Goal: Task Accomplishment & Management: Manage account settings

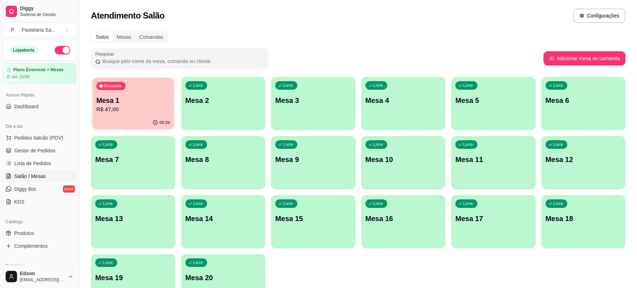
click at [98, 117] on div "00:26" at bounding box center [133, 123] width 82 height 14
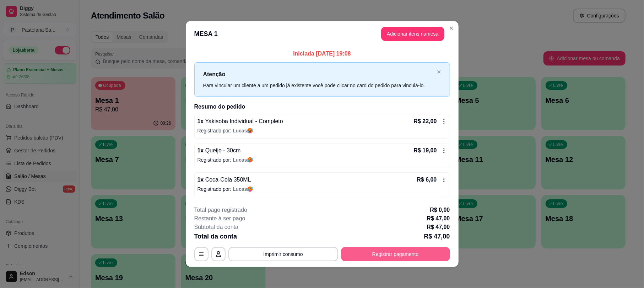
click at [438, 254] on button "Registrar pagamento" at bounding box center [395, 254] width 109 height 14
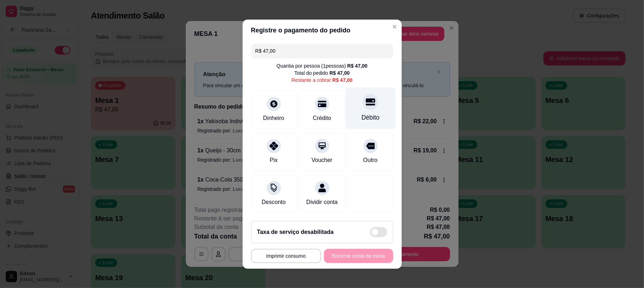
click at [372, 97] on div "Débito" at bounding box center [370, 108] width 50 height 42
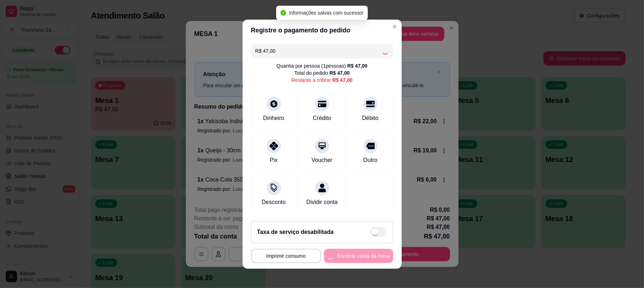
type input "R$ 0,00"
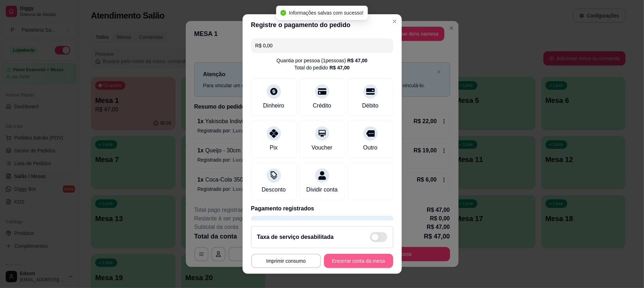
click at [353, 264] on button "Encerrar conta da mesa" at bounding box center [358, 260] width 69 height 14
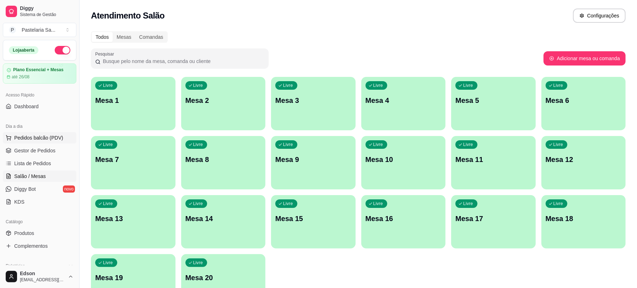
click at [57, 136] on span "Pedidos balcão (PDV)" at bounding box center [38, 137] width 49 height 7
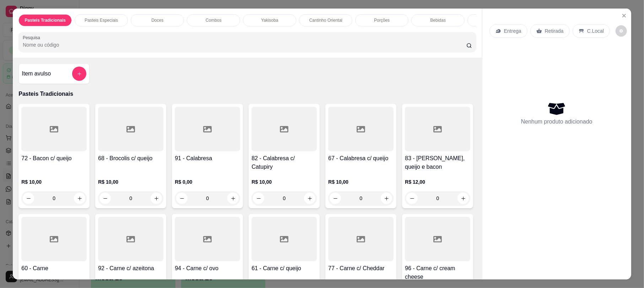
click at [187, 48] on input "Pesquisa" at bounding box center [245, 44] width 444 height 7
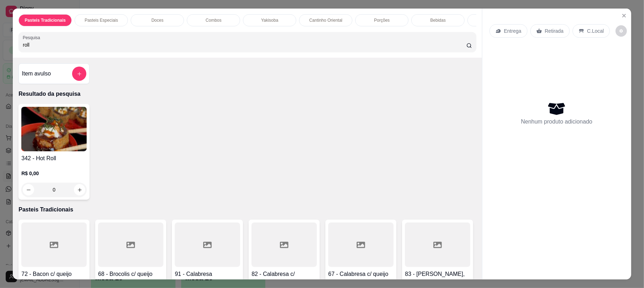
type input "roll"
click at [47, 151] on img at bounding box center [53, 129] width 65 height 44
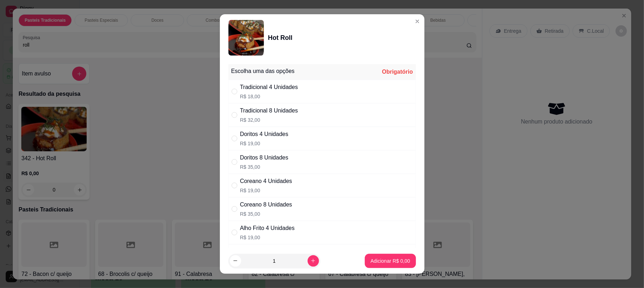
click at [252, 94] on p "R$ 18,00" at bounding box center [269, 96] width 58 height 7
radio input "true"
click at [369, 262] on p "Adicionar R$ 18,00" at bounding box center [389, 260] width 41 height 7
type input "1"
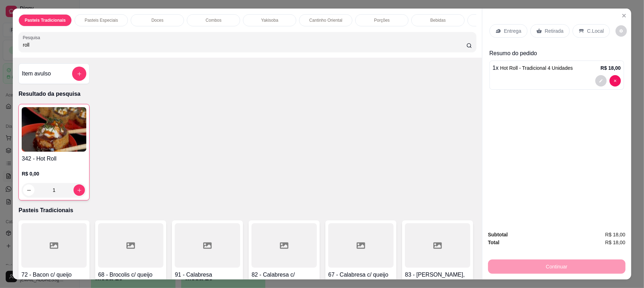
click at [68, 48] on input "roll" at bounding box center [245, 44] width 444 height 7
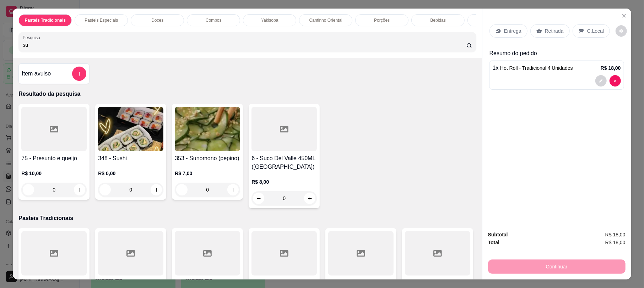
type input "su"
click at [135, 150] on img at bounding box center [130, 129] width 65 height 44
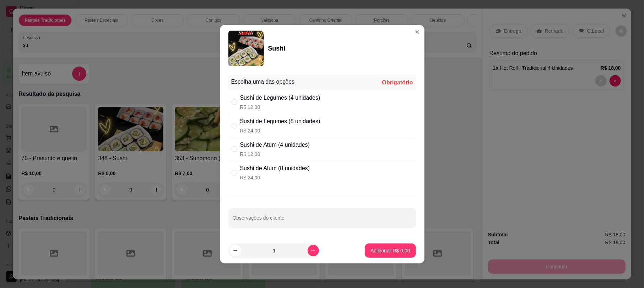
click at [311, 106] on p "R$ 12,00" at bounding box center [280, 106] width 80 height 7
radio input "true"
click at [390, 257] on button "Adicionar R$ 12,00" at bounding box center [389, 250] width 54 height 14
type input "1"
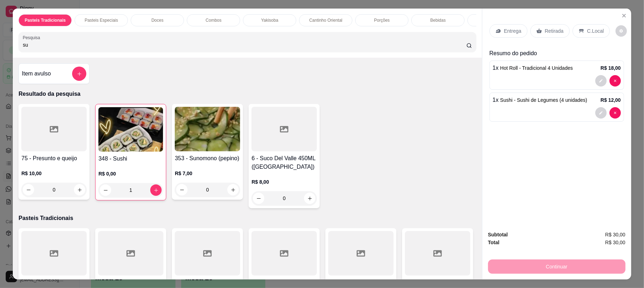
click at [545, 32] on p "Retirada" at bounding box center [554, 30] width 19 height 7
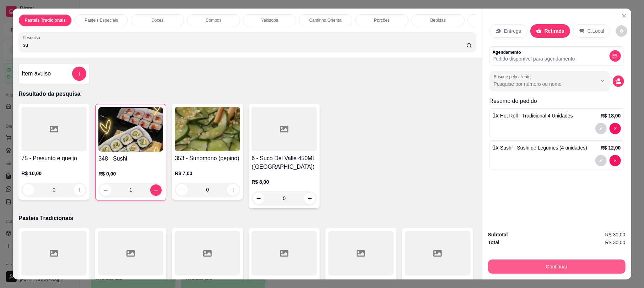
click at [535, 261] on button "Continuar" at bounding box center [557, 266] width 138 height 14
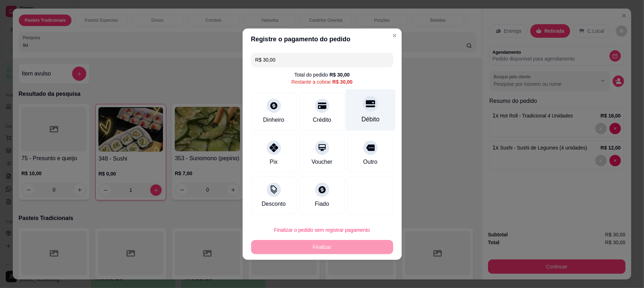
click at [363, 101] on div at bounding box center [371, 104] width 16 height 16
type input "R$ 0,00"
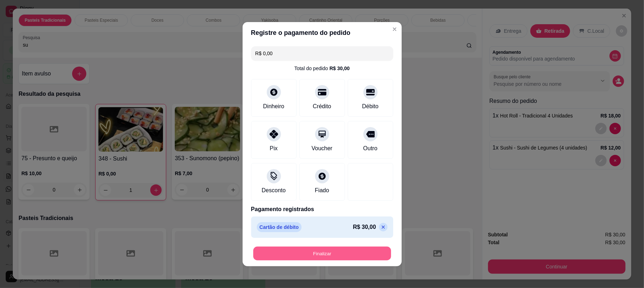
click at [360, 253] on button "Finalizar" at bounding box center [322, 253] width 138 height 14
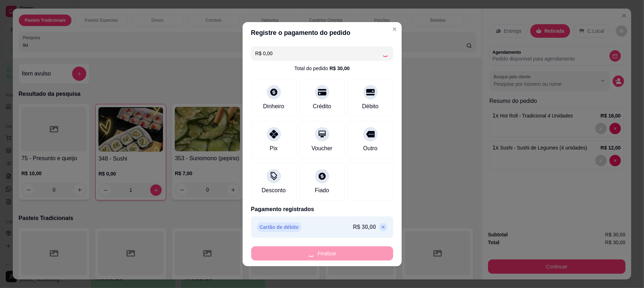
type input "0"
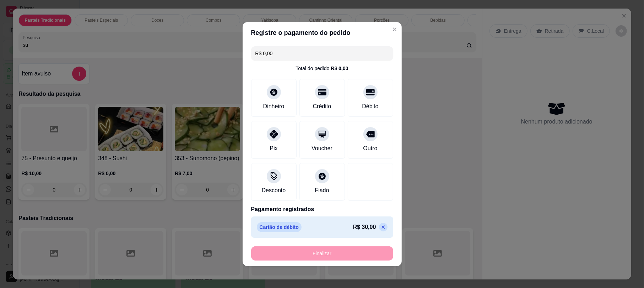
type input "-R$ 30,00"
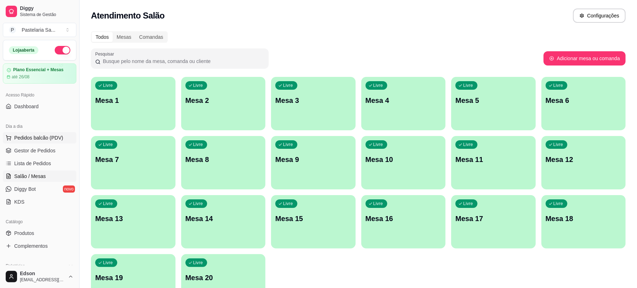
click at [56, 141] on span "Pedidos balcão (PDV)" at bounding box center [38, 137] width 49 height 7
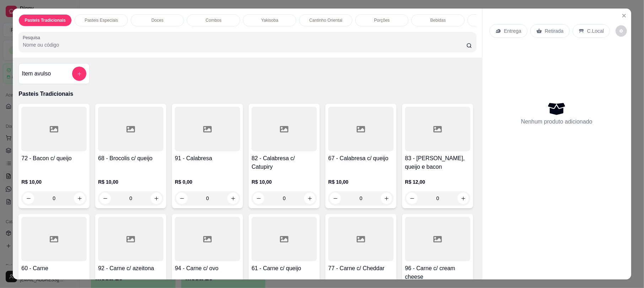
click at [553, 30] on p "Retirada" at bounding box center [554, 30] width 19 height 7
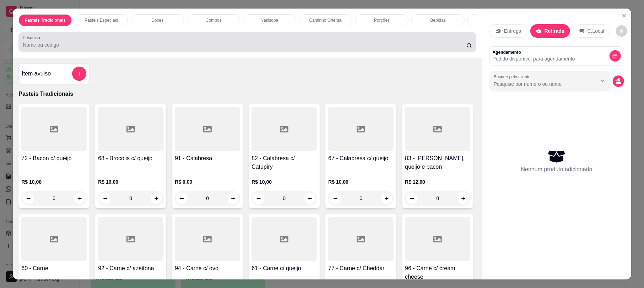
click at [396, 48] on div at bounding box center [247, 42] width 449 height 14
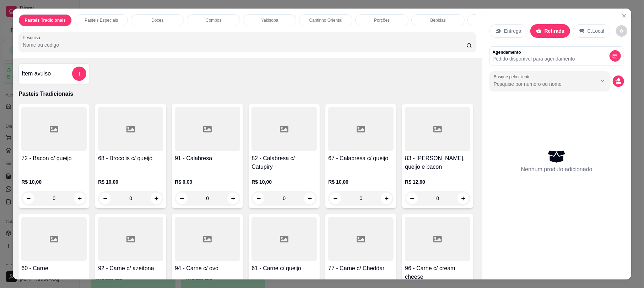
click at [509, 27] on div "Entrega" at bounding box center [509, 31] width 38 height 14
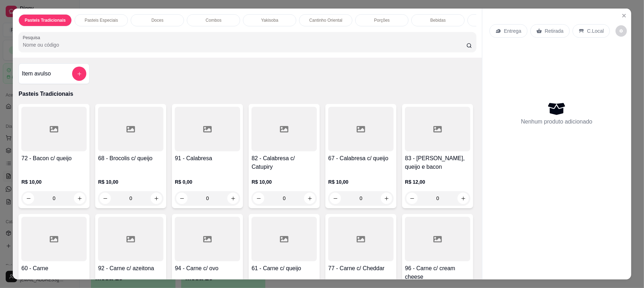
click at [213, 48] on input "Pesquisa" at bounding box center [245, 44] width 444 height 7
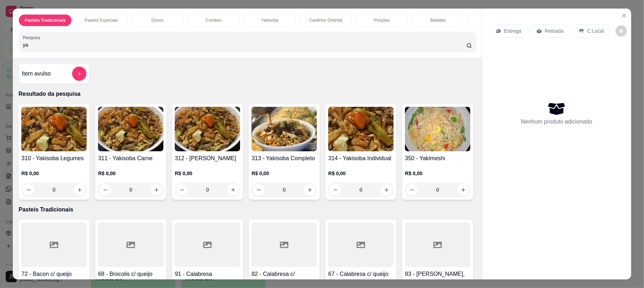
type input "ya"
click at [136, 171] on div "R$ 0,00 0" at bounding box center [130, 179] width 65 height 34
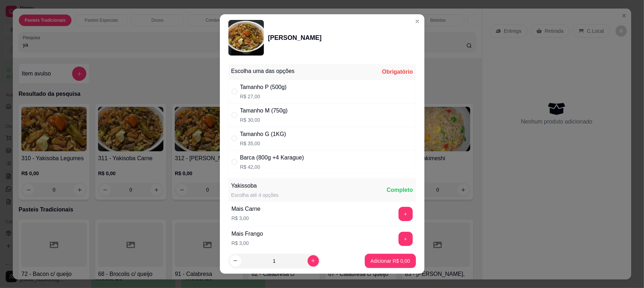
drag, startPoint x: 284, startPoint y: 134, endPoint x: 277, endPoint y: 178, distance: 44.3
click at [284, 134] on div "Tamanho G (1KG) R$ 35,00" at bounding box center [323, 138] width 188 height 23
radio input "true"
click at [308, 261] on button "increase-product-quantity" at bounding box center [313, 260] width 11 height 11
type input "2"
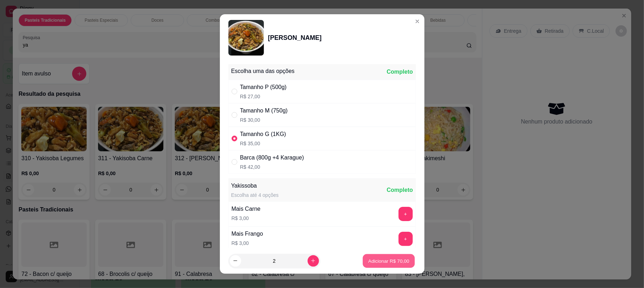
click at [396, 261] on p "Adicionar R$ 70,00" at bounding box center [389, 260] width 41 height 7
type input "2"
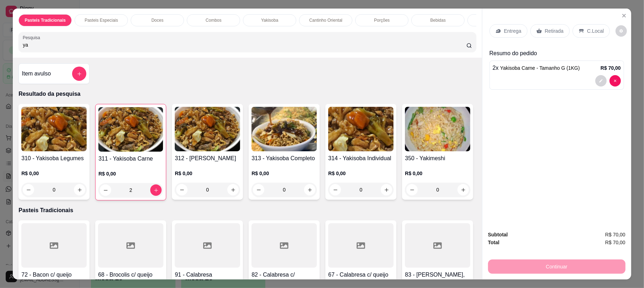
click at [136, 144] on img at bounding box center [130, 129] width 65 height 44
click at [257, 162] on h4 "313 - Yakisoba Completo" at bounding box center [284, 158] width 65 height 9
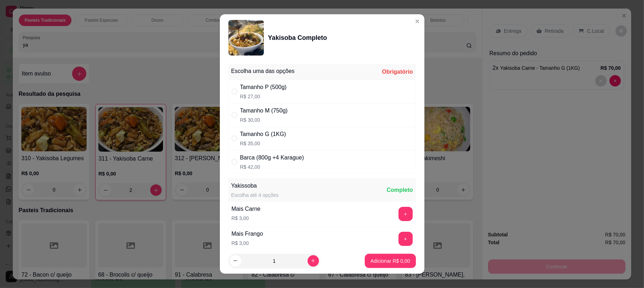
click at [262, 141] on p "R$ 35,00" at bounding box center [263, 143] width 46 height 7
radio input "true"
click at [384, 264] on button "Adicionar R$ 35,00" at bounding box center [389, 260] width 54 height 14
type input "1"
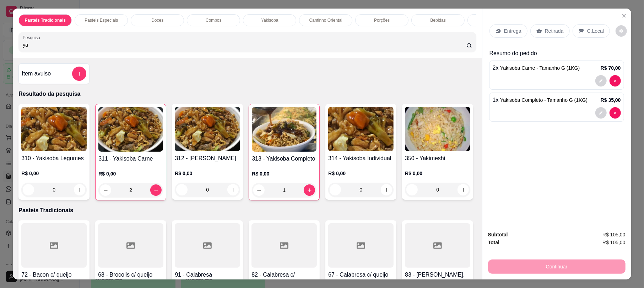
click at [504, 34] on p "Entrega" at bounding box center [512, 30] width 17 height 7
click at [552, 39] on div "Entrega Retirada C.Local" at bounding box center [557, 30] width 135 height 25
click at [552, 34] on p "Retirada" at bounding box center [554, 30] width 19 height 7
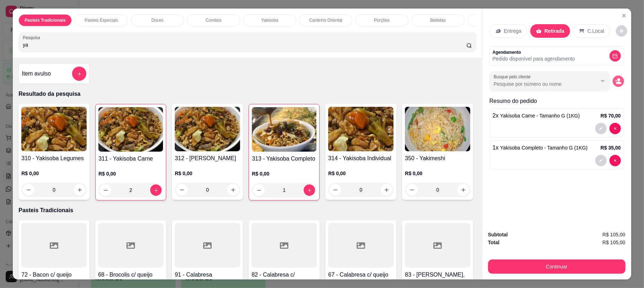
click at [618, 80] on circle "decrease-product-quantity" at bounding box center [619, 79] width 3 height 3
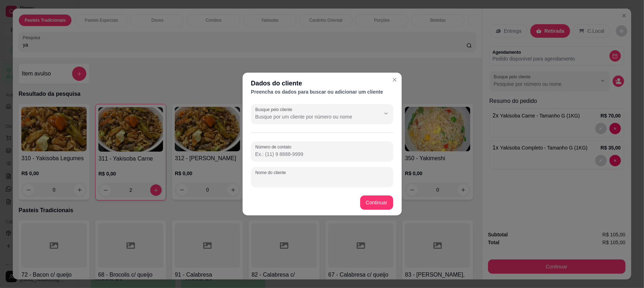
click at [285, 176] on input "Nome do cliente" at bounding box center [323, 179] width 134 height 7
type input "rose"
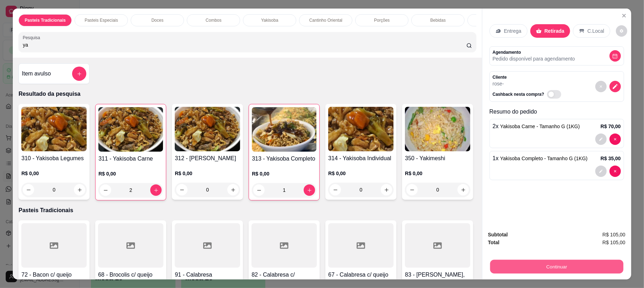
click at [538, 269] on button "Continuar" at bounding box center [556, 266] width 133 height 14
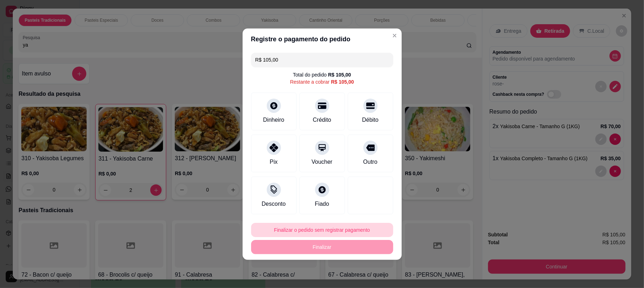
click at [361, 230] on button "Finalizar o pedido sem registrar pagamento" at bounding box center [322, 229] width 142 height 14
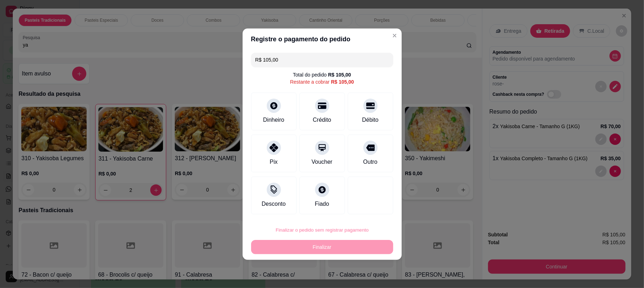
click at [351, 206] on button "Confirmar" at bounding box center [364, 209] width 26 height 11
type input "0"
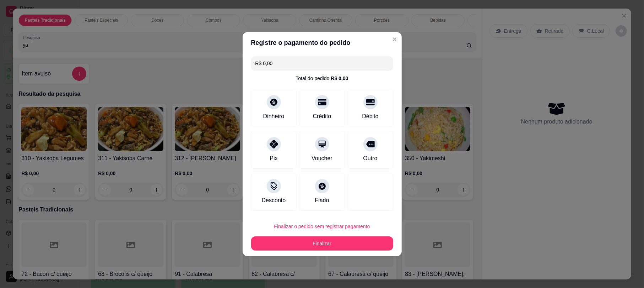
type input "R$ 0,00"
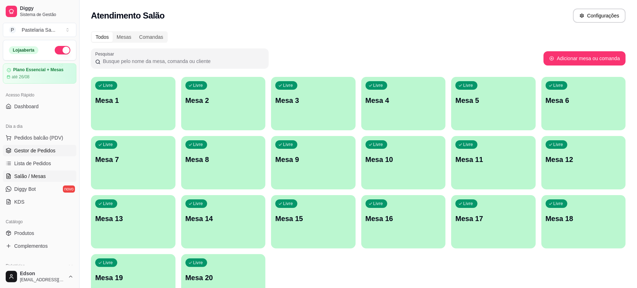
click at [44, 152] on span "Gestor de Pedidos" at bounding box center [34, 150] width 41 height 7
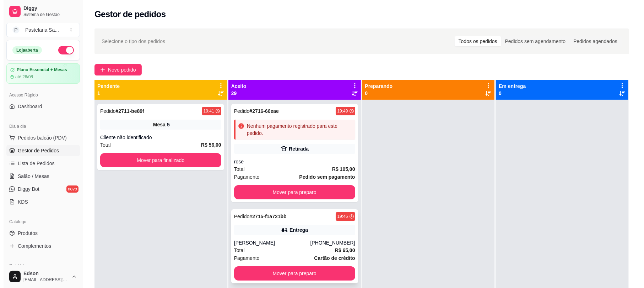
scroll to position [252, 0]
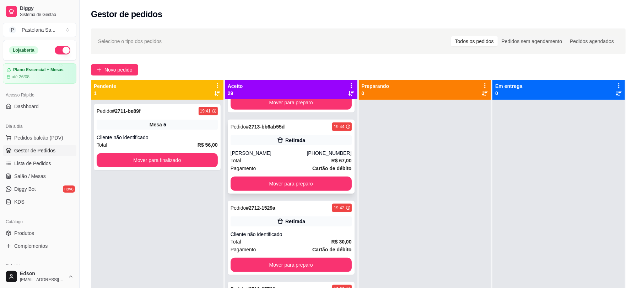
click at [295, 144] on div "Retirada" at bounding box center [291, 140] width 121 height 10
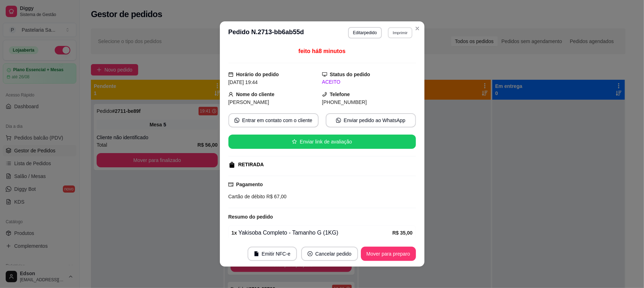
click at [398, 33] on button "Imprimir" at bounding box center [400, 32] width 25 height 11
click at [386, 53] on button "[PERSON_NAME]" at bounding box center [385, 57] width 50 height 11
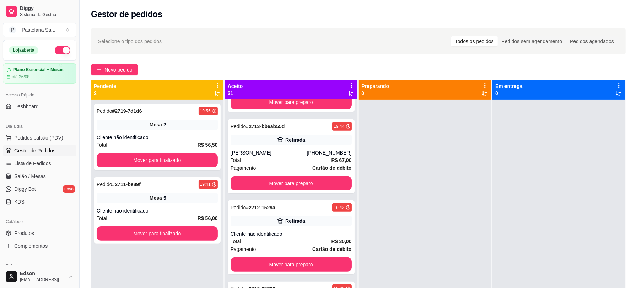
click at [26, 130] on div "Dia a dia" at bounding box center [40, 125] width 74 height 11
click at [31, 135] on span "Pedidos balcão (PDV)" at bounding box center [38, 137] width 49 height 7
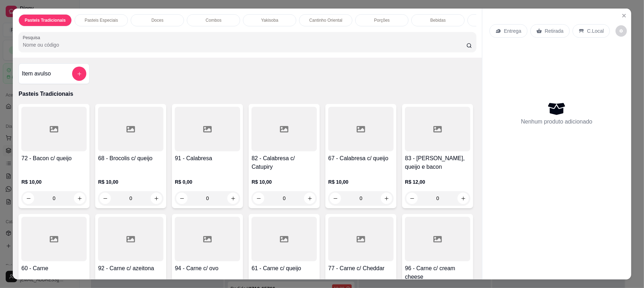
click at [549, 39] on div "Entrega Retirada C.Local" at bounding box center [557, 30] width 135 height 25
click at [547, 36] on div "Retirada" at bounding box center [550, 31] width 39 height 14
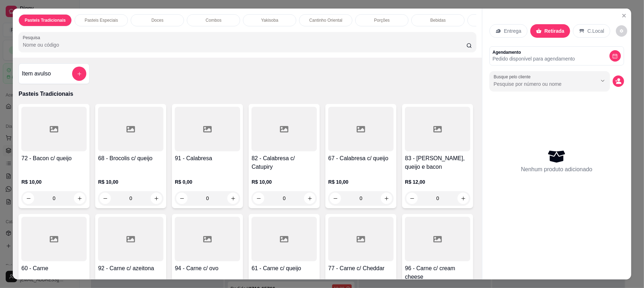
click at [309, 58] on div "Pasteis Tradicionais Pasteis Especiais Doces Combos Yakisoba Cantinho Oriental …" at bounding box center [247, 33] width 469 height 49
click at [313, 52] on div "Pesquisa" at bounding box center [247, 42] width 458 height 20
click at [505, 26] on div "Entrega" at bounding box center [509, 31] width 38 height 14
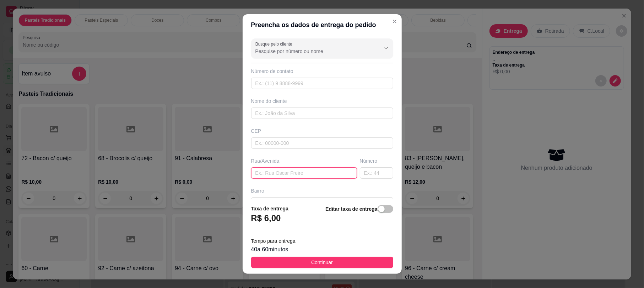
click at [307, 178] on input "text" at bounding box center [304, 172] width 106 height 11
type input "meu hotel"
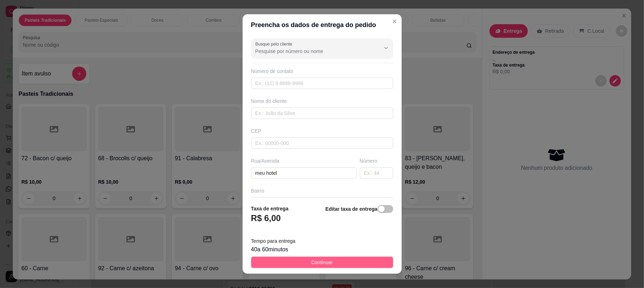
click at [315, 258] on span "Continuar" at bounding box center [322, 262] width 22 height 8
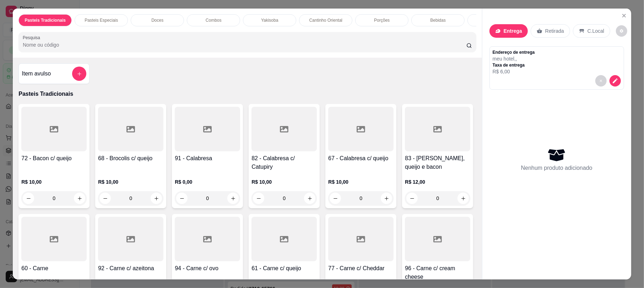
click at [122, 48] on input "Pesquisa" at bounding box center [245, 44] width 444 height 7
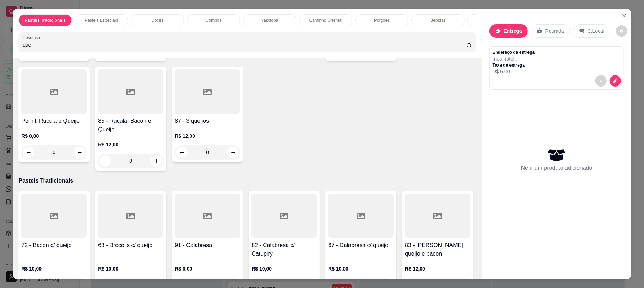
scroll to position [375, 0]
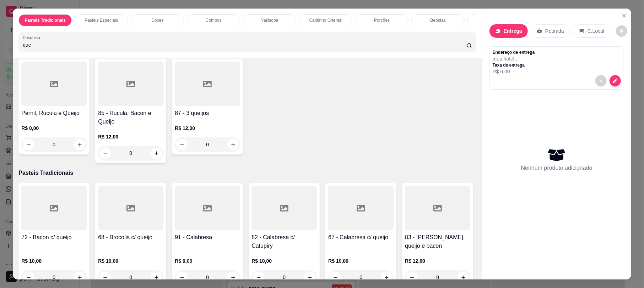
type input "que"
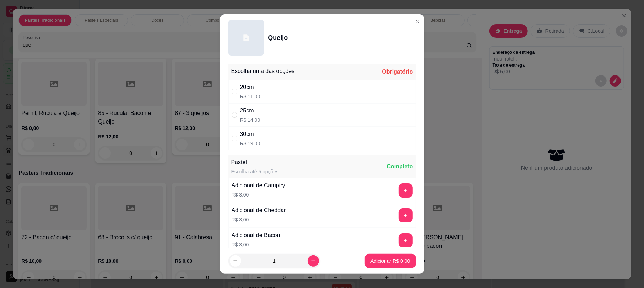
click at [294, 109] on div "25cm R$ 14,00" at bounding box center [323, 114] width 188 height 23
radio input "true"
click at [392, 269] on footer "1 Adicionar R$ 14,00" at bounding box center [322, 261] width 205 height 26
click at [394, 259] on p "Adicionar R$ 14,00" at bounding box center [389, 260] width 42 height 7
type input "1"
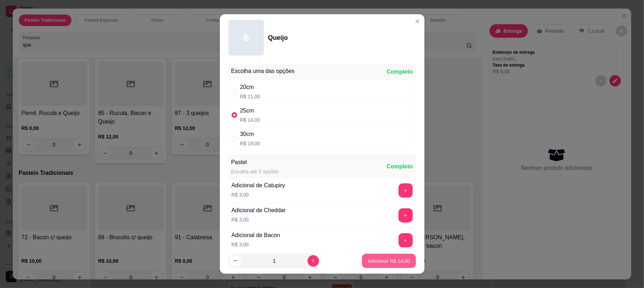
type input "1"
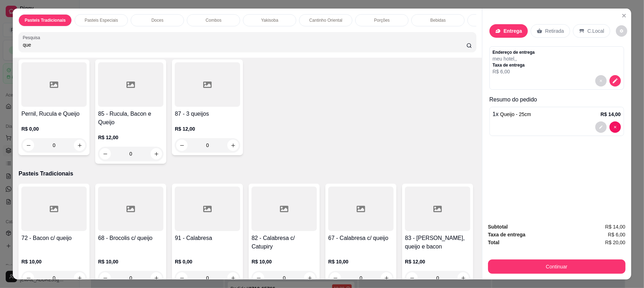
click at [232, 48] on input "que" at bounding box center [245, 44] width 444 height 7
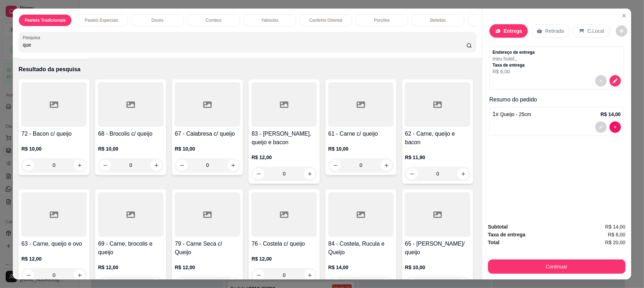
scroll to position [0, 0]
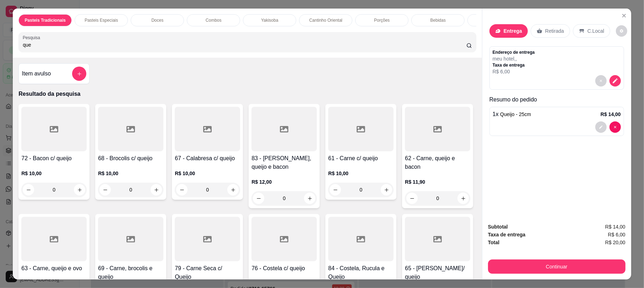
click at [361, 162] on h4 "61 - Carne c/ queijo" at bounding box center [360, 158] width 65 height 9
click at [294, 114] on div "25cm R$ 15,00" at bounding box center [323, 114] width 188 height 23
radio input "true"
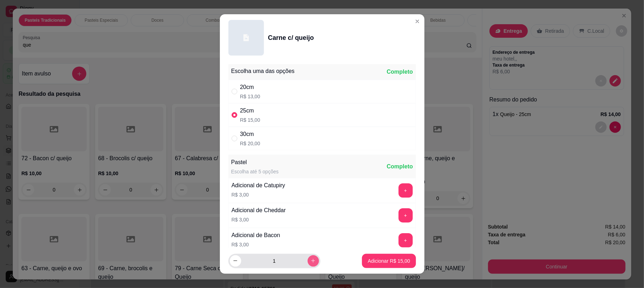
click at [311, 261] on icon "increase-product-quantity" at bounding box center [313, 260] width 5 height 5
type input "2"
click at [402, 259] on button "Adicionar R$ 30,00" at bounding box center [389, 260] width 54 height 14
type input "2"
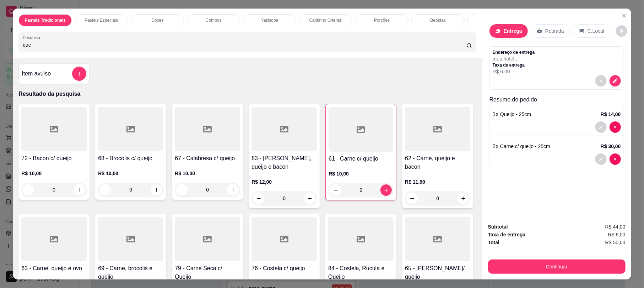
click at [145, 48] on input "que" at bounding box center [245, 44] width 444 height 7
drag, startPoint x: 148, startPoint y: 258, endPoint x: 322, endPoint y: 233, distance: 175.6
click at [136, 48] on input "que" at bounding box center [245, 44] width 444 height 7
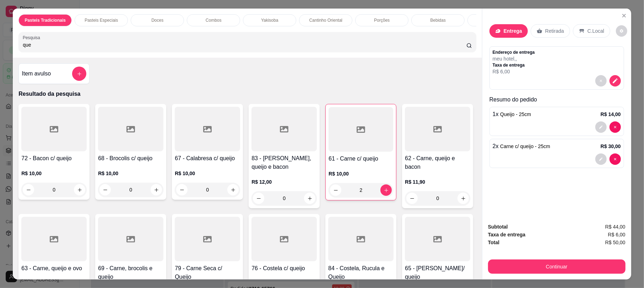
click at [136, 48] on input "que" at bounding box center [245, 44] width 444 height 7
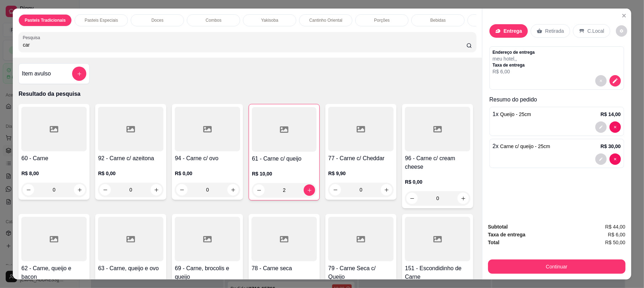
type input "car"
click at [87, 256] on div at bounding box center [53, 238] width 65 height 44
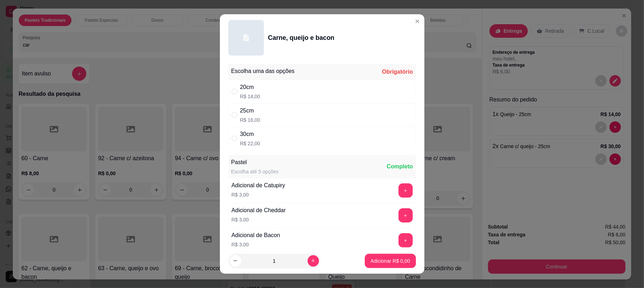
click at [295, 114] on div "25cm R$ 16,00" at bounding box center [323, 114] width 188 height 23
radio input "true"
click at [379, 263] on p "Adicionar R$ 16,00" at bounding box center [389, 260] width 42 height 7
type input "1"
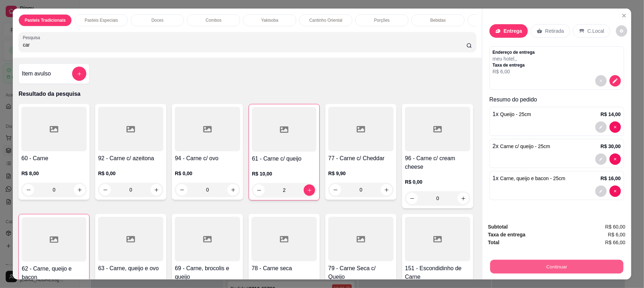
click at [557, 268] on button "Continuar" at bounding box center [556, 266] width 133 height 14
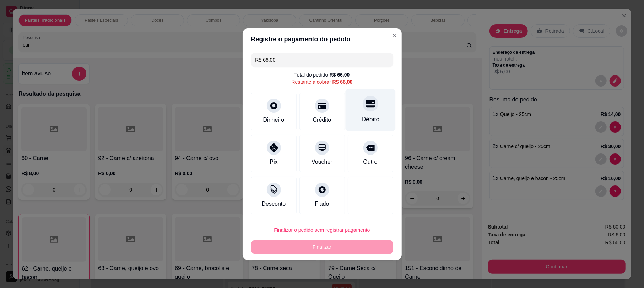
click at [373, 121] on div "Débito" at bounding box center [370, 118] width 18 height 9
type input "R$ 0,00"
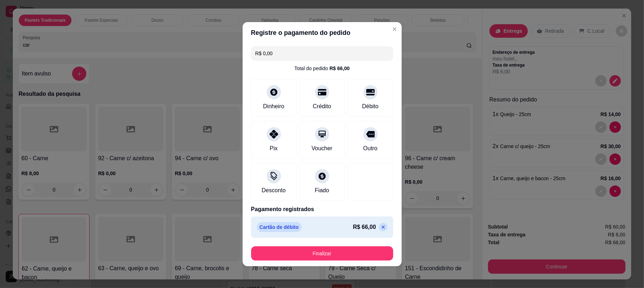
scroll to position [503, 0]
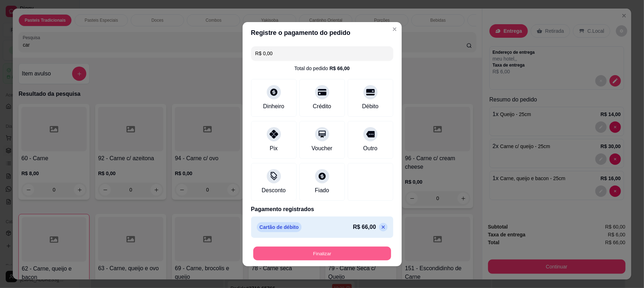
click at [338, 249] on button "Finalizar" at bounding box center [322, 253] width 138 height 14
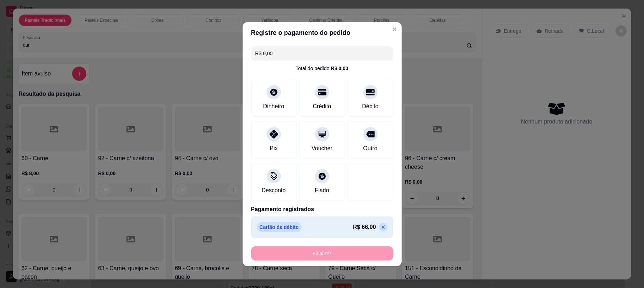
type input "0"
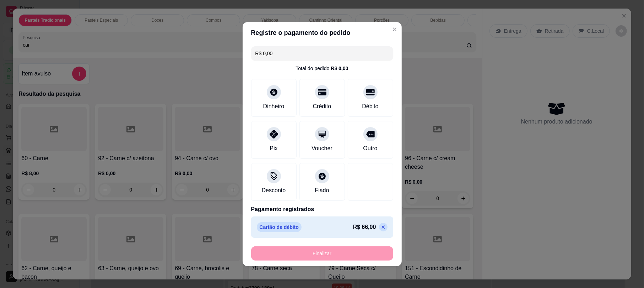
type input "-R$ 66,00"
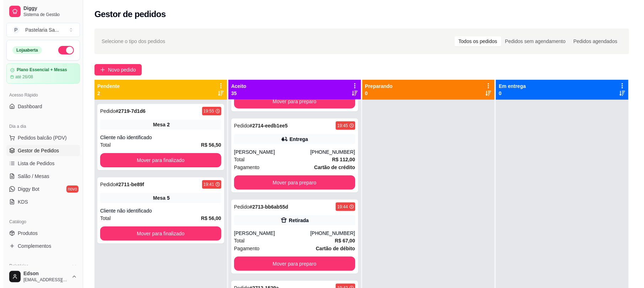
scroll to position [773, 0]
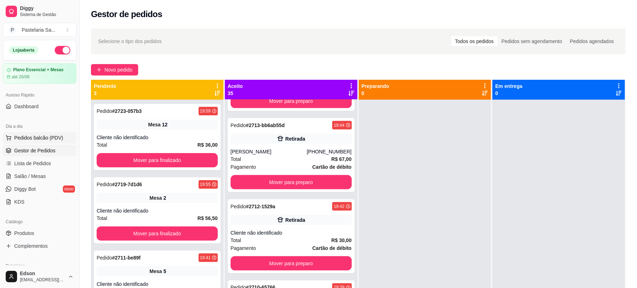
click at [36, 139] on span "Pedidos balcão (PDV)" at bounding box center [38, 137] width 49 height 7
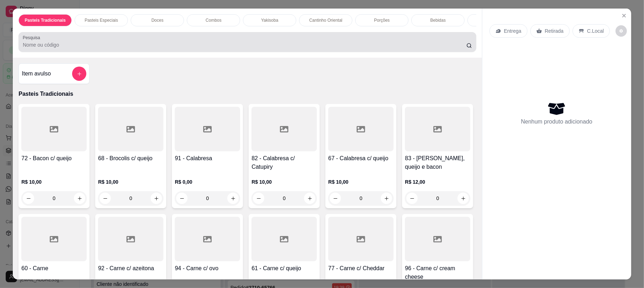
click at [147, 48] on input "Pesquisa" at bounding box center [245, 44] width 444 height 7
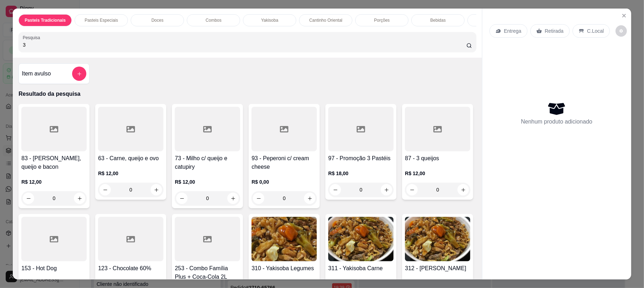
type input "3"
click at [405, 151] on div at bounding box center [437, 129] width 65 height 44
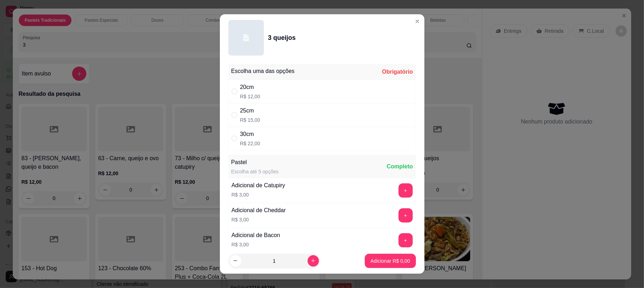
click at [251, 95] on p "R$ 12,00" at bounding box center [250, 96] width 20 height 7
radio input "true"
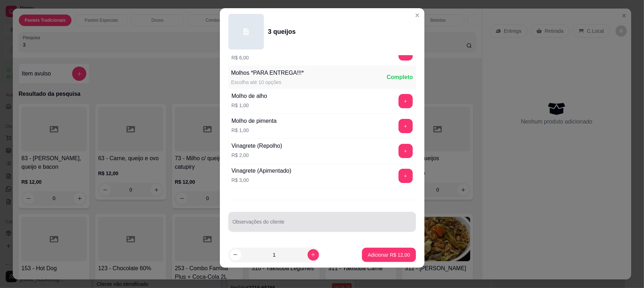
scroll to position [9, 0]
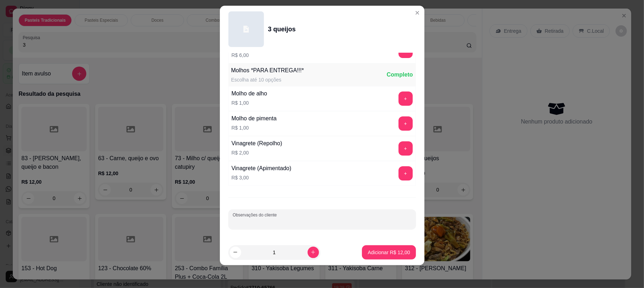
click at [326, 225] on input "Observações do cliente" at bounding box center [322, 221] width 179 height 7
type input "sem cheddar"
click at [397, 250] on p "Adicionar R$ 12,00" at bounding box center [389, 251] width 41 height 7
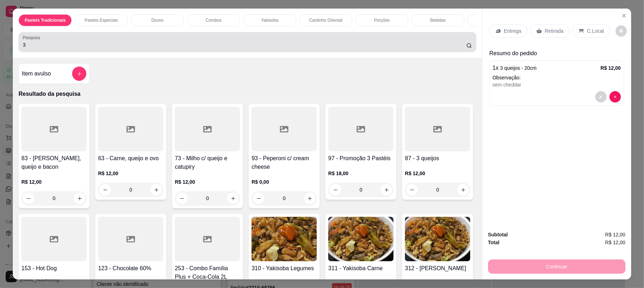
click at [259, 48] on input "3" at bounding box center [245, 44] width 444 height 7
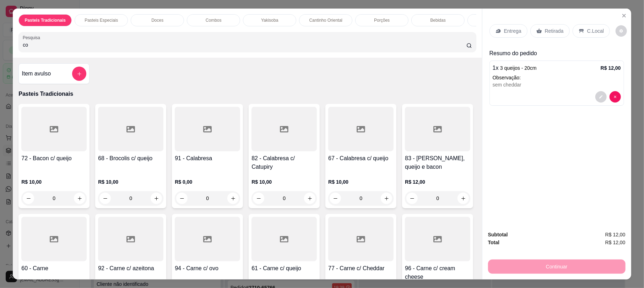
type input "coc"
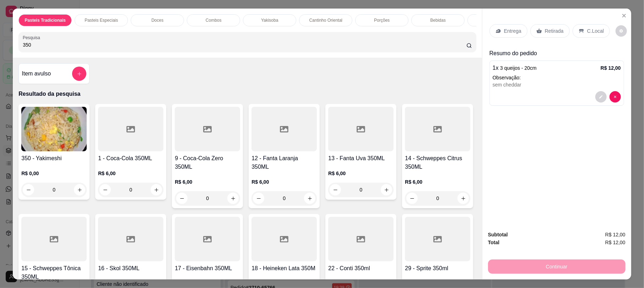
type input "350"
click at [151, 195] on div "0" at bounding box center [130, 189] width 65 height 14
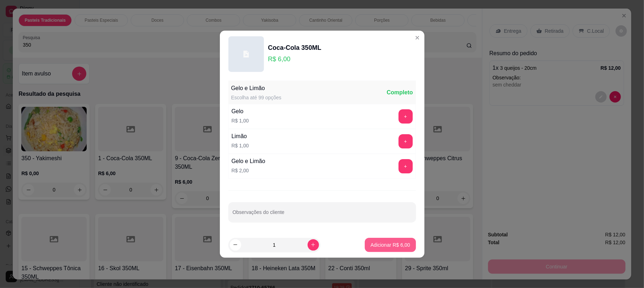
click at [379, 241] on button "Adicionar R$ 6,00" at bounding box center [390, 244] width 51 height 14
type input "1"
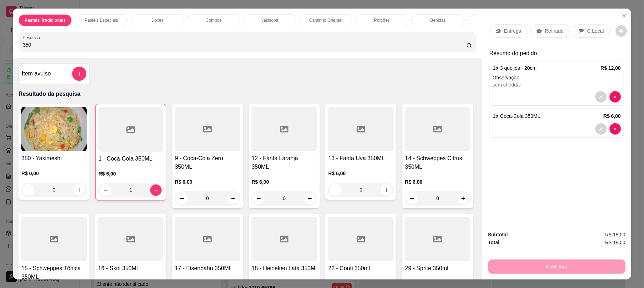
click at [547, 31] on p "Retirada" at bounding box center [554, 30] width 19 height 7
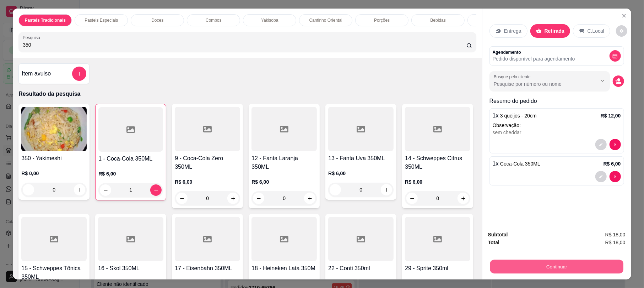
click at [539, 272] on button "Continuar" at bounding box center [556, 266] width 133 height 14
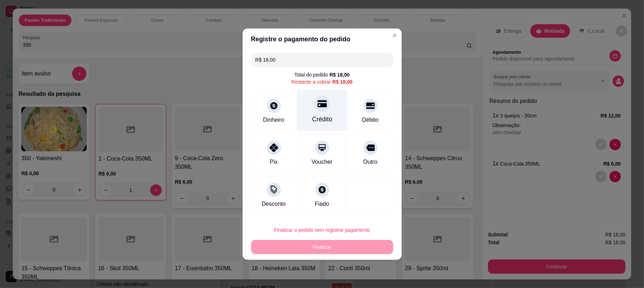
click at [304, 111] on div "Crédito" at bounding box center [322, 110] width 50 height 42
type input "R$ 0,00"
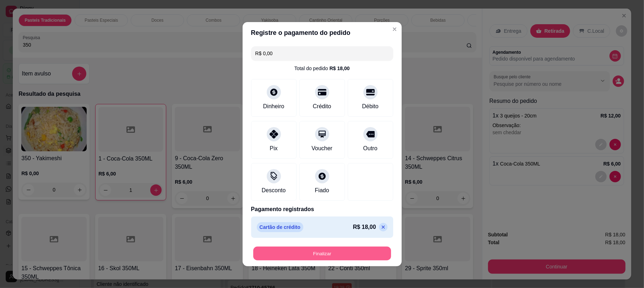
click at [332, 254] on button "Finalizar" at bounding box center [322, 253] width 138 height 14
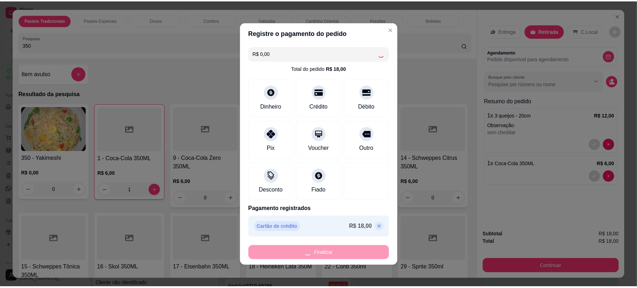
scroll to position [854, 0]
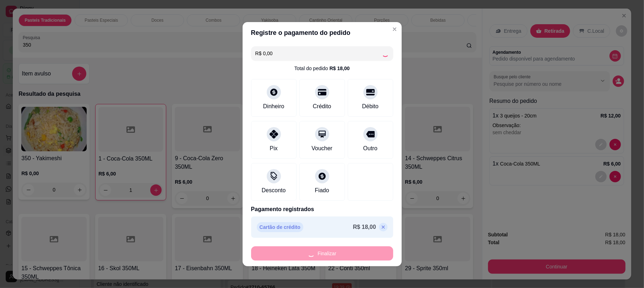
type input "0"
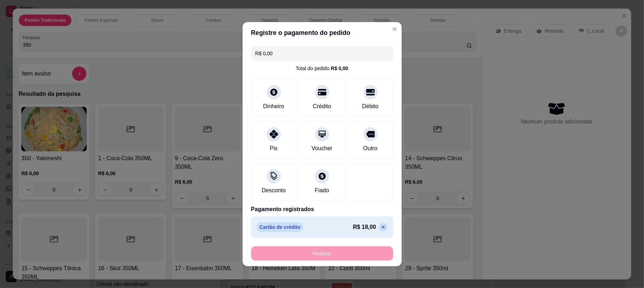
type input "-R$ 18,00"
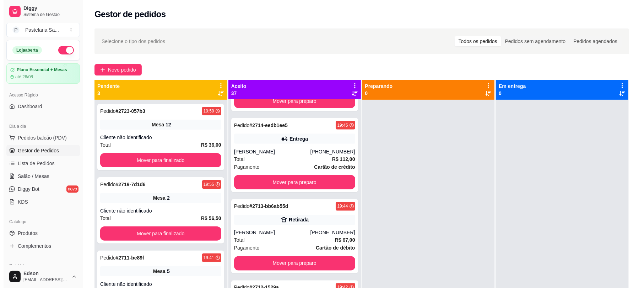
scroll to position [935, 0]
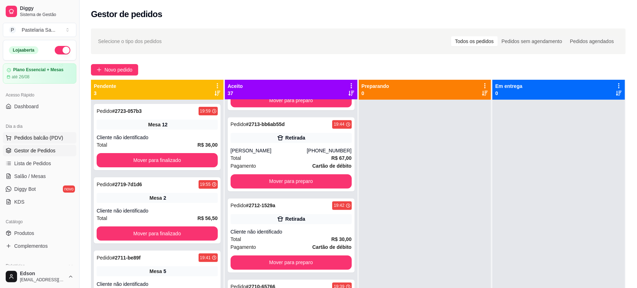
click at [43, 136] on span "Pedidos balcão (PDV)" at bounding box center [38, 137] width 49 height 7
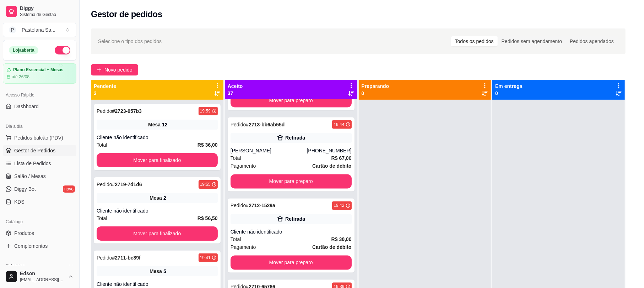
click at [209, 48] on input "Pesquisa" at bounding box center [245, 44] width 444 height 7
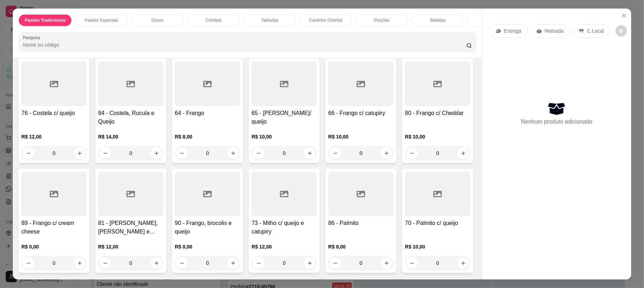
scroll to position [562, 0]
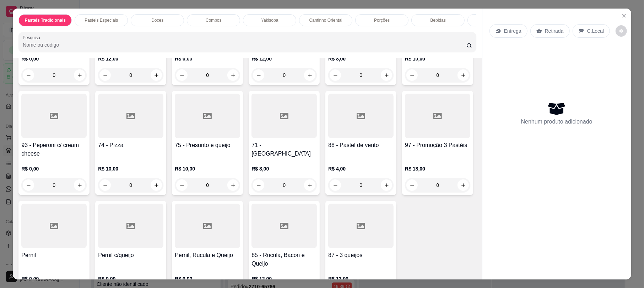
click at [278, 138] on div at bounding box center [284, 115] width 65 height 44
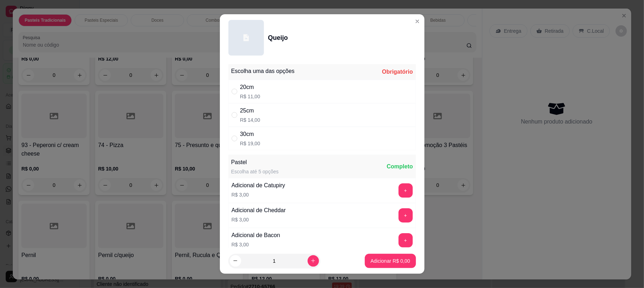
click at [296, 85] on div "20cm R$ 11,00" at bounding box center [323, 91] width 188 height 23
radio input "true"
click at [375, 261] on p "Adicionar R$ 11,00" at bounding box center [389, 260] width 42 height 7
type input "1"
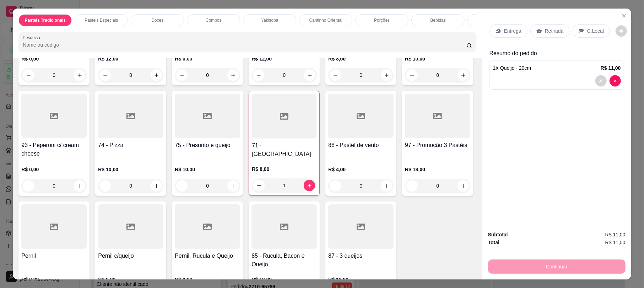
click at [328, 39] on h4 "86 - Palmito" at bounding box center [360, 35] width 65 height 9
click at [307, 81] on div "20cm R$ 12,00" at bounding box center [322, 91] width 188 height 23
radio input "true"
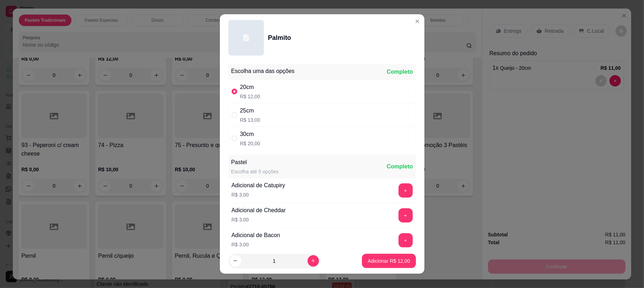
click at [388, 261] on p "Adicionar R$ 12,00" at bounding box center [389, 260] width 42 height 7
type input "1"
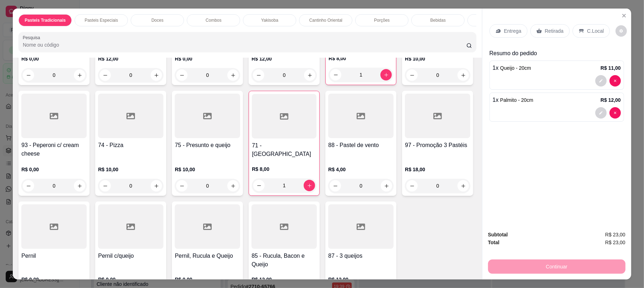
click at [502, 37] on div "Entrega" at bounding box center [509, 31] width 38 height 14
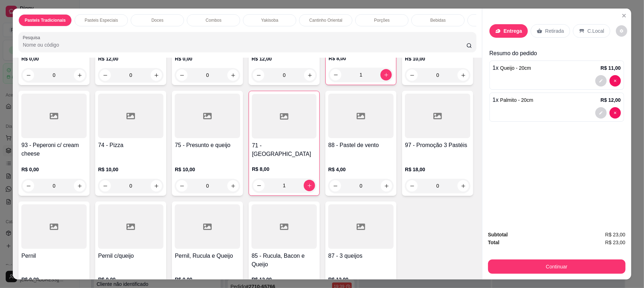
scroll to position [9, 0]
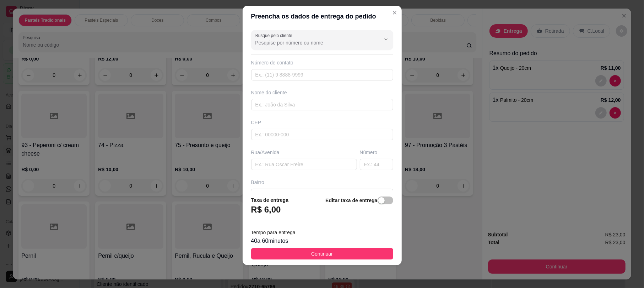
click at [285, 148] on div "Busque pelo cliente Número de contato Nome do cliente CEP Rua/[GEOGRAPHIC_DATA]" at bounding box center [322, 108] width 159 height 163
click at [283, 166] on input "text" at bounding box center [304, 164] width 106 height 11
type input "HOSPITAL [GEOGRAPHIC_DATA]"
click at [363, 164] on input "text" at bounding box center [376, 164] width 33 height 11
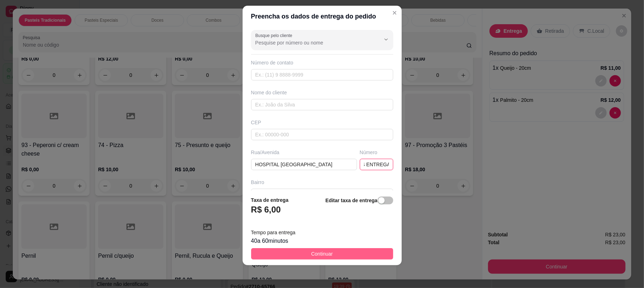
type input "THEMIS ENTREGA"
click at [330, 249] on button "Continuar" at bounding box center [322, 253] width 142 height 11
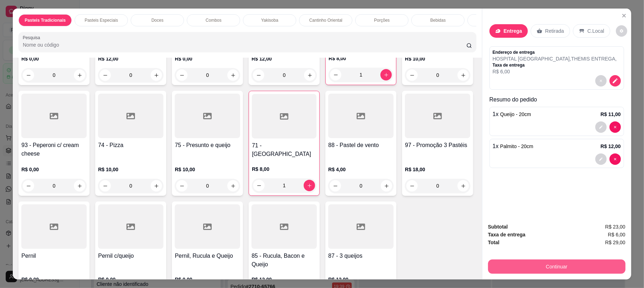
click at [549, 265] on button "Continuar" at bounding box center [557, 266] width 138 height 14
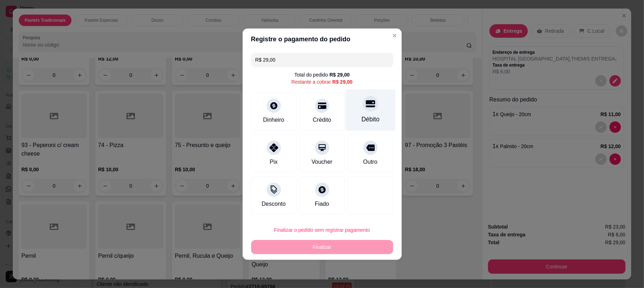
click at [366, 105] on icon at bounding box center [370, 103] width 9 height 9
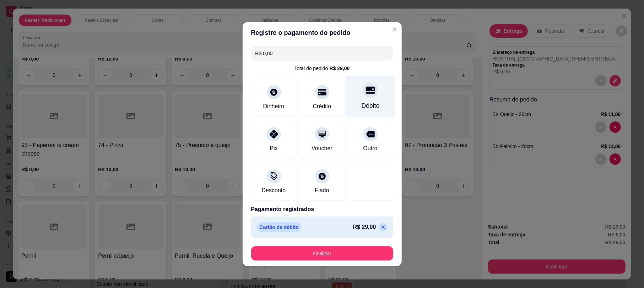
type input "R$ 0,00"
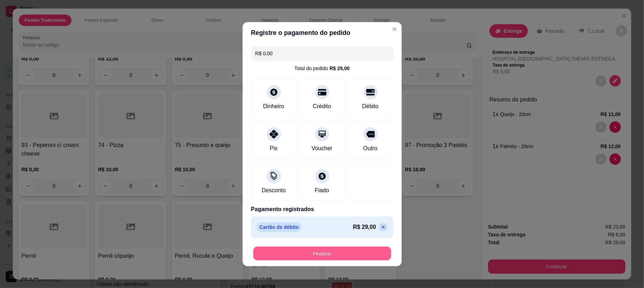
click at [350, 251] on button "Finalizar" at bounding box center [322, 253] width 138 height 14
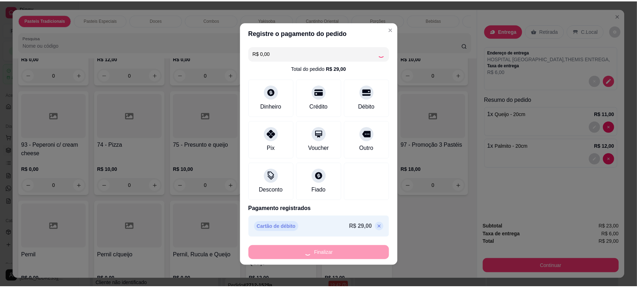
scroll to position [1017, 0]
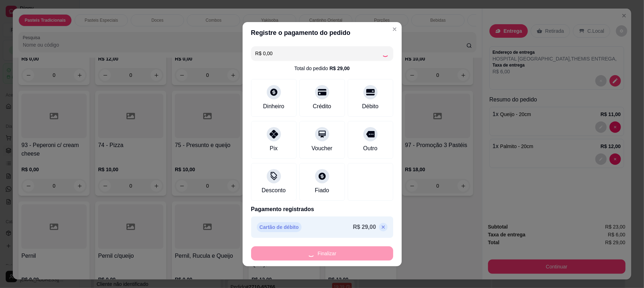
type input "0"
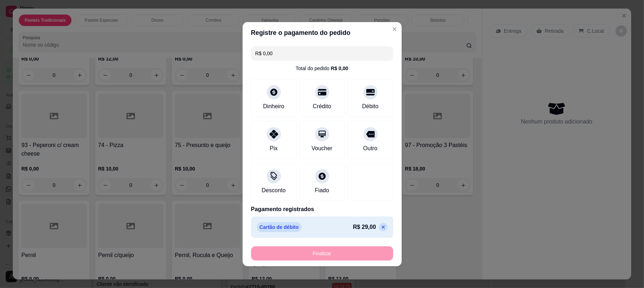
type input "-R$ 29,00"
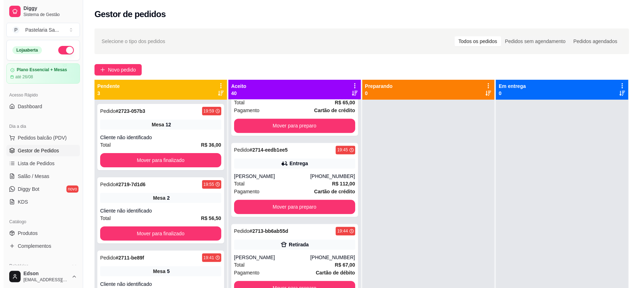
scroll to position [1205, 0]
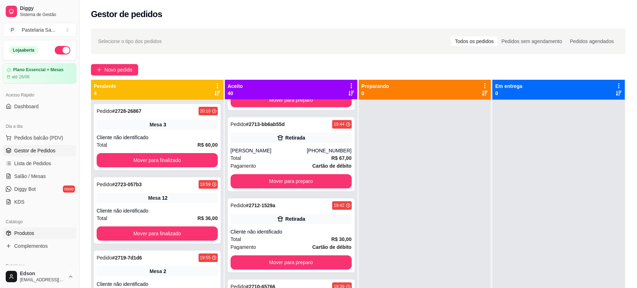
click at [45, 232] on link "Produtos" at bounding box center [40, 232] width 74 height 11
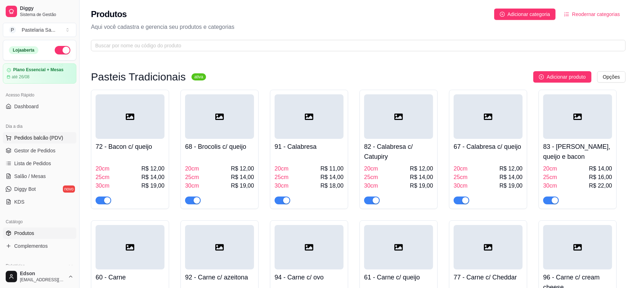
click at [47, 137] on span "Pedidos balcão (PDV)" at bounding box center [38, 137] width 49 height 7
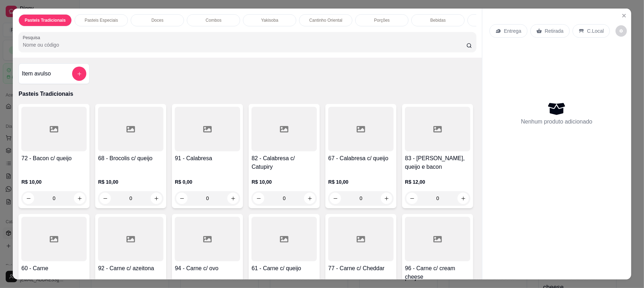
click at [545, 28] on p "Retirada" at bounding box center [554, 30] width 19 height 7
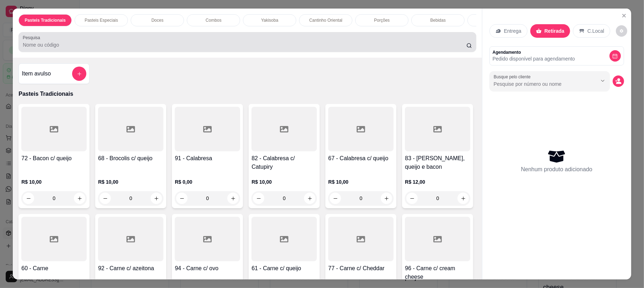
click at [410, 52] on div "Pesquisa" at bounding box center [247, 42] width 458 height 20
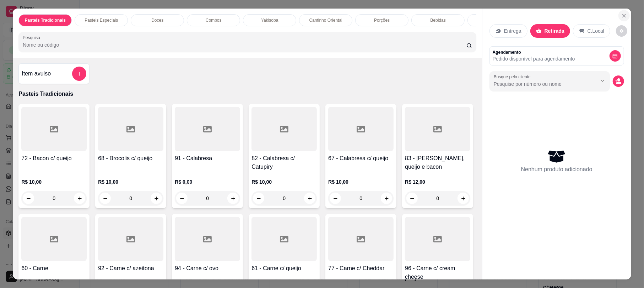
click at [619, 16] on button "Close" at bounding box center [624, 15] width 11 height 11
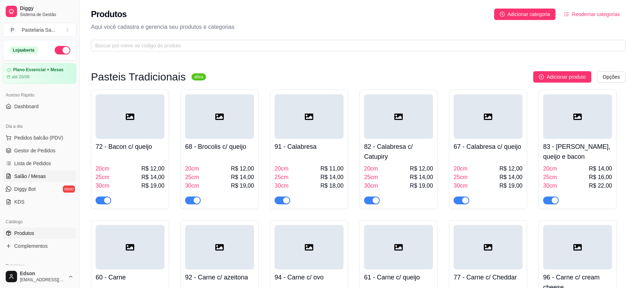
click at [32, 175] on span "Salão / Mesas" at bounding box center [30, 175] width 32 height 7
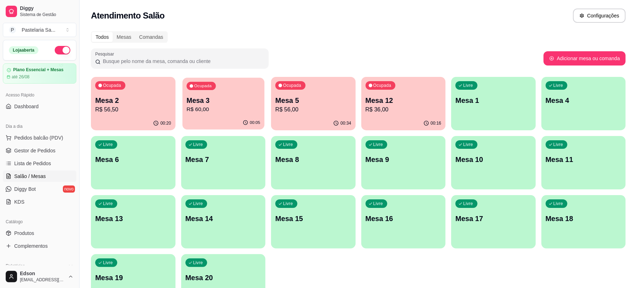
click at [248, 103] on p "Mesa 3" at bounding box center [224, 101] width 74 height 10
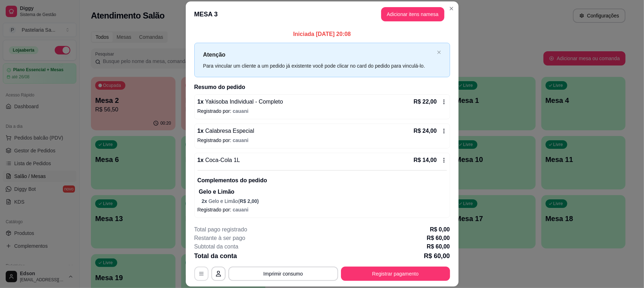
click at [200, 277] on button "button" at bounding box center [201, 273] width 14 height 14
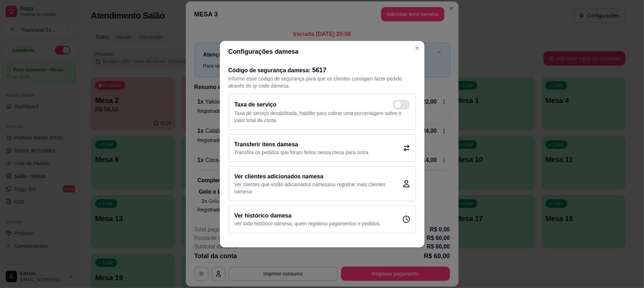
click at [307, 154] on p "Transfira os pedidos que foram feitos nessa mesa para outra" at bounding box center [302, 152] width 134 height 7
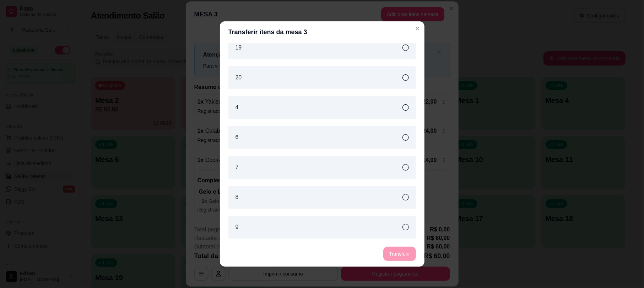
scroll to position [1, 0]
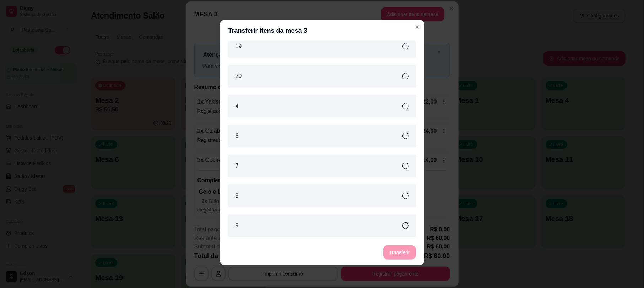
click at [283, 170] on div "7" at bounding box center [323, 165] width 188 height 23
click at [403, 247] on button "Transferir" at bounding box center [400, 252] width 32 height 14
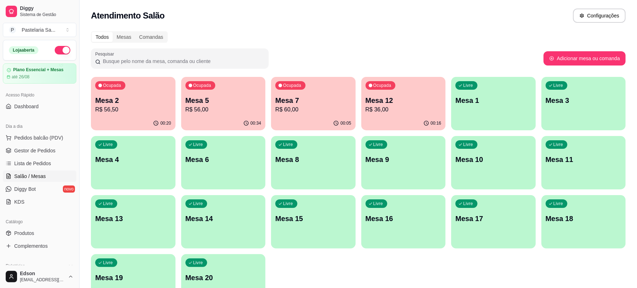
click at [220, 104] on div "Mesa 5 R$ 56,00" at bounding box center [224, 104] width 76 height 18
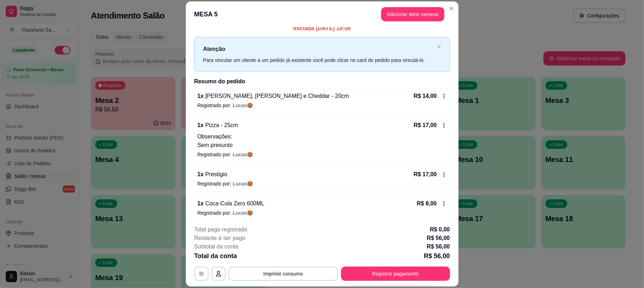
scroll to position [11, 0]
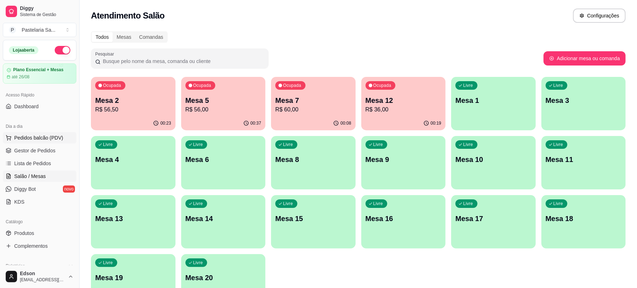
click at [55, 137] on span "Pedidos balcão (PDV)" at bounding box center [38, 137] width 49 height 7
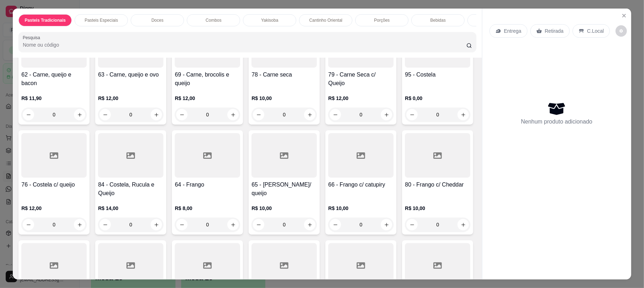
scroll to position [311, 0]
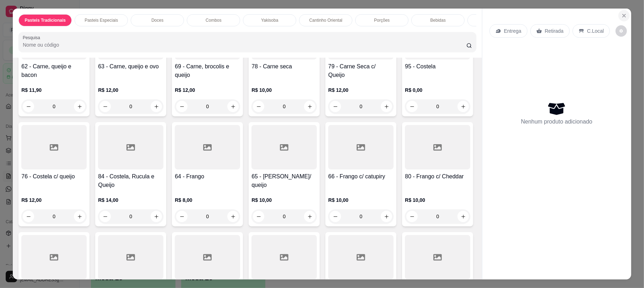
click at [622, 18] on icon "Close" at bounding box center [625, 16] width 6 height 6
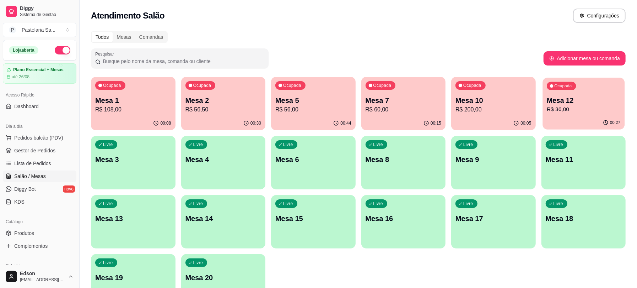
click at [581, 105] on p "R$ 36,00" at bounding box center [584, 109] width 74 height 8
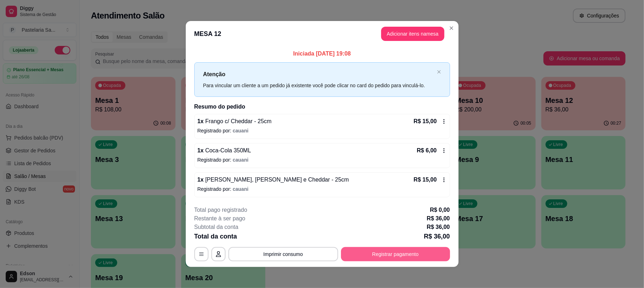
click at [422, 256] on button "Registrar pagamento" at bounding box center [395, 254] width 109 height 14
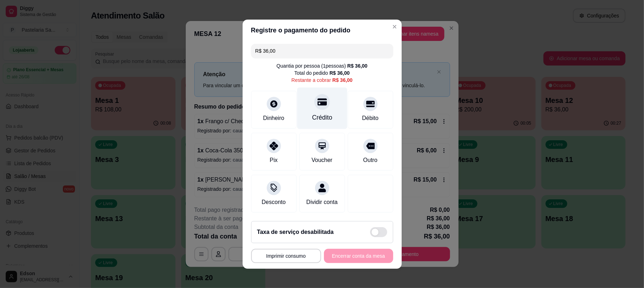
click at [317, 98] on icon at bounding box center [321, 101] width 9 height 7
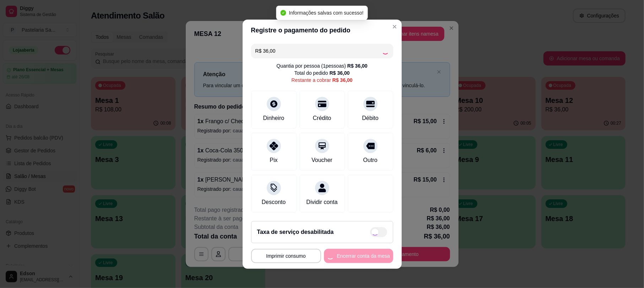
type input "R$ 0,00"
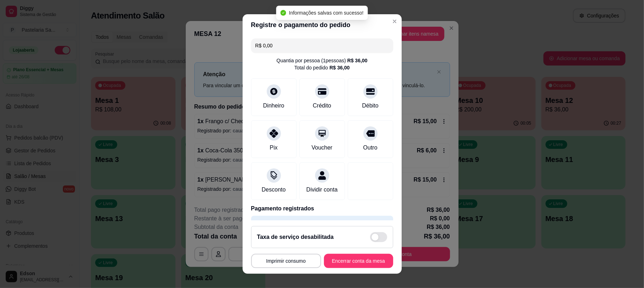
click at [344, 267] on button "Encerrar conta da mesa" at bounding box center [358, 260] width 69 height 14
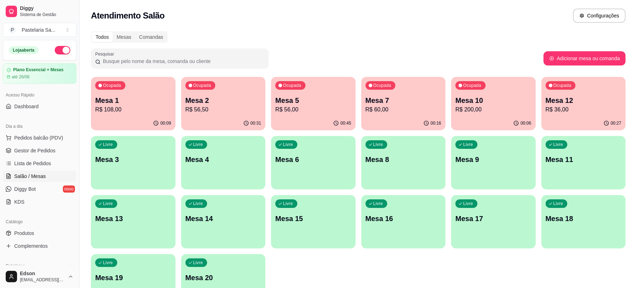
drag, startPoint x: 464, startPoint y: 273, endPoint x: 465, endPoint y: 268, distance: 5.4
click at [464, 271] on div "Ocupada Mesa 1 R$ 108,00 00:09 Ocupada Mesa 2 R$ 56,50 00:31 Ocupada Mesa 5 R$ …" at bounding box center [358, 192] width 535 height 230
click at [564, 109] on p "R$ 200,00" at bounding box center [584, 109] width 76 height 9
click at [218, 95] on div "Ocupada Mesa 2 R$ 56,50" at bounding box center [223, 96] width 82 height 38
click at [53, 140] on span "Pedidos balcão (PDV)" at bounding box center [38, 137] width 49 height 7
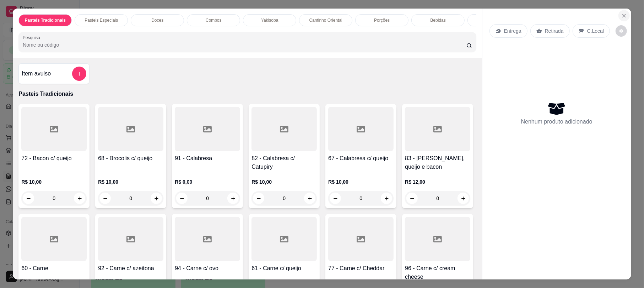
click at [622, 17] on icon "Close" at bounding box center [625, 16] width 6 height 6
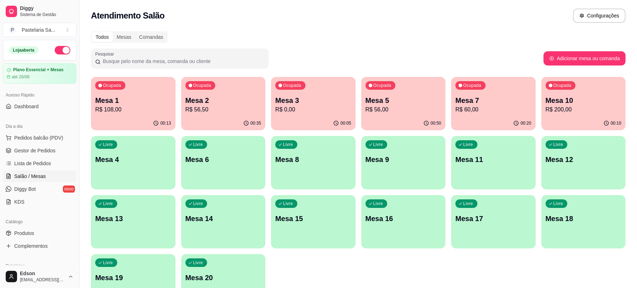
click at [488, 168] on div "Livre Mesa 11" at bounding box center [493, 158] width 85 height 45
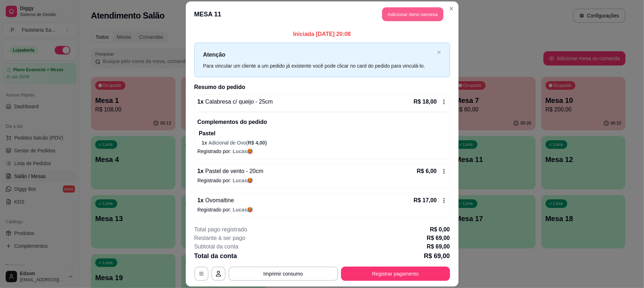
click at [402, 12] on button "Adicionar itens na mesa" at bounding box center [412, 14] width 61 height 14
click at [304, 46] on div at bounding box center [247, 42] width 449 height 14
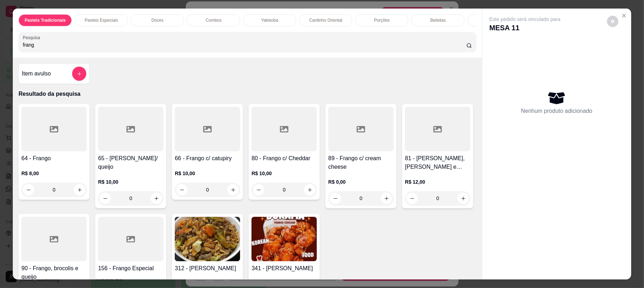
type input "frang"
click at [39, 162] on h4 "64 - Frango" at bounding box center [53, 158] width 65 height 9
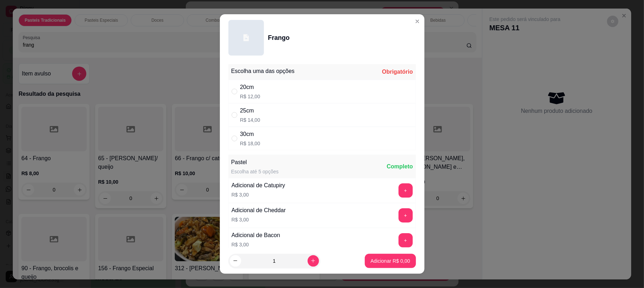
click at [245, 120] on p "R$ 14,00" at bounding box center [250, 119] width 20 height 7
radio input "true"
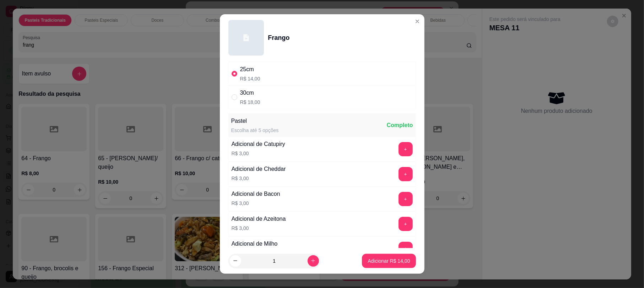
scroll to position [39, 0]
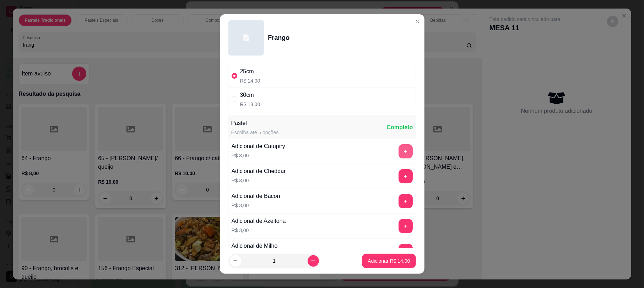
click at [399, 152] on button "+" at bounding box center [406, 151] width 14 height 14
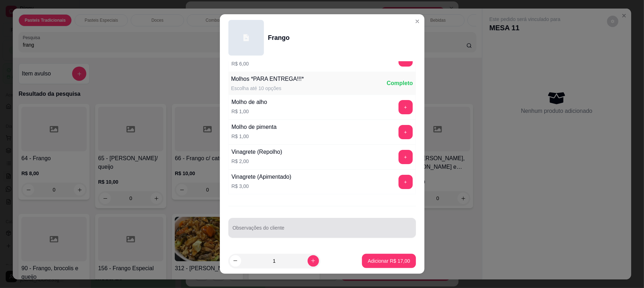
click at [302, 224] on div at bounding box center [322, 227] width 179 height 14
type input "ADICIONAL DE [PERSON_NAME] E TOMATE"
click at [382, 262] on p "Adicionar R$ 17,00" at bounding box center [389, 260] width 42 height 7
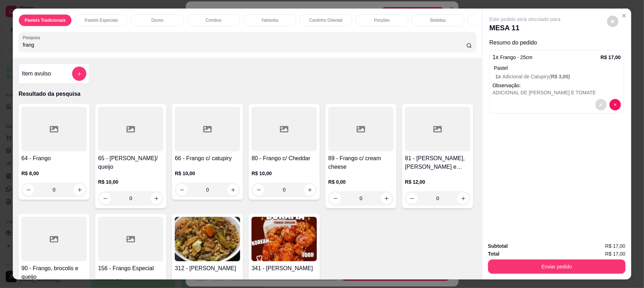
click at [599, 103] on icon "decrease-product-quantity" at bounding box center [601, 104] width 4 height 4
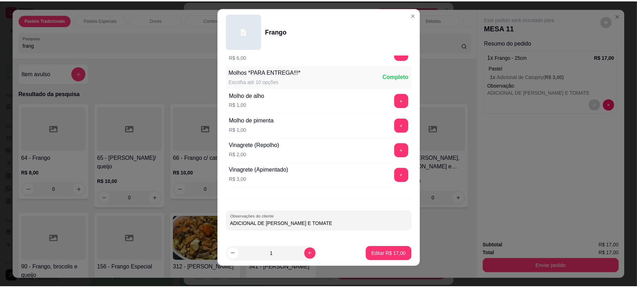
scroll to position [9, 0]
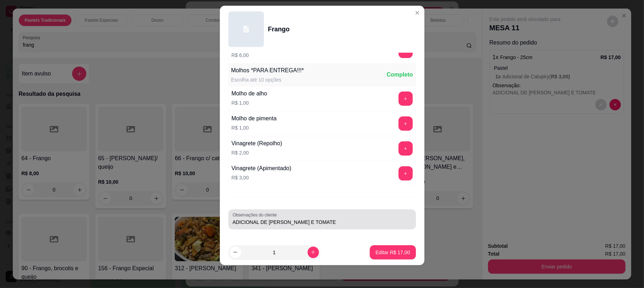
click at [349, 224] on input "ADICIONAL DE [PERSON_NAME] E TOMATE" at bounding box center [322, 221] width 179 height 7
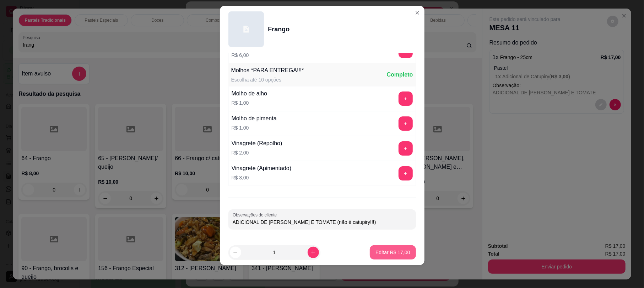
type input "ADICIONAL DE [PERSON_NAME] E TOMATE (não é catupiry!!!)"
click at [384, 256] on button "Editar R$ 17,00" at bounding box center [393, 252] width 46 height 14
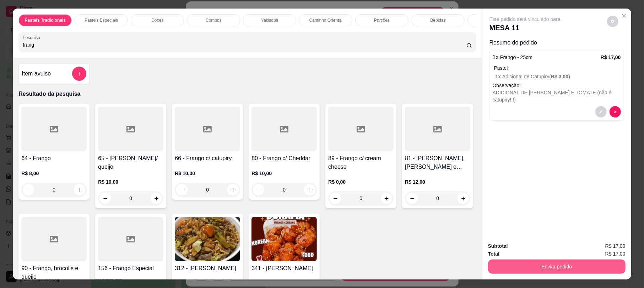
click at [553, 272] on button "Enviar pedido" at bounding box center [557, 266] width 138 height 14
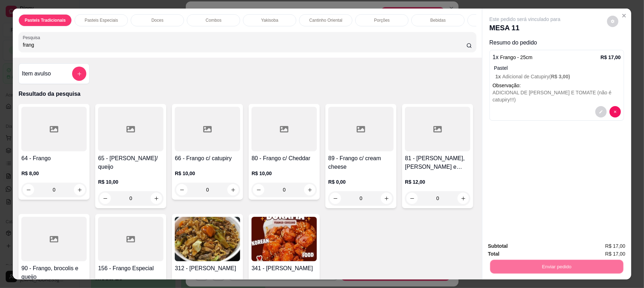
click at [525, 252] on button "Não registrar e enviar pedido" at bounding box center [533, 248] width 72 height 13
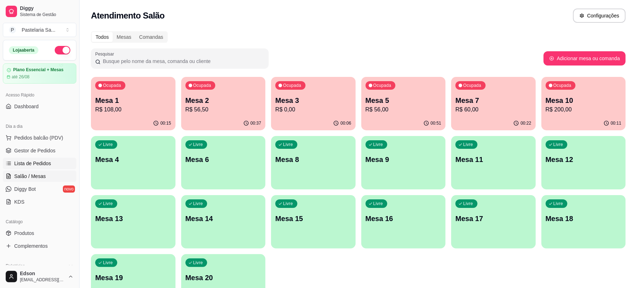
click at [40, 163] on span "Lista de Pedidos" at bounding box center [32, 163] width 37 height 7
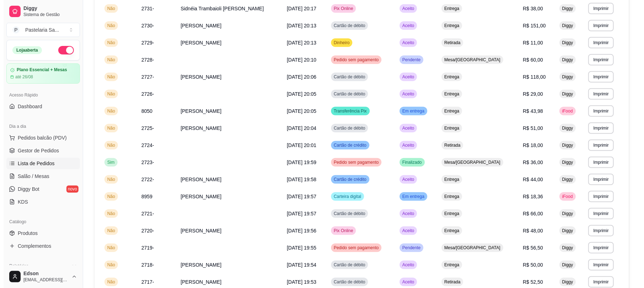
scroll to position [346, 0]
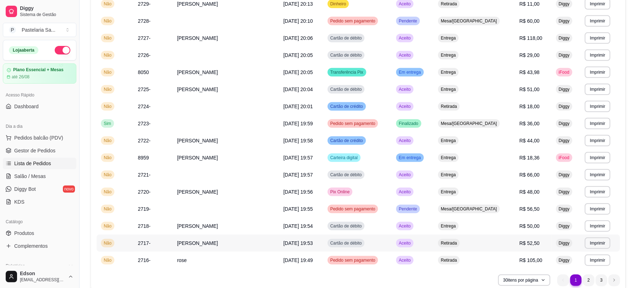
click at [300, 238] on td "[DATE] 19:53" at bounding box center [301, 242] width 44 height 17
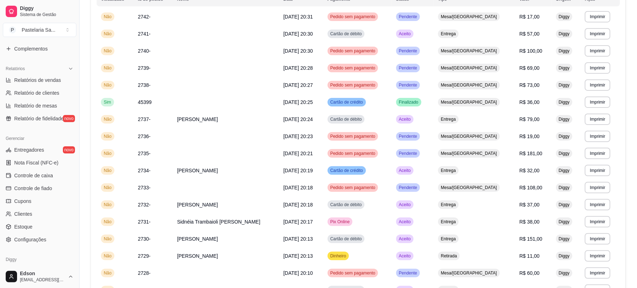
scroll to position [0, 0]
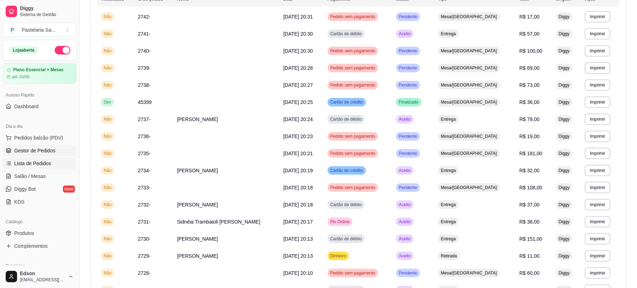
click at [37, 151] on span "Gestor de Pedidos" at bounding box center [34, 150] width 41 height 7
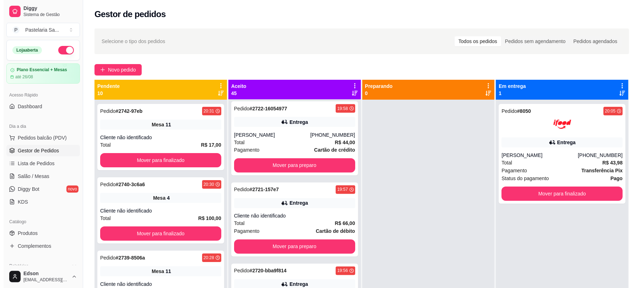
scroll to position [948, 0]
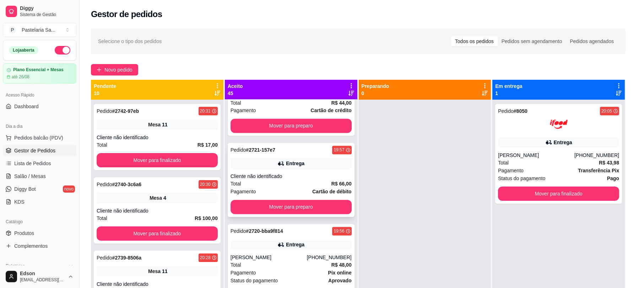
click at [318, 184] on div "Total R$ 66,00" at bounding box center [291, 184] width 121 height 8
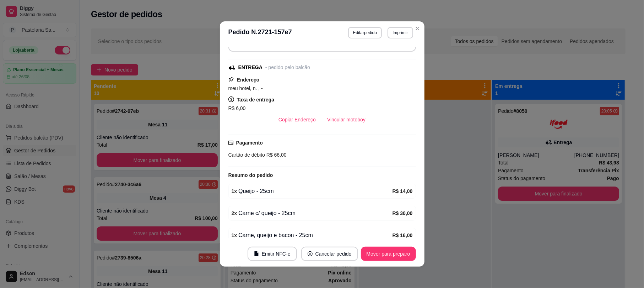
scroll to position [97, 0]
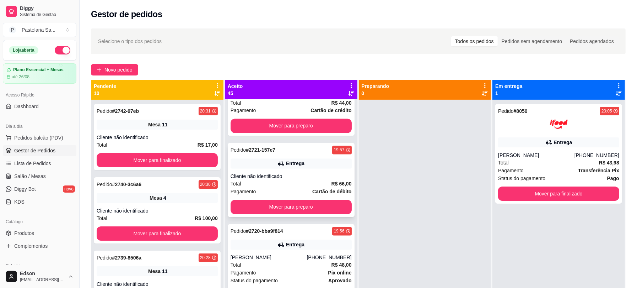
click at [320, 166] on div "Entrega" at bounding box center [291, 164] width 121 height 10
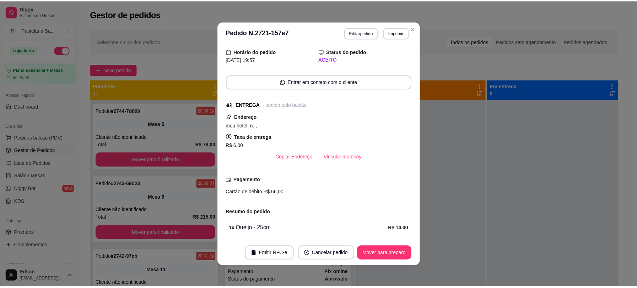
scroll to position [0, 0]
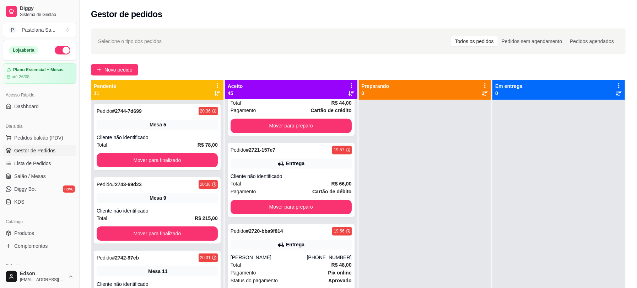
drag, startPoint x: 1, startPoint y: 189, endPoint x: 0, endPoint y: 193, distance: 3.8
click at [0, 191] on div "Dia a dia Pedidos balcão (PDV) Gestor de Pedidos Lista de Pedidos Salão / Mesas…" at bounding box center [39, 164] width 79 height 92
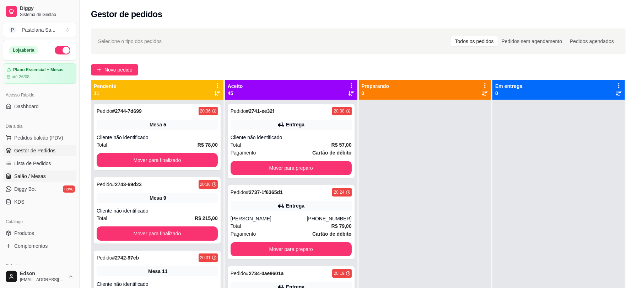
click at [45, 173] on link "Salão / Mesas" at bounding box center [40, 175] width 74 height 11
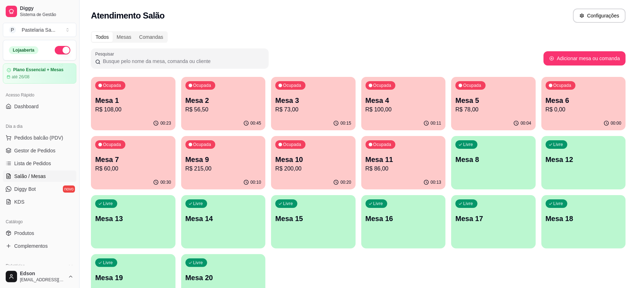
click at [204, 154] on p "Mesa 9" at bounding box center [224, 159] width 76 height 10
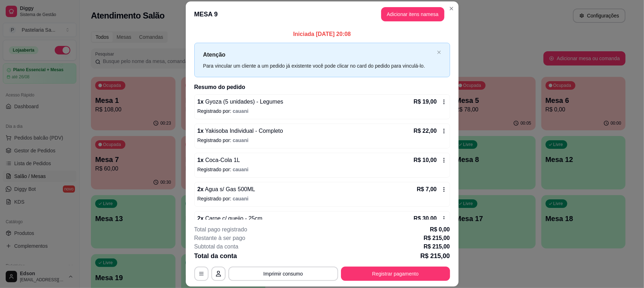
click at [198, 127] on p "1 x Yakisoba Individual - Completo" at bounding box center [241, 131] width 86 height 9
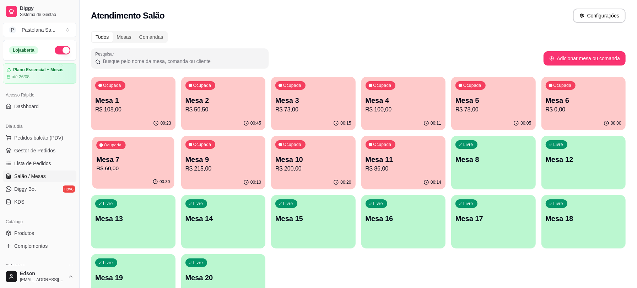
click at [144, 151] on div "Ocupada Mesa 7 R$ 60,00" at bounding box center [133, 155] width 82 height 38
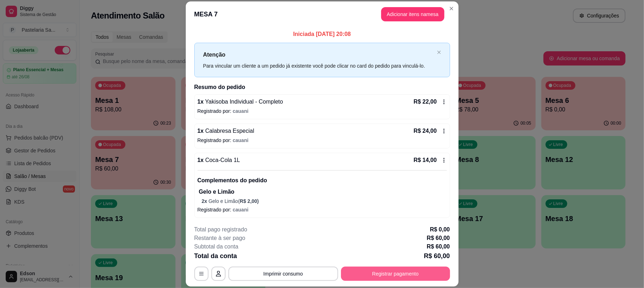
click at [374, 277] on button "Registrar pagamento" at bounding box center [395, 273] width 109 height 14
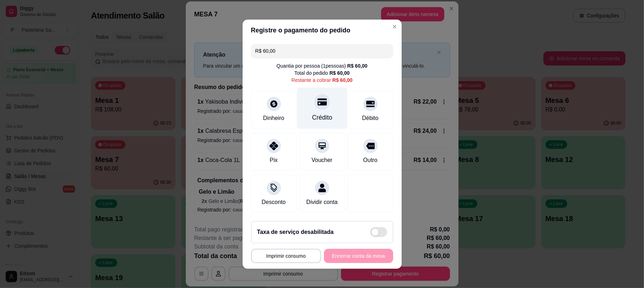
click at [309, 107] on div "Crédito" at bounding box center [322, 108] width 50 height 42
type input "R$ 0,00"
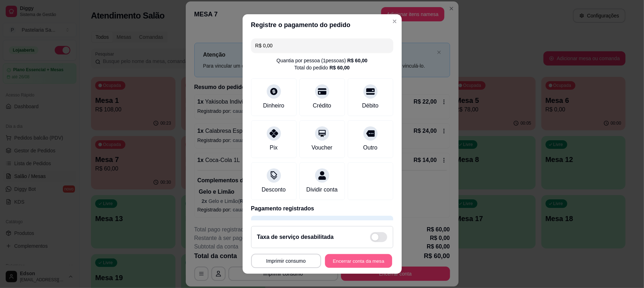
click at [342, 265] on button "Encerrar conta da mesa" at bounding box center [358, 260] width 67 height 14
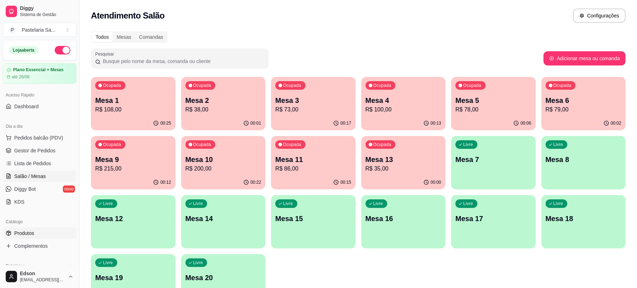
click at [39, 235] on link "Produtos" at bounding box center [40, 232] width 74 height 11
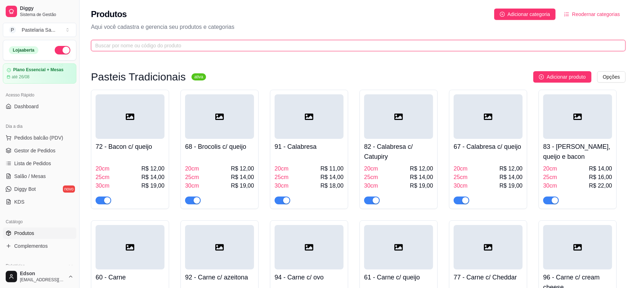
click at [216, 43] on input "text" at bounding box center [355, 46] width 521 height 8
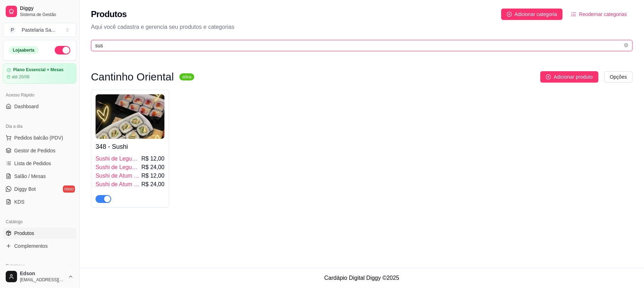
type input "sus"
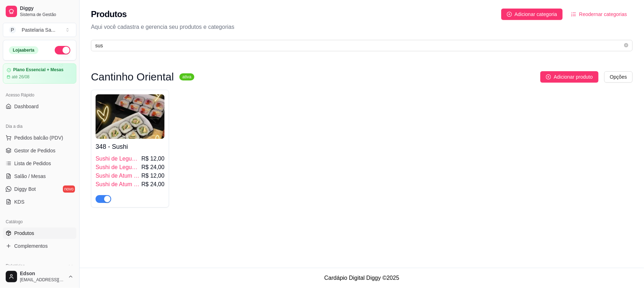
click at [128, 117] on img at bounding box center [130, 116] width 69 height 44
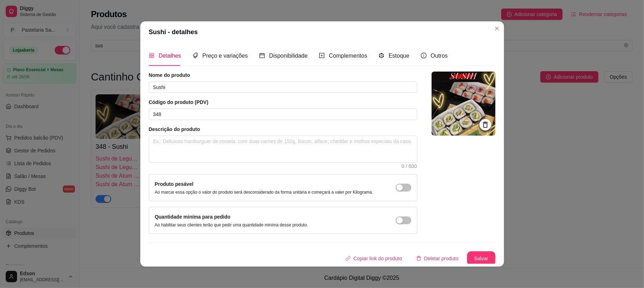
click at [244, 54] on div "Detalhes Preço e variações Disponibilidade Complementos Estoque Outros" at bounding box center [298, 55] width 299 height 20
click at [231, 58] on span "Preço e variações" at bounding box center [225, 56] width 45 height 6
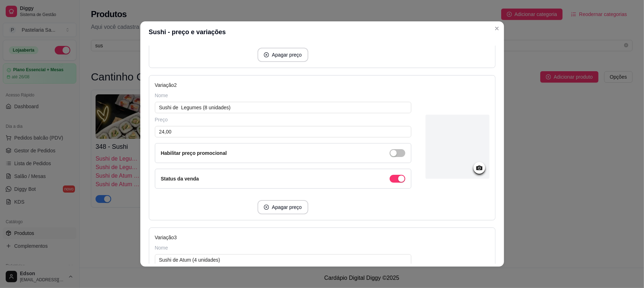
scroll to position [170, 0]
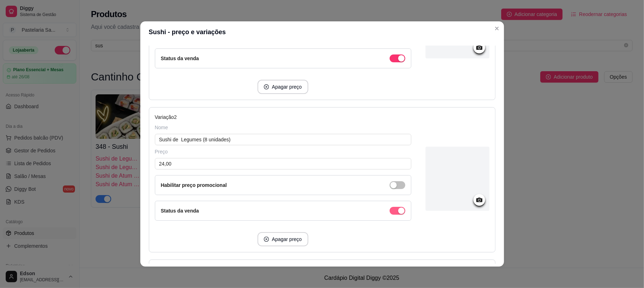
click at [390, 62] on span "button" at bounding box center [398, 58] width 16 height 8
click at [398, 61] on div "button" at bounding box center [401, 58] width 6 height 6
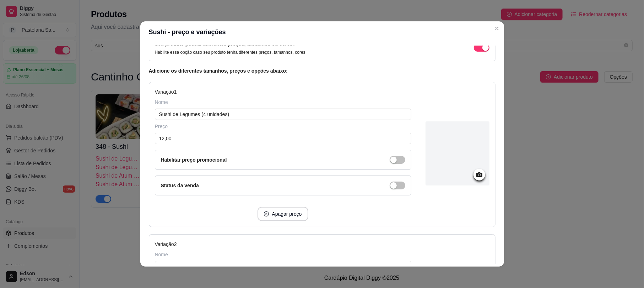
scroll to position [0, 0]
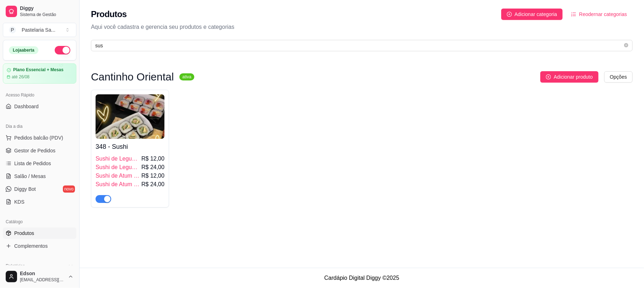
click at [357, 143] on div "348 - Sushi Sushi de Legumes (4 unidades) R$ 12,00 Sushi de Legumes (8 unidades…" at bounding box center [362, 149] width 542 height 118
click at [41, 175] on span "Salão / Mesas" at bounding box center [30, 175] width 32 height 7
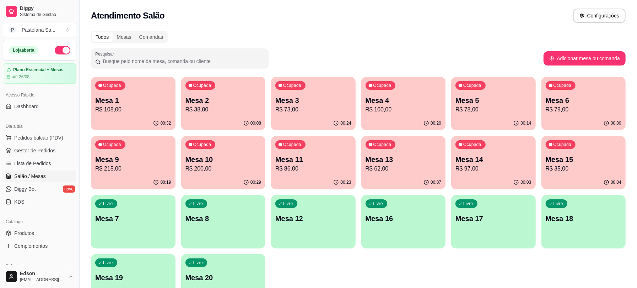
click at [371, 106] on p "R$ 100,00" at bounding box center [404, 109] width 76 height 9
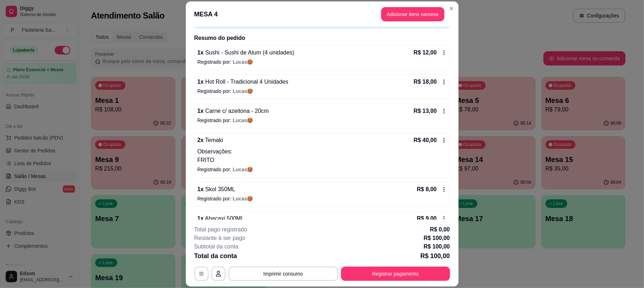
scroll to position [70, 0]
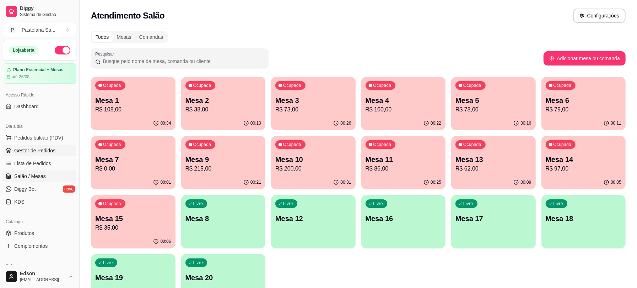
click at [37, 153] on span "Gestor de Pedidos" at bounding box center [34, 150] width 41 height 7
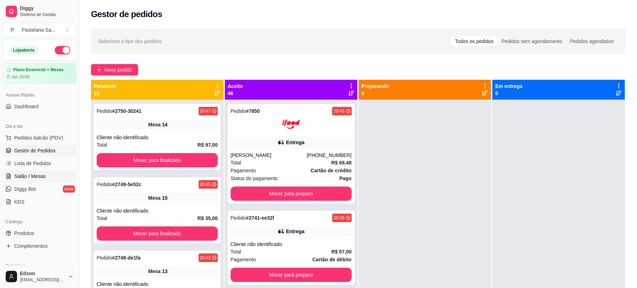
click at [46, 174] on link "Salão / Mesas" at bounding box center [40, 175] width 74 height 11
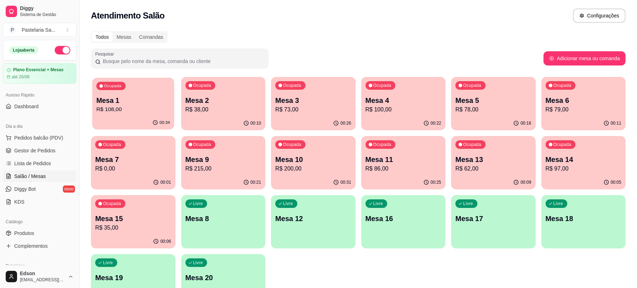
click at [111, 121] on div "00:34" at bounding box center [133, 123] width 82 height 14
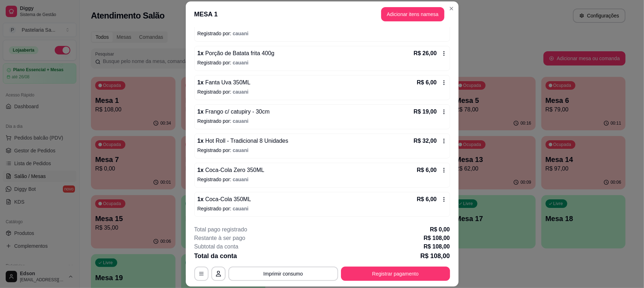
scroll to position [21, 0]
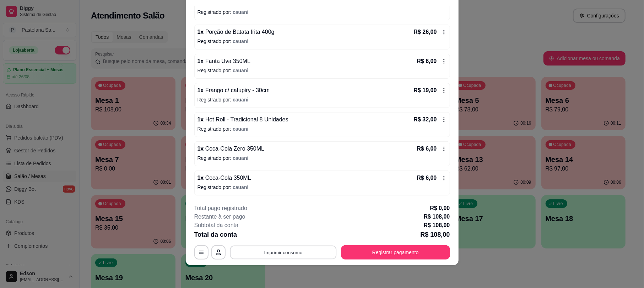
click at [288, 257] on button "Imprimir consumo" at bounding box center [283, 252] width 107 height 14
click at [282, 234] on button "Balcão" at bounding box center [282, 235] width 52 height 11
click at [347, 256] on button "Registrar pagamento" at bounding box center [395, 252] width 109 height 14
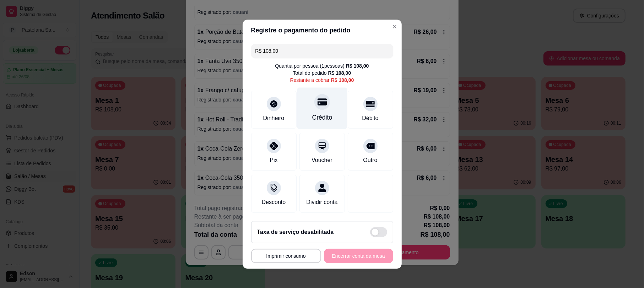
click at [309, 94] on div "Crédito" at bounding box center [322, 108] width 50 height 42
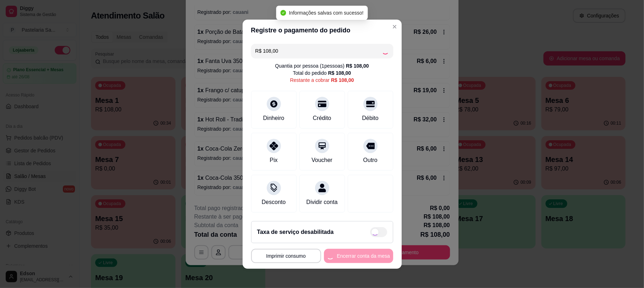
type input "R$ 0,00"
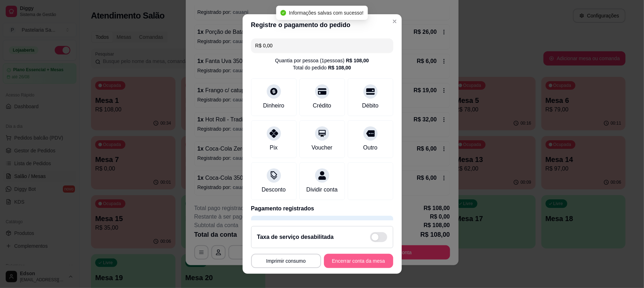
click at [337, 260] on button "Encerrar conta da mesa" at bounding box center [358, 260] width 69 height 14
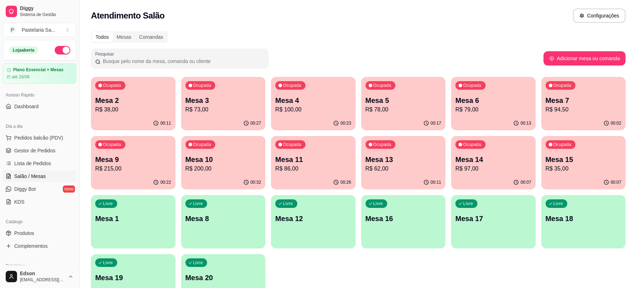
click at [488, 146] on div "Ocupada Mesa 14 R$ 97,00" at bounding box center [493, 155] width 85 height 39
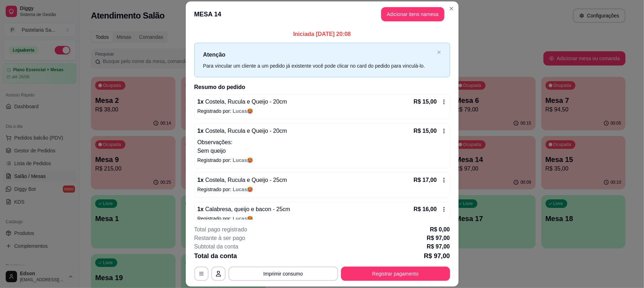
scroll to position [128, 0]
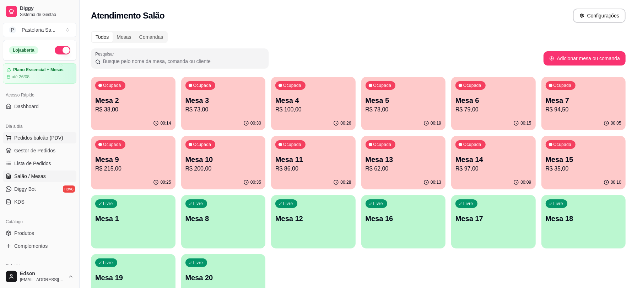
click at [52, 134] on span "Pedidos balcão (PDV)" at bounding box center [38, 137] width 49 height 7
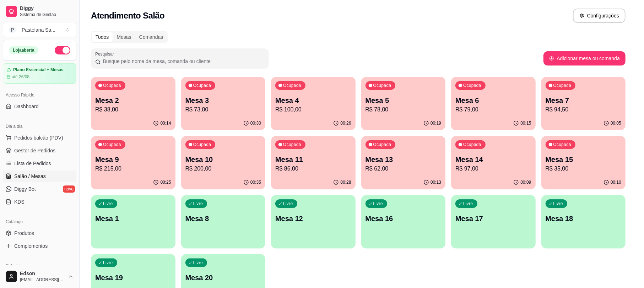
click at [545, 32] on p "Retirada" at bounding box center [554, 30] width 19 height 7
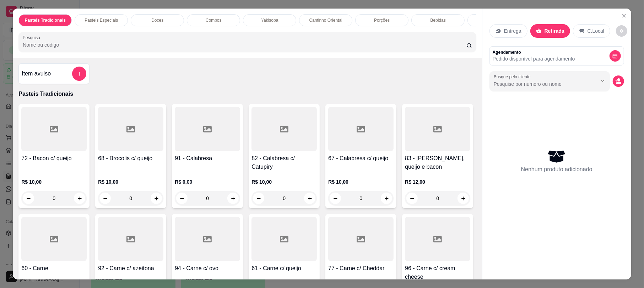
click at [347, 48] on input "Pesquisa" at bounding box center [245, 44] width 444 height 7
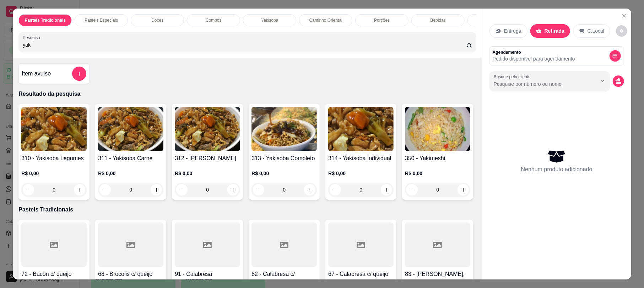
type input "yak"
click at [284, 162] on h4 "313 - Yakisoba Completo" at bounding box center [284, 158] width 65 height 9
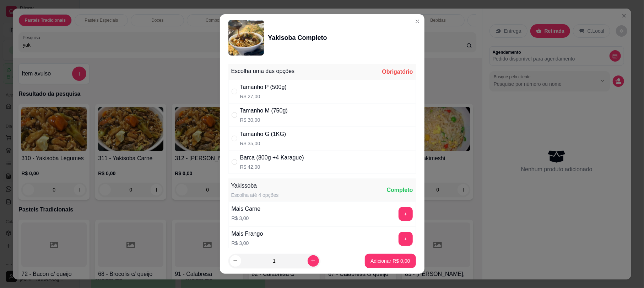
click at [286, 136] on div "Tamanho G (1KG) R$ 35,00" at bounding box center [323, 138] width 188 height 23
radio input "true"
click at [380, 259] on p "Adicionar R$ 35,00" at bounding box center [389, 260] width 42 height 7
type input "1"
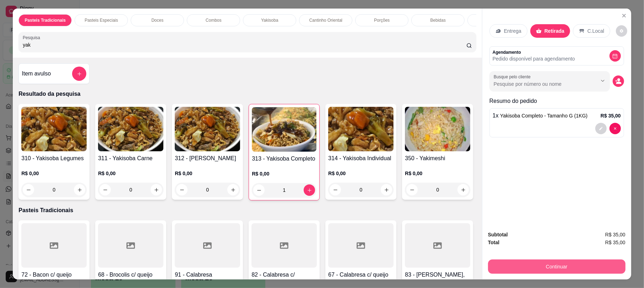
click at [549, 267] on button "Continuar" at bounding box center [557, 266] width 138 height 14
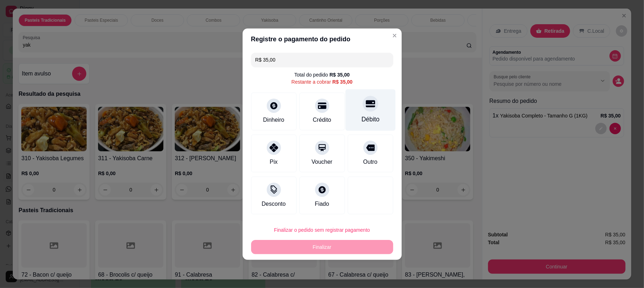
click at [370, 104] on div at bounding box center [371, 104] width 16 height 16
type input "R$ 0,00"
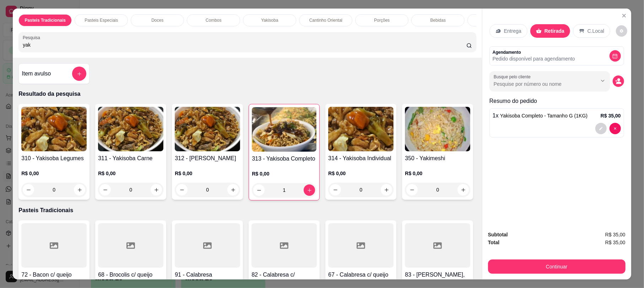
click at [617, 82] on icon "decrease-product-quantity" at bounding box center [619, 82] width 5 height 2
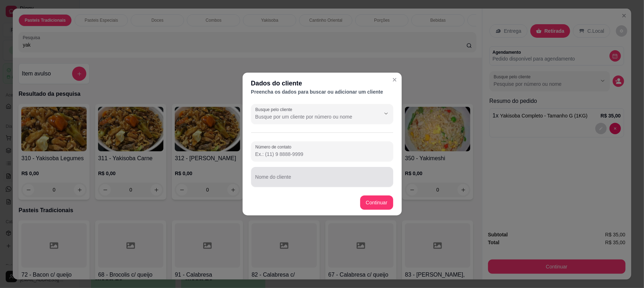
click at [295, 177] on input "Nome do cliente" at bounding box center [323, 179] width 134 height 7
type input "[PERSON_NAME]"
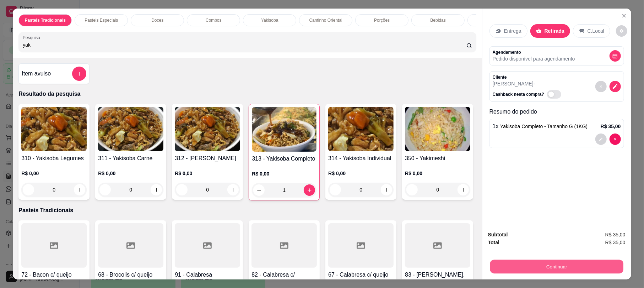
click at [540, 265] on button "Continuar" at bounding box center [556, 266] width 133 height 14
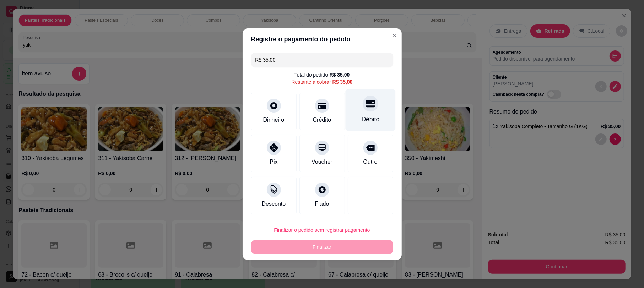
click at [366, 107] on icon at bounding box center [370, 103] width 9 height 9
type input "R$ 0,00"
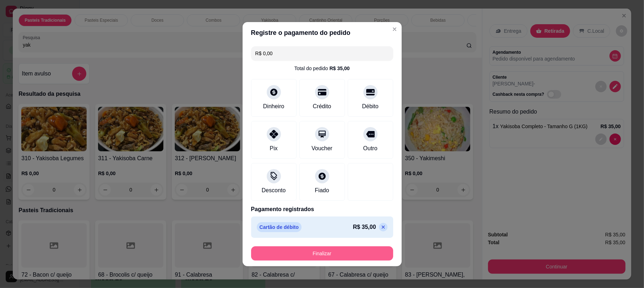
click at [358, 246] on div "Finalizar" at bounding box center [322, 253] width 142 height 14
click at [357, 248] on button "Finalizar" at bounding box center [322, 253] width 142 height 14
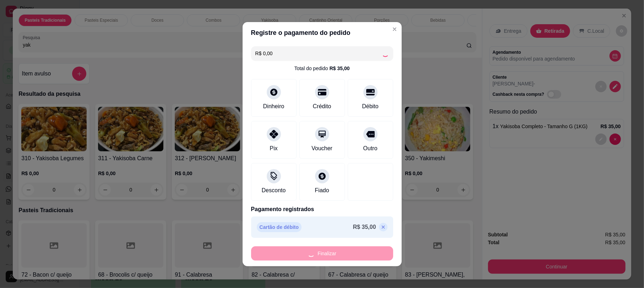
type input "0"
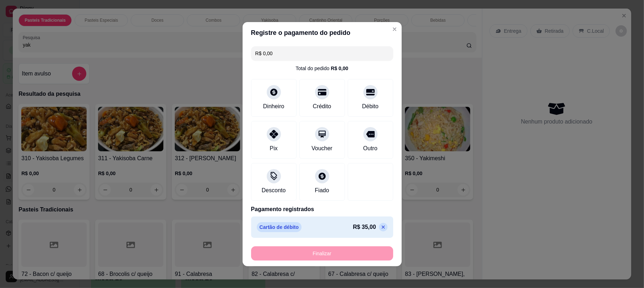
type input "-R$ 35,00"
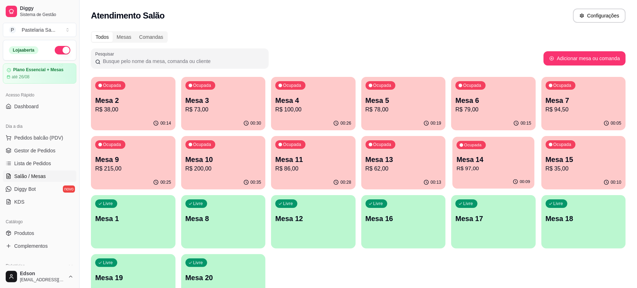
click at [471, 170] on p "R$ 97,00" at bounding box center [494, 168] width 74 height 8
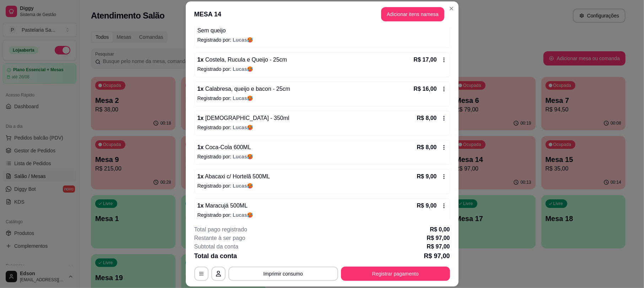
scroll to position [128, 0]
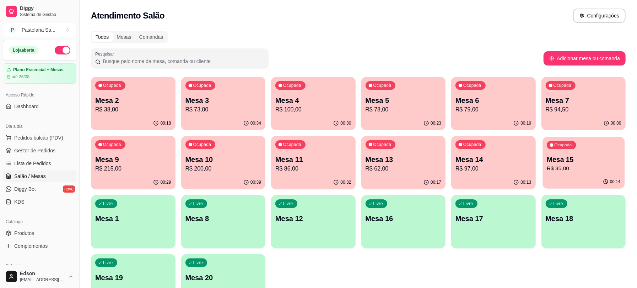
click at [569, 181] on div "00:14" at bounding box center [584, 182] width 82 height 14
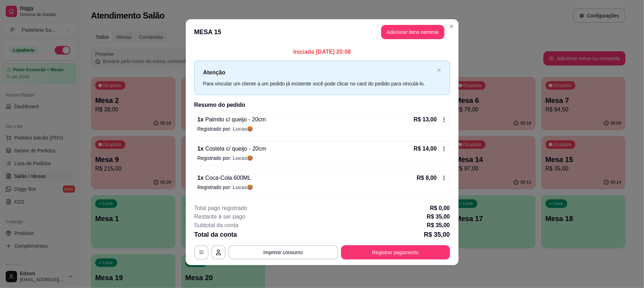
scroll to position [2, 0]
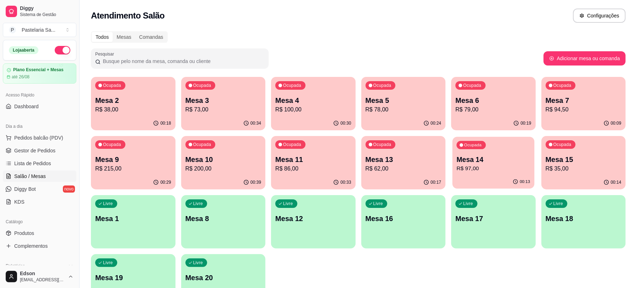
click at [488, 159] on p "Mesa 14" at bounding box center [494, 160] width 74 height 10
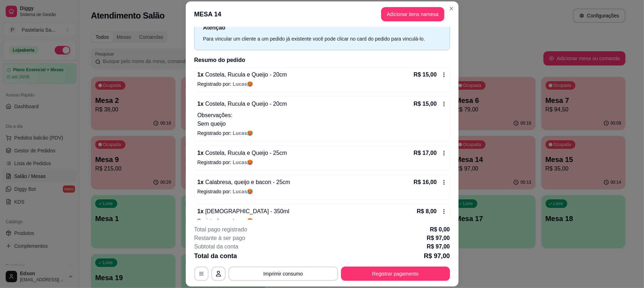
scroll to position [0, 0]
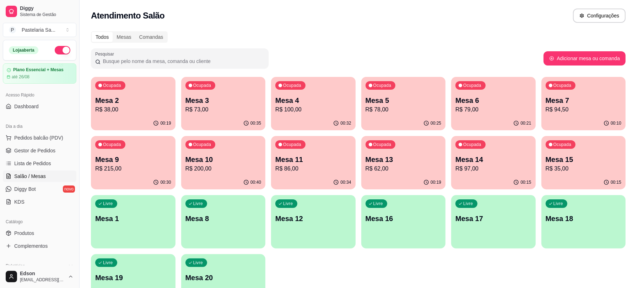
click at [592, 101] on p "Mesa 7" at bounding box center [584, 100] width 76 height 10
click at [488, 96] on p "Mesa 6" at bounding box center [494, 100] width 76 height 10
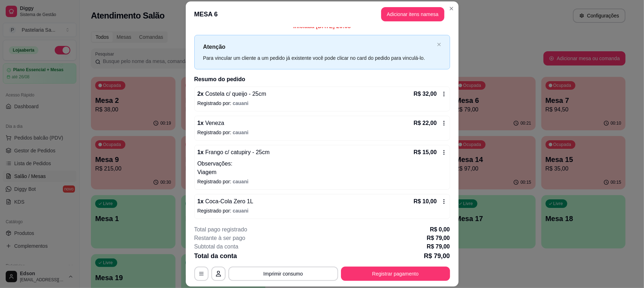
scroll to position [11, 0]
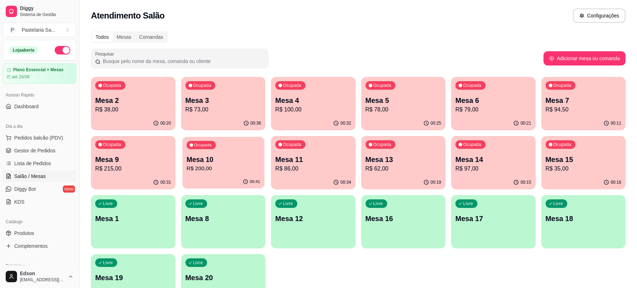
click at [251, 168] on p "R$ 200,00" at bounding box center [224, 168] width 74 height 8
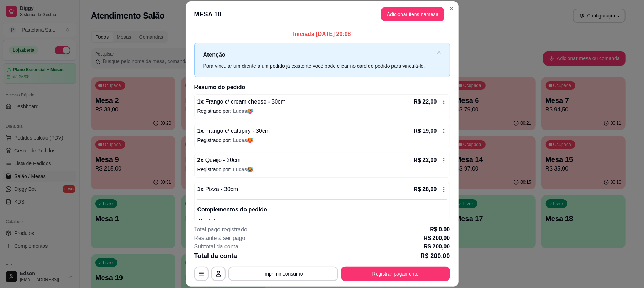
click at [314, 267] on button "Imprimir consumo" at bounding box center [284, 273] width 110 height 14
click at [293, 256] on button "Balcão" at bounding box center [282, 256] width 52 height 11
click at [283, 266] on div "**********" at bounding box center [322, 273] width 256 height 14
click at [285, 277] on button "Imprimir consumo" at bounding box center [284, 273] width 110 height 14
click at [280, 261] on button "Balcão" at bounding box center [282, 256] width 52 height 11
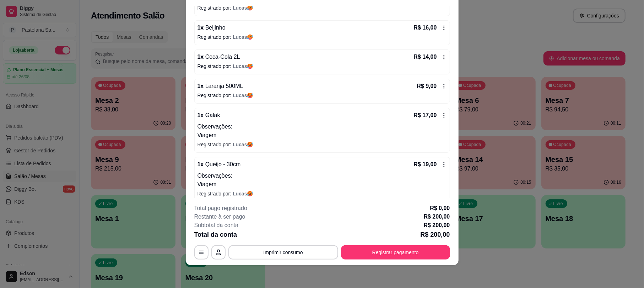
scroll to position [277, 0]
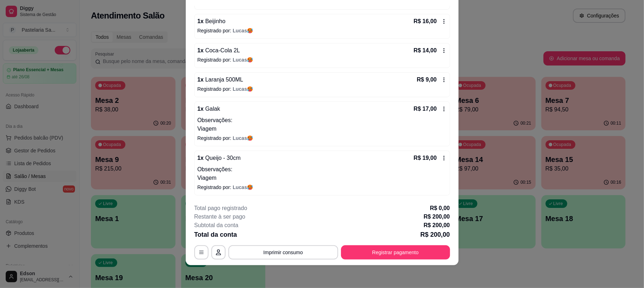
click at [272, 52] on div "1 x Coca-Cola 2L R$ 14,00" at bounding box center [323, 50] width 250 height 9
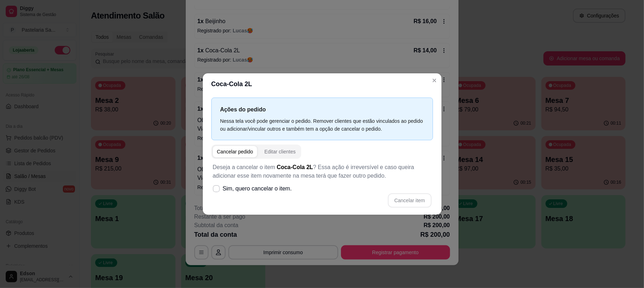
click at [245, 200] on div "Cancelar item" at bounding box center [322, 200] width 219 height 14
click at [254, 189] on span "Sim, quero cancelar o item." at bounding box center [257, 188] width 69 height 9
click at [217, 189] on input "Sim, quero cancelar o item." at bounding box center [215, 191] width 5 height 5
checkbox input "true"
click at [390, 198] on button "Cancelar item" at bounding box center [409, 200] width 43 height 14
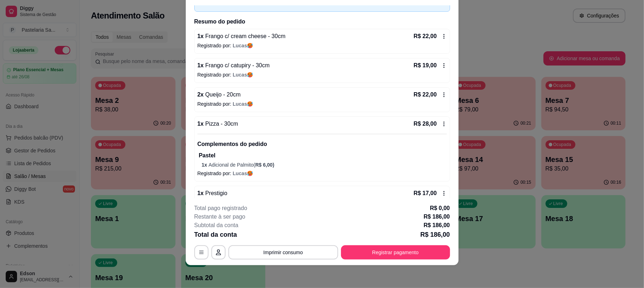
scroll to position [0, 0]
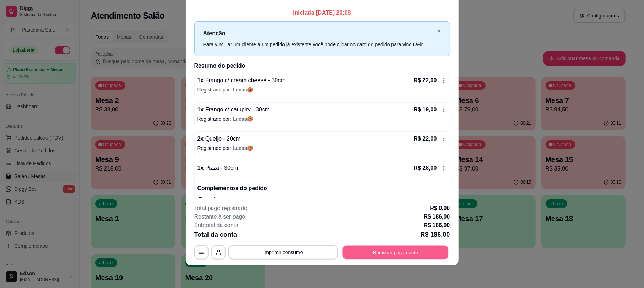
click at [353, 253] on button "Registrar pagamento" at bounding box center [396, 252] width 106 height 14
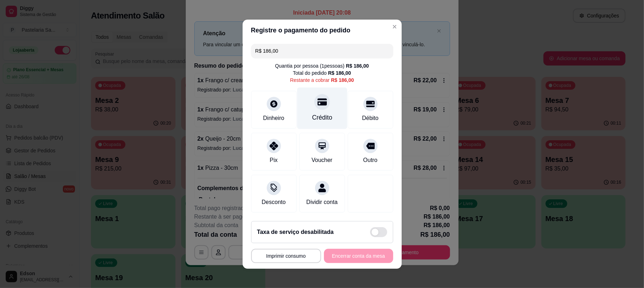
click at [326, 104] on div "Crédito" at bounding box center [322, 108] width 50 height 42
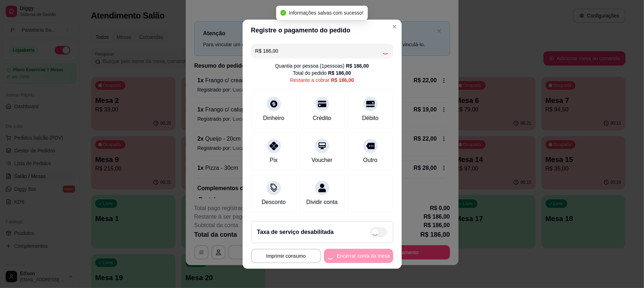
type input "R$ 0,00"
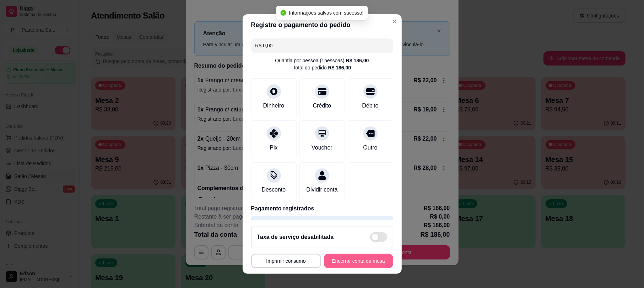
click at [366, 259] on button "Encerrar conta da mesa" at bounding box center [358, 260] width 69 height 14
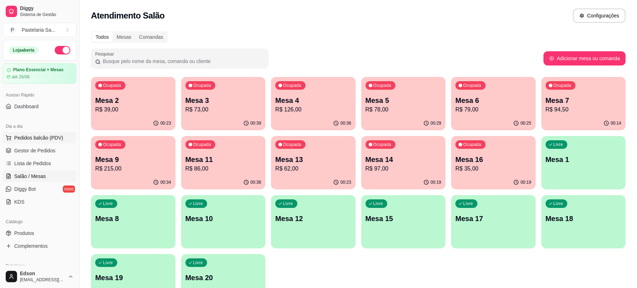
click at [52, 134] on span "Pedidos balcão (PDV)" at bounding box center [38, 137] width 49 height 7
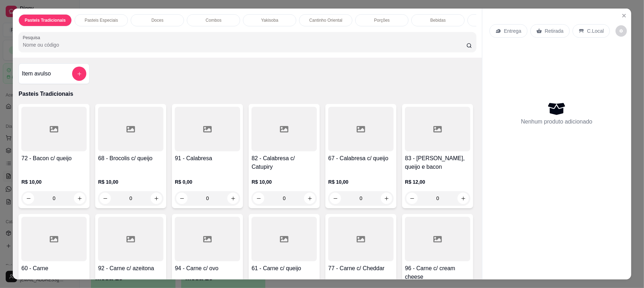
click at [117, 48] on input "Pesquisa" at bounding box center [245, 44] width 444 height 7
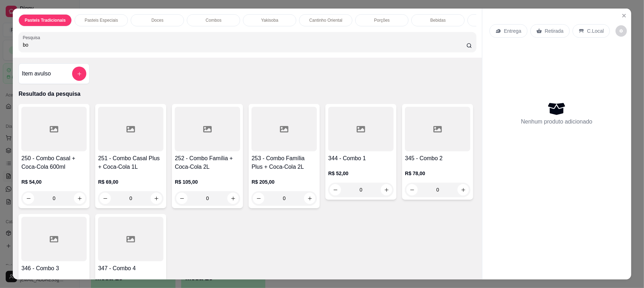
type input "b"
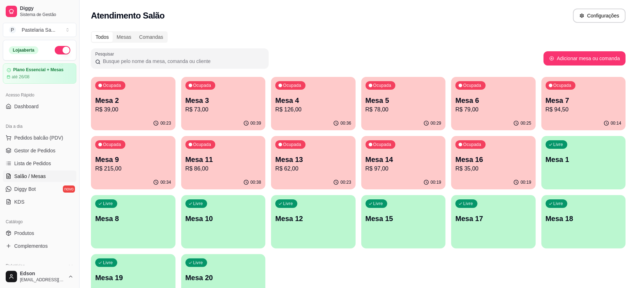
click at [241, 95] on p "Mesa 3" at bounding box center [224, 100] width 76 height 10
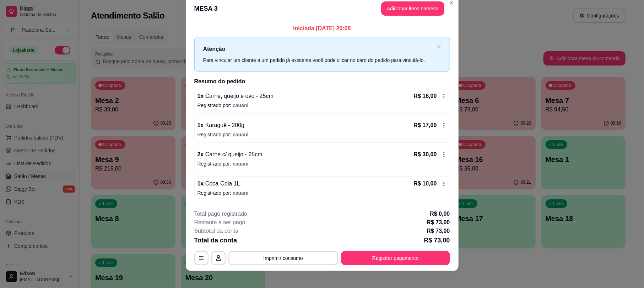
scroll to position [17, 0]
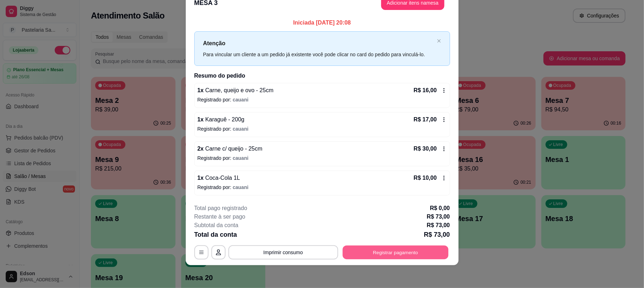
click at [417, 246] on button "Registrar pagamento" at bounding box center [396, 252] width 106 height 14
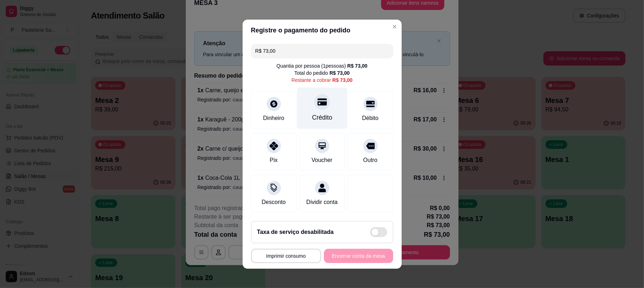
click at [325, 104] on div "Crédito" at bounding box center [322, 108] width 50 height 42
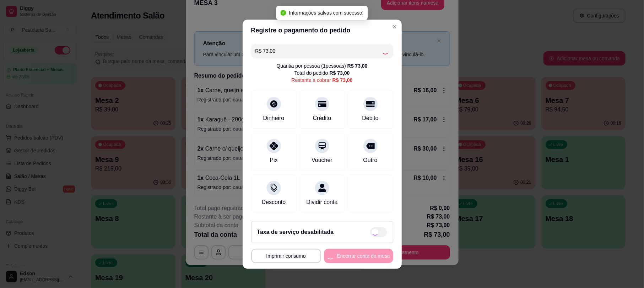
type input "R$ 0,00"
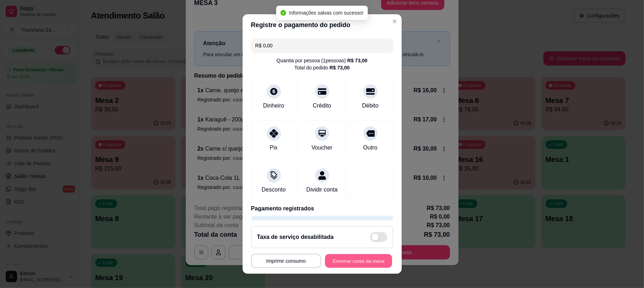
click at [362, 264] on button "Encerrar conta da mesa" at bounding box center [358, 260] width 67 height 14
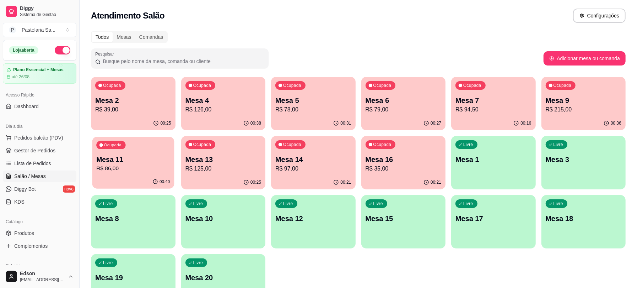
click at [149, 163] on p "Mesa 11" at bounding box center [133, 160] width 74 height 10
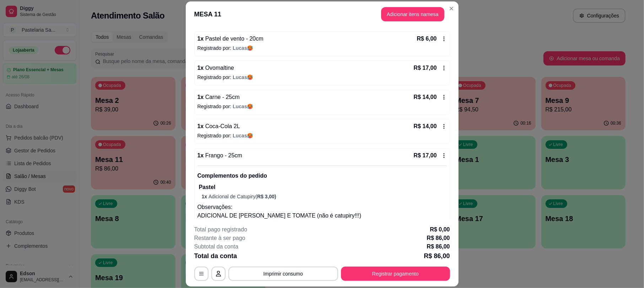
scroll to position [150, 0]
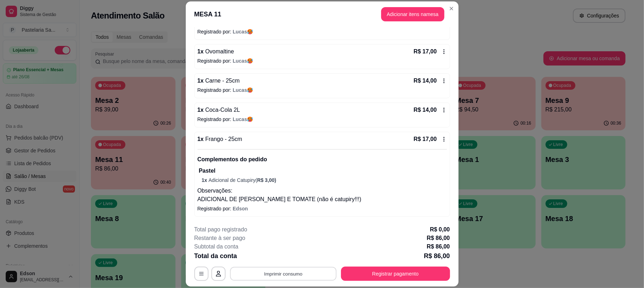
click at [289, 272] on button "Imprimir consumo" at bounding box center [283, 274] width 107 height 14
click at [292, 259] on button "Balcão" at bounding box center [282, 256] width 50 height 11
click at [395, 283] on footer "**********" at bounding box center [322, 252] width 273 height 67
click at [393, 269] on button "Registrar pagamento" at bounding box center [395, 273] width 109 height 14
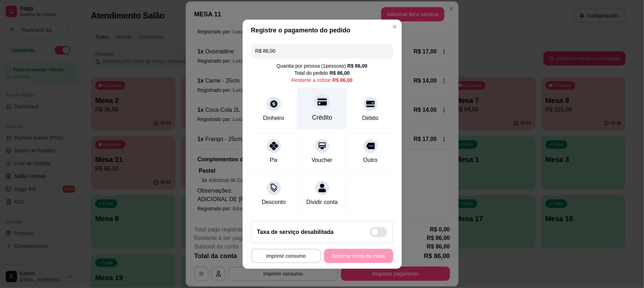
click at [320, 97] on icon at bounding box center [321, 101] width 9 height 9
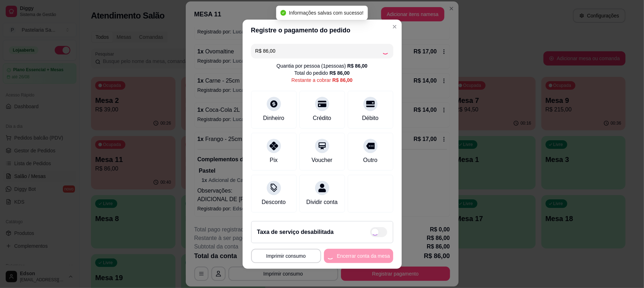
type input "R$ 0,00"
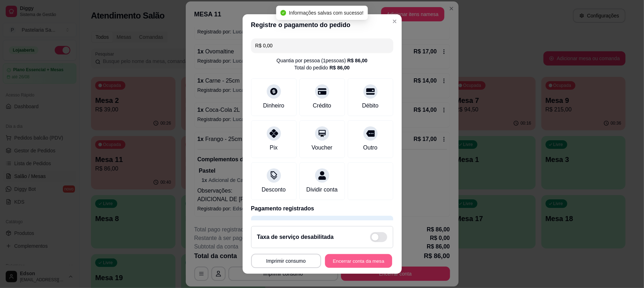
click at [356, 262] on button "Encerrar conta da mesa" at bounding box center [358, 260] width 67 height 14
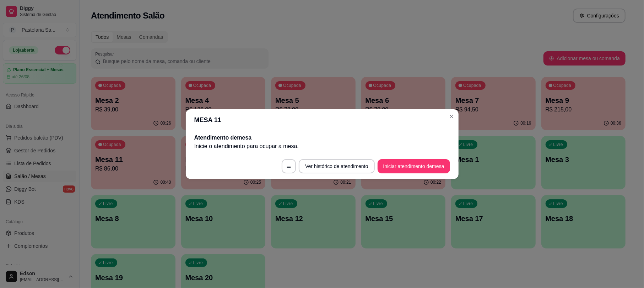
scroll to position [0, 0]
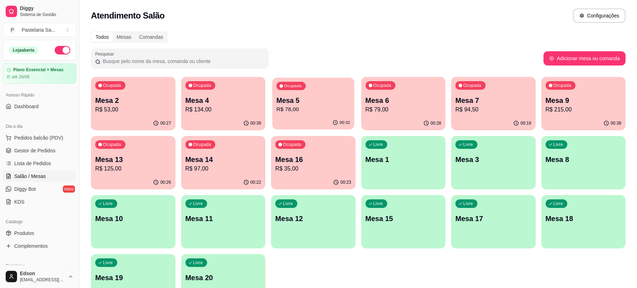
click at [336, 96] on p "Mesa 5" at bounding box center [314, 101] width 74 height 10
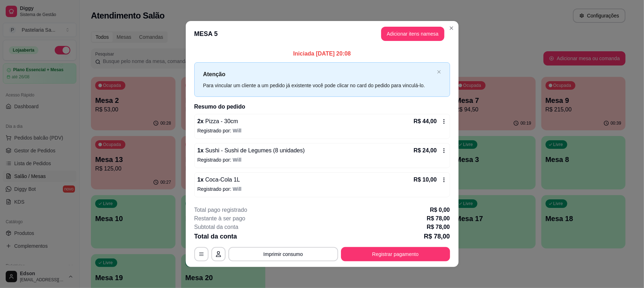
scroll to position [2, 0]
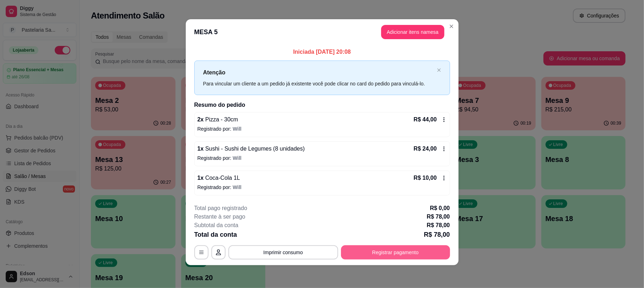
click at [386, 254] on button "Registrar pagamento" at bounding box center [395, 252] width 109 height 14
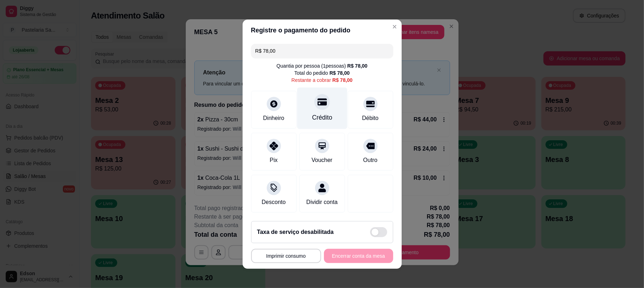
click at [317, 98] on icon at bounding box center [321, 101] width 9 height 7
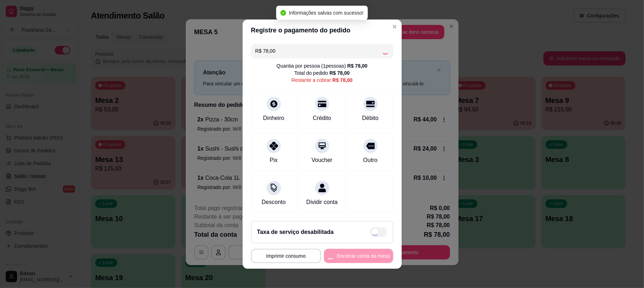
type input "R$ 0,00"
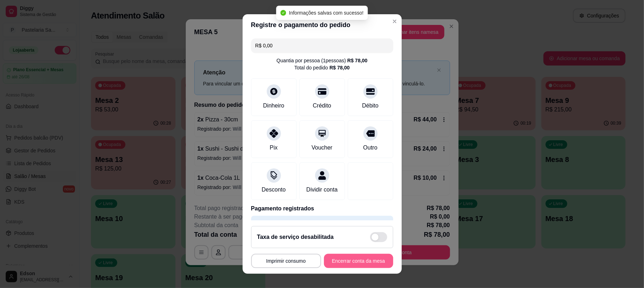
click at [359, 261] on button "Encerrar conta da mesa" at bounding box center [358, 260] width 69 height 14
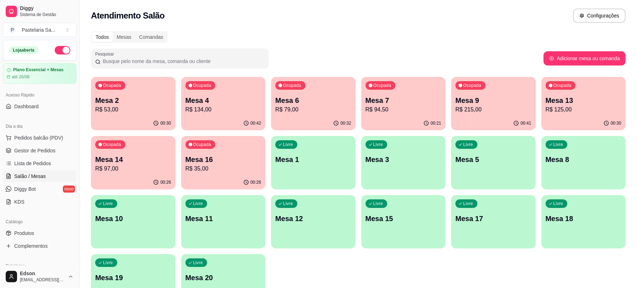
click at [587, 110] on p "R$ 125,00" at bounding box center [584, 109] width 76 height 9
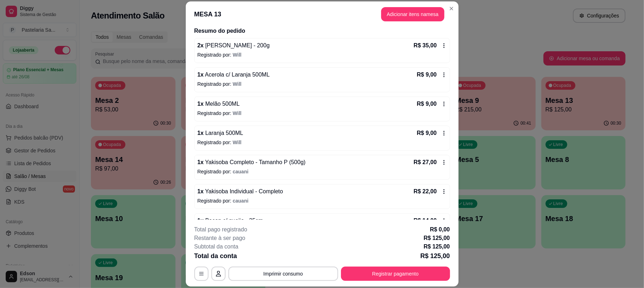
scroll to position [79, 0]
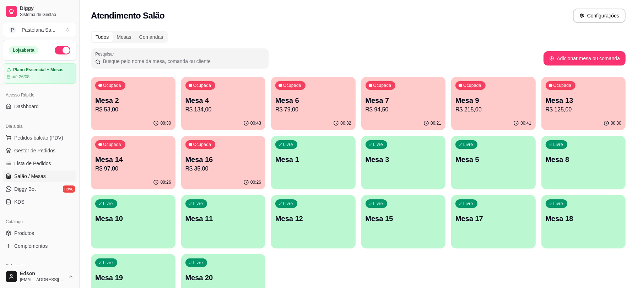
click at [249, 160] on p "Mesa 16" at bounding box center [224, 159] width 76 height 10
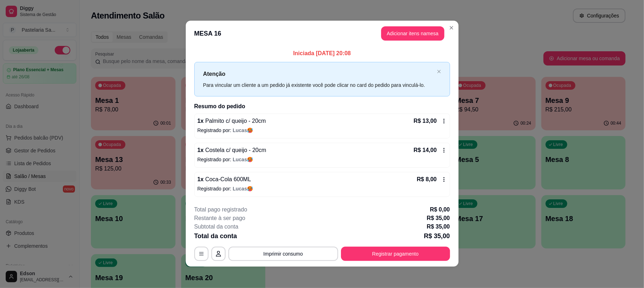
scroll to position [0, 0]
click at [346, 255] on button "Registrar pagamento" at bounding box center [396, 254] width 106 height 14
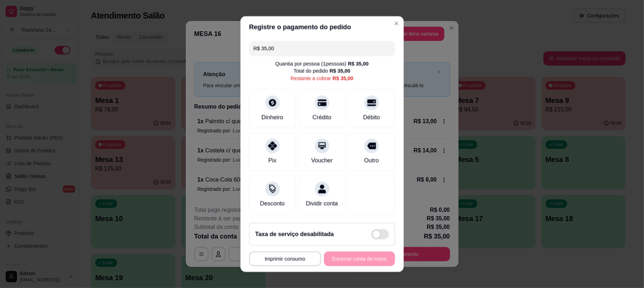
click at [346, 255] on div "**********" at bounding box center [322, 258] width 146 height 15
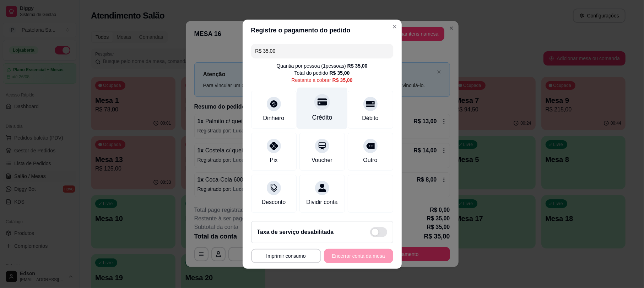
click at [324, 107] on div "Crédito" at bounding box center [322, 108] width 50 height 42
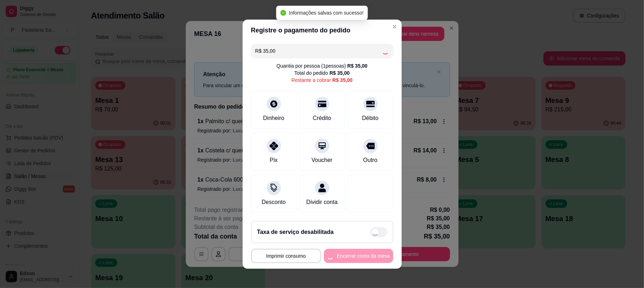
type input "R$ 0,00"
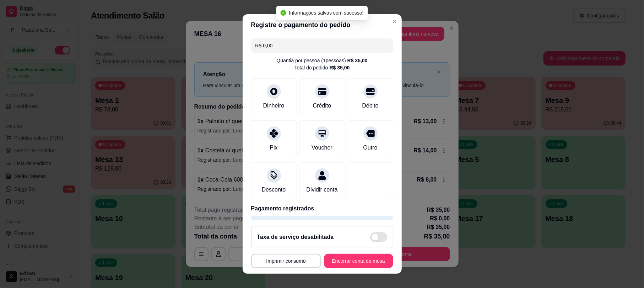
click at [343, 268] on footer "**********" at bounding box center [322, 246] width 159 height 53
click at [340, 264] on button "Encerrar conta da mesa" at bounding box center [358, 260] width 67 height 14
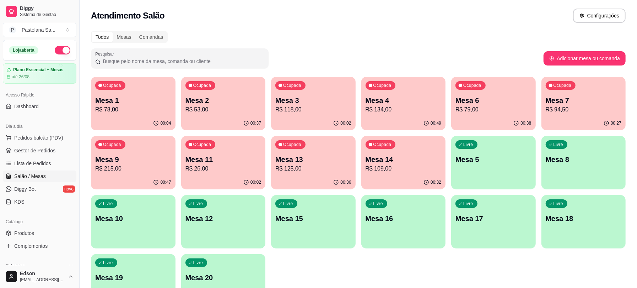
click at [395, 102] on p "Mesa 4" at bounding box center [404, 100] width 76 height 10
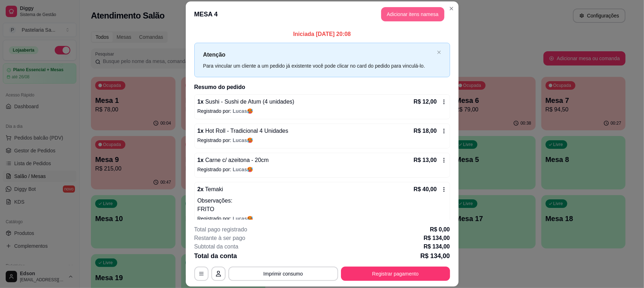
click at [412, 13] on button "Adicionar itens na mesa" at bounding box center [412, 14] width 63 height 14
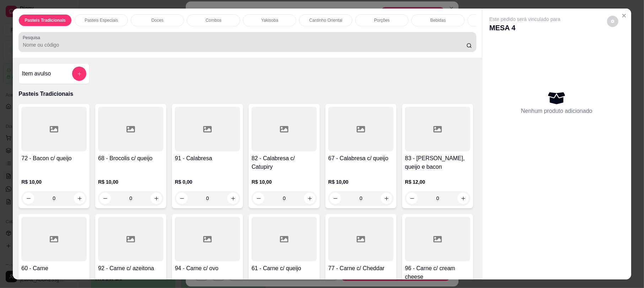
click at [157, 41] on div "Pesquisa" at bounding box center [247, 42] width 458 height 20
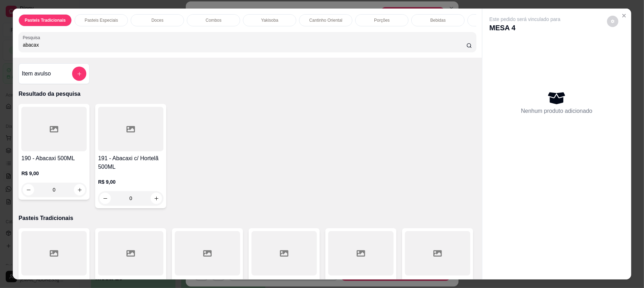
type input "abacax"
click at [58, 138] on div at bounding box center [53, 129] width 65 height 44
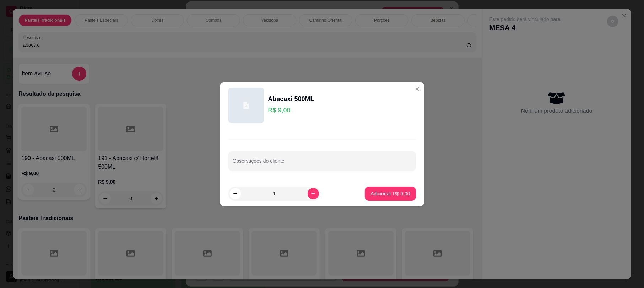
click at [387, 190] on p "Adicionar R$ 9,00" at bounding box center [390, 193] width 39 height 7
type input "1"
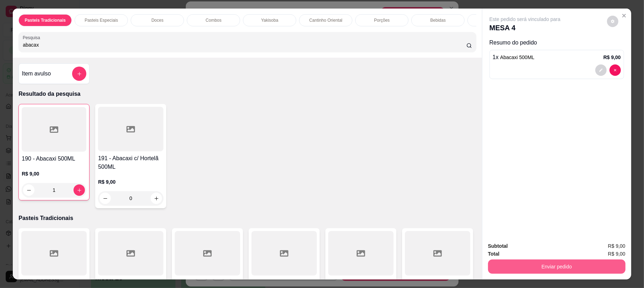
click at [537, 272] on button "Enviar pedido" at bounding box center [557, 266] width 138 height 14
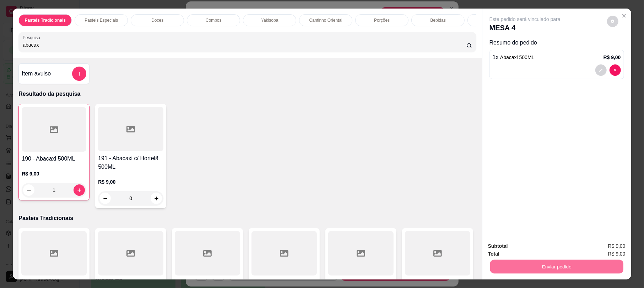
click at [521, 246] on button "Não registrar e enviar pedido" at bounding box center [533, 248] width 72 height 13
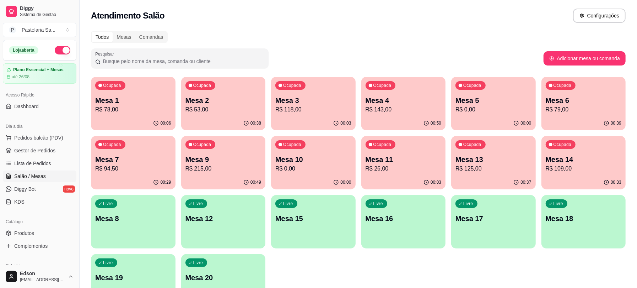
click at [227, 174] on div "Ocupada Mesa 9 R$ 215,00" at bounding box center [223, 155] width 85 height 39
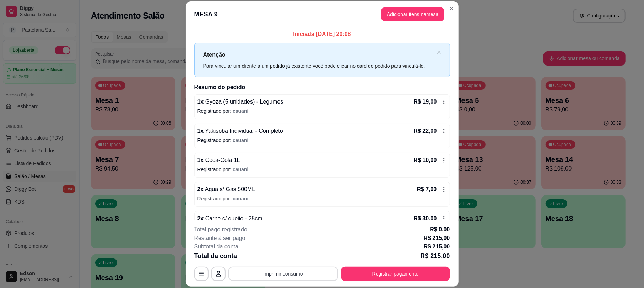
click at [266, 269] on button "Imprimir consumo" at bounding box center [284, 273] width 110 height 14
click at [277, 262] on button "Balcão" at bounding box center [282, 256] width 52 height 11
click at [286, 274] on button "Imprimir consumo" at bounding box center [284, 273] width 110 height 14
click at [286, 254] on button "Balcão" at bounding box center [282, 256] width 50 height 11
click at [427, 274] on button "Registrar pagamento" at bounding box center [395, 273] width 109 height 14
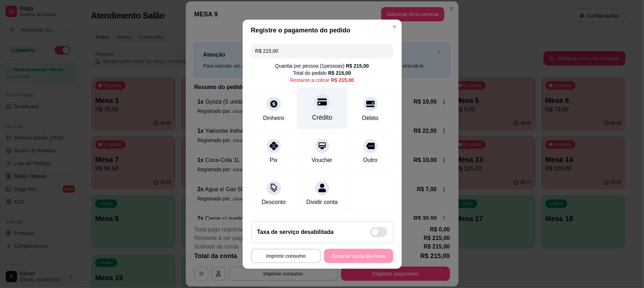
click at [319, 101] on icon at bounding box center [321, 101] width 9 height 9
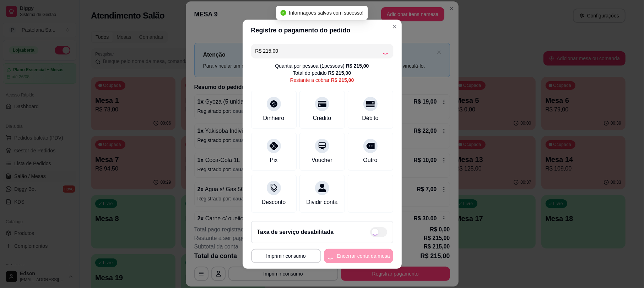
type input "R$ 0,00"
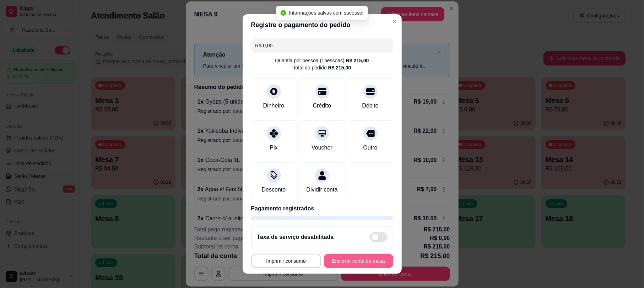
click at [369, 262] on button "Encerrar conta da mesa" at bounding box center [358, 260] width 69 height 14
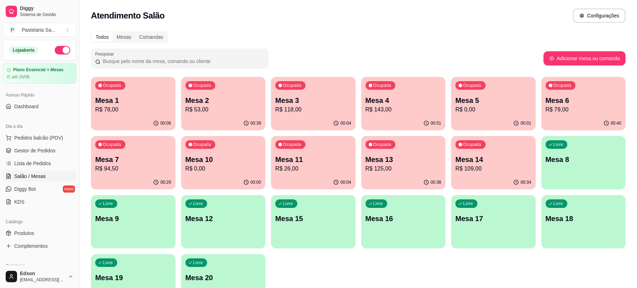
click at [576, 100] on p "Mesa 6" at bounding box center [584, 100] width 76 height 10
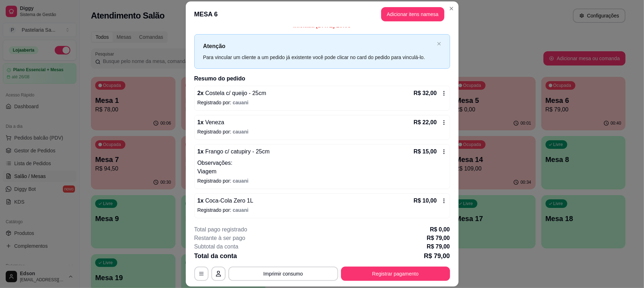
scroll to position [11, 0]
click at [433, 195] on div "R$ 10,00" at bounding box center [430, 199] width 33 height 9
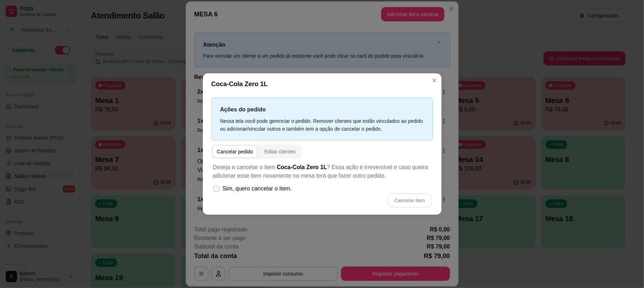
click at [269, 193] on span "Sim, quero cancelar o item." at bounding box center [257, 188] width 69 height 9
click at [217, 193] on input "Sim, quero cancelar o item." at bounding box center [215, 191] width 5 height 5
checkbox input "true"
click at [409, 198] on button "Cancelar item" at bounding box center [409, 200] width 43 height 14
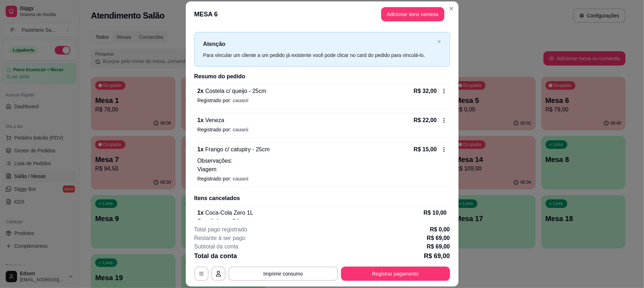
click at [390, 283] on footer "**********" at bounding box center [322, 252] width 273 height 67
click at [390, 273] on button "Registrar pagamento" at bounding box center [395, 273] width 109 height 14
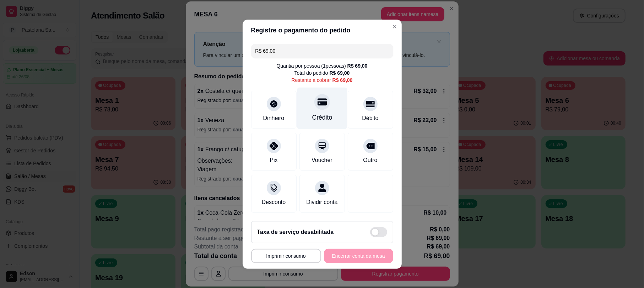
click at [321, 98] on div at bounding box center [323, 102] width 16 height 16
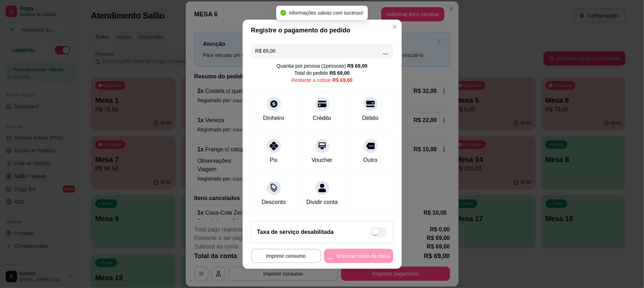
type input "R$ 0,00"
click at [346, 263] on button "Encerrar conta da mesa" at bounding box center [358, 255] width 69 height 14
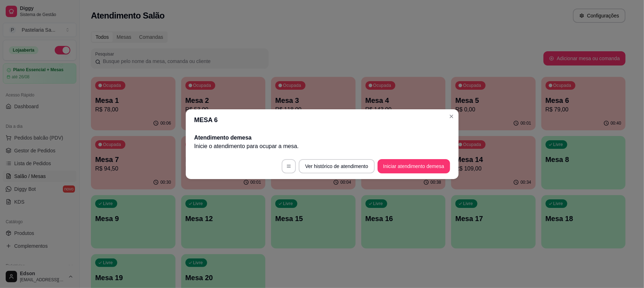
scroll to position [0, 0]
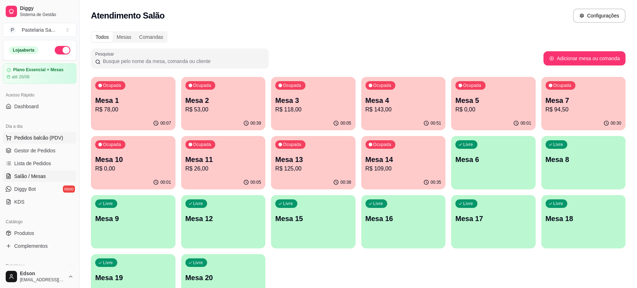
drag, startPoint x: 54, startPoint y: 148, endPoint x: 61, endPoint y: 140, distance: 10.8
click at [61, 140] on button "Pedidos balcão (PDV)" at bounding box center [40, 137] width 74 height 11
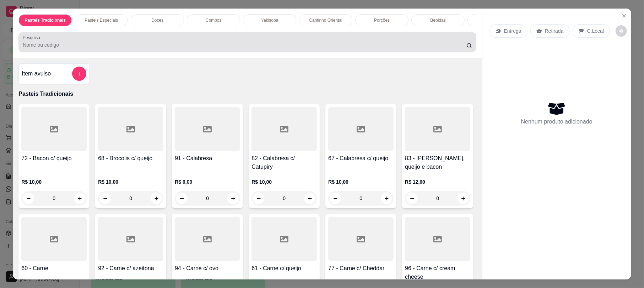
click at [97, 47] on div at bounding box center [247, 42] width 449 height 14
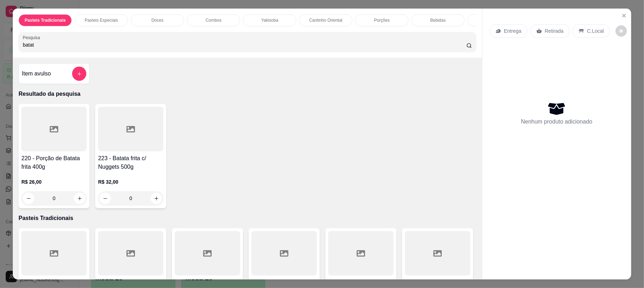
type input "batat"
click at [69, 151] on div at bounding box center [53, 129] width 65 height 44
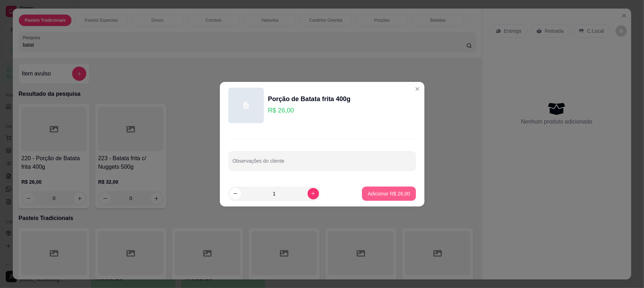
click at [400, 191] on p "Adicionar R$ 26,00" at bounding box center [389, 193] width 42 height 7
type input "1"
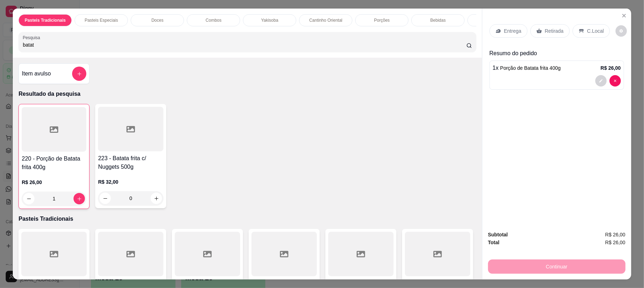
click at [557, 32] on p "Retirada" at bounding box center [554, 30] width 19 height 7
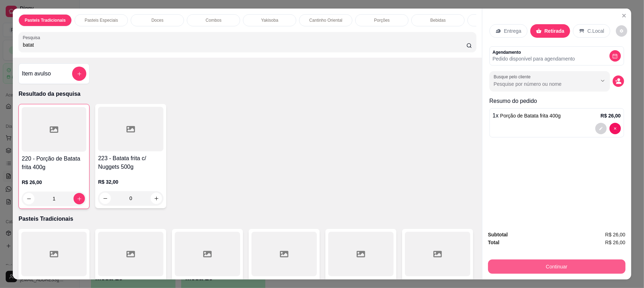
click at [519, 262] on button "Continuar" at bounding box center [557, 266] width 138 height 14
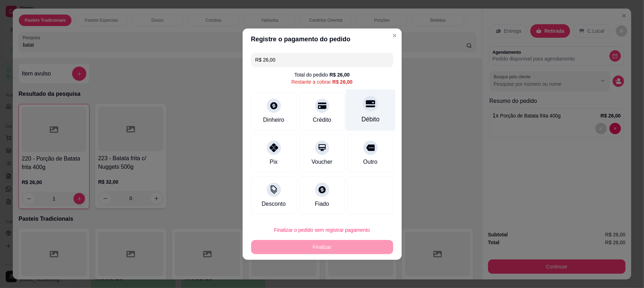
click at [355, 125] on div "Débito" at bounding box center [370, 110] width 50 height 42
type input "R$ 0,00"
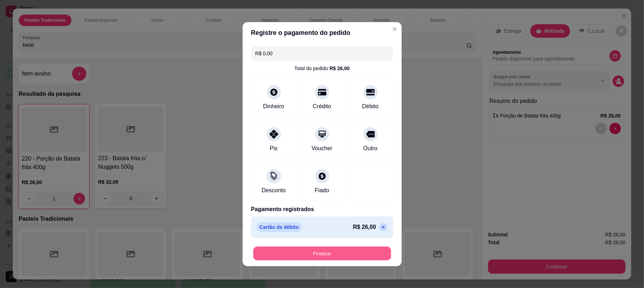
click at [353, 251] on button "Finalizar" at bounding box center [322, 253] width 138 height 14
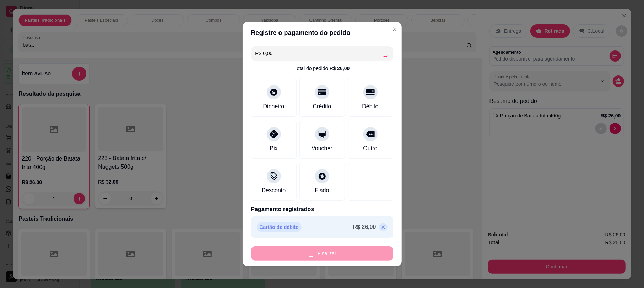
type input "0"
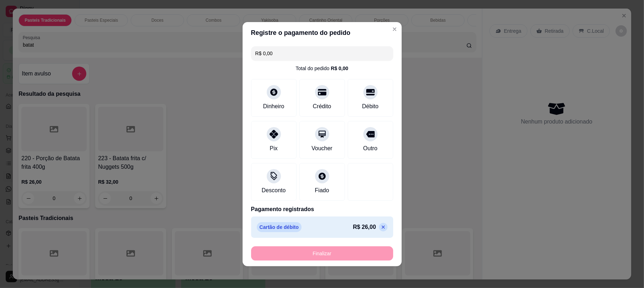
type input "-R$ 26,00"
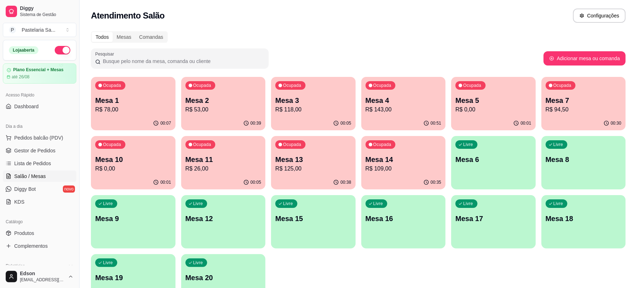
click at [410, 86] on div "Ocupada Mesa 4 R$ 143,00" at bounding box center [403, 96] width 85 height 39
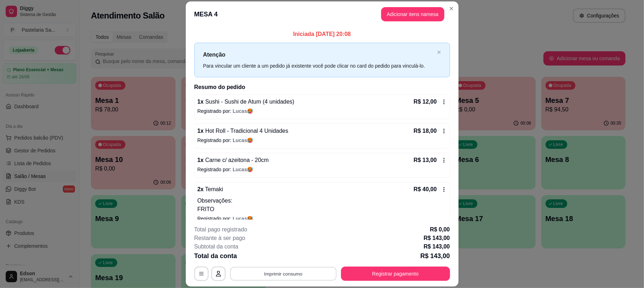
click at [286, 271] on button "Imprimir consumo" at bounding box center [283, 274] width 107 height 14
click at [288, 256] on button "Balcão" at bounding box center [282, 256] width 50 height 11
click at [404, 13] on button "Adicionar itens na mesa" at bounding box center [412, 14] width 63 height 14
click at [243, 36] on div "Pasteis Tradicionais Pasteis Especiais Doces Combos Yakisoba Cantinho Oriental …" at bounding box center [247, 33] width 469 height 49
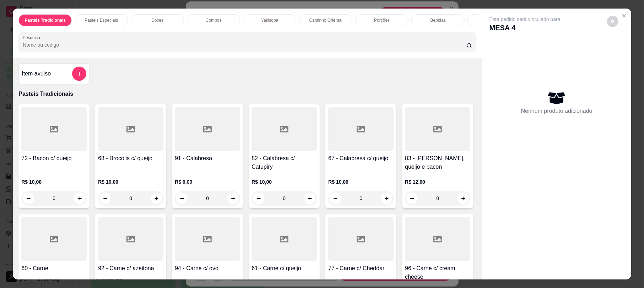
click at [241, 48] on input "Pesquisa" at bounding box center [245, 44] width 444 height 7
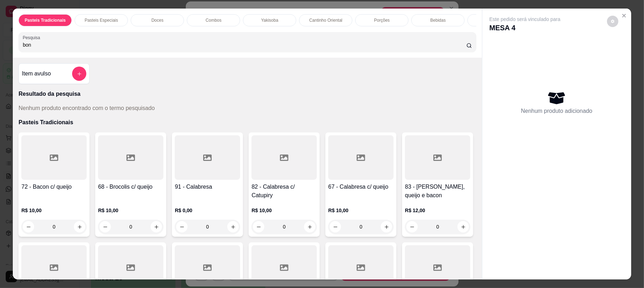
type input "bon"
click at [54, 81] on div "Item avulso" at bounding box center [54, 73] width 65 height 14
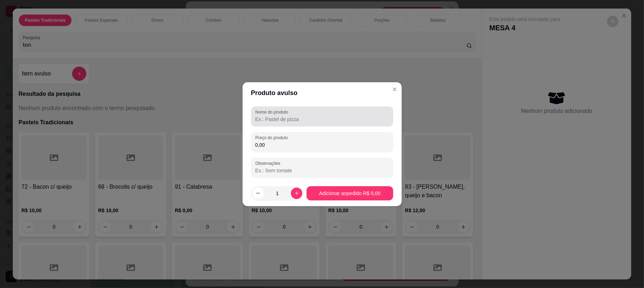
click at [277, 117] on input "Nome do produto" at bounding box center [323, 119] width 134 height 7
type input "BonBon"
click at [301, 153] on div "Nome do produto BonBon Preço do produto 0,00 Observações" at bounding box center [322, 141] width 142 height 71
click at [301, 143] on input "0,00" at bounding box center [323, 144] width 134 height 7
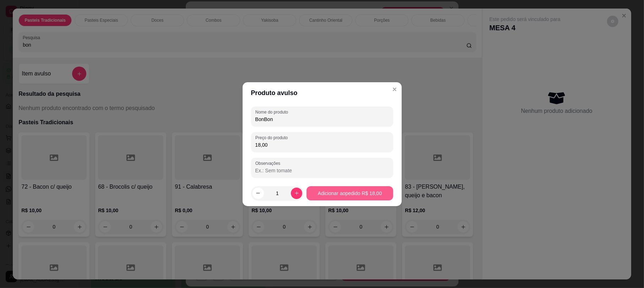
type input "18,00"
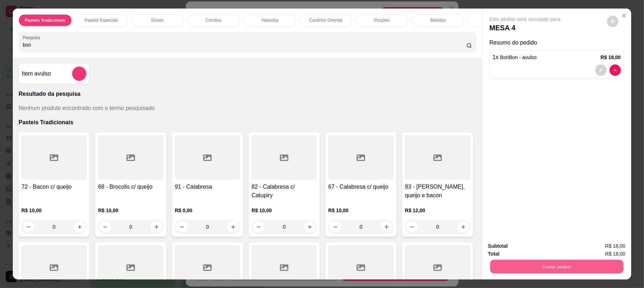
click at [539, 262] on button "Enviar pedido" at bounding box center [556, 266] width 133 height 14
click at [515, 247] on button "Não registrar e enviar pedido" at bounding box center [533, 248] width 72 height 13
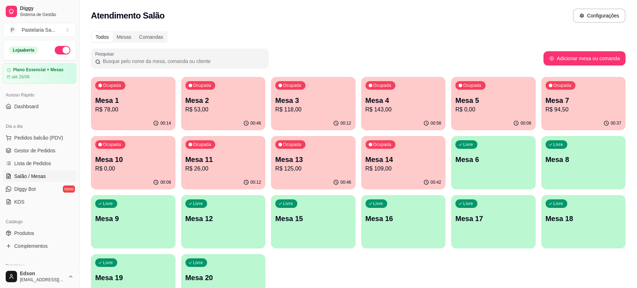
click at [246, 98] on p "Mesa 2" at bounding box center [224, 100] width 76 height 10
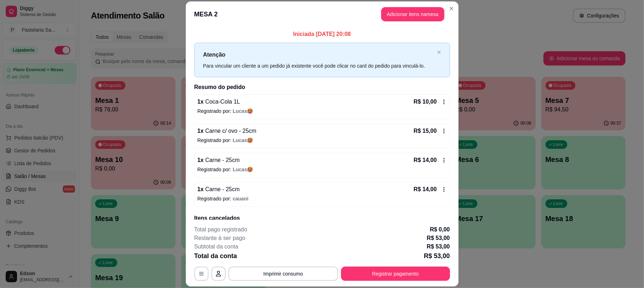
scroll to position [32, 0]
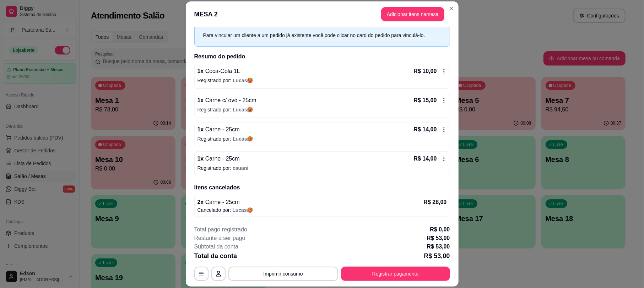
click at [247, 163] on div "1 x Carne - 25cm R$ 14,00 Registrado por: cauani" at bounding box center [322, 163] width 256 height 25
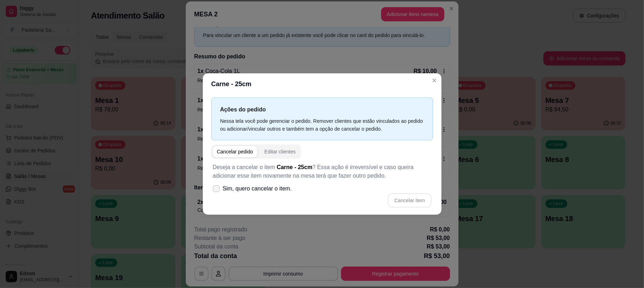
click at [245, 189] on span "Sim, quero cancelar o item." at bounding box center [257, 188] width 69 height 9
click at [217, 189] on input "Sim, quero cancelar o item." at bounding box center [215, 191] width 5 height 5
checkbox input "true"
click at [402, 205] on button "Cancelar item" at bounding box center [409, 200] width 43 height 14
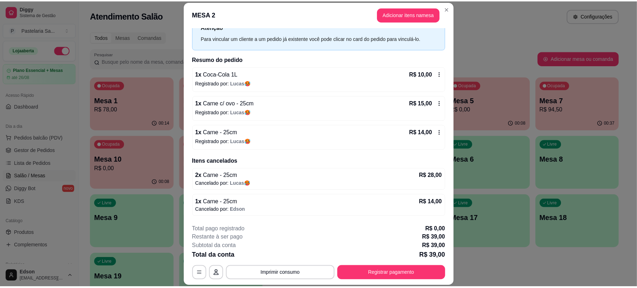
scroll to position [29, 0]
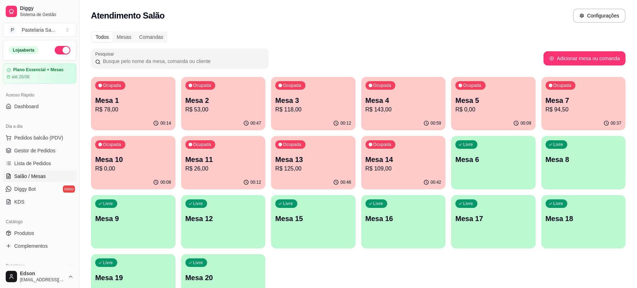
click at [111, 167] on p "R$ 0,00" at bounding box center [133, 168] width 76 height 9
click at [224, 117] on div "00:47" at bounding box center [223, 123] width 82 height 14
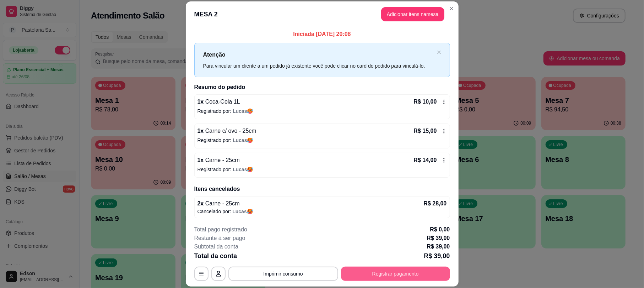
click at [407, 276] on button "Registrar pagamento" at bounding box center [395, 273] width 109 height 14
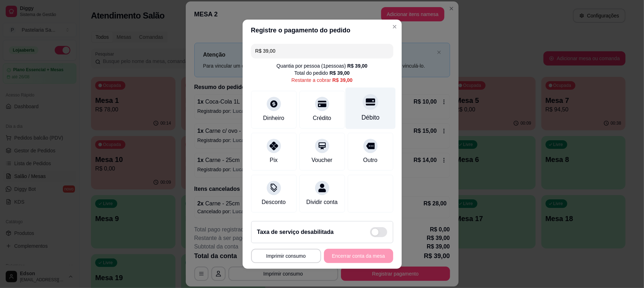
click at [364, 113] on div "Débito" at bounding box center [370, 117] width 18 height 9
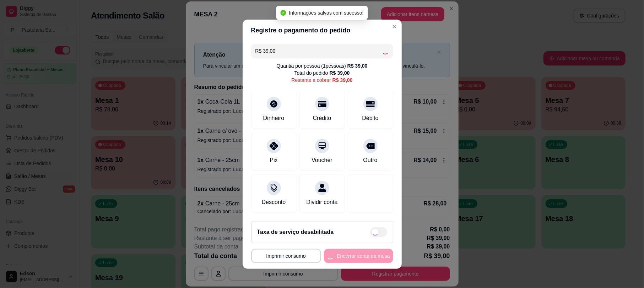
type input "R$ 0,00"
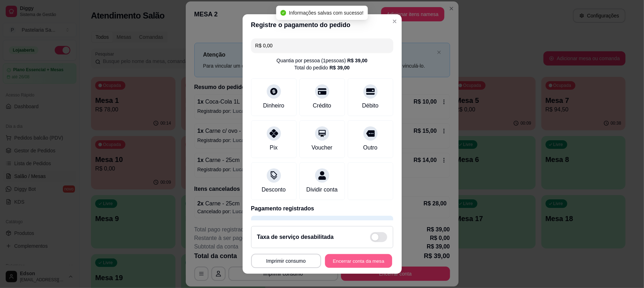
click at [359, 262] on button "Encerrar conta da mesa" at bounding box center [358, 260] width 67 height 14
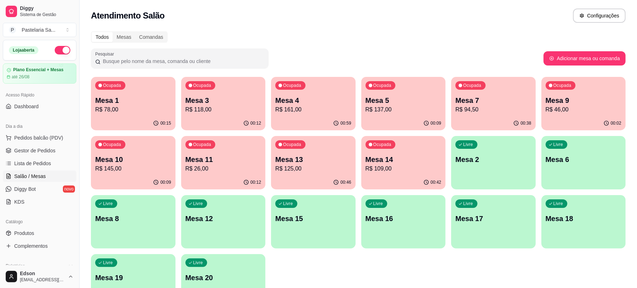
click at [626, 140] on div "Todos Mesas Comandas Pesquisar Adicionar mesa ou comanda Ocupada Mesa 1 R$ 78,0…" at bounding box center [359, 171] width 558 height 289
click at [52, 150] on span "Gestor de Pedidos" at bounding box center [34, 150] width 41 height 7
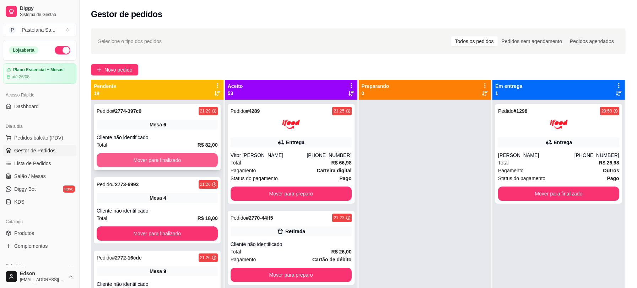
click at [136, 161] on button "Mover para finalizado" at bounding box center [157, 160] width 121 height 14
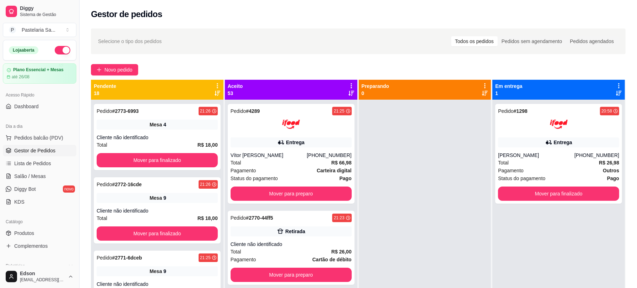
click at [215, 84] on icon at bounding box center [217, 85] width 6 height 6
click at [207, 104] on span "Com essa opção você tem a opção de mover todos os pedidos que estão em uma etap…" at bounding box center [172, 108] width 84 height 14
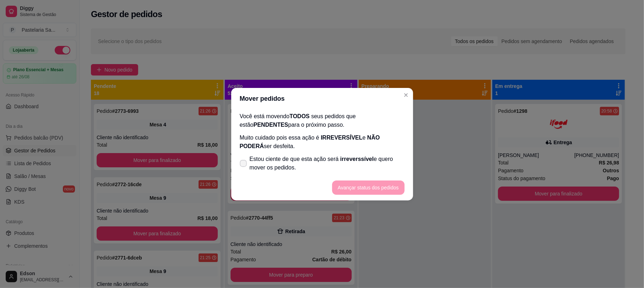
click at [259, 162] on span "Estou ciente de que esta ação será irreverssível e quero mover os pedidos." at bounding box center [327, 163] width 155 height 17
click at [244, 164] on input "Estou ciente de que esta ação será irreverssível e quero mover os pedidos." at bounding box center [242, 166] width 5 height 5
checkbox input "true"
click at [366, 185] on button "Avançar status dos pedidos" at bounding box center [368, 187] width 73 height 14
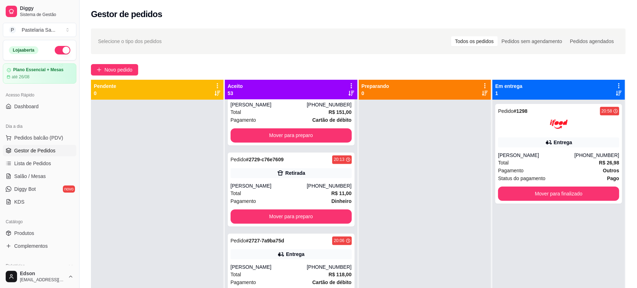
scroll to position [875, 0]
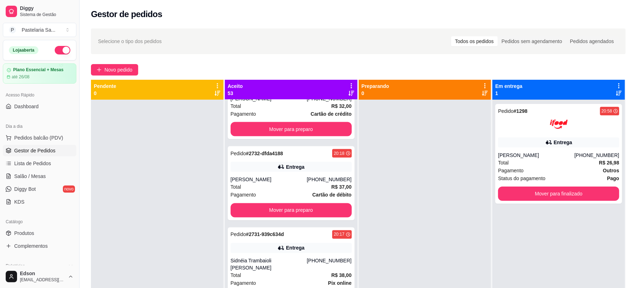
click at [316, 176] on div "Pedido # 2732-dfda4188 20:18 Entrega [PERSON_NAME] [PHONE_NUMBER] Total R$ 37,0…" at bounding box center [291, 183] width 127 height 74
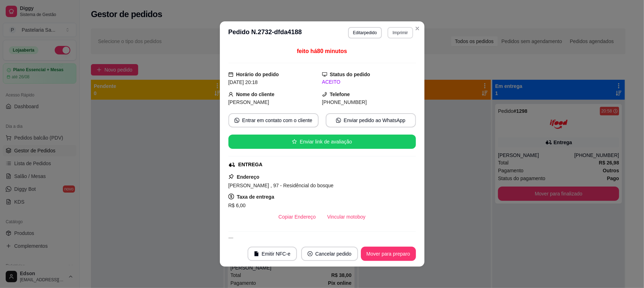
click at [392, 34] on button "Imprimir" at bounding box center [400, 32] width 25 height 11
click at [392, 70] on button "Balcão" at bounding box center [385, 71] width 52 height 11
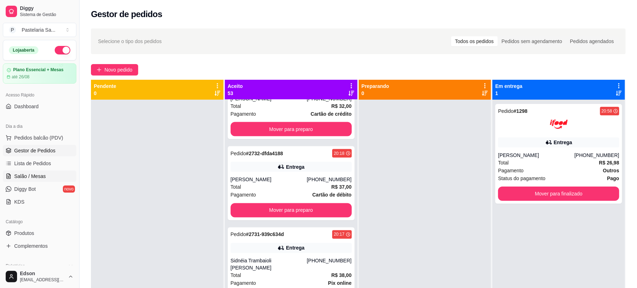
click at [31, 179] on span "Salão / Mesas" at bounding box center [30, 175] width 32 height 7
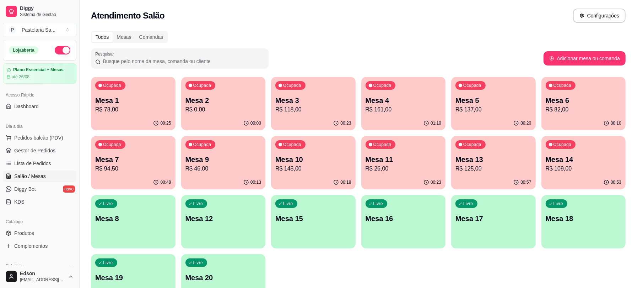
click at [406, 168] on p "R$ 26,00" at bounding box center [404, 168] width 76 height 9
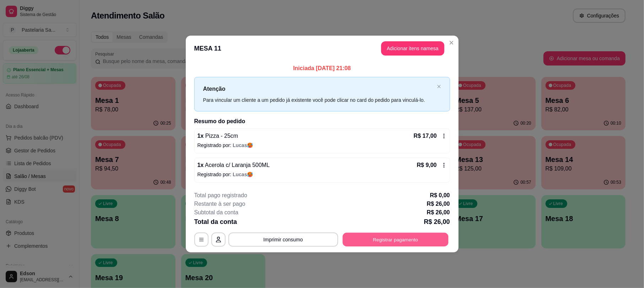
click at [366, 236] on button "Registrar pagamento" at bounding box center [396, 239] width 106 height 14
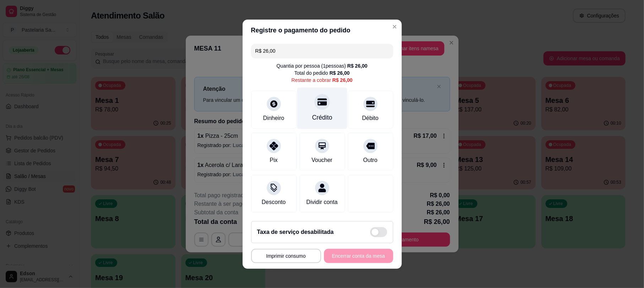
click at [300, 101] on div "Crédito" at bounding box center [322, 108] width 50 height 42
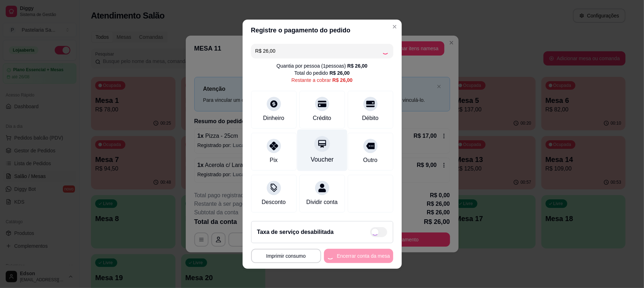
type input "R$ 0,00"
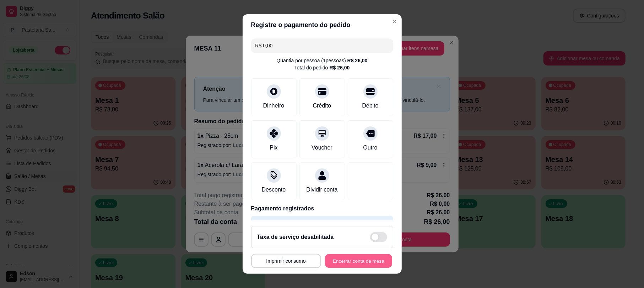
click at [346, 261] on button "Encerrar conta da mesa" at bounding box center [358, 260] width 67 height 14
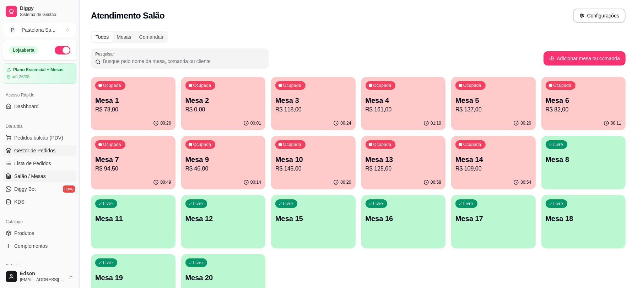
click at [50, 154] on link "Gestor de Pedidos" at bounding box center [40, 150] width 74 height 11
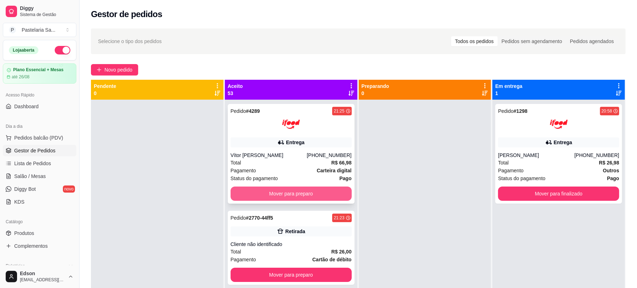
click at [310, 197] on button "Mover para preparo" at bounding box center [291, 193] width 121 height 14
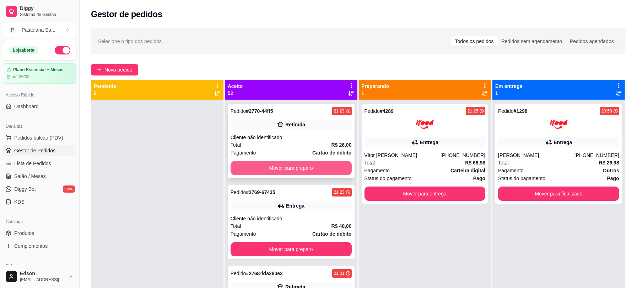
click at [309, 171] on button "Mover para preparo" at bounding box center [291, 168] width 121 height 14
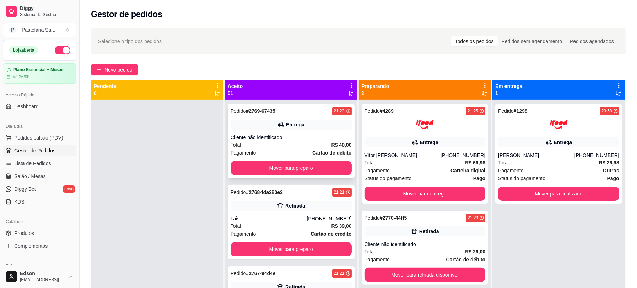
click at [263, 125] on div "Entrega" at bounding box center [291, 124] width 121 height 10
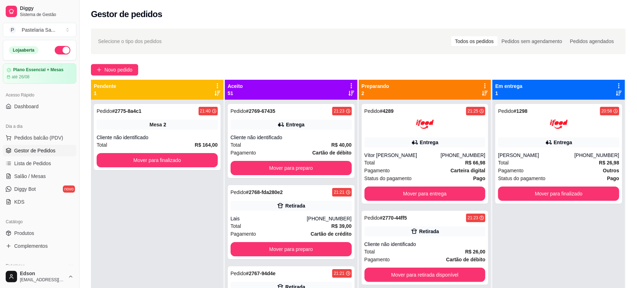
click at [197, 211] on div "Pedido # 2775-8a4c1 21:40 Mesa 2 Cliente não identificado Total R$ 164,00 Mover…" at bounding box center [157, 244] width 133 height 288
click at [297, 257] on div "Pedido # 2768-fda280e2 21:21 Retirada Lais [PHONE_NUMBER] Total R$ 39,00 Pagame…" at bounding box center [291, 222] width 127 height 74
click at [253, 253] on button "Mover para preparo" at bounding box center [291, 249] width 118 height 14
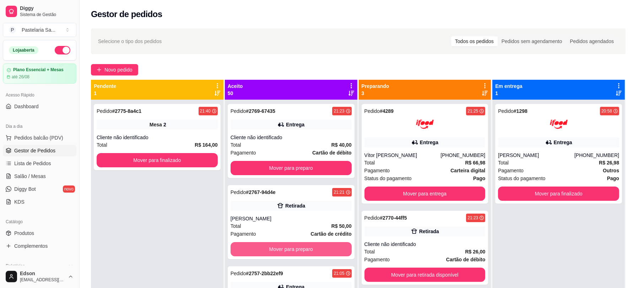
click at [253, 253] on button "Mover para preparo" at bounding box center [291, 249] width 121 height 14
click at [253, 253] on button "Mover para preparo" at bounding box center [291, 249] width 118 height 14
click at [253, 252] on button "Mover para preparo" at bounding box center [291, 249] width 121 height 14
click at [253, 252] on button "Mover para preparo" at bounding box center [291, 249] width 118 height 14
click at [253, 252] on button "Mover para preparo" at bounding box center [291, 249] width 121 height 14
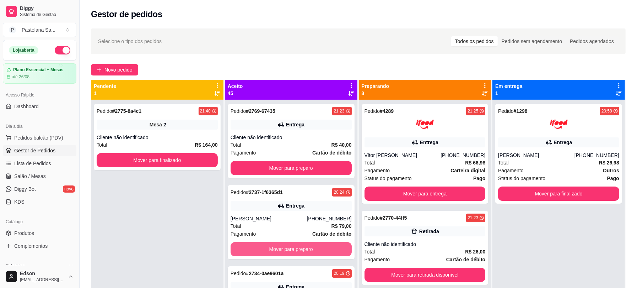
click at [253, 252] on button "Mover para preparo" at bounding box center [291, 249] width 121 height 14
click at [252, 252] on button "Mover para preparo" at bounding box center [291, 249] width 118 height 14
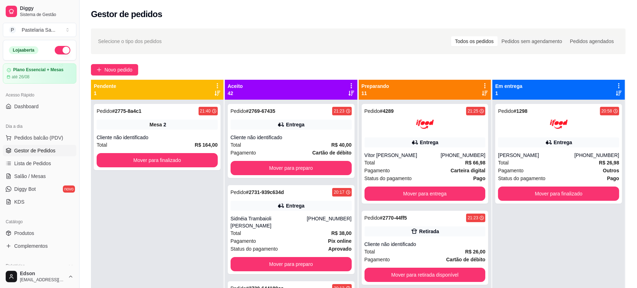
click at [252, 252] on span "Status do pagamento" at bounding box center [254, 249] width 47 height 8
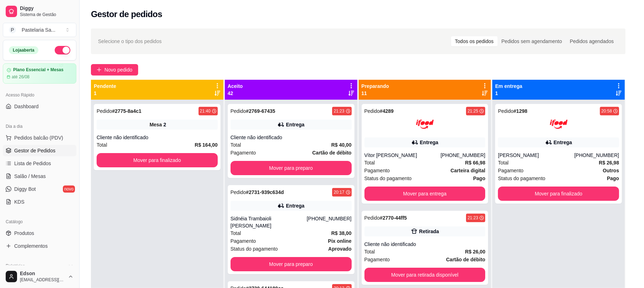
click at [211, 247] on button "Emitir NFC-e" at bounding box center [202, 253] width 49 height 14
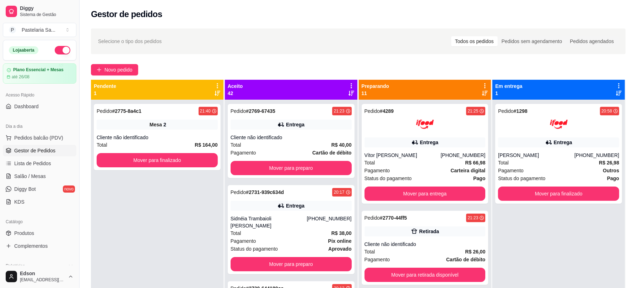
click at [296, 274] on div "Pedido # 2769-67435 21:23 Entrega Cliente não identificado Total R$ 40,00 Pagam…" at bounding box center [291, 244] width 133 height 288
click at [295, 272] on div "Pedido # 2731-939c634d 20:17 Entrega Sidnéia Trambaioli Manzano dos Santos [PHO…" at bounding box center [291, 229] width 127 height 89
click at [265, 261] on button "Mover para preparo" at bounding box center [291, 264] width 121 height 14
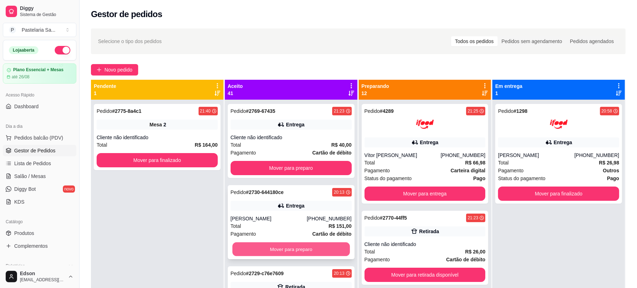
click at [266, 251] on button "Mover para preparo" at bounding box center [291, 249] width 118 height 14
click at [266, 251] on button "Mover para preparo" at bounding box center [291, 249] width 121 height 14
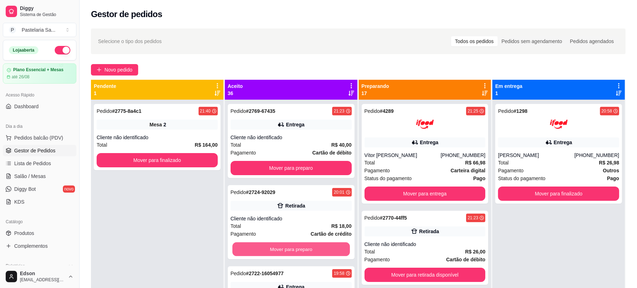
click at [266, 251] on button "Mover para preparo" at bounding box center [291, 249] width 118 height 14
click at [266, 251] on div "Mover para preparo" at bounding box center [291, 249] width 121 height 14
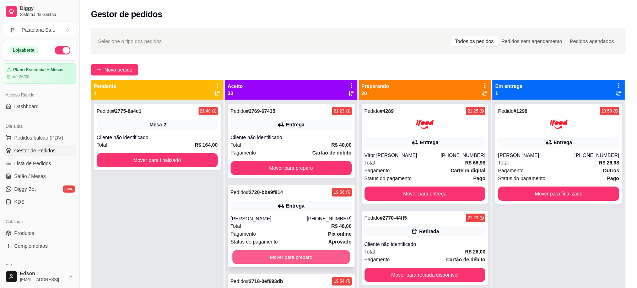
click at [278, 252] on button "Mover para preparo" at bounding box center [291, 257] width 118 height 14
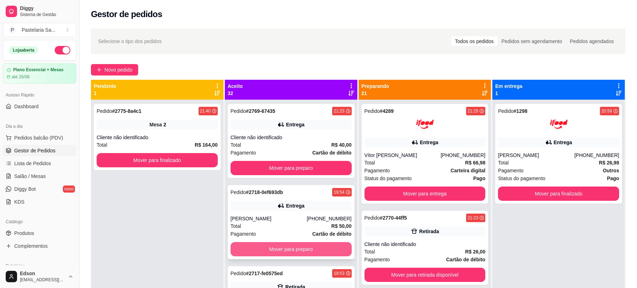
click at [278, 249] on button "Mover para preparo" at bounding box center [291, 249] width 121 height 14
click at [278, 249] on button "Mover para preparo" at bounding box center [291, 249] width 118 height 14
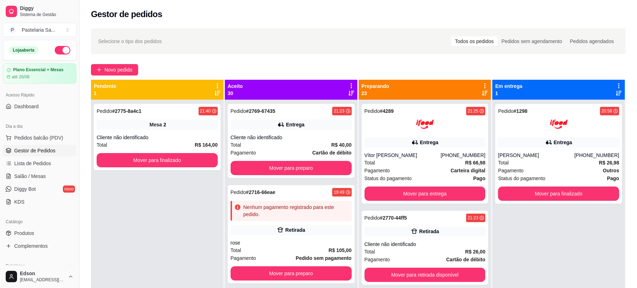
click at [278, 249] on div "Total R$ 105,00" at bounding box center [291, 250] width 121 height 8
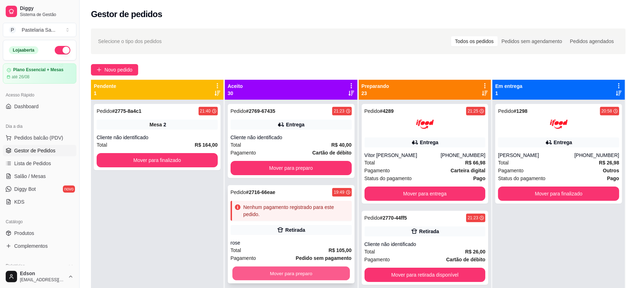
click at [267, 272] on button "Mover para preparo" at bounding box center [291, 273] width 118 height 14
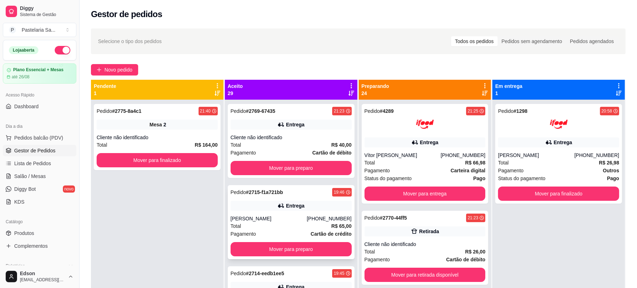
click at [265, 250] on button "Mover para preparo" at bounding box center [291, 249] width 121 height 14
click at [265, 250] on button "Mover para preparo" at bounding box center [291, 249] width 118 height 14
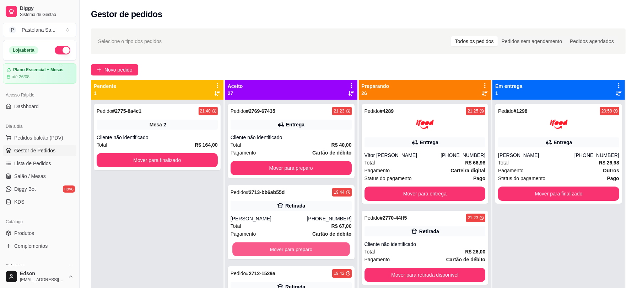
click at [265, 250] on button "Mover para preparo" at bounding box center [291, 249] width 118 height 14
click at [265, 250] on button "Mover para preparo" at bounding box center [291, 249] width 121 height 14
click at [265, 250] on button "Mover para preparo" at bounding box center [291, 249] width 118 height 14
click at [265, 250] on button "Mover para preparo" at bounding box center [291, 249] width 121 height 14
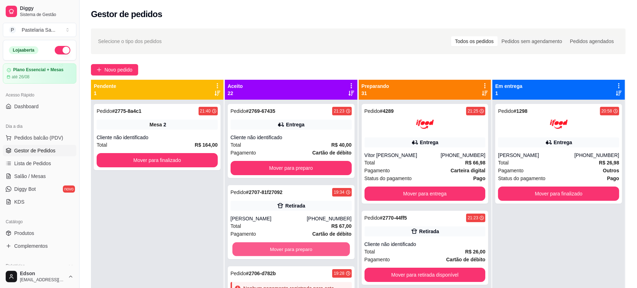
click at [265, 250] on button "Mover para preparo" at bounding box center [291, 249] width 118 height 14
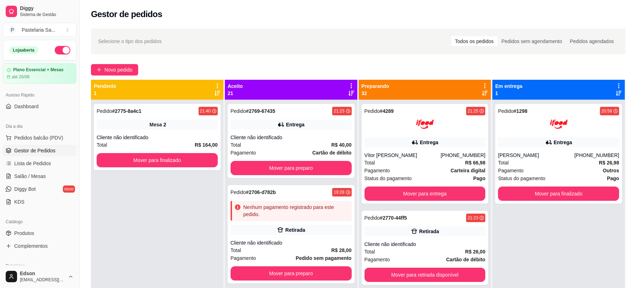
click at [265, 250] on div "Total R$ 28,00" at bounding box center [291, 250] width 121 height 8
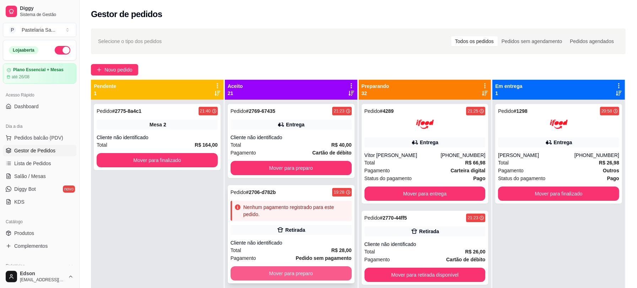
click at [262, 269] on button "Mover para preparo" at bounding box center [291, 273] width 121 height 14
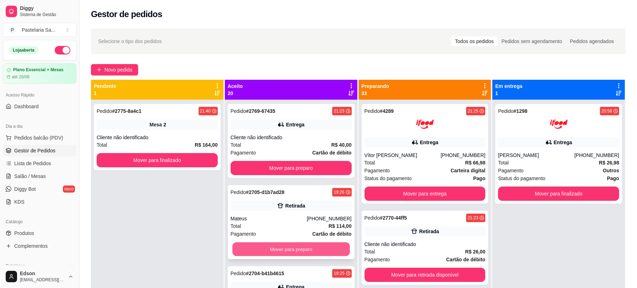
click at [262, 250] on button "Mover para preparo" at bounding box center [291, 249] width 118 height 14
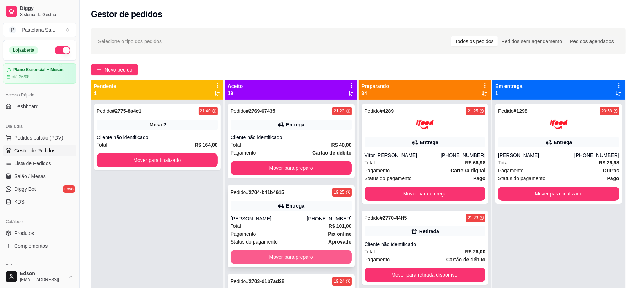
click at [270, 254] on button "Mover para preparo" at bounding box center [291, 257] width 121 height 14
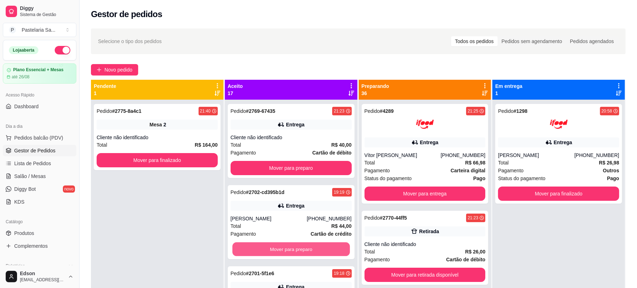
click at [270, 254] on button "Mover para preparo" at bounding box center [291, 249] width 118 height 14
click at [270, 255] on button "Mover para preparo" at bounding box center [291, 249] width 121 height 14
click at [269, 254] on button "Mover para preparo" at bounding box center [291, 249] width 121 height 14
click at [266, 252] on button "Mover para preparo" at bounding box center [291, 249] width 118 height 14
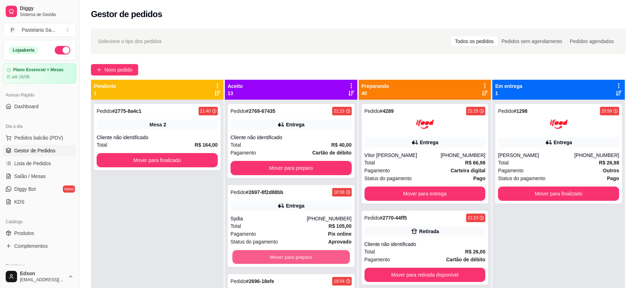
click at [266, 252] on button "Mover para preparo" at bounding box center [291, 257] width 118 height 14
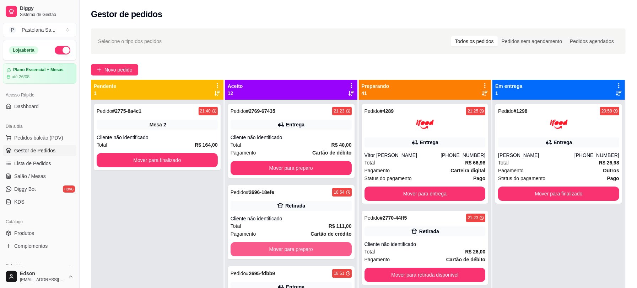
click at [266, 252] on button "Mover para preparo" at bounding box center [291, 249] width 121 height 14
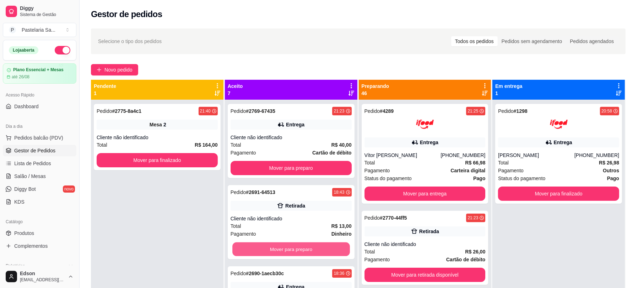
click at [266, 252] on button "Mover para preparo" at bounding box center [291, 249] width 118 height 14
click at [266, 252] on button "Mover para preparo" at bounding box center [291, 249] width 121 height 14
click at [266, 252] on button "Mover para preparo" at bounding box center [291, 249] width 118 height 14
click at [266, 252] on button "Mover para preparo" at bounding box center [291, 249] width 121 height 14
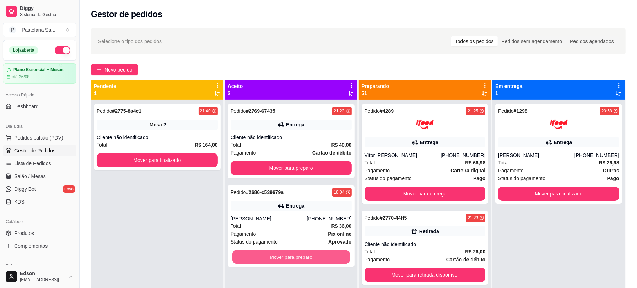
click at [266, 252] on button "Mover para preparo" at bounding box center [291, 257] width 118 height 14
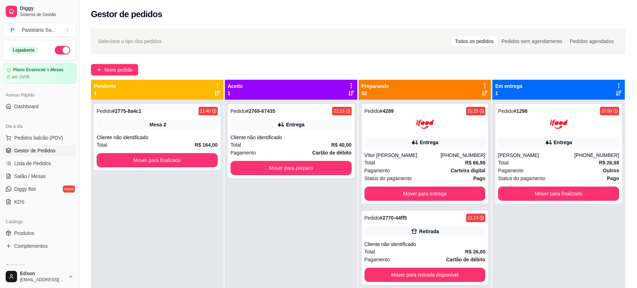
click at [482, 83] on icon at bounding box center [485, 85] width 6 height 6
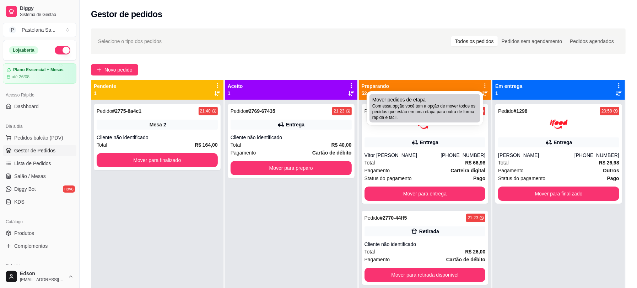
click at [406, 108] on span "Com essa opção você tem a opção de mover todos os pedidos que estão em uma etap…" at bounding box center [424, 111] width 105 height 17
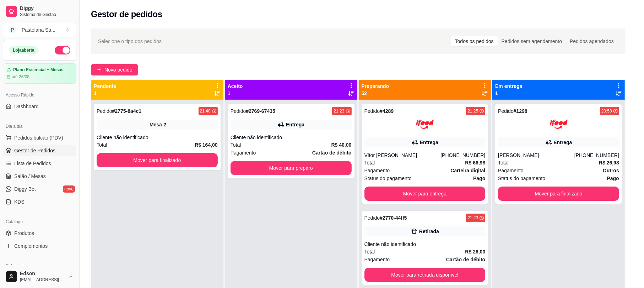
drag, startPoint x: 266, startPoint y: 151, endPoint x: 267, endPoint y: 155, distance: 4.4
click at [266, 151] on div "Você está movendo TODOS seus pedidos que estão PREPARANDO para o próximo passo.…" at bounding box center [322, 141] width 182 height 65
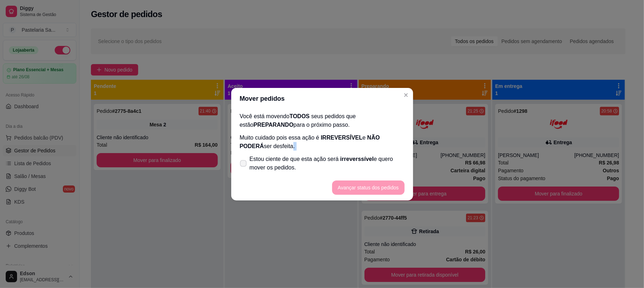
click at [273, 161] on span "Estou ciente de que esta ação será irreverssível e quero mover os pedidos." at bounding box center [327, 163] width 155 height 17
click at [244, 164] on input "Estou ciente de que esta ação será irreverssível e quero mover os pedidos." at bounding box center [242, 166] width 5 height 5
checkbox input "true"
click at [364, 191] on button "Avançar status dos pedidos" at bounding box center [368, 187] width 73 height 14
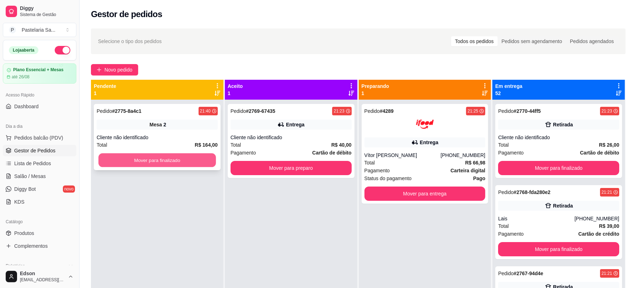
click at [207, 157] on button "Mover para finalizado" at bounding box center [157, 160] width 118 height 14
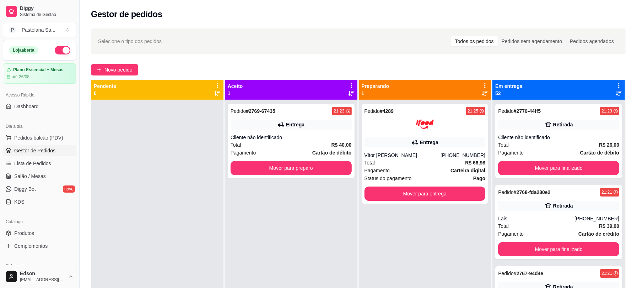
click at [616, 81] on div "Em entrega 52" at bounding box center [559, 90] width 133 height 20
click at [613, 82] on div "Em entrega 52" at bounding box center [559, 90] width 133 height 20
click at [618, 83] on icon at bounding box center [618, 85] width 1 height 5
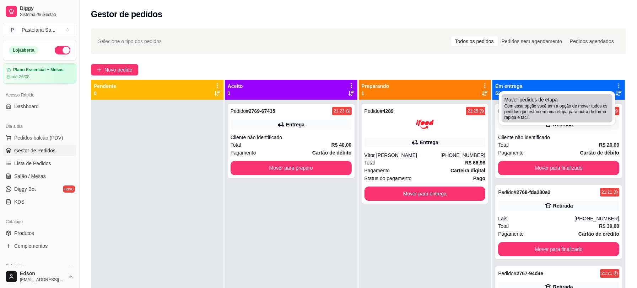
click at [542, 105] on span "Com essa opção você tem a opção de mover todos os pedidos que estão em uma etap…" at bounding box center [557, 111] width 105 height 17
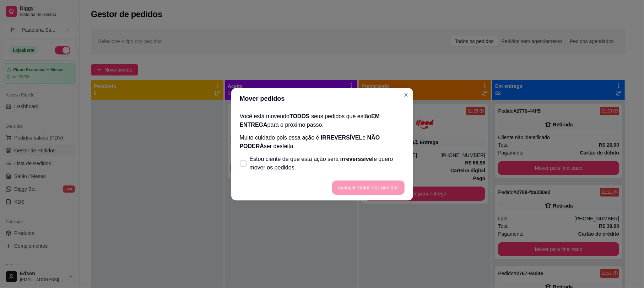
click at [353, 162] on span "irreverssível" at bounding box center [356, 159] width 33 height 6
click at [244, 164] on input "Estou ciente de que esta ação será irreverssível e quero mover os pedidos." at bounding box center [242, 166] width 5 height 5
checkbox input "true"
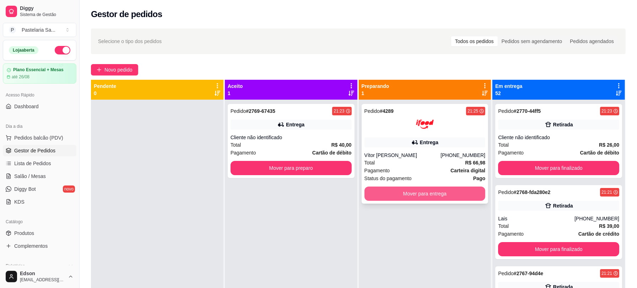
click at [387, 196] on button "Mover para entrega" at bounding box center [425, 193] width 121 height 14
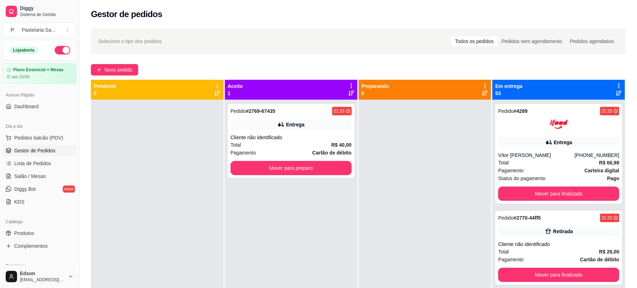
click at [616, 87] on icon at bounding box center [619, 85] width 6 height 6
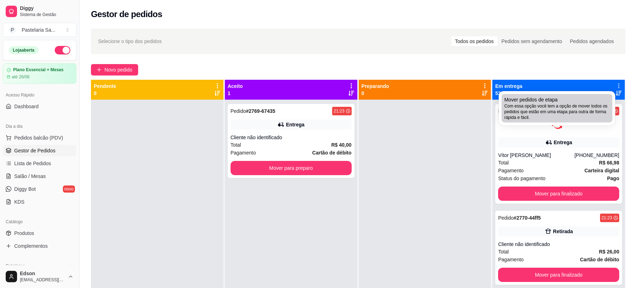
click at [530, 108] on span "Com essa opção você tem a opção de mover todos os pedidos que estão em uma etap…" at bounding box center [557, 111] width 105 height 17
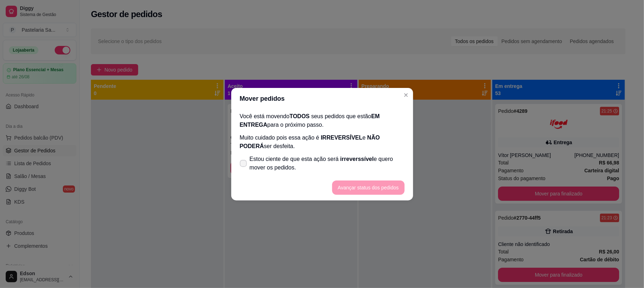
click at [340, 158] on span "irreverssível" at bounding box center [356, 159] width 33 height 6
click at [244, 164] on input "Estou ciente de que esta ação será irreverssível e quero mover os pedidos." at bounding box center [242, 166] width 5 height 5
checkbox input "true"
click at [370, 191] on button "Avançar status dos pedidos" at bounding box center [368, 187] width 73 height 14
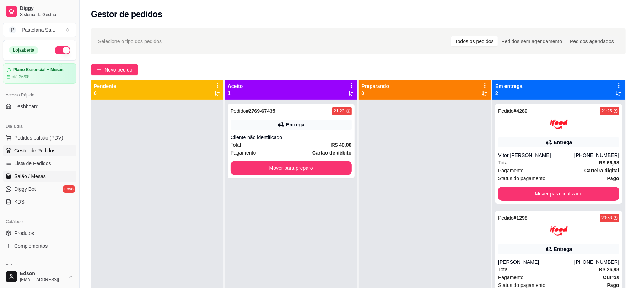
click at [43, 175] on span "Salão / Mesas" at bounding box center [30, 175] width 32 height 7
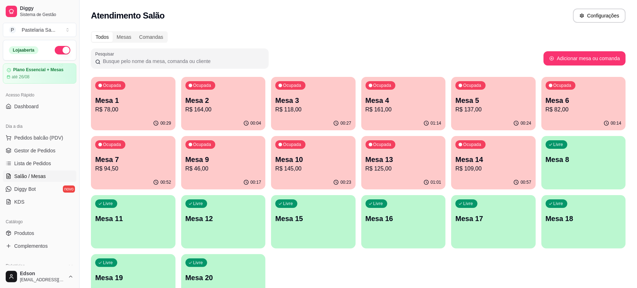
click at [504, 165] on p "R$ 109,00" at bounding box center [494, 168] width 76 height 9
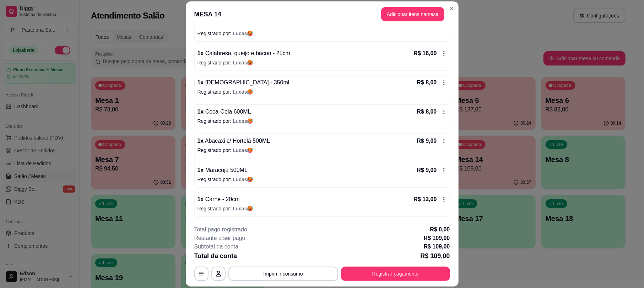
scroll to position [21, 0]
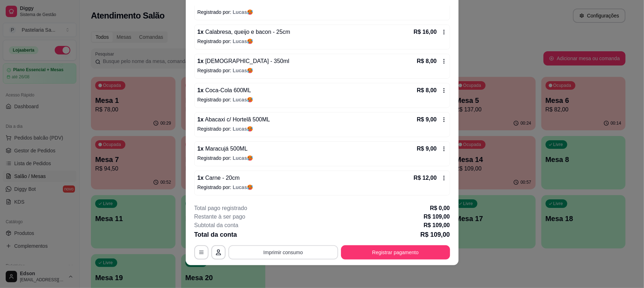
click at [289, 242] on div "**********" at bounding box center [322, 231] width 256 height 55
click at [285, 247] on button "Imprimir consumo" at bounding box center [284, 252] width 110 height 14
click at [280, 234] on button "Balcão" at bounding box center [282, 235] width 52 height 11
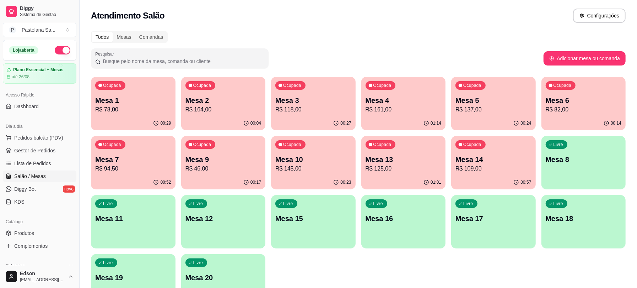
click at [461, 171] on p "R$ 109,00" at bounding box center [494, 168] width 76 height 9
click at [471, 160] on p "Mesa 14" at bounding box center [494, 159] width 76 height 10
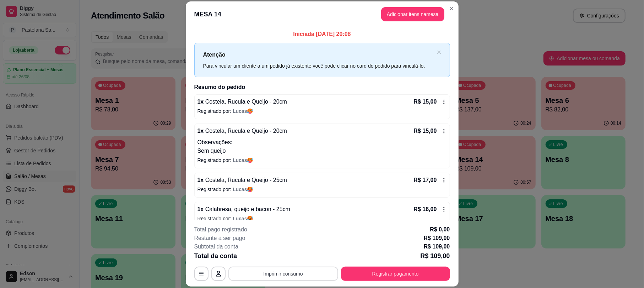
click at [303, 268] on button "Imprimir consumo" at bounding box center [284, 273] width 110 height 14
click at [299, 258] on button "Balcão" at bounding box center [282, 256] width 52 height 11
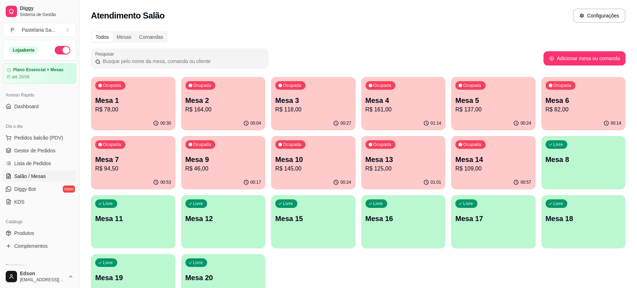
click at [526, 163] on p "Mesa 14" at bounding box center [494, 159] width 76 height 10
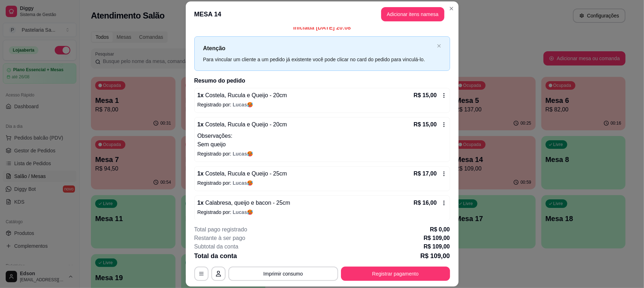
scroll to position [0, 0]
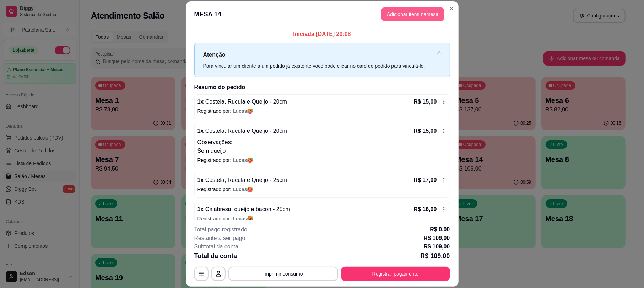
click at [398, 18] on button "Adicionar itens na mesa" at bounding box center [412, 14] width 63 height 14
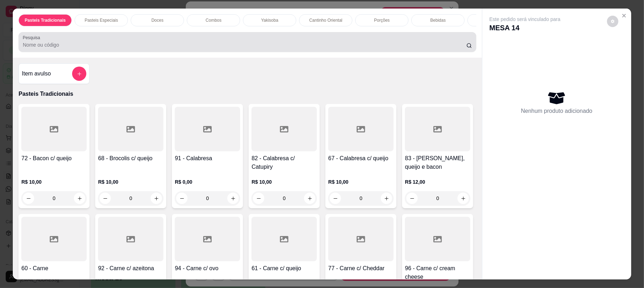
click at [245, 48] on div "Pesquisa" at bounding box center [247, 42] width 458 height 20
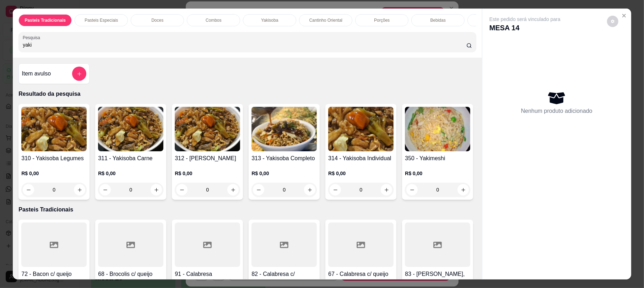
type input "yaki"
click at [301, 148] on img at bounding box center [284, 129] width 65 height 44
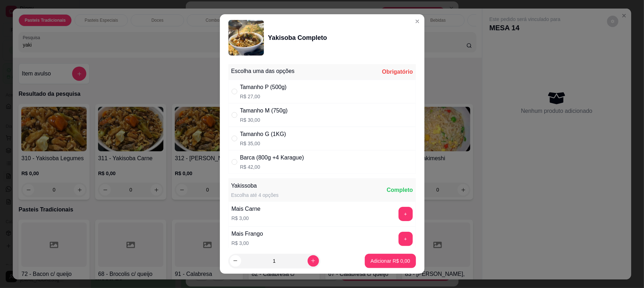
click at [240, 108] on div "Tamanho M (750g)" at bounding box center [264, 110] width 48 height 9
radio input "true"
click at [395, 265] on button "Adicionar R$ 30,00" at bounding box center [389, 260] width 54 height 14
type input "1"
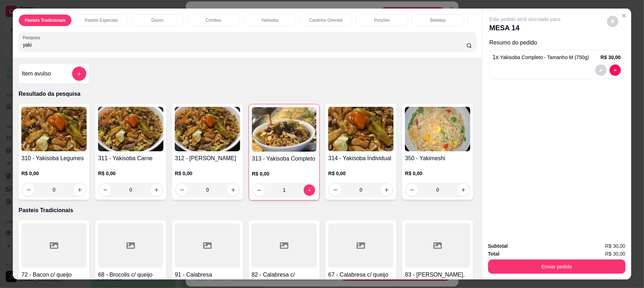
click at [549, 266] on button "Enviar pedido" at bounding box center [557, 266] width 138 height 14
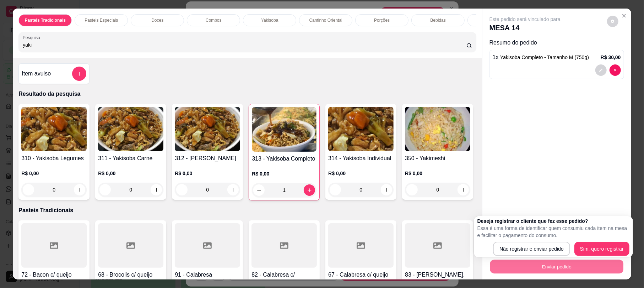
click at [504, 241] on div "Deseja registrar o cliente que fez esse pedido? Essa é uma forma de identificar…" at bounding box center [554, 236] width 152 height 38
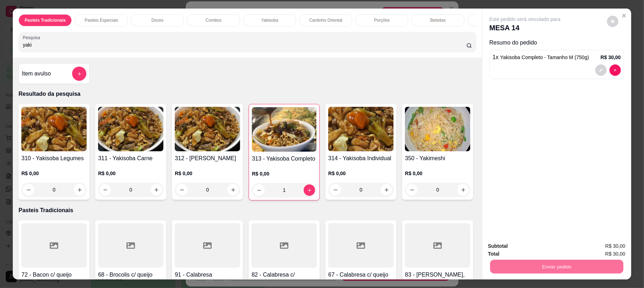
click at [505, 246] on button "Não registrar e enviar pedido" at bounding box center [533, 248] width 72 height 13
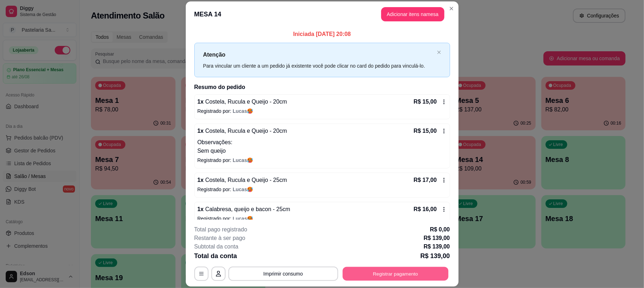
click at [366, 272] on button "Registrar pagamento" at bounding box center [396, 274] width 106 height 14
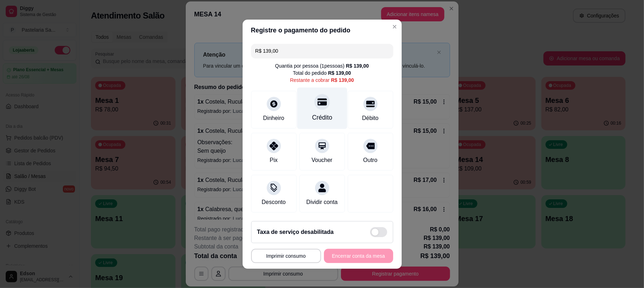
click at [327, 106] on div "Crédito" at bounding box center [322, 108] width 50 height 42
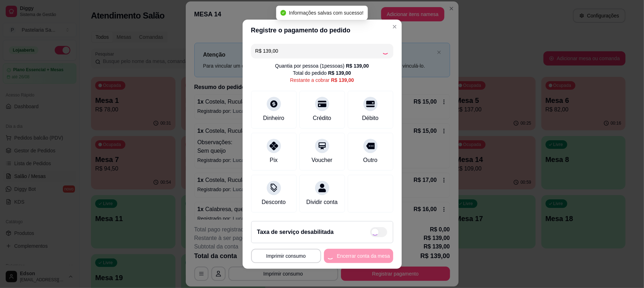
type input "R$ 0,00"
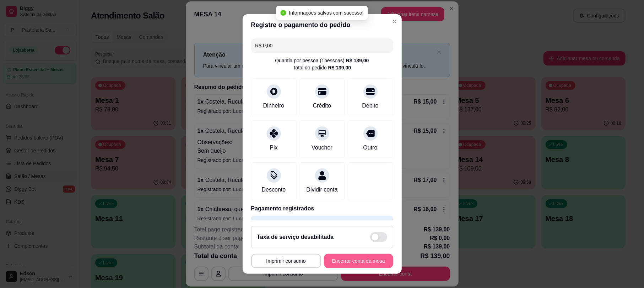
click at [369, 262] on button "Encerrar conta da mesa" at bounding box center [358, 260] width 69 height 14
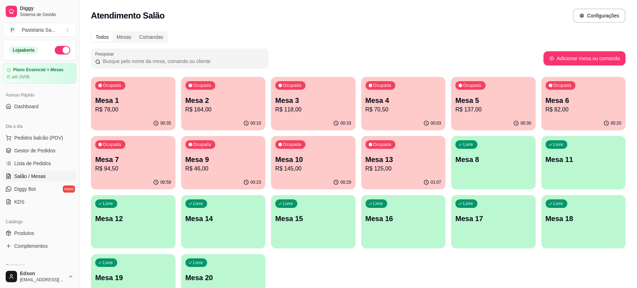
click at [93, 139] on div "Ocupada Mesa 7 R$ 94,50" at bounding box center [133, 155] width 85 height 39
click at [138, 104] on p "Mesa 1" at bounding box center [133, 100] width 76 height 10
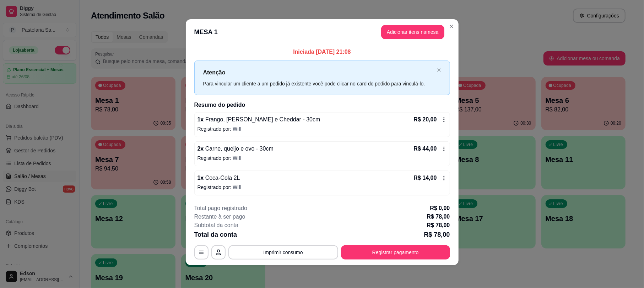
scroll to position [2, 0]
click at [381, 250] on button "Registrar pagamento" at bounding box center [395, 252] width 109 height 14
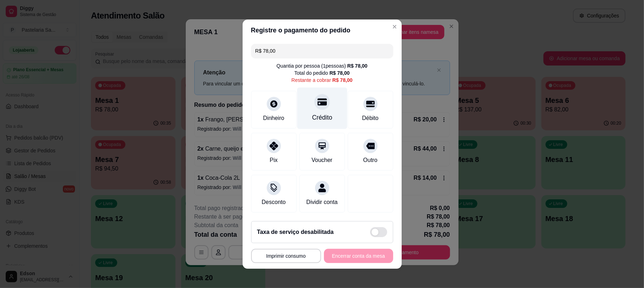
click at [323, 113] on div "Crédito" at bounding box center [322, 117] width 20 height 9
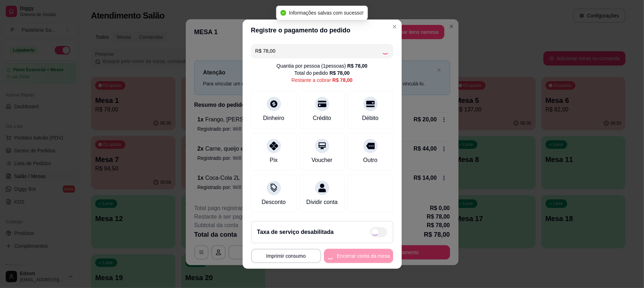
type input "R$ 0,00"
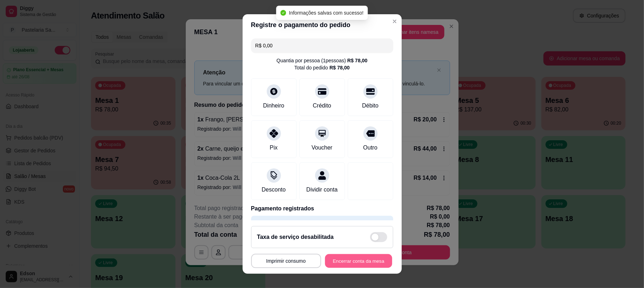
click at [365, 259] on button "Encerrar conta da mesa" at bounding box center [358, 260] width 67 height 14
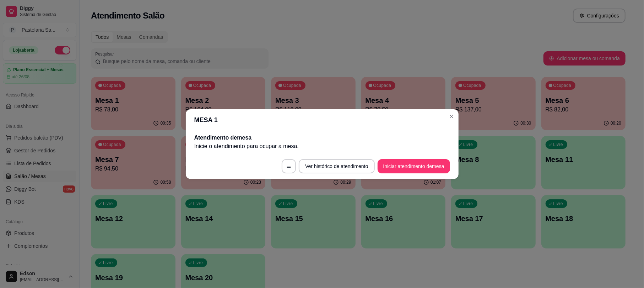
scroll to position [0, 0]
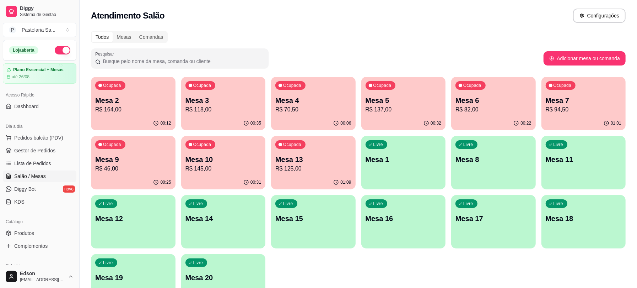
click at [299, 161] on p "Mesa 13" at bounding box center [313, 159] width 76 height 10
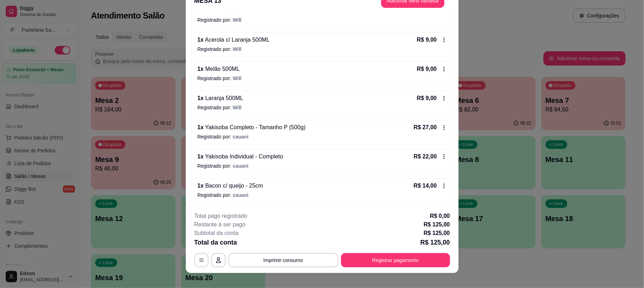
scroll to position [21, 0]
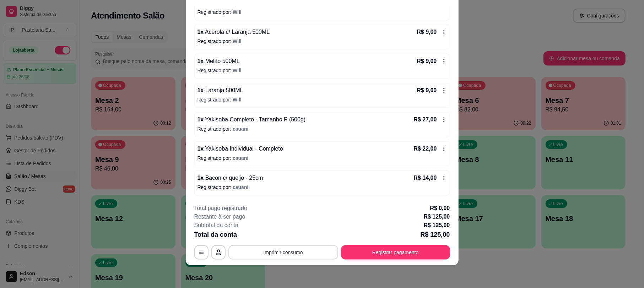
click at [305, 248] on button "Imprimir consumo" at bounding box center [284, 252] width 110 height 14
click at [291, 237] on button "Balcão" at bounding box center [282, 235] width 50 height 11
click at [293, 250] on button "Imprimir consumo" at bounding box center [284, 252] width 110 height 14
click at [292, 240] on button "Balcão" at bounding box center [282, 235] width 52 height 11
click at [408, 255] on button "Registrar pagamento" at bounding box center [396, 252] width 106 height 14
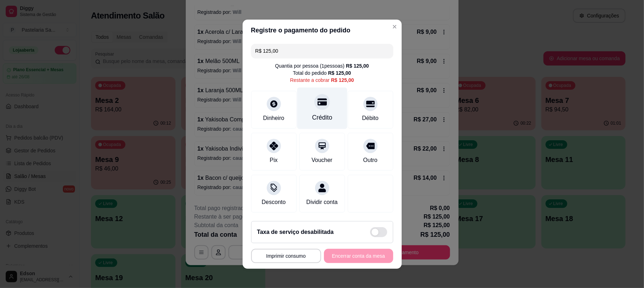
click at [323, 103] on div "Crédito" at bounding box center [322, 108] width 50 height 42
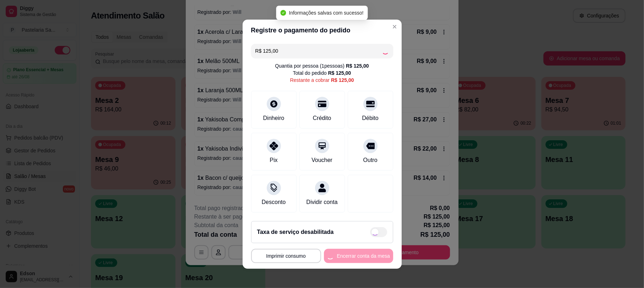
type input "R$ 0,00"
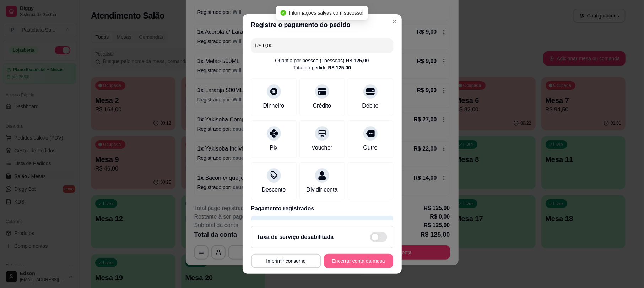
click at [347, 258] on button "Encerrar conta da mesa" at bounding box center [358, 260] width 69 height 14
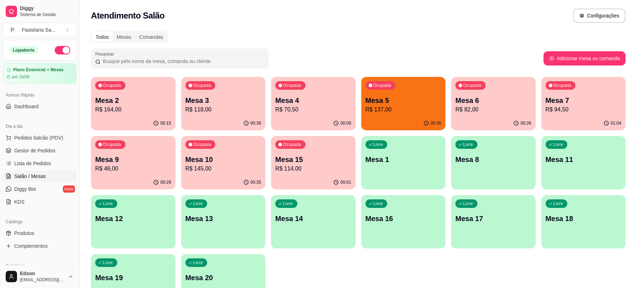
click at [141, 174] on div "Ocupada Mesa 9 R$ 46,00" at bounding box center [133, 155] width 85 height 39
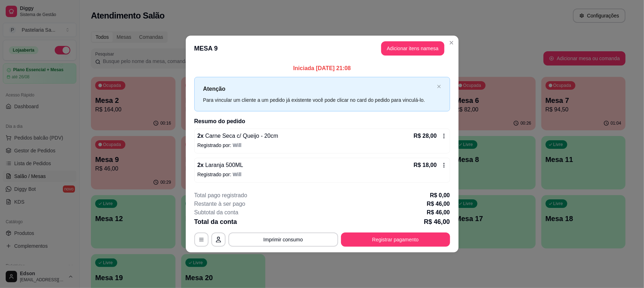
click at [363, 250] on footer "**********" at bounding box center [322, 218] width 273 height 67
click at [365, 244] on button "Registrar pagamento" at bounding box center [395, 239] width 109 height 14
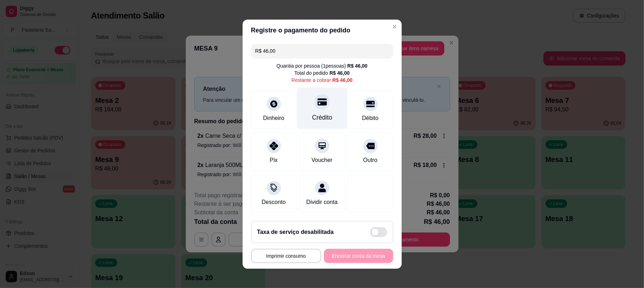
click at [329, 111] on div "Crédito" at bounding box center [322, 108] width 50 height 42
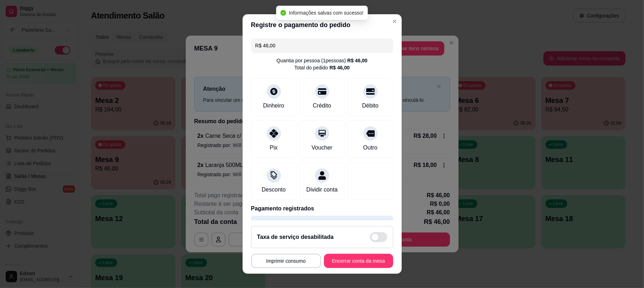
type input "R$ 0,00"
click at [363, 265] on button "Encerrar conta da mesa" at bounding box center [358, 260] width 67 height 14
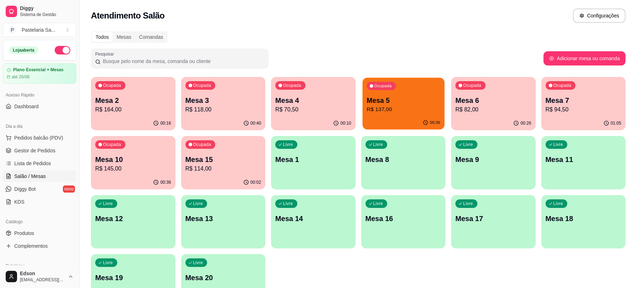
click at [367, 101] on p "Mesa 5" at bounding box center [404, 101] width 74 height 10
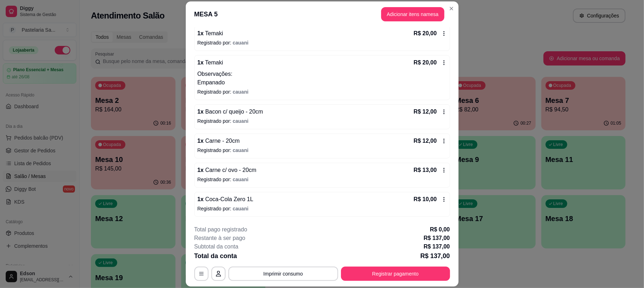
scroll to position [21, 0]
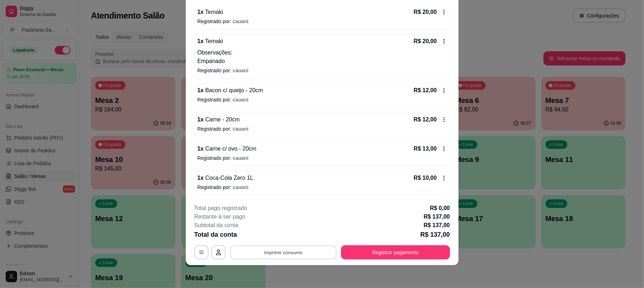
click at [319, 248] on button "Imprimir consumo" at bounding box center [283, 252] width 107 height 14
click at [283, 237] on button "Balcão" at bounding box center [282, 235] width 52 height 11
click at [408, 246] on button "Registrar pagamento" at bounding box center [395, 252] width 109 height 14
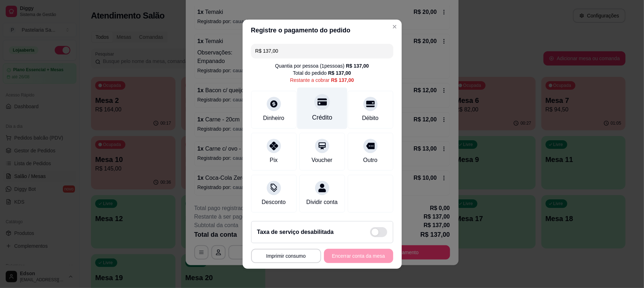
click at [309, 107] on div "Crédito" at bounding box center [322, 108] width 50 height 42
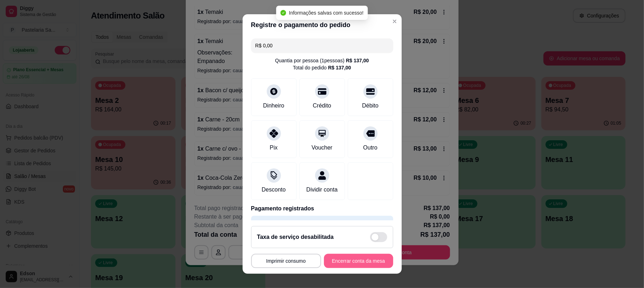
type input "R$ 0,00"
click at [363, 265] on button "Encerrar conta da mesa" at bounding box center [358, 260] width 69 height 14
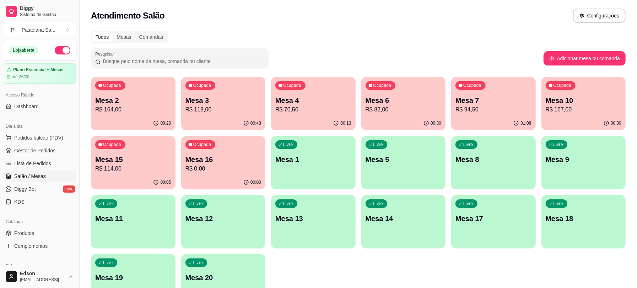
click at [410, 111] on p "R$ 82,00" at bounding box center [404, 109] width 76 height 9
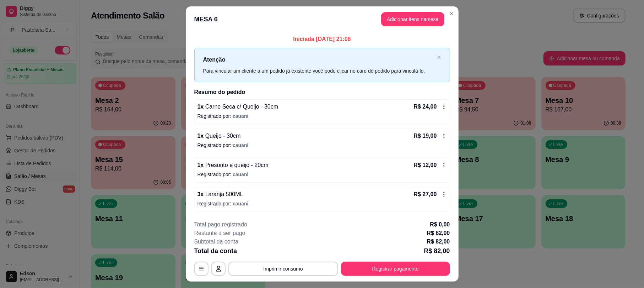
click at [397, 261] on div "**********" at bounding box center [322, 247] width 256 height 55
click at [395, 264] on button "Registrar pagamento" at bounding box center [396, 269] width 106 height 14
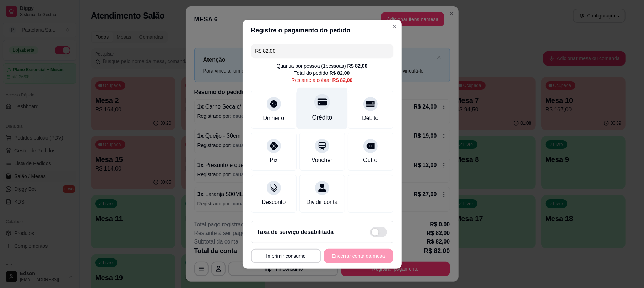
click at [322, 102] on div "Crédito" at bounding box center [322, 108] width 50 height 42
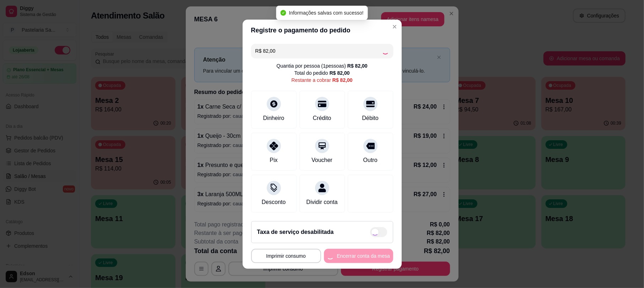
type input "R$ 0,00"
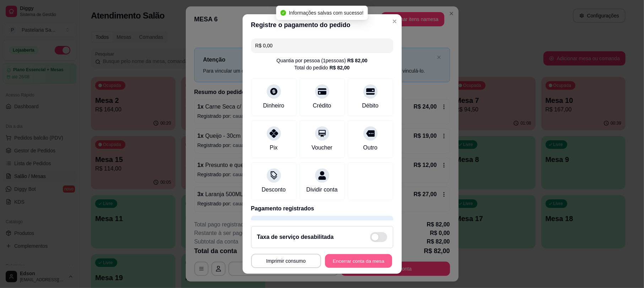
click at [355, 264] on button "Encerrar conta da mesa" at bounding box center [358, 260] width 67 height 14
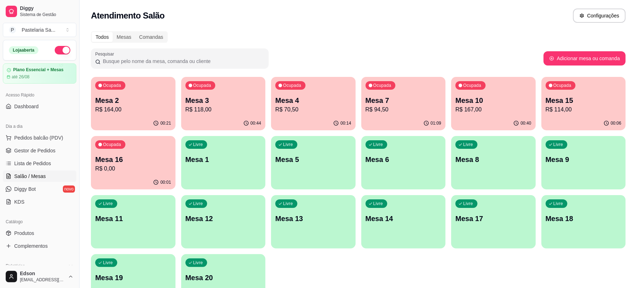
click at [238, 94] on div "Ocupada Mesa 3 R$ 118,00" at bounding box center [223, 96] width 85 height 39
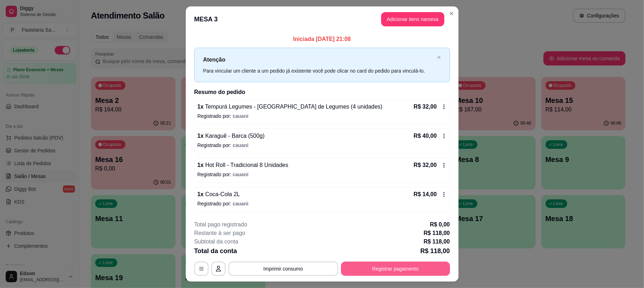
click at [366, 266] on button "Registrar pagamento" at bounding box center [395, 268] width 109 height 14
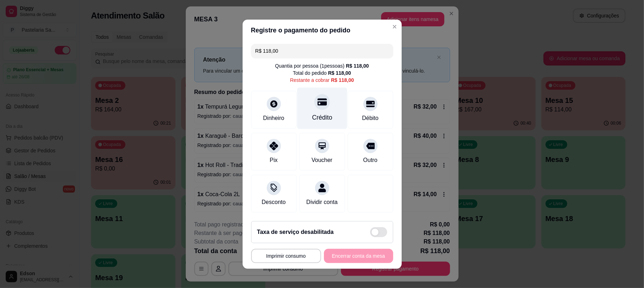
click at [315, 99] on div at bounding box center [323, 102] width 16 height 16
type input "R$ 0,00"
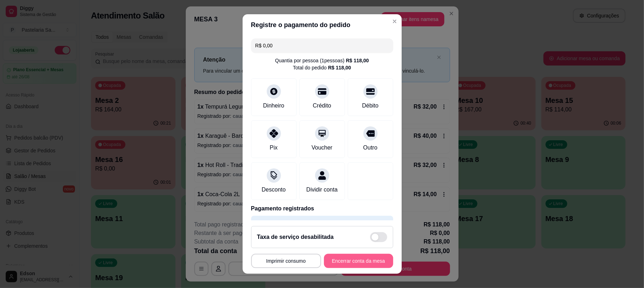
click at [365, 255] on button "Encerrar conta da mesa" at bounding box center [358, 260] width 69 height 14
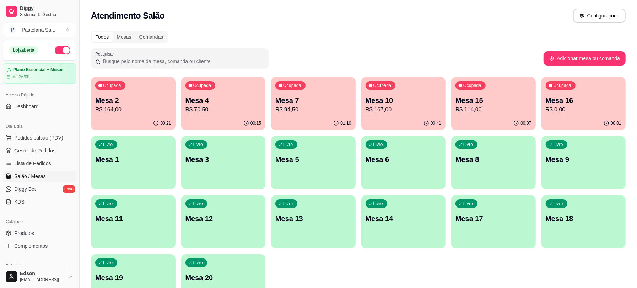
click at [502, 102] on p "Mesa 15" at bounding box center [494, 100] width 76 height 10
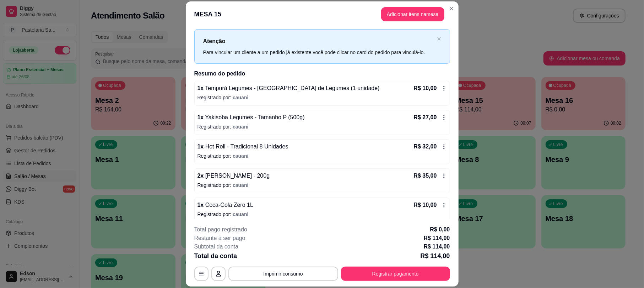
scroll to position [20, 0]
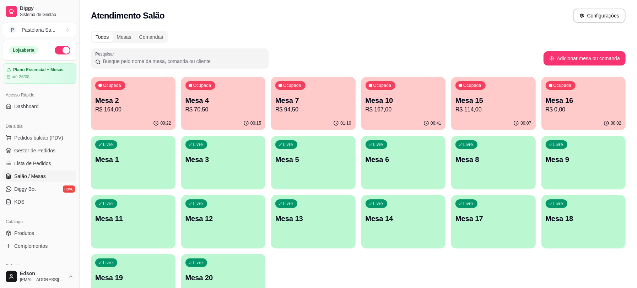
click at [565, 95] on div "Ocupada Mesa 16 R$ 0,00" at bounding box center [584, 96] width 85 height 39
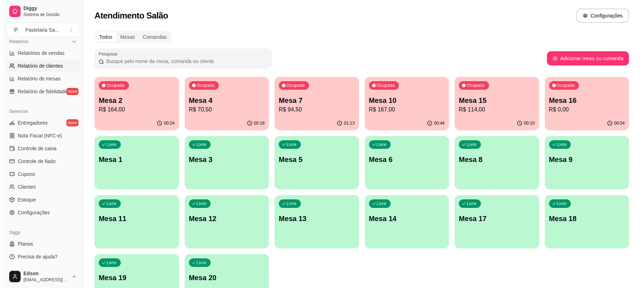
scroll to position [0, 0]
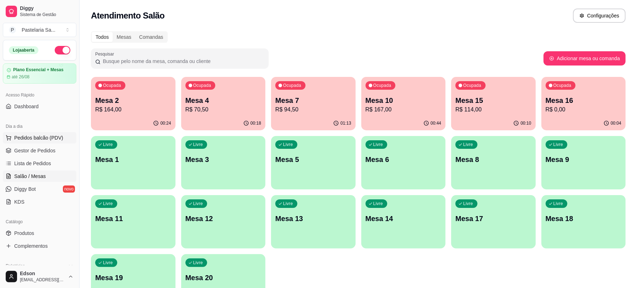
click at [56, 132] on button "Pedidos balcão (PDV)" at bounding box center [40, 137] width 74 height 11
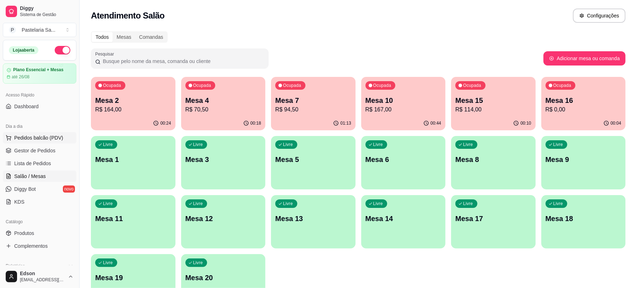
click at [137, 48] on input "Pesquisa" at bounding box center [245, 44] width 444 height 7
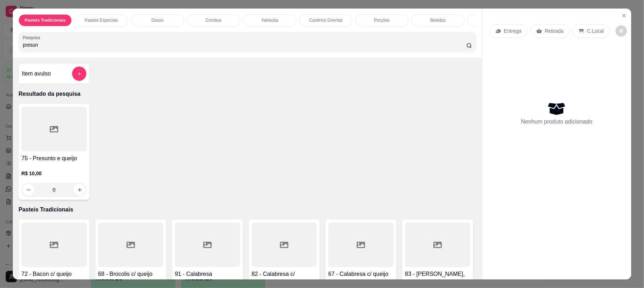
type input "presun"
click at [53, 141] on div at bounding box center [53, 129] width 65 height 44
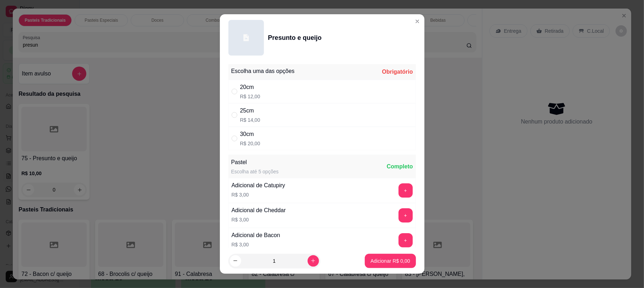
click at [250, 119] on p "R$ 14,00" at bounding box center [250, 119] width 20 height 7
radio input "true"
click at [372, 256] on button "Adicionar R$ 14,00" at bounding box center [389, 260] width 54 height 14
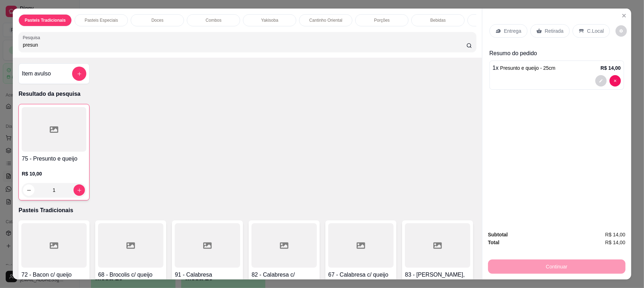
type input "1"
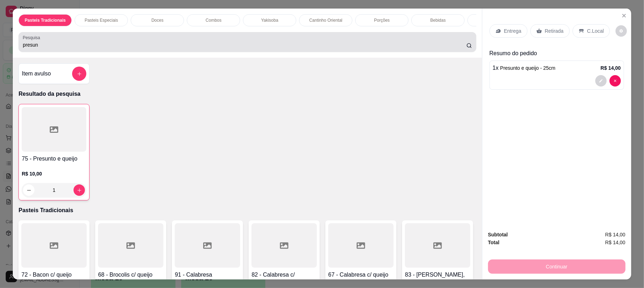
click at [77, 43] on div "presun" at bounding box center [247, 42] width 449 height 14
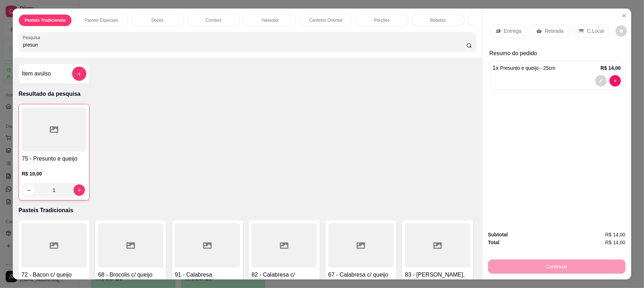
click at [77, 43] on div "presun" at bounding box center [247, 42] width 449 height 14
type input "p"
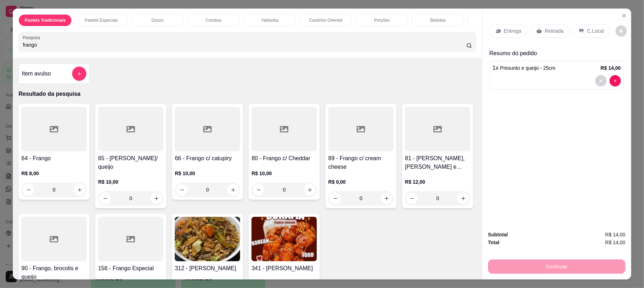
type input "frango"
click at [204, 132] on icon at bounding box center [207, 129] width 9 height 6
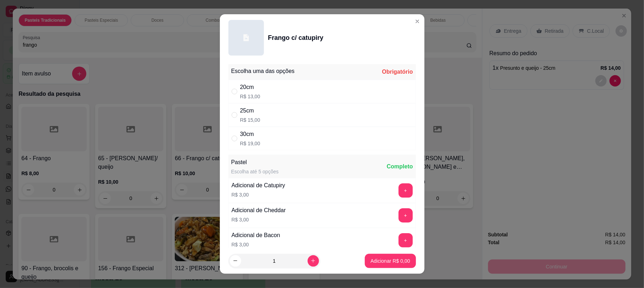
click at [240, 118] on p "R$ 15,00" at bounding box center [250, 119] width 20 height 7
radio input "true"
click at [381, 261] on p "Adicionar R$ 15,00" at bounding box center [389, 260] width 41 height 7
type input "1"
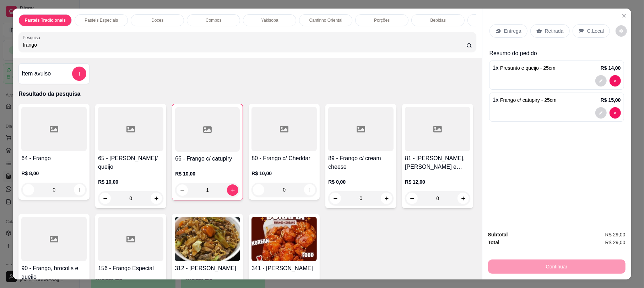
click at [545, 28] on p "Retirada" at bounding box center [554, 30] width 19 height 7
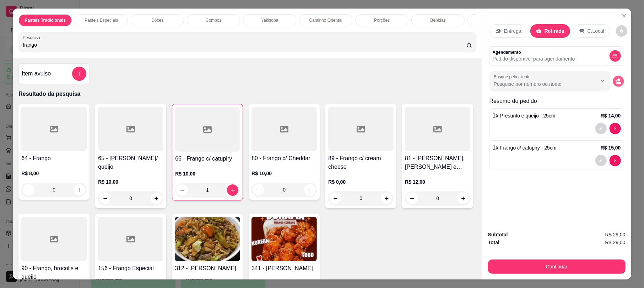
click at [615, 85] on button "decrease-product-quantity" at bounding box center [618, 81] width 11 height 11
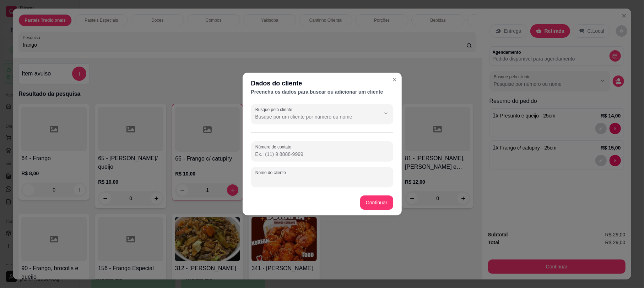
click at [298, 177] on input "Nome do cliente" at bounding box center [323, 179] width 134 height 7
type input "adao"
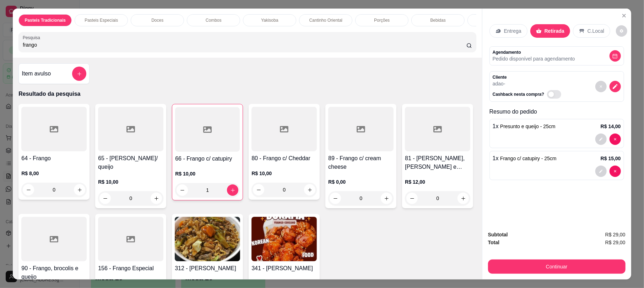
drag, startPoint x: 104, startPoint y: 54, endPoint x: 0, endPoint y: 54, distance: 103.8
click at [0, 54] on div "Pasteis Tradicionais Pasteis Especiais Doces Combos Yakisoba Cantinho Oriental …" at bounding box center [322, 144] width 644 height 288
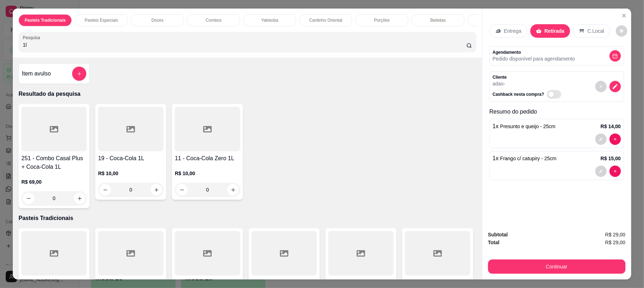
type input "1l"
click at [71, 140] on div at bounding box center [53, 129] width 65 height 44
click at [141, 151] on div at bounding box center [130, 129] width 65 height 44
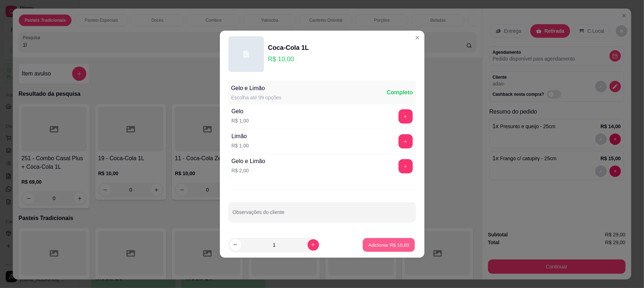
click at [372, 243] on p "Adicionar R$ 10,00" at bounding box center [389, 244] width 41 height 7
type input "1"
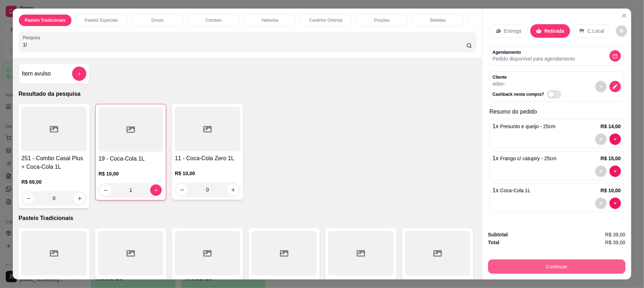
click at [548, 264] on button "Continuar" at bounding box center [557, 266] width 138 height 14
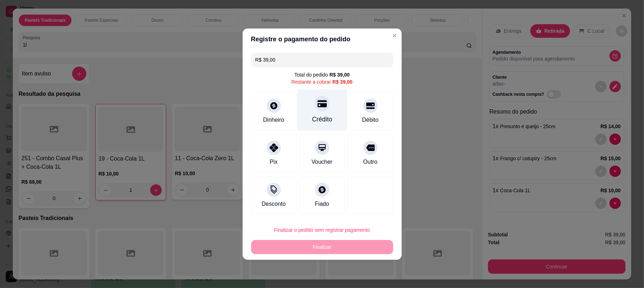
click at [311, 104] on div "Crédito" at bounding box center [322, 110] width 50 height 42
type input "R$ 0,00"
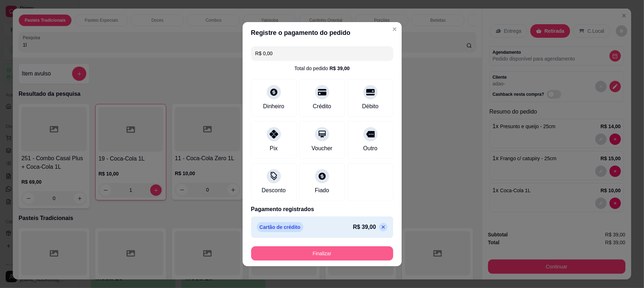
click at [352, 254] on button "Finalizar" at bounding box center [322, 253] width 142 height 14
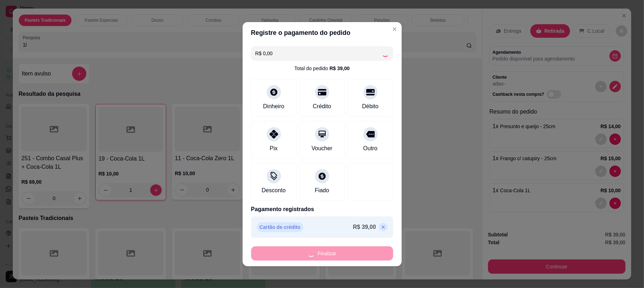
type input "0"
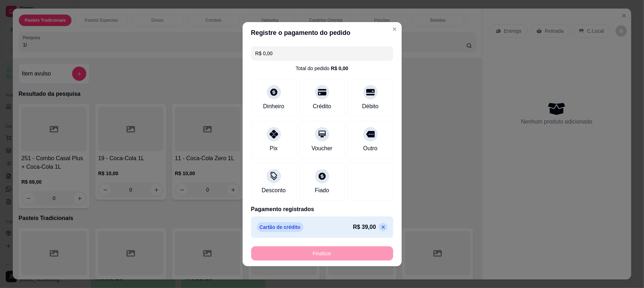
type input "-R$ 39,00"
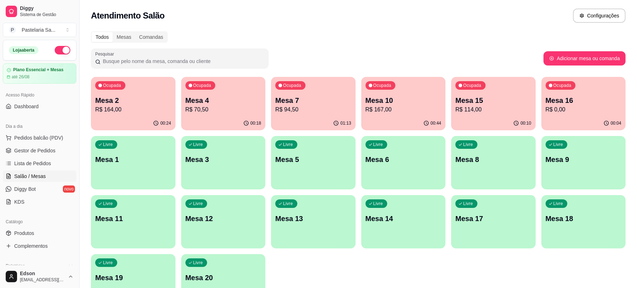
click at [371, 104] on p "Mesa 10" at bounding box center [404, 100] width 76 height 10
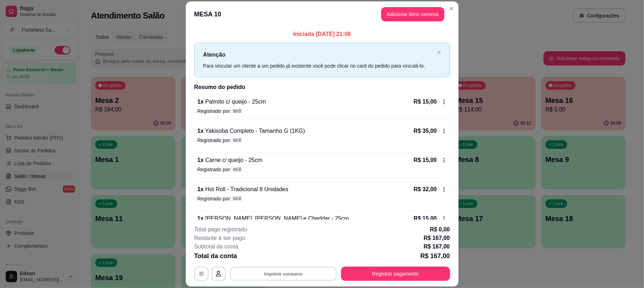
click at [304, 267] on button "Imprimir consumo" at bounding box center [283, 274] width 107 height 14
click at [304, 272] on button "Imprimir consumo" at bounding box center [283, 274] width 107 height 14
drag, startPoint x: 295, startPoint y: 261, endPoint x: 293, endPoint y: 274, distance: 14.0
click at [295, 263] on div "**********" at bounding box center [322, 252] width 256 height 55
click at [292, 275] on button "Imprimir consumo" at bounding box center [284, 273] width 110 height 14
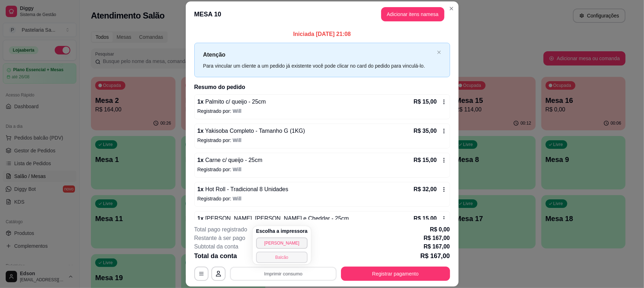
click at [288, 257] on button "Balcão" at bounding box center [282, 256] width 52 height 11
click at [286, 275] on button "Imprimir consumo" at bounding box center [283, 274] width 107 height 14
click at [285, 259] on button "Balcão" at bounding box center [282, 256] width 52 height 11
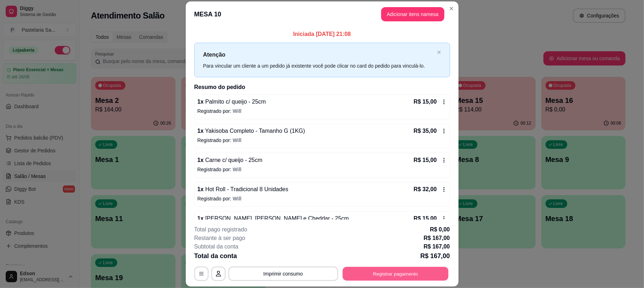
click at [370, 273] on button "Registrar pagamento" at bounding box center [396, 274] width 106 height 14
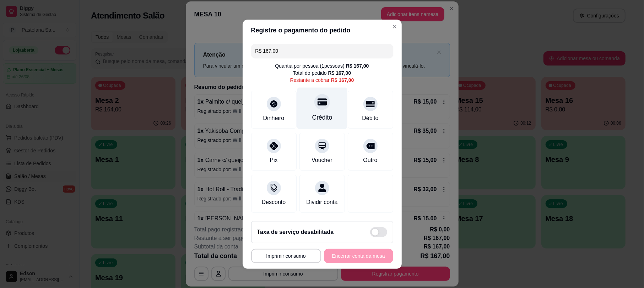
click at [317, 101] on icon at bounding box center [321, 101] width 9 height 9
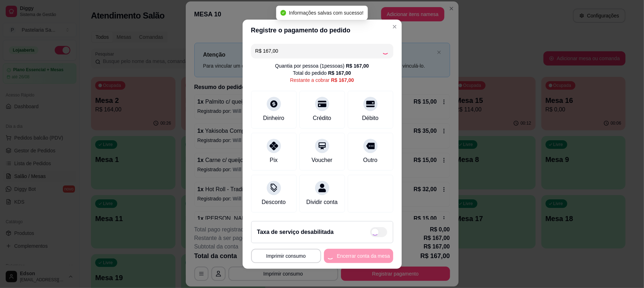
type input "R$ 0,00"
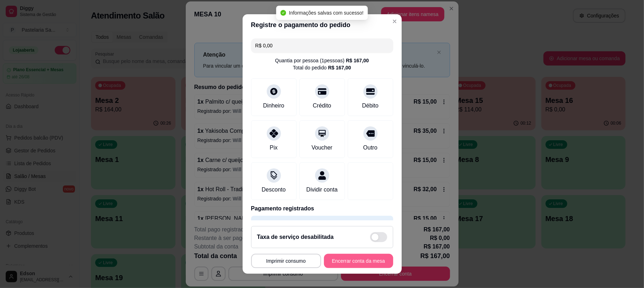
click at [352, 265] on button "Encerrar conta da mesa" at bounding box center [358, 260] width 69 height 14
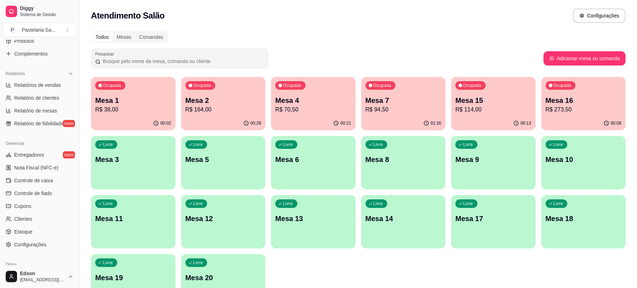
scroll to position [197, 0]
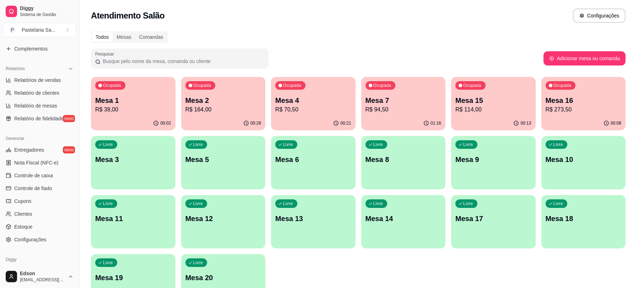
click at [74, 183] on div "Diggy Sistema de Gestão P Pastelaria Sa ... Loja aberta Plano Essencial + Mesas…" at bounding box center [39, 144] width 79 height 288
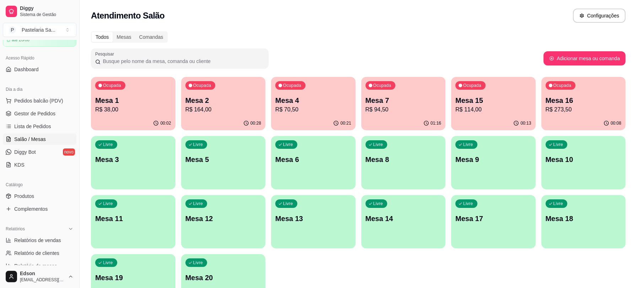
scroll to position [0, 0]
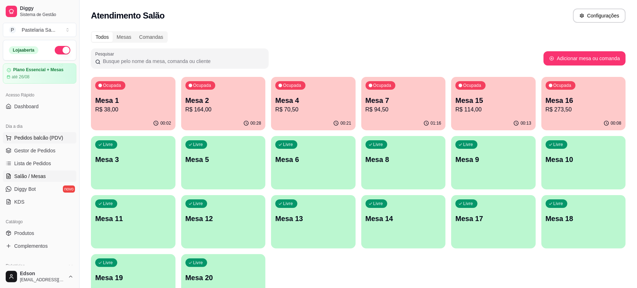
click at [54, 137] on span "Pedidos balcão (PDV)" at bounding box center [38, 137] width 49 height 7
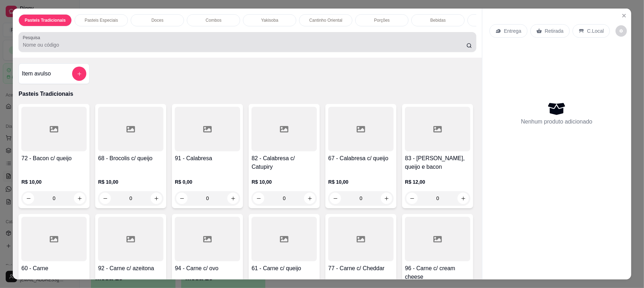
click at [154, 45] on div at bounding box center [247, 42] width 449 height 14
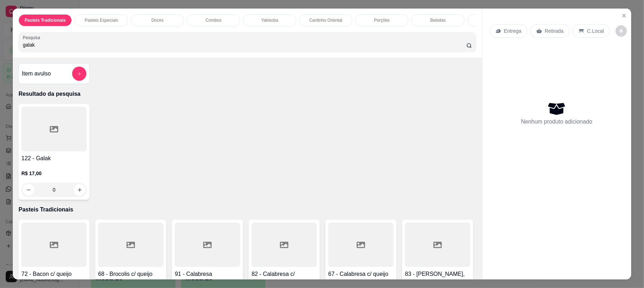
type input "galak"
click at [57, 140] on div at bounding box center [53, 129] width 65 height 44
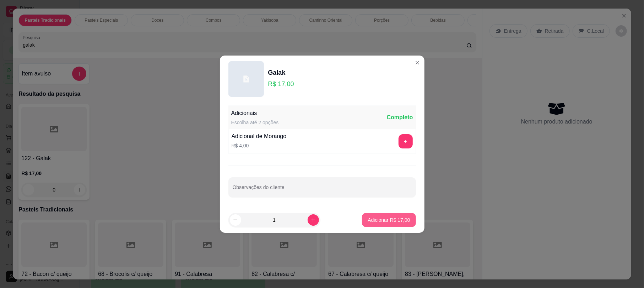
click at [371, 216] on p "Adicionar R$ 17,00" at bounding box center [389, 219] width 42 height 7
type input "1"
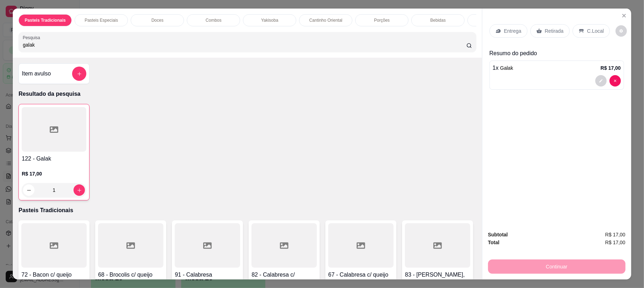
click at [545, 32] on p "Retirada" at bounding box center [554, 30] width 19 height 7
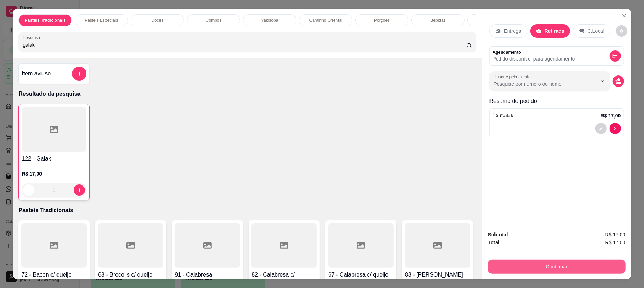
click at [533, 266] on button "Continuar" at bounding box center [557, 266] width 138 height 14
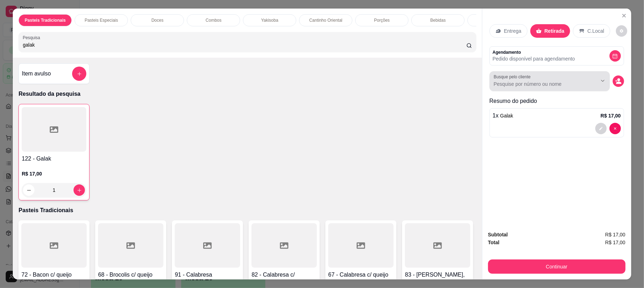
click at [565, 81] on input "Busque pelo cliente" at bounding box center [540, 83] width 92 height 7
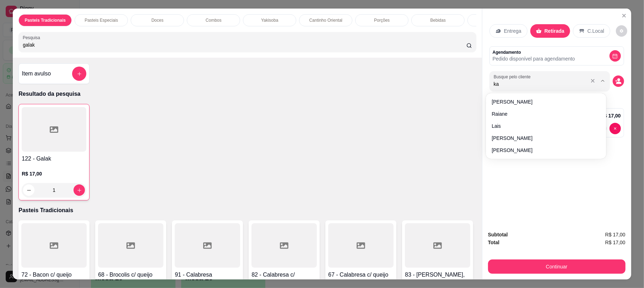
type input "kay"
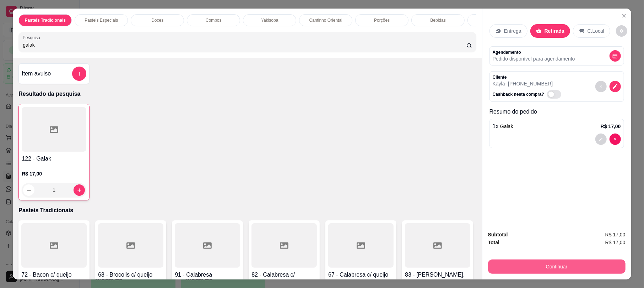
click at [547, 264] on button "Continuar" at bounding box center [557, 266] width 138 height 14
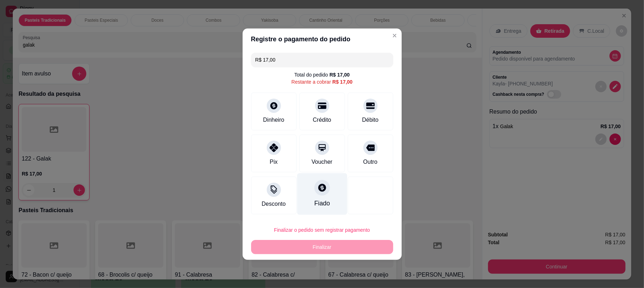
click at [325, 183] on div "Fiado" at bounding box center [322, 194] width 50 height 42
type input "R$ 0,00"
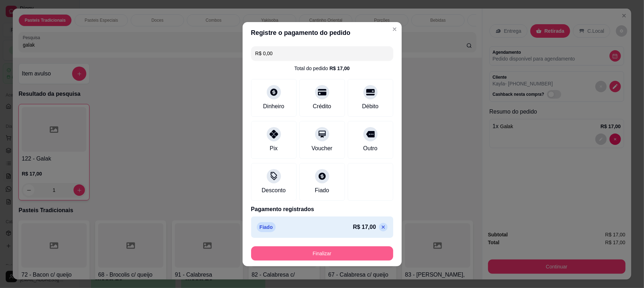
click at [341, 252] on button "Finalizar" at bounding box center [322, 253] width 142 height 14
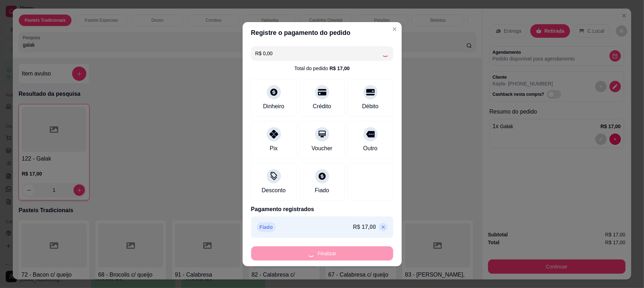
type input "0"
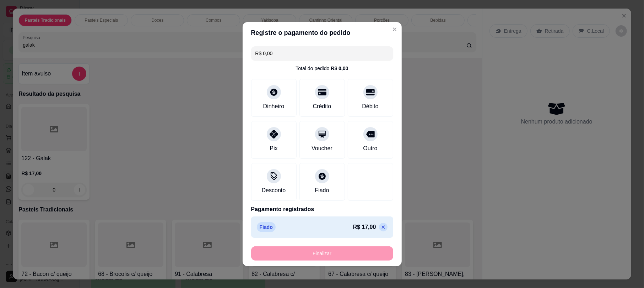
type input "-R$ 17,00"
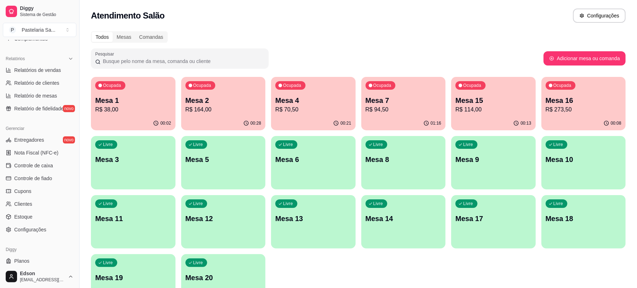
scroll to position [224, 0]
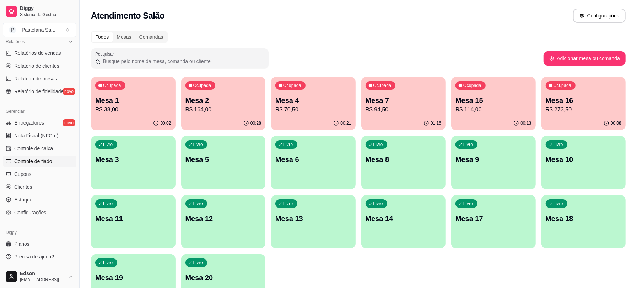
click at [45, 163] on span "Controle de fiado" at bounding box center [33, 160] width 38 height 7
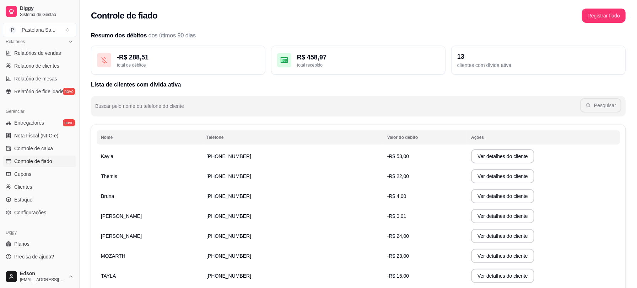
click at [192, 161] on td "Kayla" at bounding box center [150, 156] width 106 height 20
click at [472, 156] on button "Ver detalhes do cliente" at bounding box center [502, 156] width 61 height 14
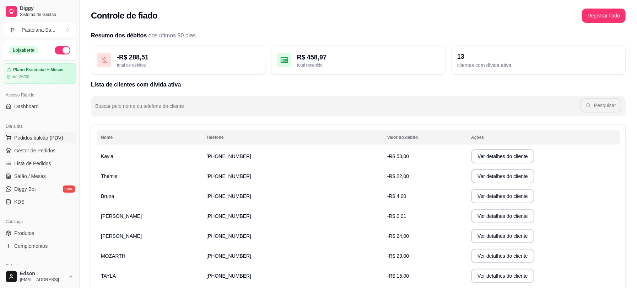
click at [42, 138] on span "Pedidos balcão (PDV)" at bounding box center [38, 137] width 49 height 7
click at [45, 151] on span "Gestor de Pedidos" at bounding box center [34, 150] width 41 height 7
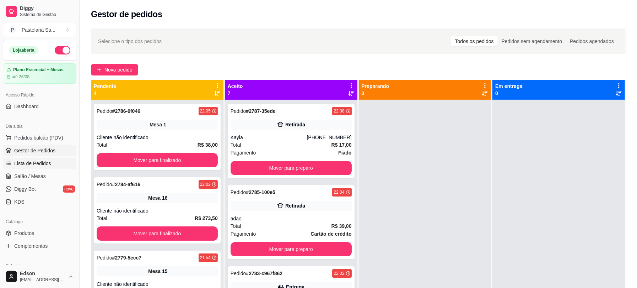
click at [36, 166] on span "Lista de Pedidos" at bounding box center [32, 163] width 37 height 7
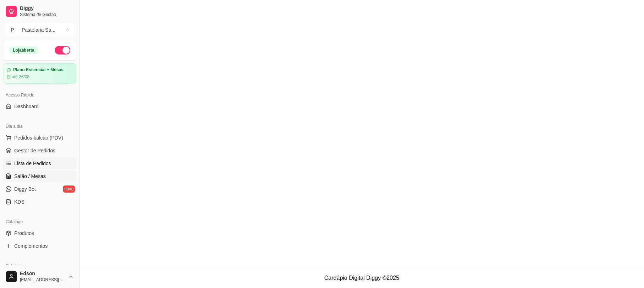
click at [38, 174] on span "Salão / Mesas" at bounding box center [30, 175] width 32 height 7
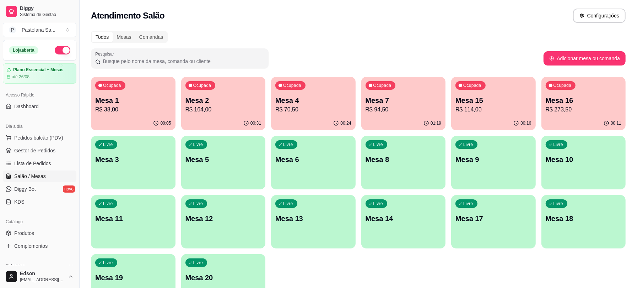
click at [306, 100] on p "Mesa 4" at bounding box center [313, 100] width 76 height 10
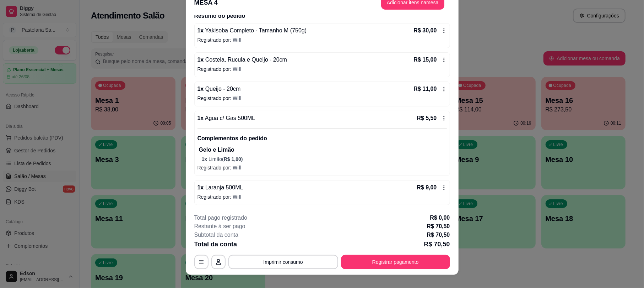
scroll to position [21, 0]
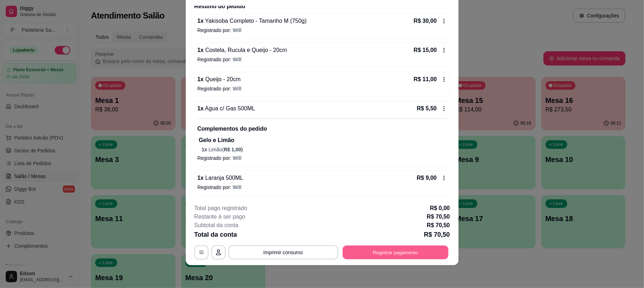
click at [360, 252] on button "Registrar pagamento" at bounding box center [396, 252] width 106 height 14
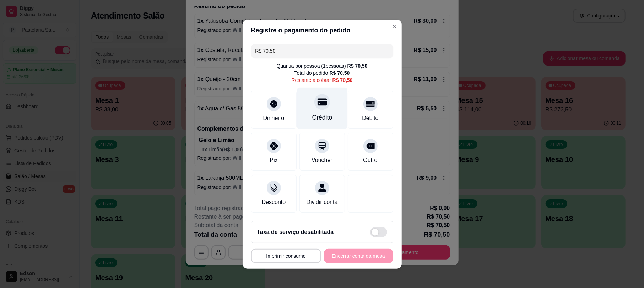
click at [306, 91] on div "Crédito" at bounding box center [322, 108] width 50 height 42
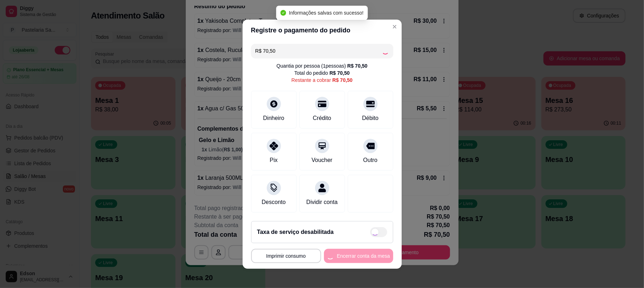
type input "R$ 0,00"
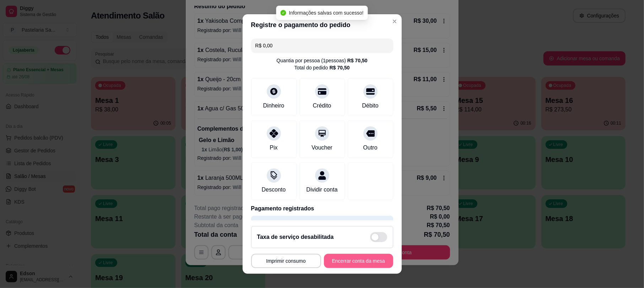
click at [338, 262] on button "Encerrar conta da mesa" at bounding box center [358, 260] width 69 height 14
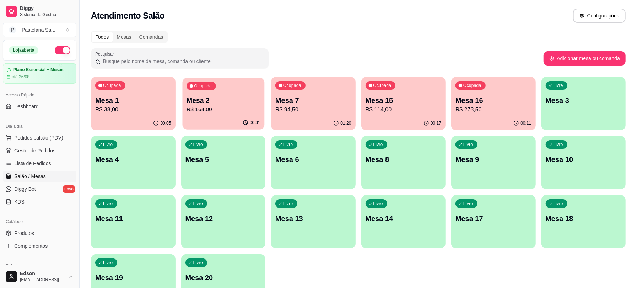
click at [224, 111] on p "R$ 164,00" at bounding box center [224, 109] width 74 height 8
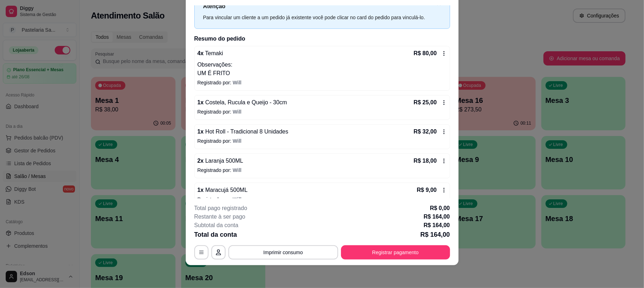
scroll to position [40, 0]
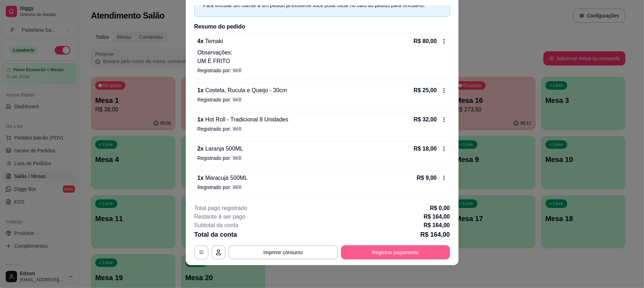
click at [416, 255] on button "Registrar pagamento" at bounding box center [395, 252] width 109 height 14
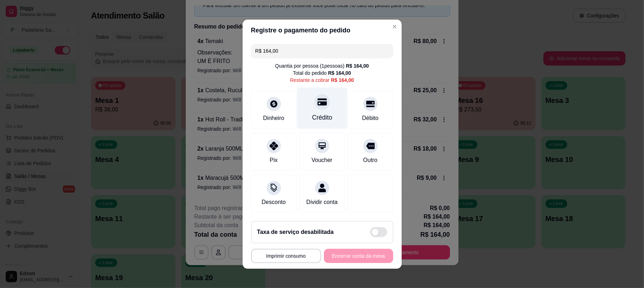
click at [317, 113] on div "Crédito" at bounding box center [322, 117] width 20 height 9
type input "R$ 0,00"
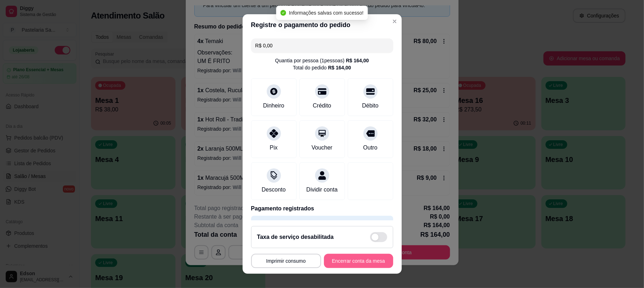
click at [366, 253] on button "Encerrar conta da mesa" at bounding box center [358, 260] width 69 height 14
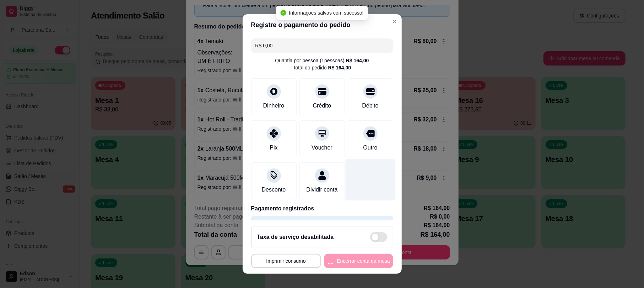
scroll to position [0, 0]
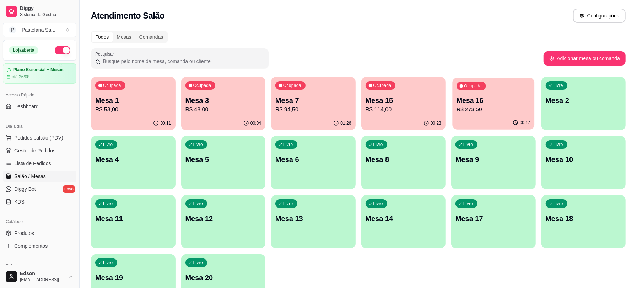
click at [507, 102] on p "Mesa 16" at bounding box center [494, 101] width 74 height 10
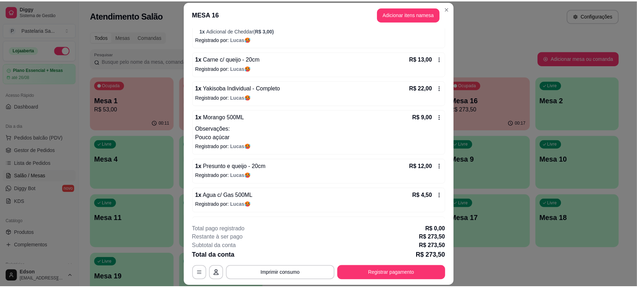
scroll to position [326, 0]
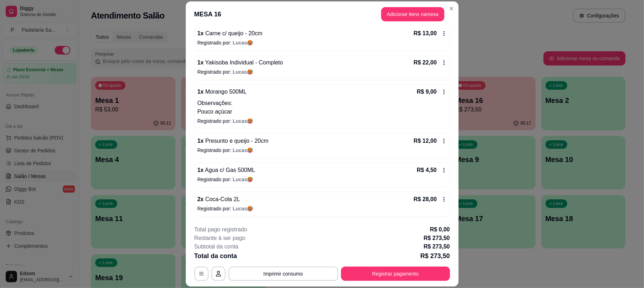
click at [413, 23] on header "MESA 16 Adicionar itens na mesa" at bounding box center [322, 14] width 273 height 26
click at [413, 18] on button "Adicionar itens na mesa" at bounding box center [412, 14] width 61 height 14
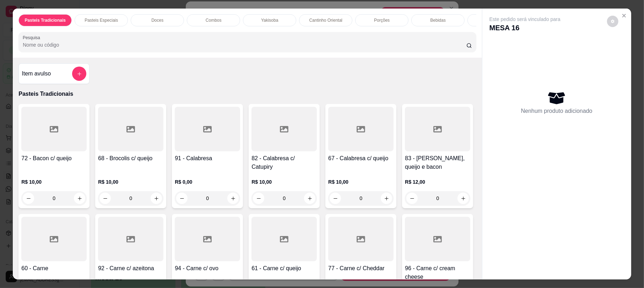
click at [122, 48] on input "Pesquisa" at bounding box center [245, 44] width 444 height 7
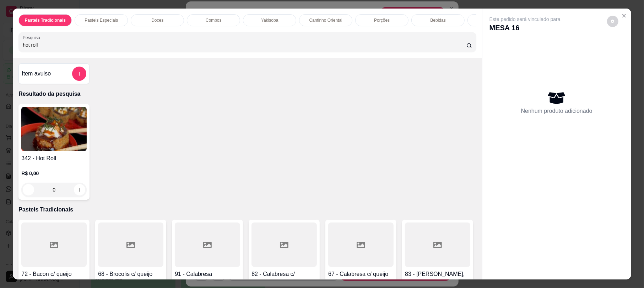
type input "hot roll"
click at [53, 138] on img at bounding box center [53, 129] width 65 height 44
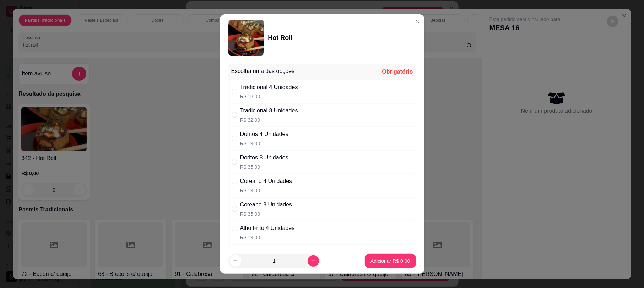
click at [269, 112] on div "Tradicional 8 Unidades" at bounding box center [269, 110] width 58 height 9
radio input "true"
click at [377, 251] on footer "1 Adicionar R$ 32,00" at bounding box center [322, 261] width 205 height 26
click at [381, 265] on button "Adicionar R$ 32,00" at bounding box center [389, 260] width 52 height 14
type input "1"
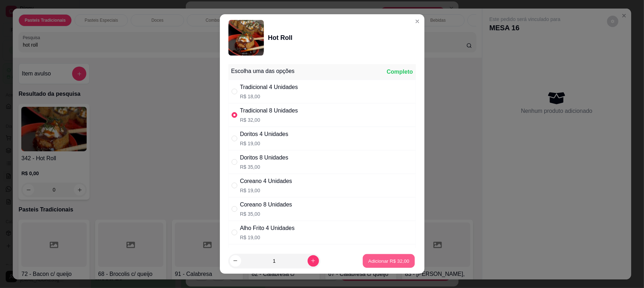
type input "1"
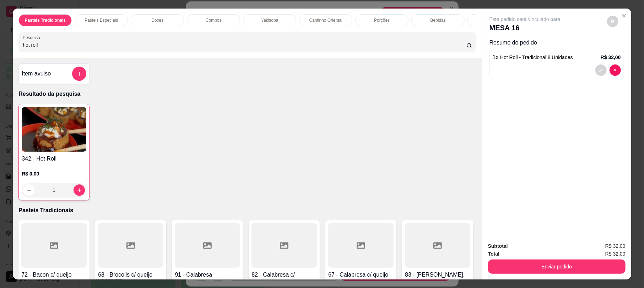
click at [91, 48] on input "hot roll" at bounding box center [245, 44] width 444 height 7
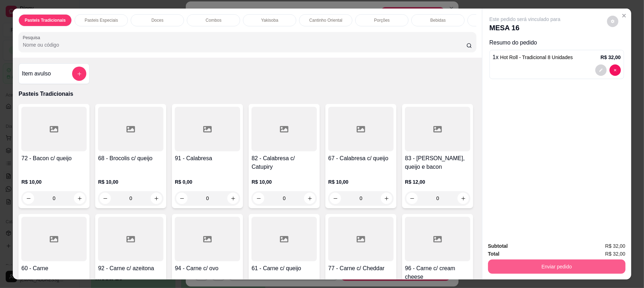
click at [518, 263] on button "Enviar pedido" at bounding box center [557, 266] width 138 height 14
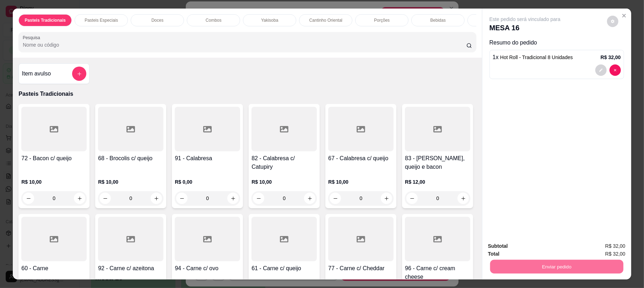
click at [535, 251] on button "Não registrar e enviar pedido" at bounding box center [533, 248] width 72 height 13
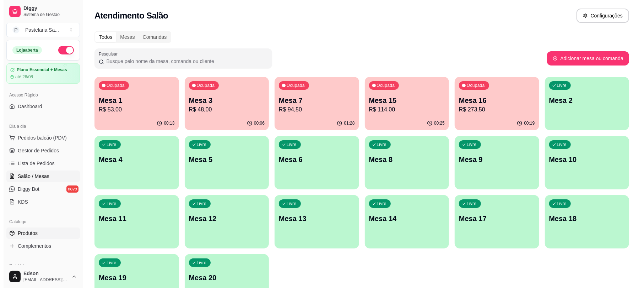
scroll to position [197, 0]
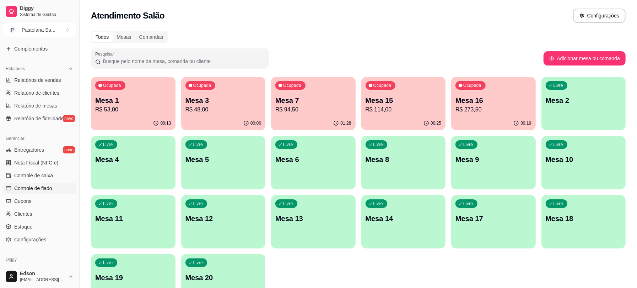
click at [49, 189] on span "Controle de fiado" at bounding box center [33, 187] width 38 height 7
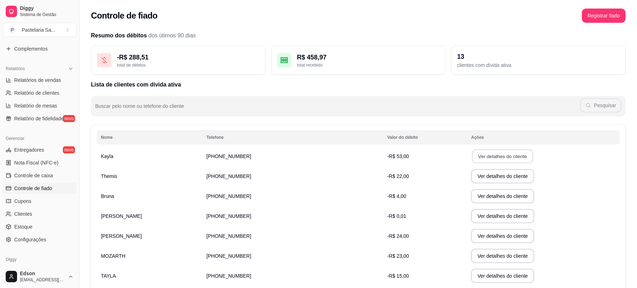
click at [472, 152] on button "Ver detalhes do cliente" at bounding box center [502, 156] width 61 height 14
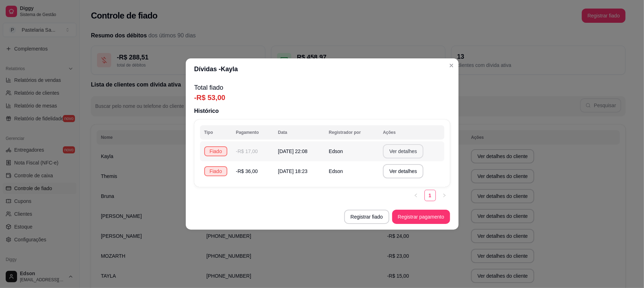
click at [421, 152] on button "Ver detalhes" at bounding box center [403, 151] width 41 height 14
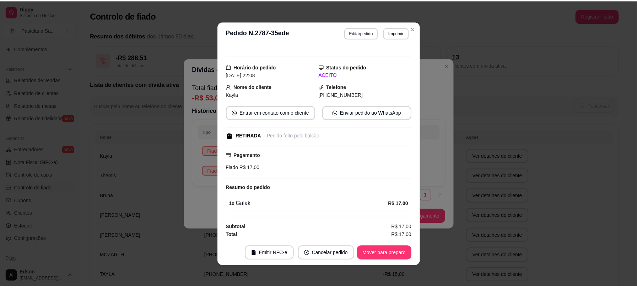
scroll to position [11, 0]
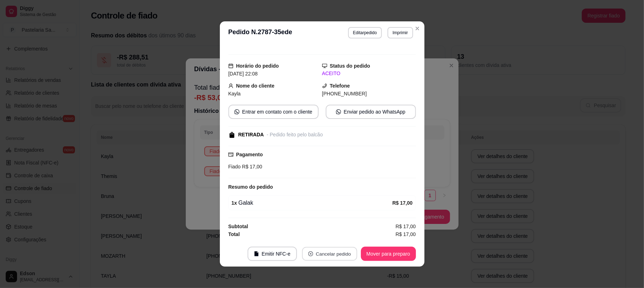
click at [332, 256] on button "Cancelar pedido" at bounding box center [329, 254] width 55 height 14
click at [343, 234] on button "Sim" at bounding box center [346, 236] width 28 height 14
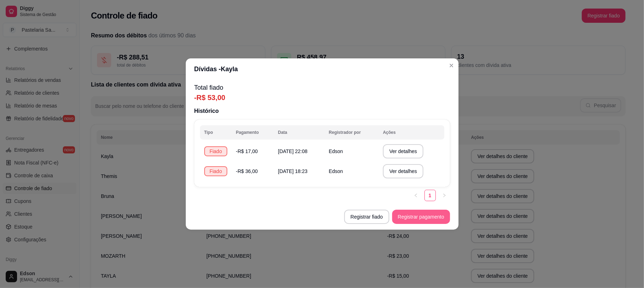
click at [417, 218] on button "Registrar pagamento" at bounding box center [421, 216] width 58 height 14
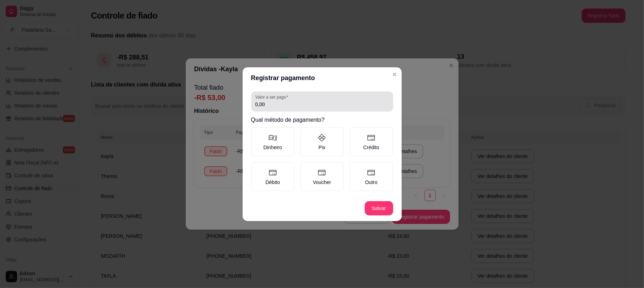
click at [278, 108] on div "0,00" at bounding box center [323, 101] width 134 height 14
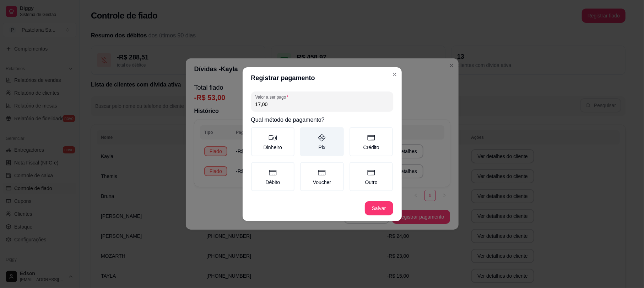
type input "17,00"
click at [327, 148] on label "Pix" at bounding box center [322, 141] width 44 height 29
click at [306, 132] on button "Pix" at bounding box center [303, 130] width 6 height 6
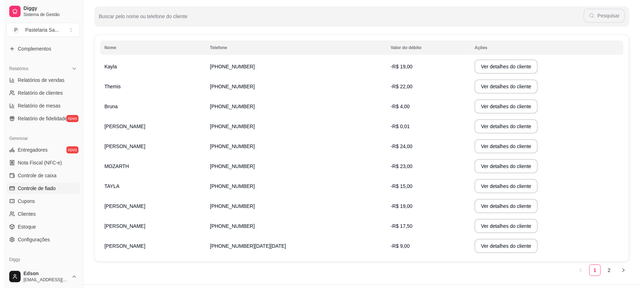
scroll to position [107, 0]
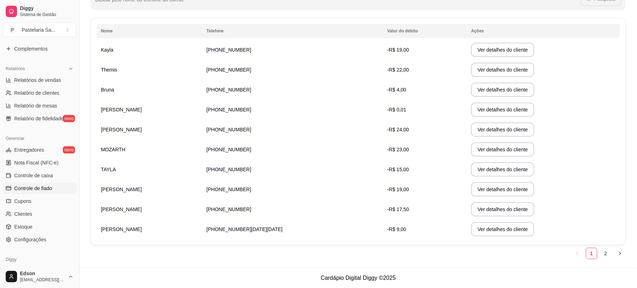
click at [300, 50] on td "[PHONE_NUMBER]" at bounding box center [292, 50] width 181 height 20
click at [478, 55] on button "Ver detalhes do cliente" at bounding box center [502, 50] width 61 height 14
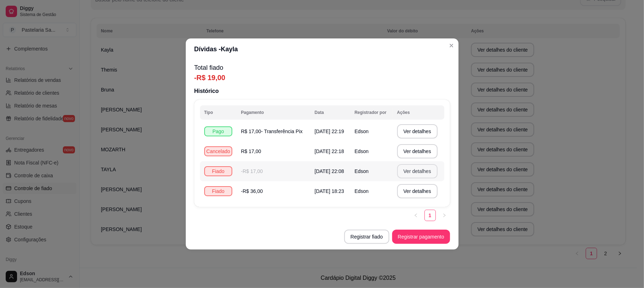
click at [422, 175] on button "Ver detalhes" at bounding box center [417, 171] width 41 height 14
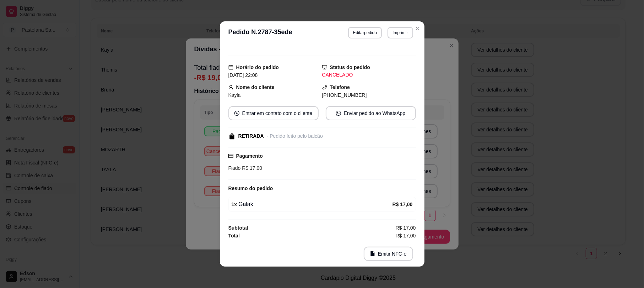
scroll to position [11, 0]
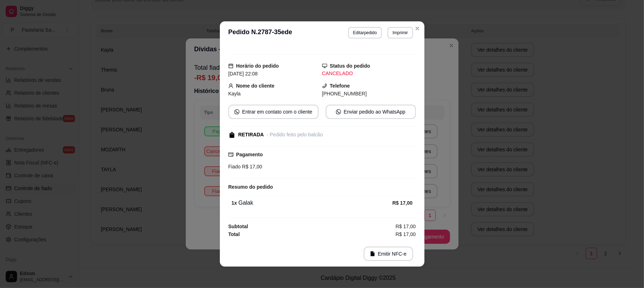
click at [471, 195] on div "**********" at bounding box center [322, 144] width 644 height 288
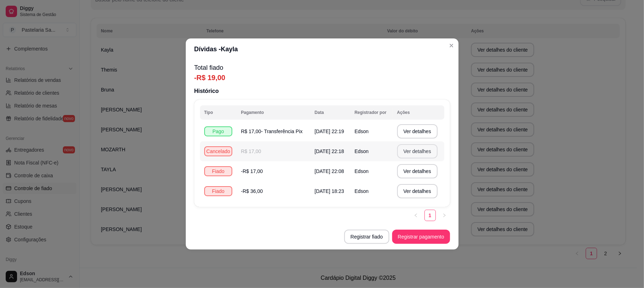
click at [413, 151] on button "Ver detalhes" at bounding box center [417, 151] width 41 height 14
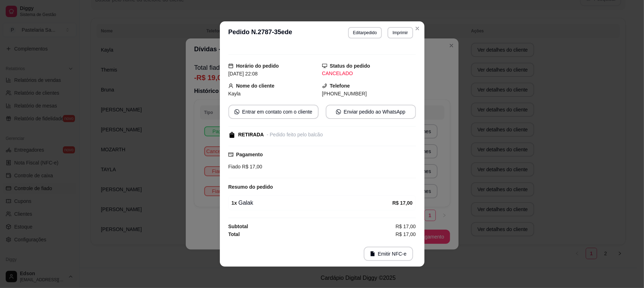
click at [525, 166] on div "**********" at bounding box center [322, 144] width 644 height 288
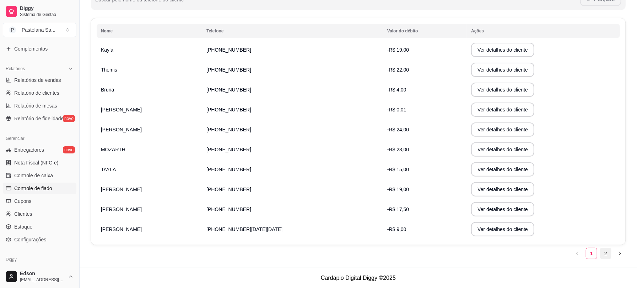
click at [604, 258] on link "2" at bounding box center [606, 253] width 11 height 11
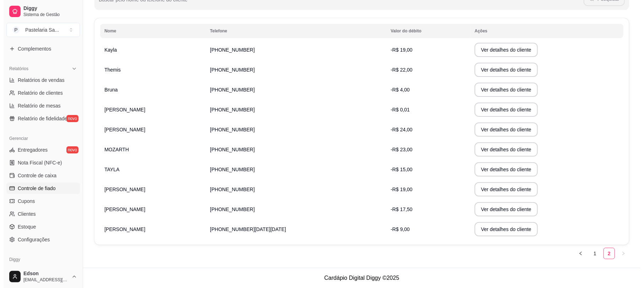
scroll to position [0, 0]
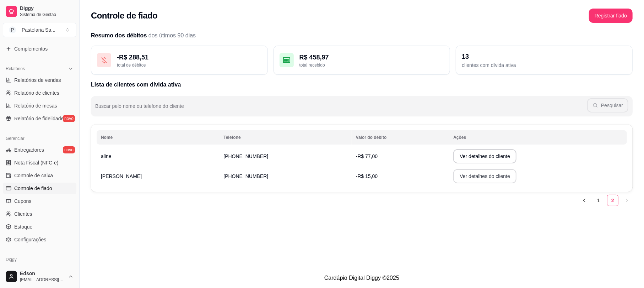
click at [483, 176] on button "Ver detalhes do cliente" at bounding box center [485, 176] width 63 height 14
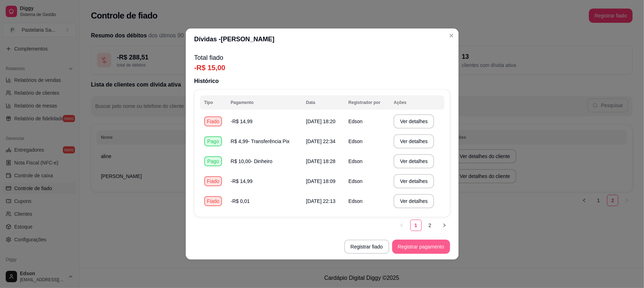
click at [420, 249] on button "Registrar pagamento" at bounding box center [421, 246] width 58 height 14
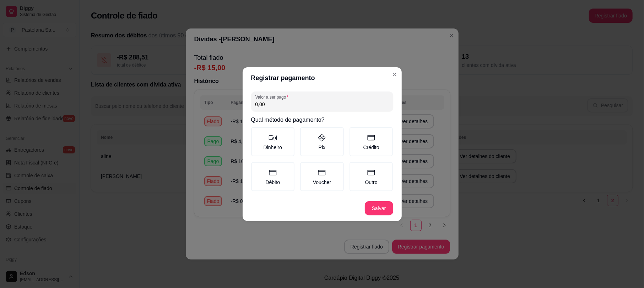
click at [290, 101] on input "0,00" at bounding box center [323, 104] width 134 height 7
type input "7,00"
click at [311, 144] on label "Pix" at bounding box center [322, 141] width 44 height 29
click at [306, 132] on button "Pix" at bounding box center [303, 130] width 6 height 6
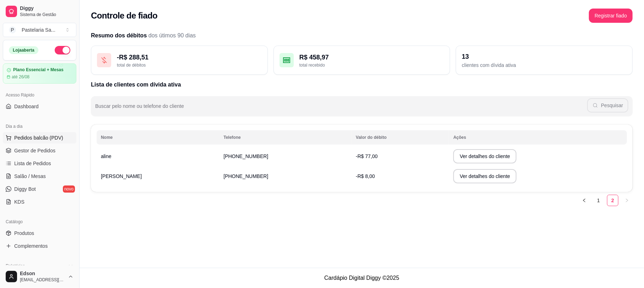
click at [45, 141] on span "Pedidos balcão (PDV)" at bounding box center [38, 137] width 49 height 7
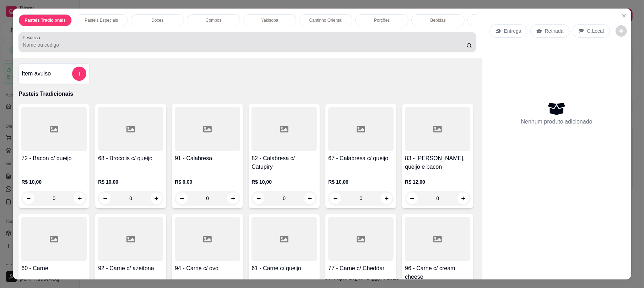
click at [136, 48] on input "Pesquisa" at bounding box center [245, 44] width 444 height 7
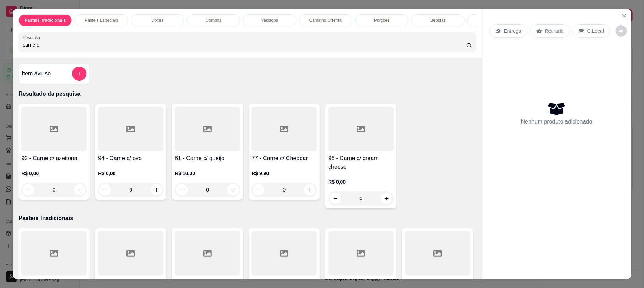
type input "carne c"
click at [213, 137] on div at bounding box center [207, 129] width 65 height 44
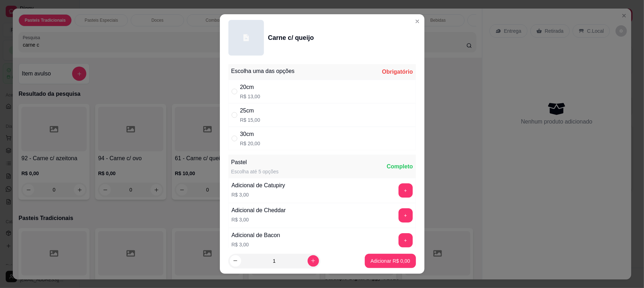
click at [242, 141] on p "R$ 20,00" at bounding box center [250, 143] width 20 height 7
radio input "true"
click at [382, 257] on p "Adicionar R$ 20,00" at bounding box center [389, 260] width 42 height 7
type input "1"
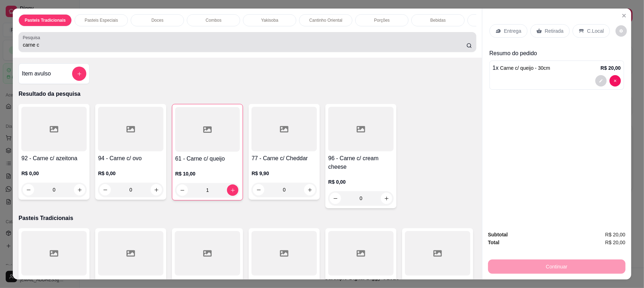
click at [104, 49] on div "carne c" at bounding box center [247, 42] width 449 height 14
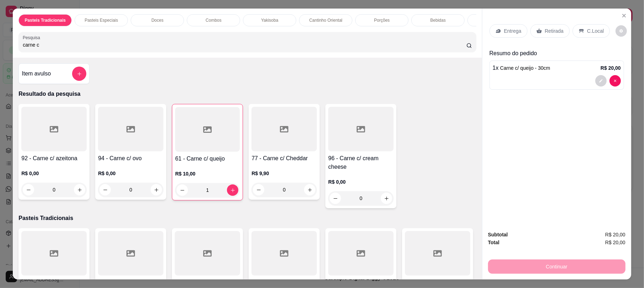
click at [104, 49] on div "carne c" at bounding box center [247, 42] width 449 height 14
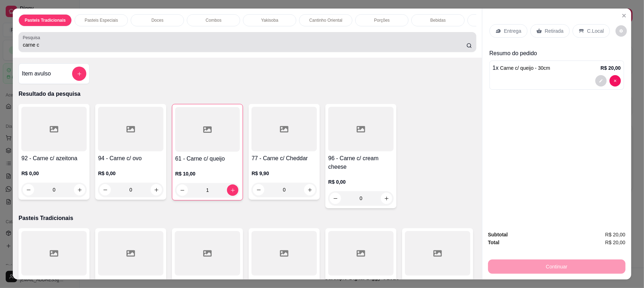
click at [104, 49] on div "carne c" at bounding box center [247, 42] width 449 height 14
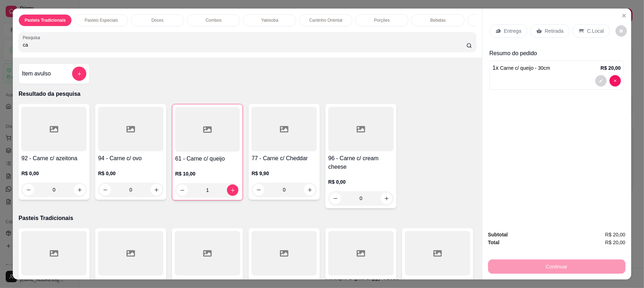
type input "c"
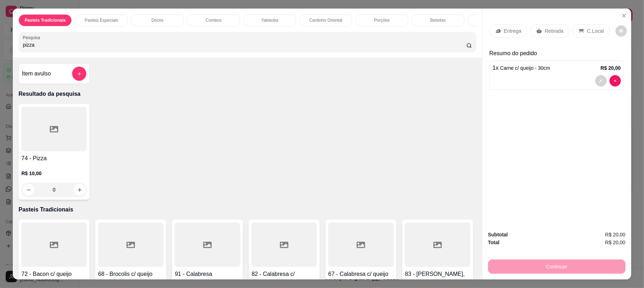
type input "pizza"
click at [58, 132] on div at bounding box center [53, 129] width 65 height 44
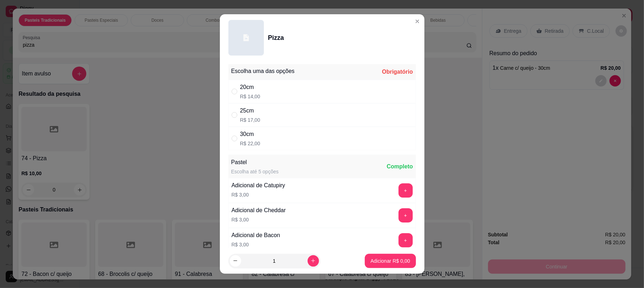
click at [247, 143] on p "R$ 22,00" at bounding box center [250, 143] width 20 height 7
radio input "true"
click at [378, 262] on p "Adicionar R$ 22,00" at bounding box center [389, 260] width 41 height 7
type input "1"
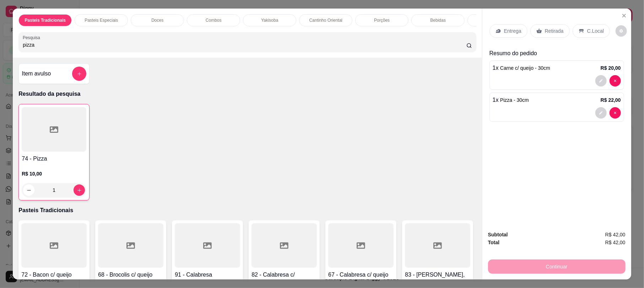
click at [550, 30] on p "Retirada" at bounding box center [554, 30] width 19 height 7
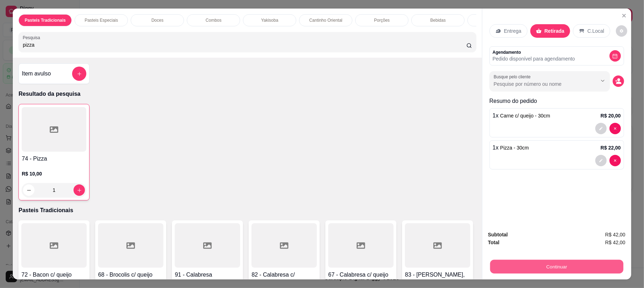
click at [549, 269] on button "Continuar" at bounding box center [556, 266] width 133 height 14
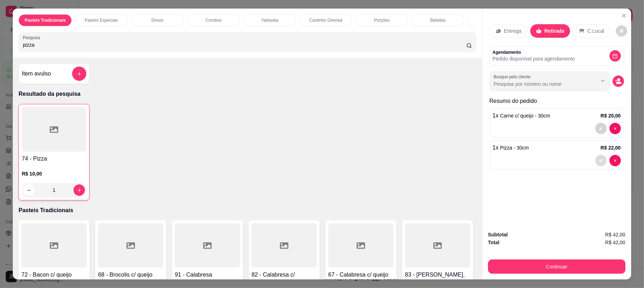
click at [596, 159] on button "decrease-product-quantity" at bounding box center [601, 160] width 11 height 11
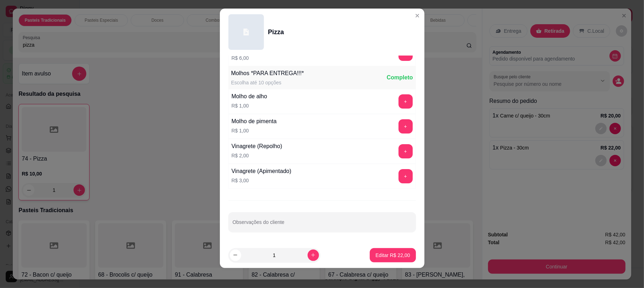
scroll to position [9, 0]
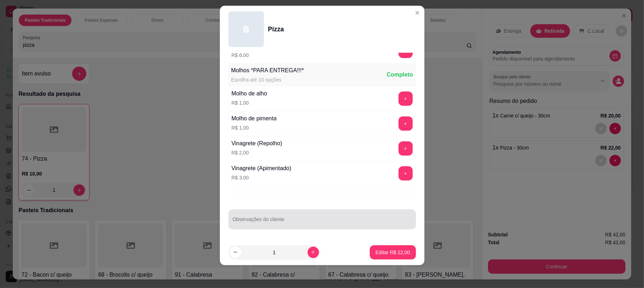
click at [277, 218] on input "Observações do cliente" at bounding box center [322, 221] width 179 height 7
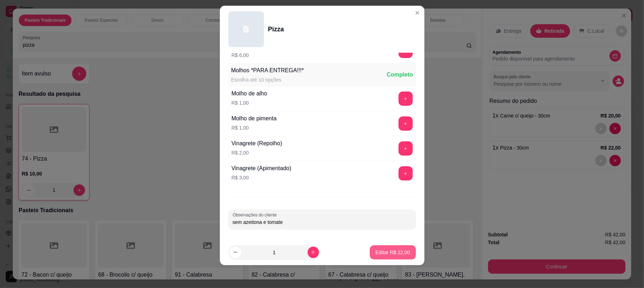
type input "sem azeitona e tomate"
click at [387, 257] on button "Editar R$ 22,00" at bounding box center [393, 252] width 46 height 14
type input "0"
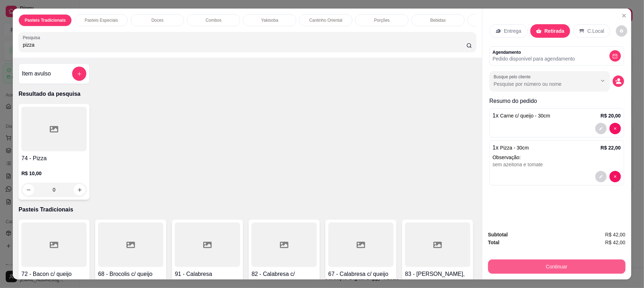
click at [544, 263] on button "Continuar" at bounding box center [557, 266] width 138 height 14
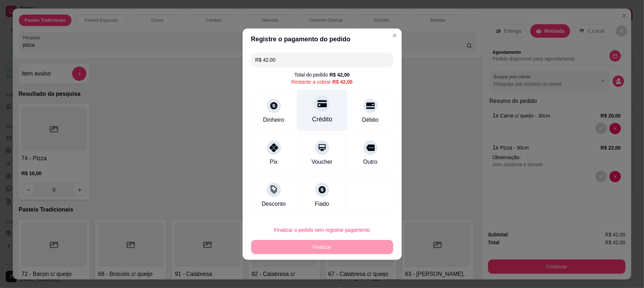
click at [326, 110] on div "Crédito" at bounding box center [322, 110] width 50 height 42
type input "R$ 0,00"
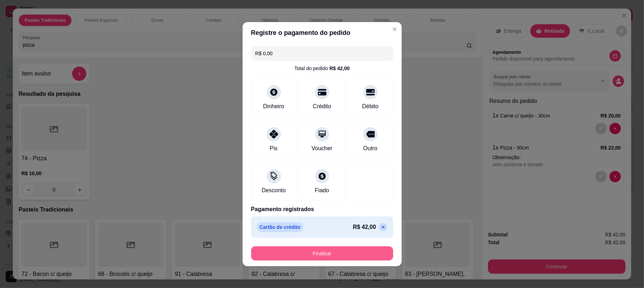
click at [338, 252] on button "Finalizar" at bounding box center [322, 253] width 142 height 14
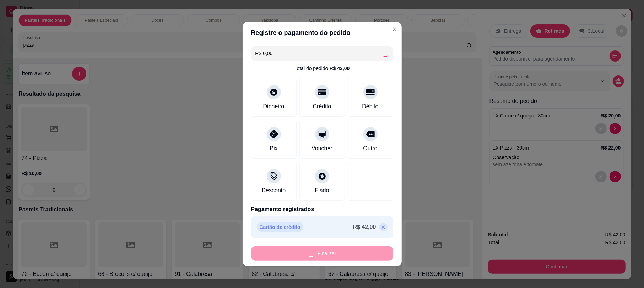
type input "0"
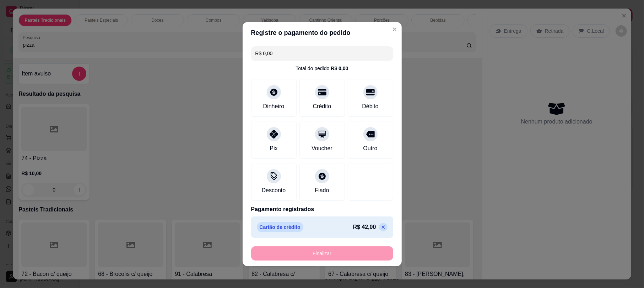
type input "-R$ 42,00"
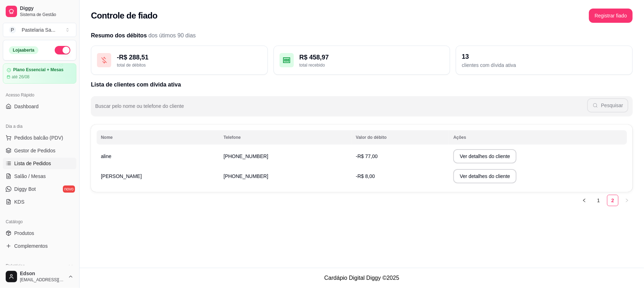
click at [37, 168] on link "Lista de Pedidos" at bounding box center [40, 162] width 74 height 11
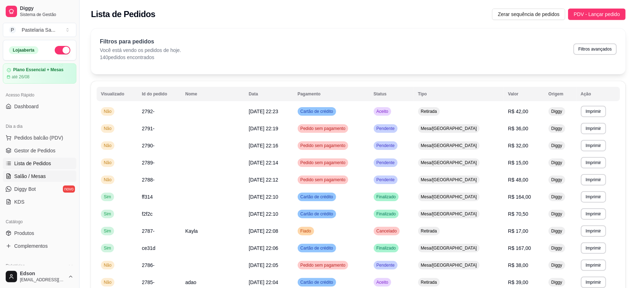
click at [44, 171] on link "Salão / Mesas" at bounding box center [40, 175] width 74 height 11
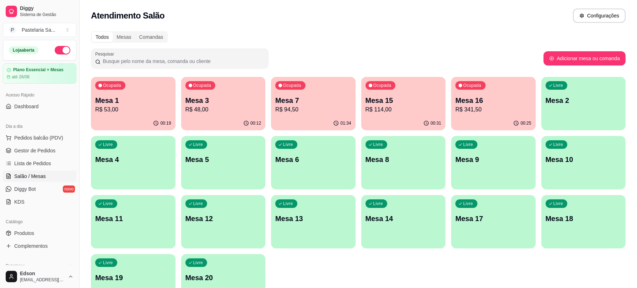
click at [118, 85] on p "Ocupada" at bounding box center [112, 85] width 18 height 6
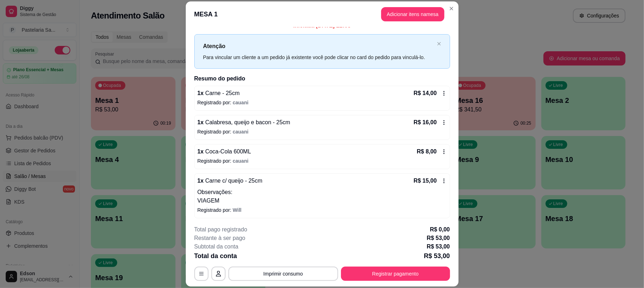
scroll to position [11, 0]
click at [309, 270] on button "Imprimir consumo" at bounding box center [284, 273] width 110 height 14
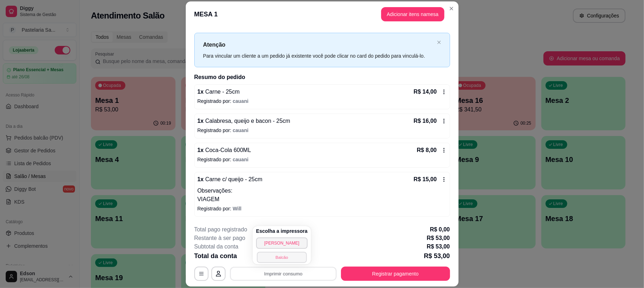
click at [287, 259] on button "Balcão" at bounding box center [282, 256] width 50 height 11
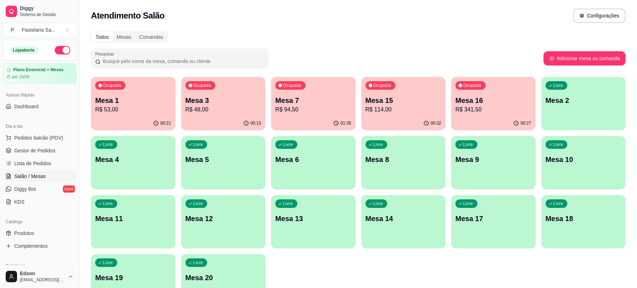
click at [331, 113] on p "R$ 94,50" at bounding box center [313, 109] width 76 height 9
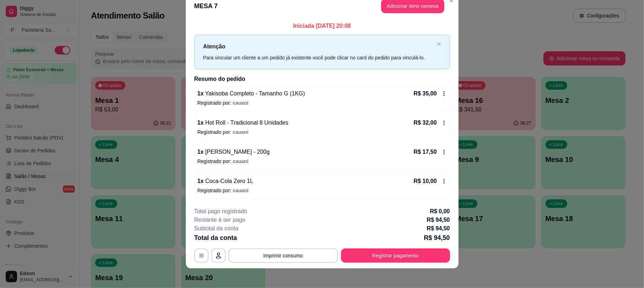
scroll to position [17, 0]
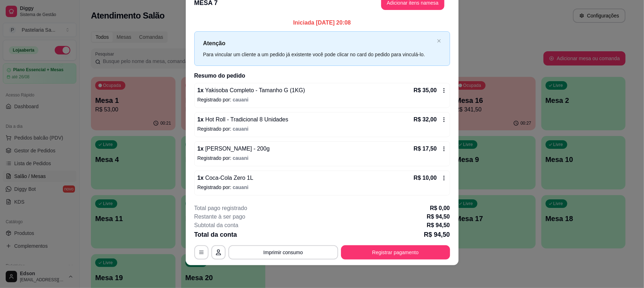
click at [380, 250] on button "Registrar pagamento" at bounding box center [395, 252] width 109 height 14
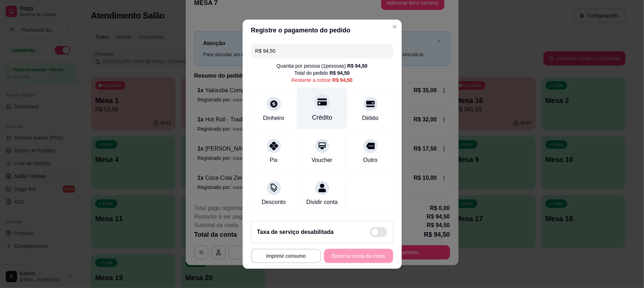
click at [317, 103] on div at bounding box center [323, 102] width 16 height 16
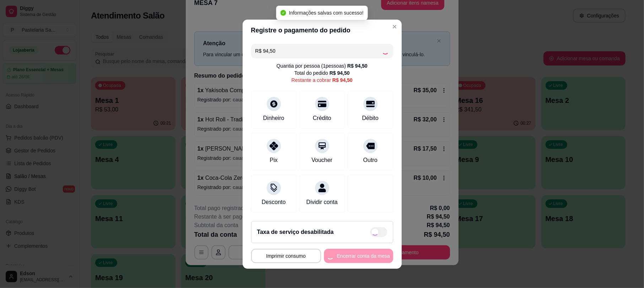
type input "R$ 0,00"
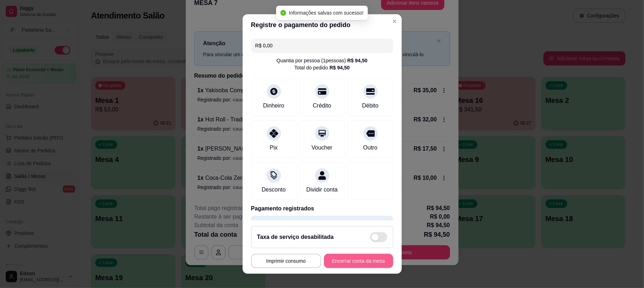
click at [342, 261] on button "Encerrar conta da mesa" at bounding box center [358, 260] width 69 height 14
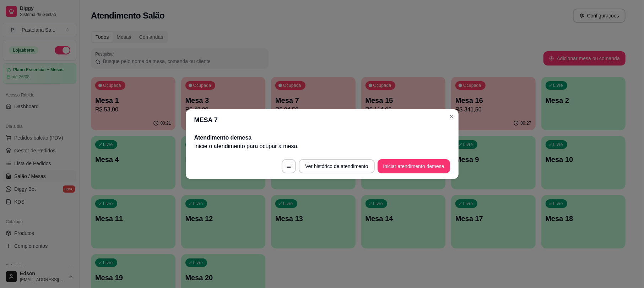
scroll to position [0, 0]
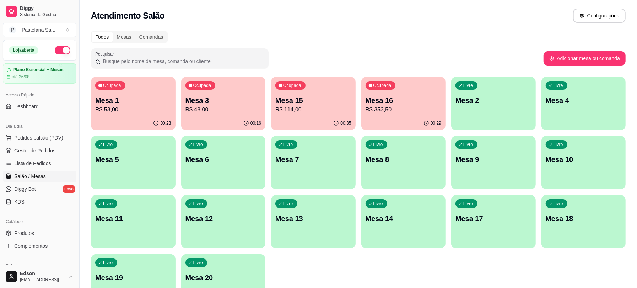
click at [332, 97] on p "Mesa 15" at bounding box center [313, 100] width 76 height 10
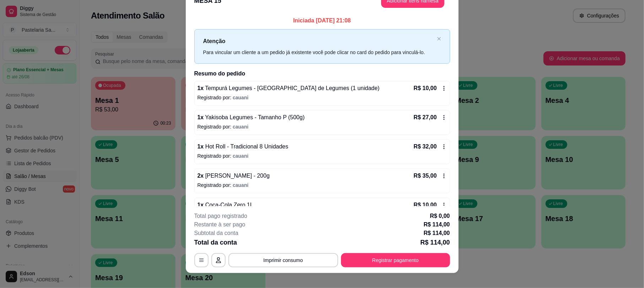
scroll to position [21, 0]
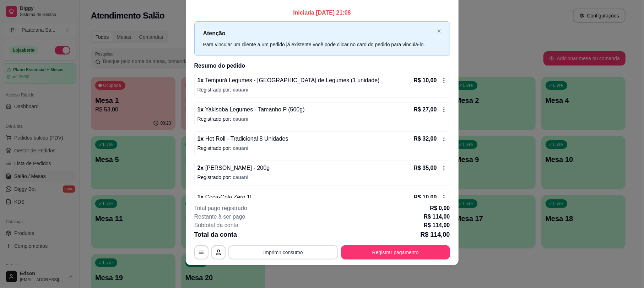
click at [305, 251] on button "Imprimir consumo" at bounding box center [284, 252] width 110 height 14
click at [299, 235] on button "Balcão" at bounding box center [282, 235] width 50 height 11
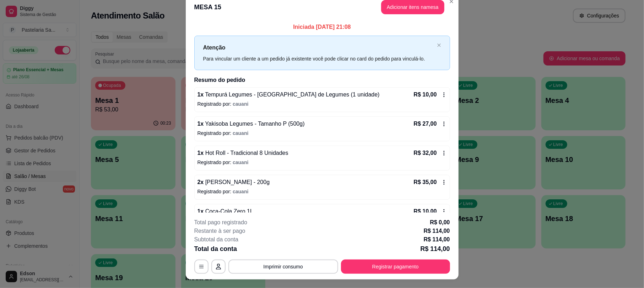
scroll to position [0, 0]
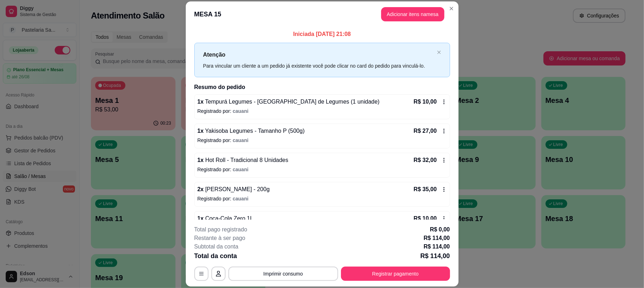
click at [361, 264] on div "**********" at bounding box center [322, 252] width 256 height 55
click at [360, 265] on div "**********" at bounding box center [322, 252] width 256 height 55
click at [355, 270] on button "Registrar pagamento" at bounding box center [395, 273] width 109 height 14
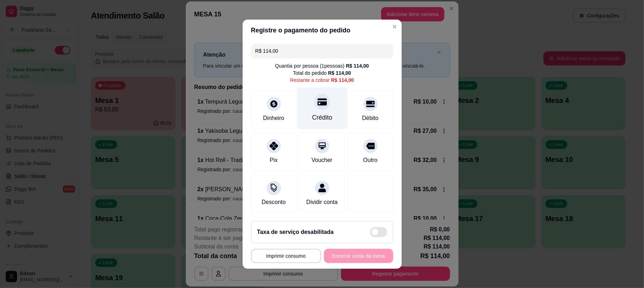
click at [317, 100] on icon at bounding box center [321, 101] width 9 height 7
type input "R$ 0,00"
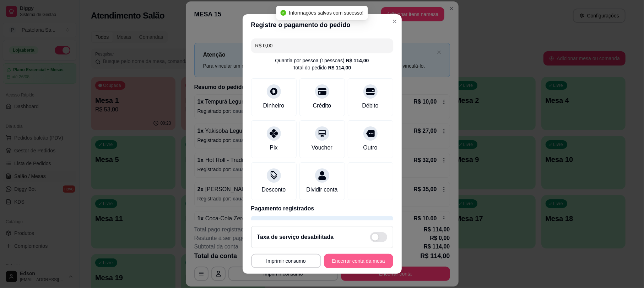
click at [362, 257] on button "Encerrar conta da mesa" at bounding box center [358, 260] width 69 height 14
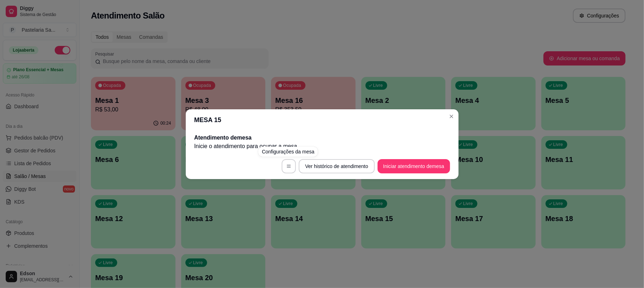
click at [340, 231] on div "MESA 15 Atendimento de mesa Inicie o atendimento para ocupar a mesa . Ver histó…" at bounding box center [322, 144] width 644 height 288
click at [286, 222] on div "MESA 15 Atendimento de mesa Inicie o atendimento para ocupar a mesa . Ver histó…" at bounding box center [322, 144] width 644 height 288
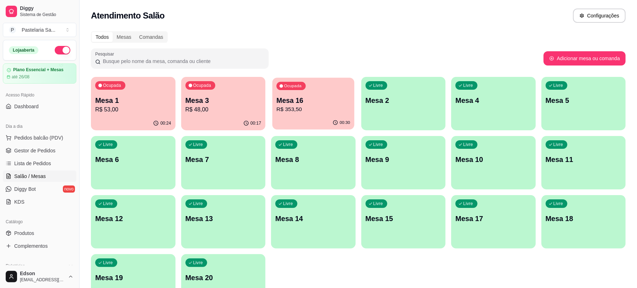
click at [296, 94] on div "Ocupada Mesa 16 R$ 353,50" at bounding box center [314, 96] width 82 height 38
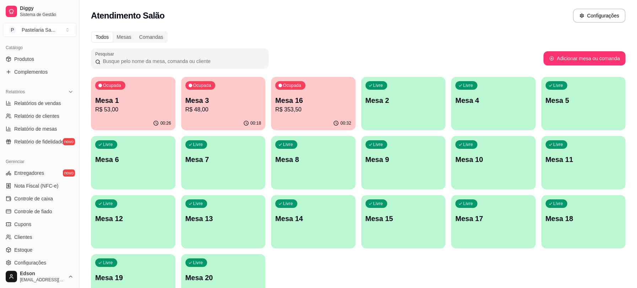
scroll to position [172, 0]
click at [55, 108] on span "Relatórios de vendas" at bounding box center [37, 104] width 47 height 7
select select "ALL"
select select "0"
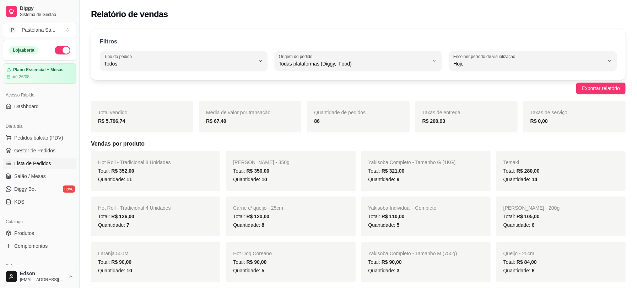
click at [50, 161] on link "Lista de Pedidos" at bounding box center [40, 162] width 74 height 11
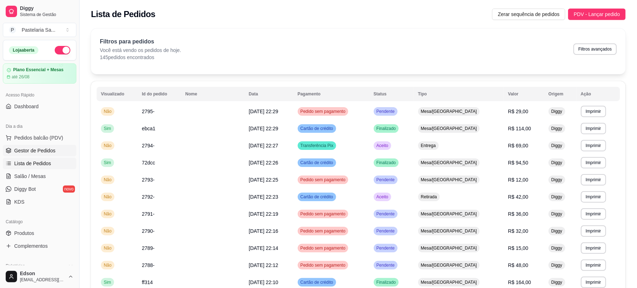
click at [49, 146] on link "Gestor de Pedidos" at bounding box center [40, 150] width 74 height 11
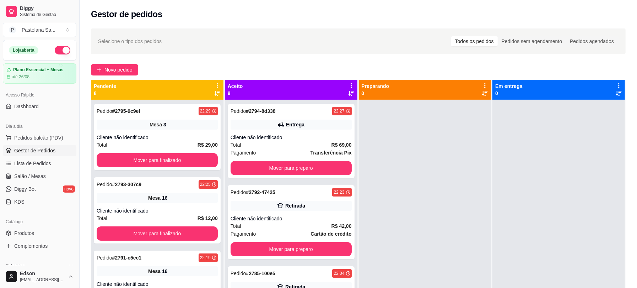
click at [217, 83] on icon at bounding box center [217, 85] width 1 height 5
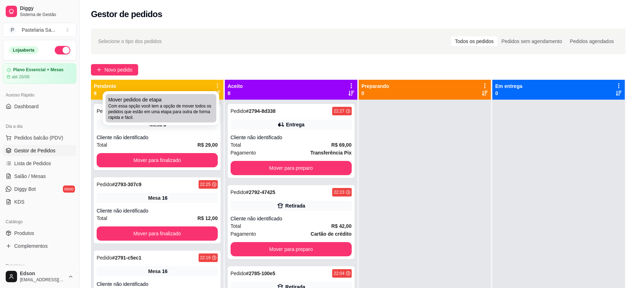
click at [208, 102] on div "Mover pedidos de etapa Com essa opção você tem a opção de mover todos os pedido…" at bounding box center [160, 108] width 105 height 24
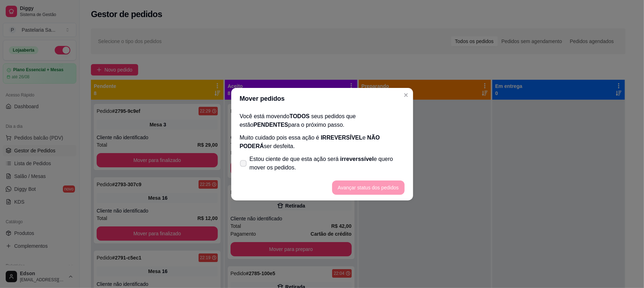
click at [263, 168] on span "Estou ciente de que esta ação será irreverssível e quero mover os pedidos." at bounding box center [327, 163] width 155 height 17
click at [244, 168] on input "Estou ciente de que esta ação será irreverssível e quero mover os pedidos." at bounding box center [242, 166] width 5 height 5
checkbox input "true"
click at [340, 185] on button "Avançar status dos pedidos" at bounding box center [368, 187] width 70 height 14
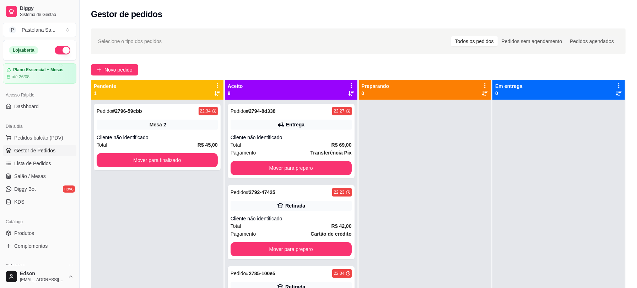
click at [16, 170] on ul "Pedidos balcão (PDV) Gestor de Pedidos Lista de Pedidos Salão / Mesas Diggy Bot…" at bounding box center [40, 169] width 74 height 75
click at [11, 181] on link "Salão / Mesas" at bounding box center [40, 175] width 74 height 11
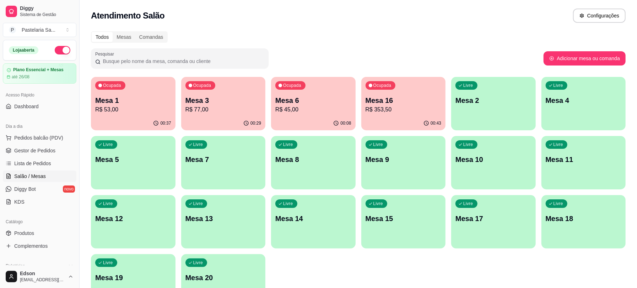
click at [318, 109] on p "R$ 45,00" at bounding box center [313, 109] width 76 height 9
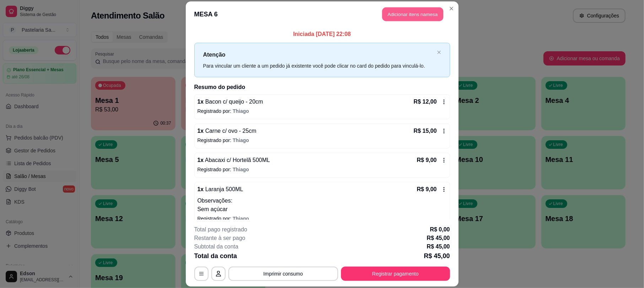
click at [420, 12] on button "Adicionar itens na mesa" at bounding box center [412, 14] width 61 height 14
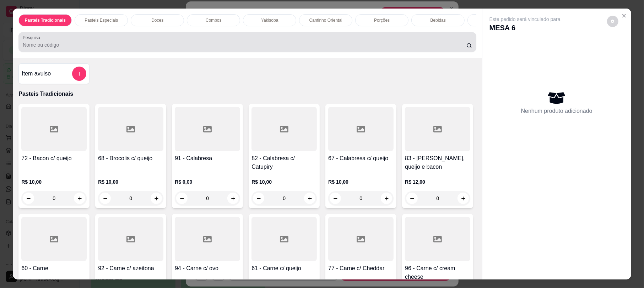
click at [291, 48] on input "Pesquisa" at bounding box center [245, 44] width 444 height 7
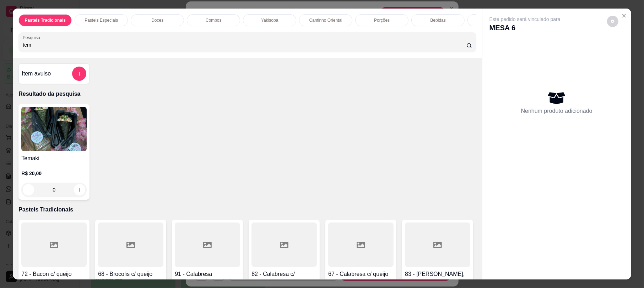
type input "tem"
click at [29, 162] on h4 "Temaki" at bounding box center [53, 158] width 65 height 9
click at [73, 76] on button "add-separate-item" at bounding box center [80, 74] width 14 height 14
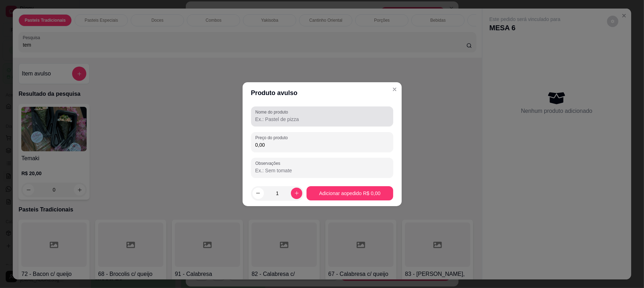
click at [272, 114] on label "Nome do produto" at bounding box center [273, 112] width 35 height 6
click at [272, 116] on input "Nome do produto" at bounding box center [323, 119] width 134 height 7
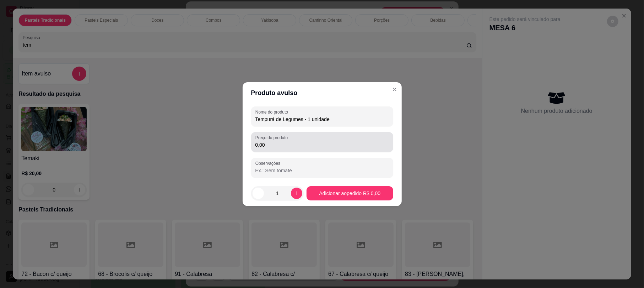
type input "Tempurá de Legumes - 1 unidade"
click at [350, 147] on input "0,00" at bounding box center [323, 144] width 134 height 7
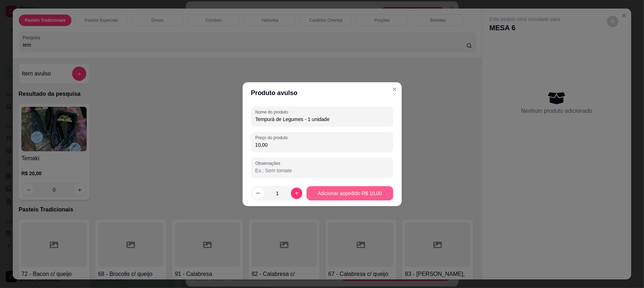
type input "10,00"
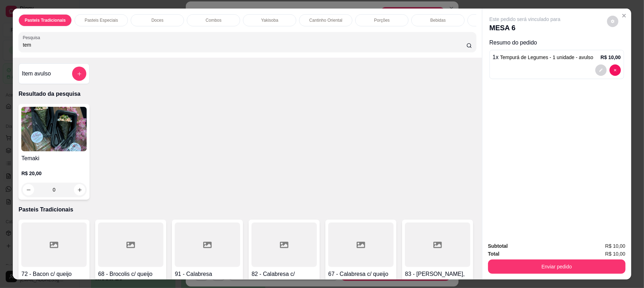
click at [596, 74] on button "decrease-product-quantity" at bounding box center [601, 69] width 11 height 11
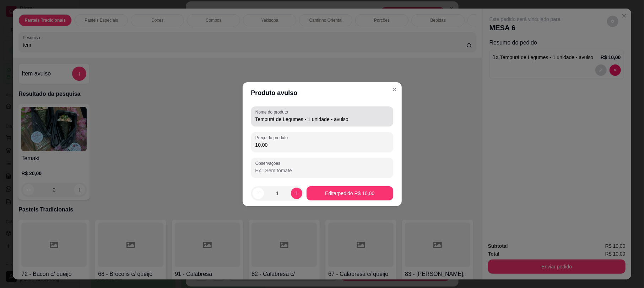
click at [354, 125] on div "Nome do produto Tempurá de Legumes - 1 unidade - avulso" at bounding box center [322, 116] width 142 height 20
click at [353, 124] on div "Nome do produto Tempurá de Legumes - 1 unidade - avulso" at bounding box center [322, 116] width 142 height 20
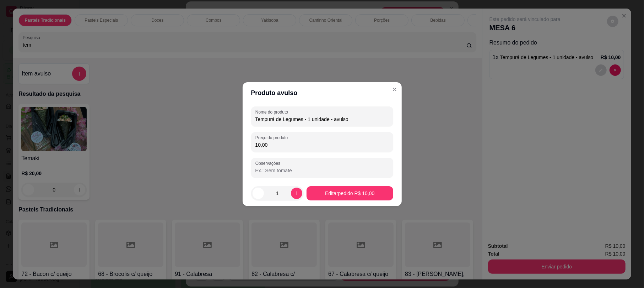
click at [350, 120] on input "Tempurá de Legumes - 1 unidade - avulso" at bounding box center [323, 119] width 134 height 7
type input "Tempurá de Legumes - 1 unidade"
click at [325, 167] on input "Observações" at bounding box center [323, 170] width 134 height 7
type input "VIAGEM"
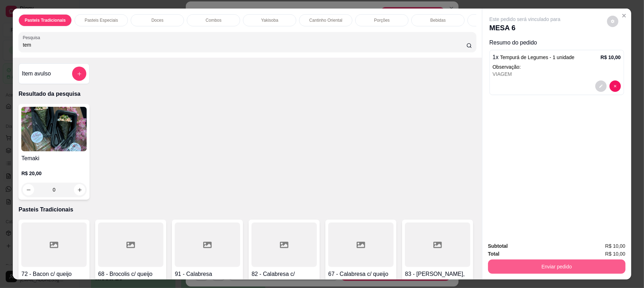
click at [541, 260] on button "Enviar pedido" at bounding box center [557, 266] width 138 height 14
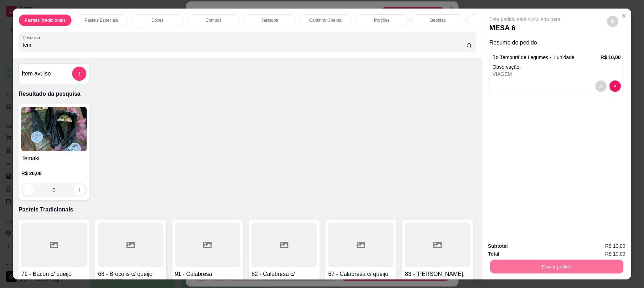
click at [532, 245] on button "Não registrar e enviar pedido" at bounding box center [533, 249] width 74 height 14
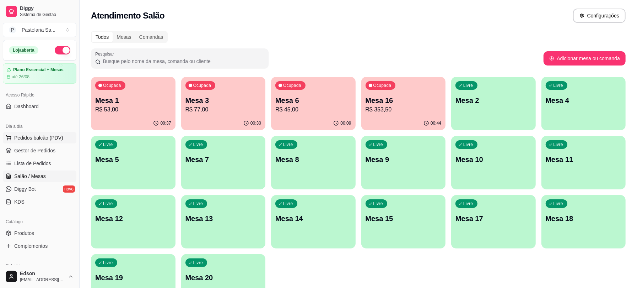
click at [53, 143] on button "Pedidos balcão (PDV)" at bounding box center [40, 137] width 74 height 11
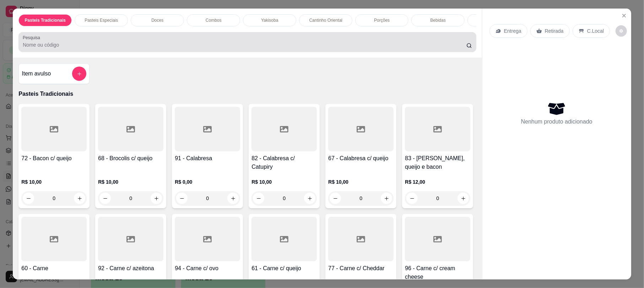
click at [190, 48] on input "Pesquisa" at bounding box center [245, 44] width 444 height 7
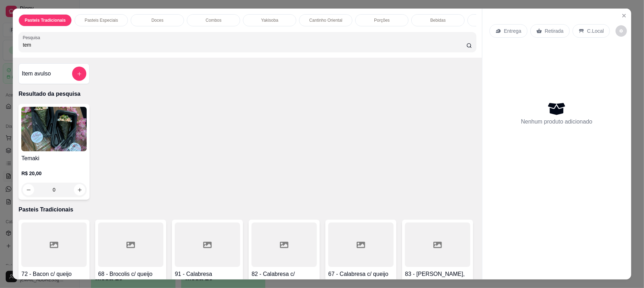
type input "tem"
click at [55, 159] on div "Temaki R$ 20,00 0" at bounding box center [53, 152] width 71 height 96
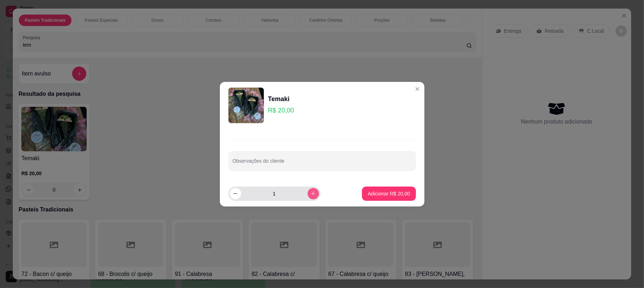
click at [311, 192] on icon "increase-product-quantity" at bounding box center [313, 193] width 5 height 5
type input "2"
click at [370, 190] on p "Adicionar R$ 40,00" at bounding box center [389, 193] width 42 height 7
type input "2"
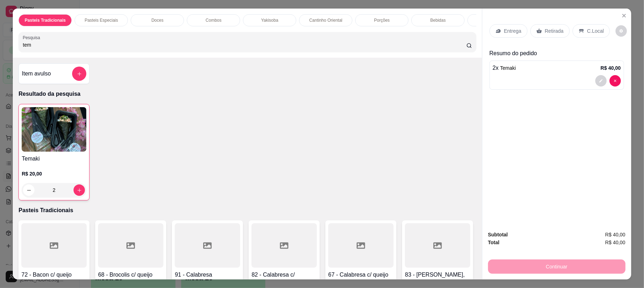
click at [552, 32] on p "Retirada" at bounding box center [554, 30] width 19 height 7
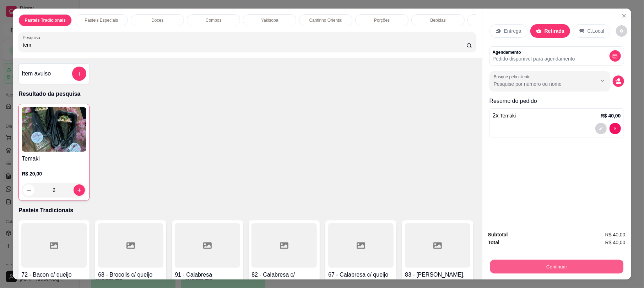
click at [530, 265] on button "Continuar" at bounding box center [556, 266] width 133 height 14
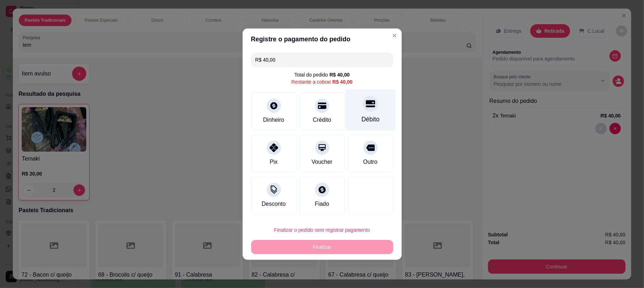
click at [374, 106] on div "Débito" at bounding box center [370, 110] width 50 height 42
type input "R$ 0,00"
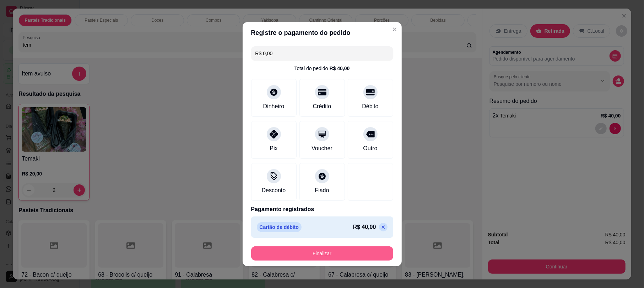
click at [327, 250] on button "Finalizar" at bounding box center [322, 253] width 142 height 14
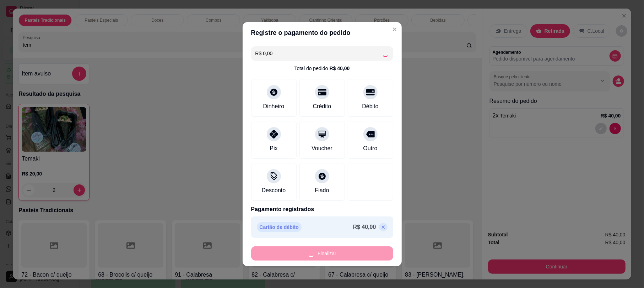
type input "0"
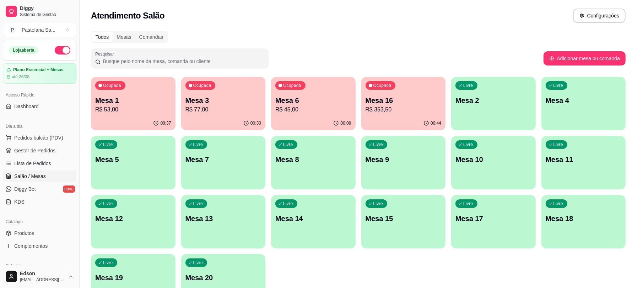
click at [291, 114] on div "Ocupada Mesa 6 R$ 45,00" at bounding box center [313, 96] width 85 height 39
click at [59, 49] on button "button" at bounding box center [63, 50] width 16 height 9
click at [227, 100] on p "Mesa 3" at bounding box center [224, 101] width 74 height 10
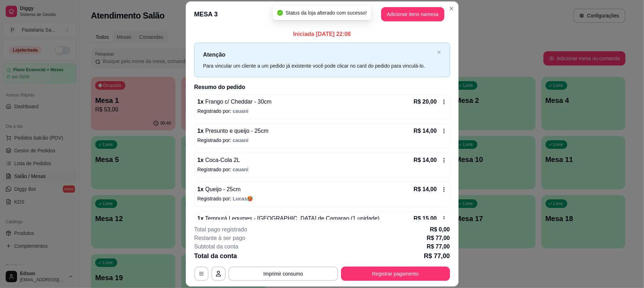
scroll to position [20, 0]
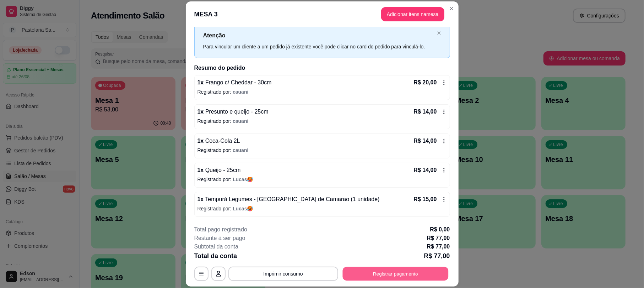
click at [377, 268] on button "Registrar pagamento" at bounding box center [396, 274] width 106 height 14
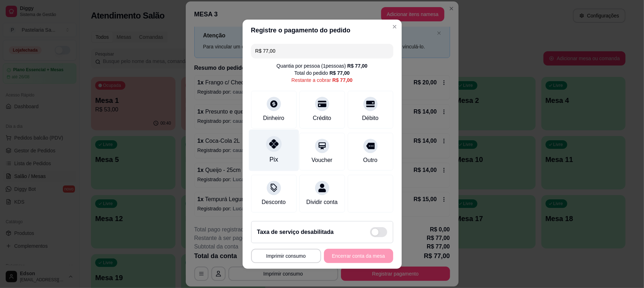
click at [272, 144] on div at bounding box center [274, 144] width 16 height 16
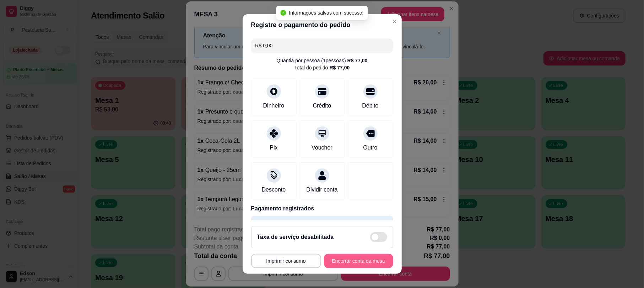
click at [343, 256] on button "Encerrar conta da mesa" at bounding box center [358, 260] width 69 height 14
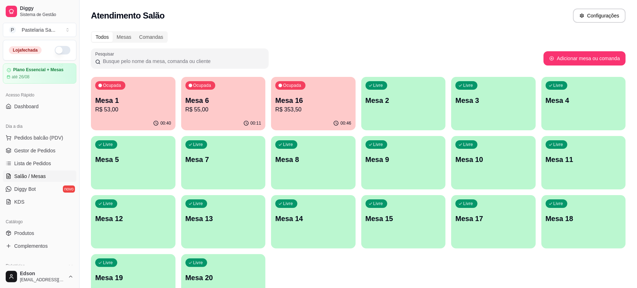
click at [27, 239] on ul "Produtos Complementos" at bounding box center [40, 239] width 74 height 24
click at [27, 238] on link "Produtos" at bounding box center [40, 232] width 74 height 11
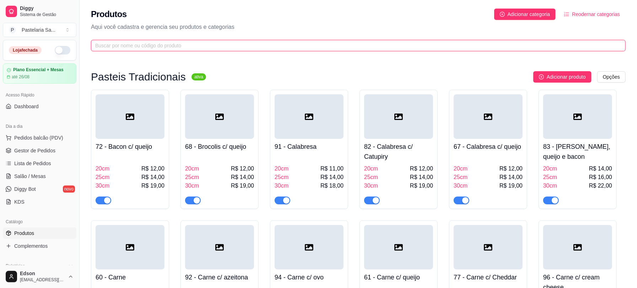
click at [152, 47] on input "text" at bounding box center [355, 46] width 521 height 8
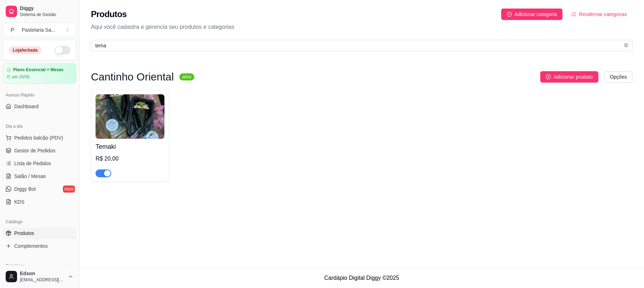
click at [98, 173] on span "button" at bounding box center [104, 173] width 16 height 8
click at [44, 179] on span "Salão / Mesas" at bounding box center [30, 175] width 32 height 7
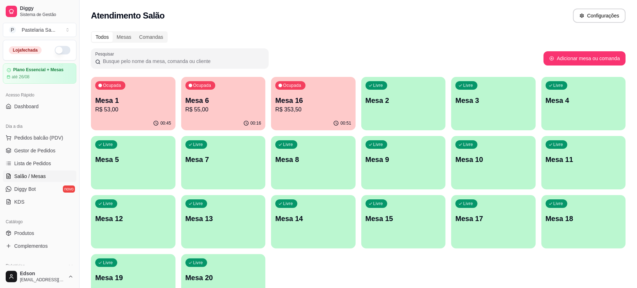
click at [307, 131] on div "Ocupada Mesa 1 R$ 53,00 00:45 Ocupada Mesa 6 R$ 55,00 00:16 Ocupada Mesa 16 R$ …" at bounding box center [358, 192] width 535 height 230
click at [307, 120] on div "00:51" at bounding box center [313, 123] width 85 height 14
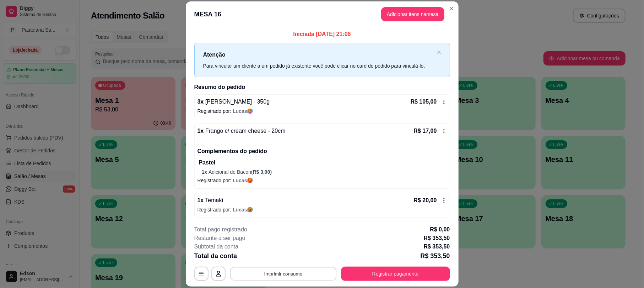
click at [297, 272] on button "Imprimir consumo" at bounding box center [283, 274] width 107 height 14
click at [290, 255] on button "Balcão" at bounding box center [282, 256] width 52 height 11
click at [306, 263] on div "**********" at bounding box center [322, 252] width 256 height 55
click at [305, 264] on div "**********" at bounding box center [322, 252] width 256 height 55
click at [304, 267] on button "Imprimir consumo" at bounding box center [284, 273] width 110 height 14
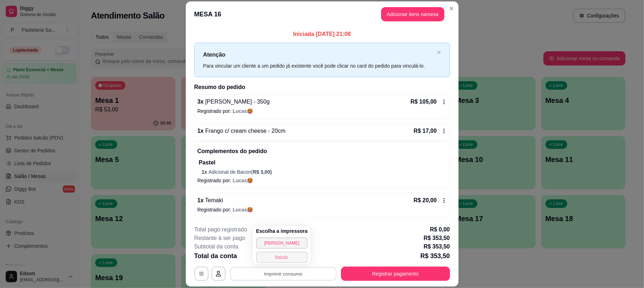
click at [298, 258] on button "Balcão" at bounding box center [282, 256] width 52 height 11
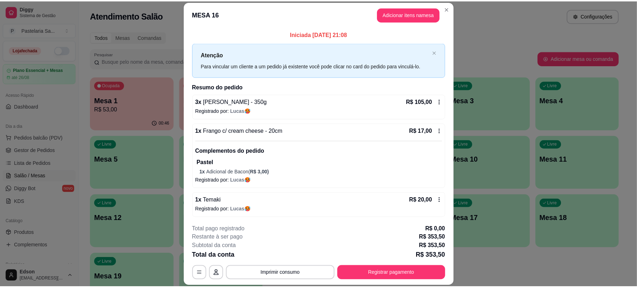
scroll to position [444, 0]
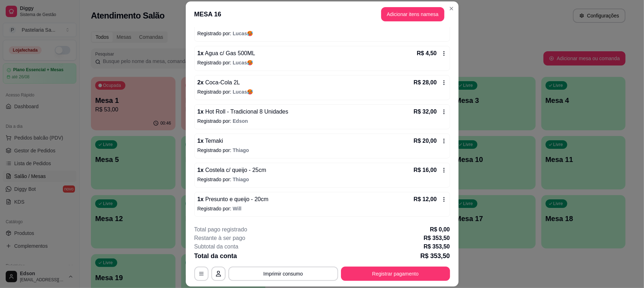
click at [441, 80] on icon at bounding box center [444, 83] width 6 height 6
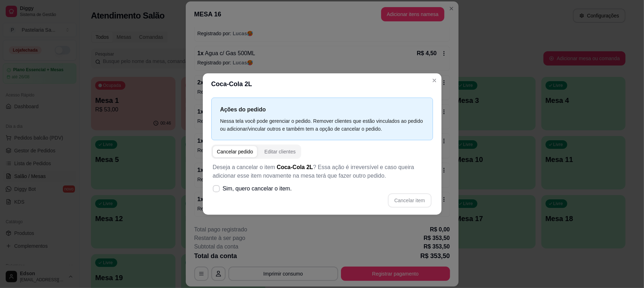
click at [232, 192] on span "Sim, quero cancelar o item." at bounding box center [257, 188] width 69 height 9
click at [217, 192] on input "Sim, quero cancelar o item." at bounding box center [215, 191] width 5 height 5
click at [399, 205] on button "Cancelar item" at bounding box center [409, 200] width 43 height 14
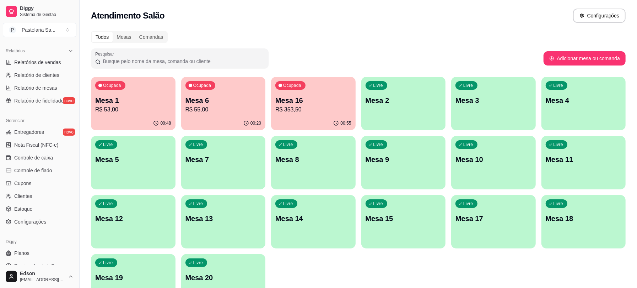
scroll to position [224, 0]
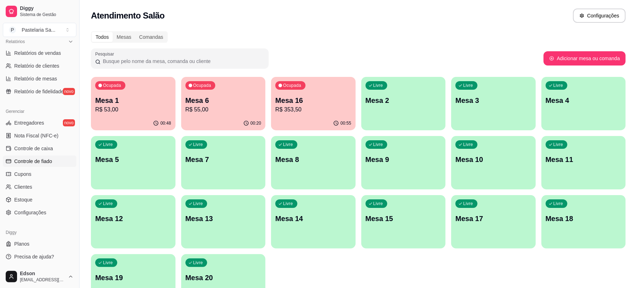
click at [50, 166] on link "Controle de fiado" at bounding box center [40, 160] width 74 height 11
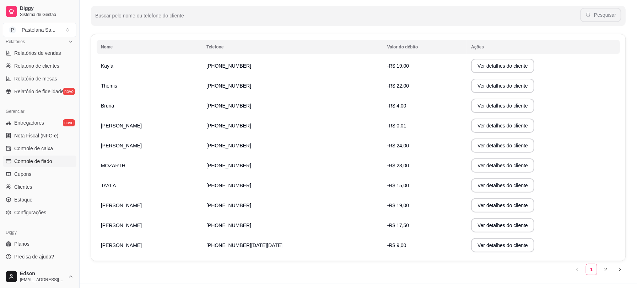
scroll to position [107, 0]
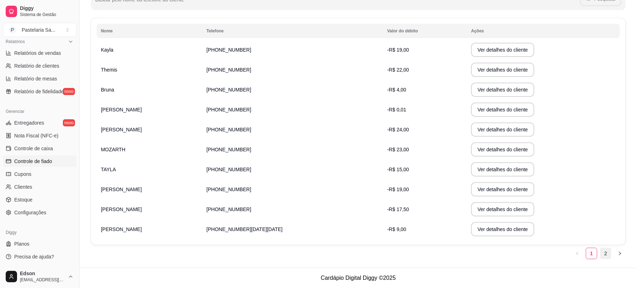
click at [601, 258] on link "2" at bounding box center [606, 253] width 11 height 11
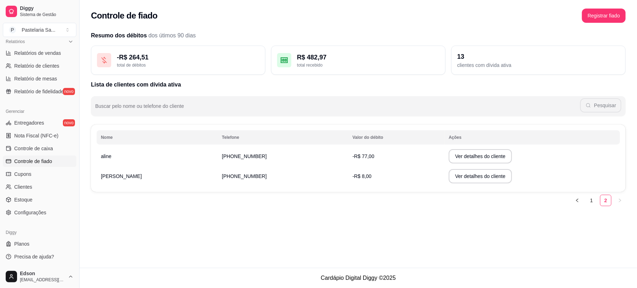
scroll to position [0, 0]
click at [150, 179] on td "[PERSON_NAME]" at bounding box center [158, 176] width 123 height 20
click at [477, 170] on button "Ver detalhes do cliente" at bounding box center [485, 176] width 61 height 14
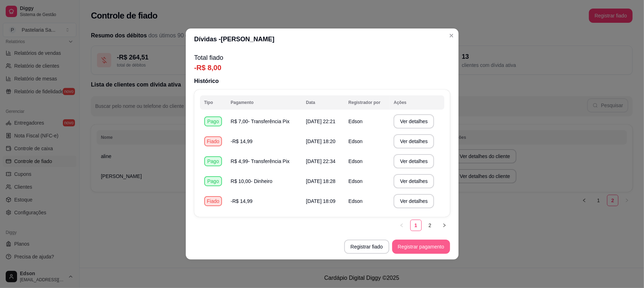
click at [415, 249] on button "Registrar pagamento" at bounding box center [421, 246] width 58 height 14
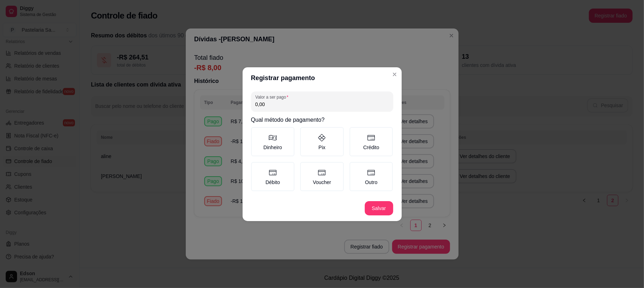
click at [316, 104] on input "0,00" at bounding box center [323, 104] width 134 height 7
click at [333, 150] on label "Pix" at bounding box center [322, 141] width 44 height 29
click at [306, 132] on button "Pix" at bounding box center [303, 130] width 6 height 6
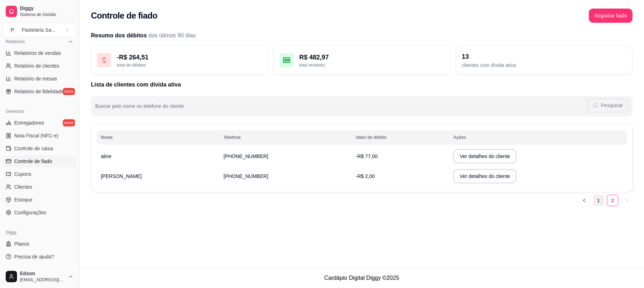
click at [596, 205] on link "1" at bounding box center [599, 200] width 11 height 11
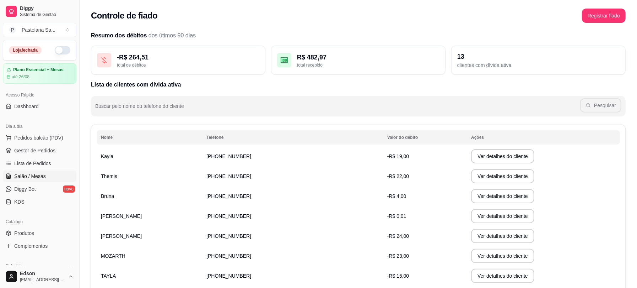
click at [46, 178] on link "Salão / Mesas" at bounding box center [40, 175] width 74 height 11
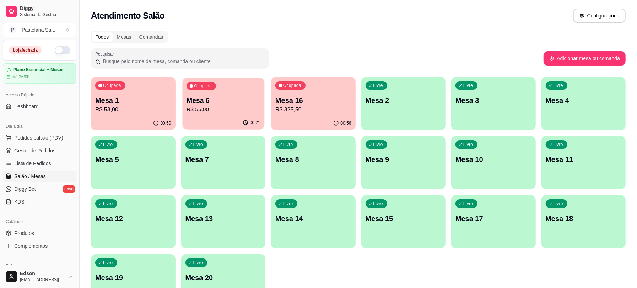
click at [195, 116] on div "Ocupada Mesa 6 R$ 55,00" at bounding box center [223, 96] width 82 height 38
click at [137, 130] on div "Ocupada Mesa 1 R$ 53,00 00:50 Ocupada Mesa 6 R$ 55,00 00:21 Ocupada Mesa 16 R$ …" at bounding box center [358, 192] width 535 height 230
click at [142, 113] on p "R$ 53,00" at bounding box center [133, 109] width 76 height 9
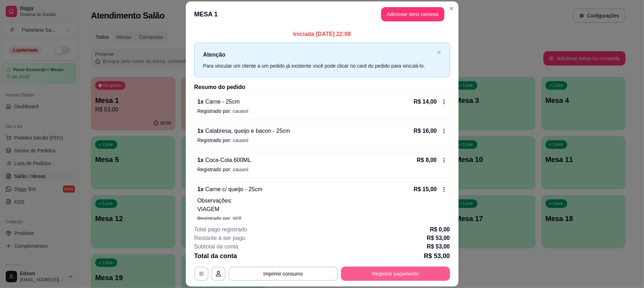
click at [401, 267] on button "Registrar pagamento" at bounding box center [395, 273] width 109 height 14
click at [306, 91] on div "Crédito" at bounding box center [322, 108] width 50 height 42
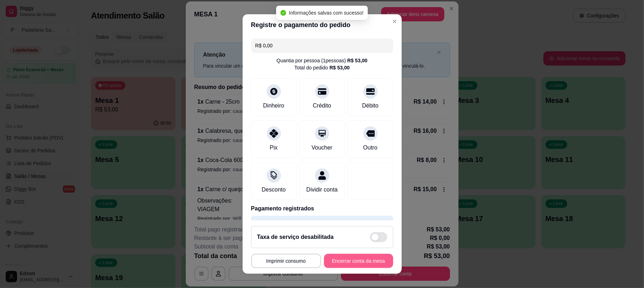
click at [345, 265] on button "Encerrar conta da mesa" at bounding box center [358, 260] width 69 height 14
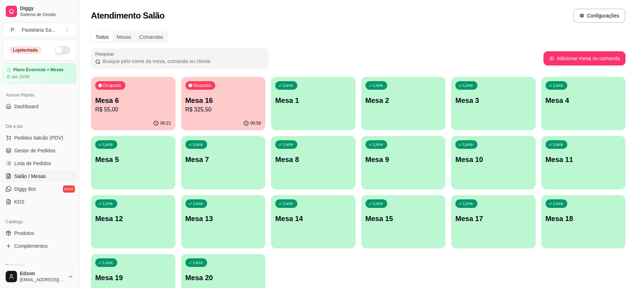
click at [214, 109] on p "R$ 325,50" at bounding box center [224, 109] width 76 height 9
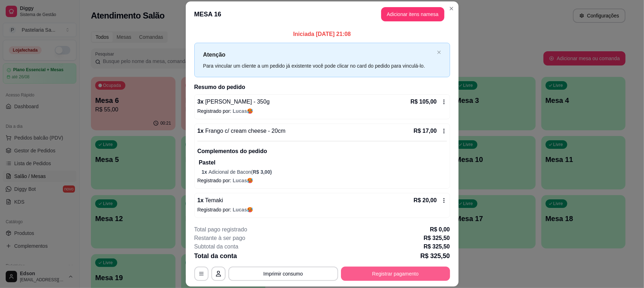
click at [374, 275] on button "Registrar pagamento" at bounding box center [395, 273] width 109 height 14
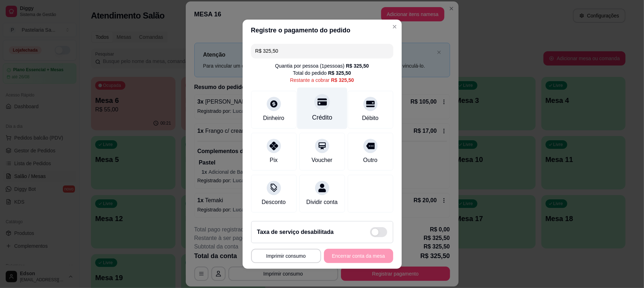
click at [317, 97] on icon at bounding box center [321, 101] width 9 height 9
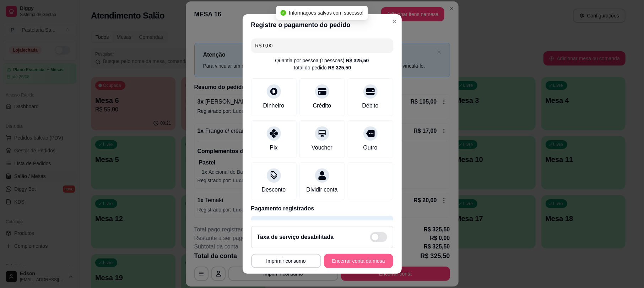
click at [347, 263] on button "Encerrar conta da mesa" at bounding box center [358, 260] width 69 height 14
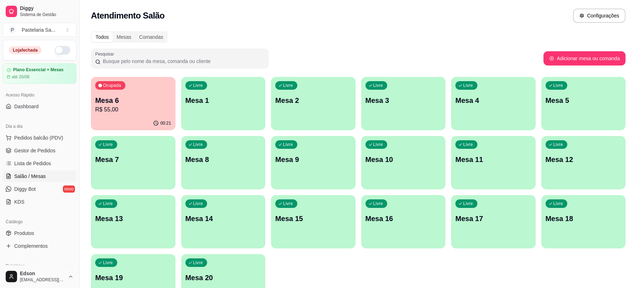
click at [103, 93] on div "Ocupada Mesa 6 R$ 55,00" at bounding box center [133, 96] width 85 height 39
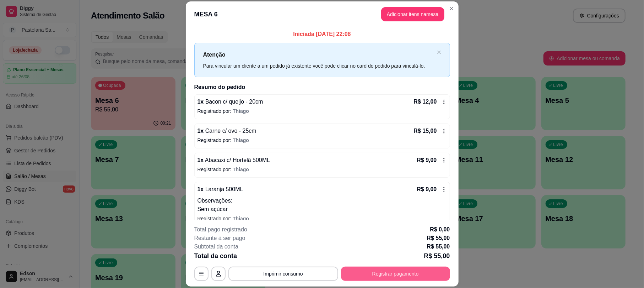
click at [397, 281] on footer "**********" at bounding box center [322, 252] width 273 height 67
click at [377, 259] on div "Total da conta R$ 55,00" at bounding box center [322, 256] width 256 height 10
click at [368, 285] on footer "**********" at bounding box center [322, 252] width 273 height 67
click at [368, 279] on button "Registrar pagamento" at bounding box center [395, 273] width 109 height 14
click at [376, 275] on button "Registrar pagamento" at bounding box center [395, 273] width 109 height 14
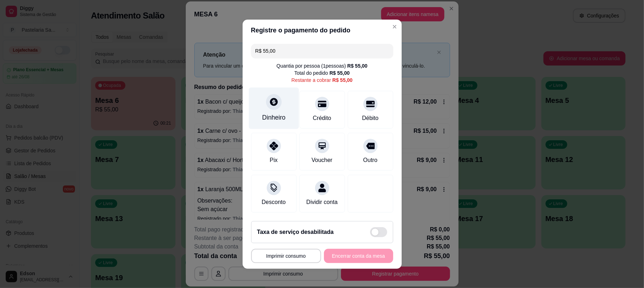
click at [266, 108] on div "Dinheiro" at bounding box center [274, 108] width 50 height 42
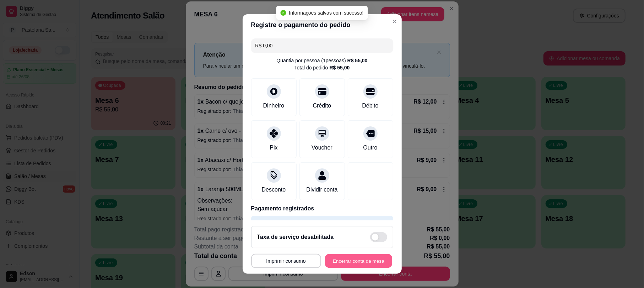
click at [344, 259] on button "Encerrar conta da mesa" at bounding box center [358, 260] width 67 height 14
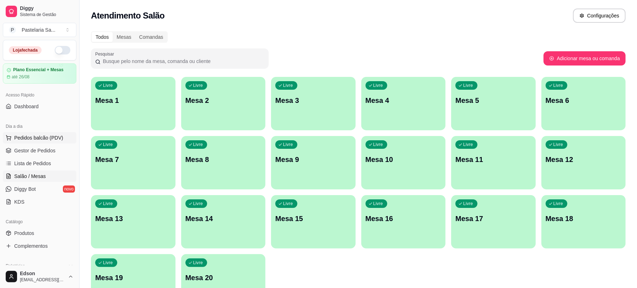
click at [65, 138] on button "Pedidos balcão (PDV)" at bounding box center [40, 137] width 74 height 11
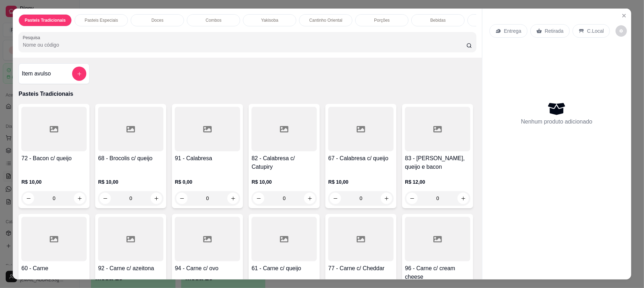
click at [317, 256] on div at bounding box center [284, 238] width 65 height 44
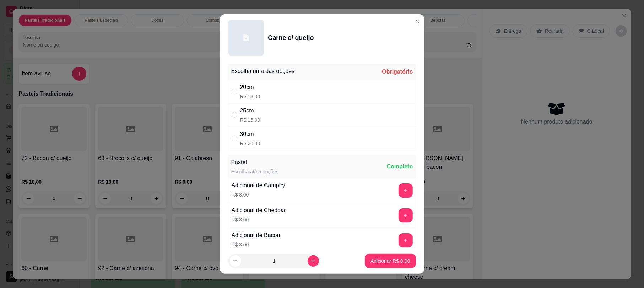
drag, startPoint x: 268, startPoint y: 144, endPoint x: 325, endPoint y: 183, distance: 68.6
click at [268, 144] on div "30cm R$ 20,00" at bounding box center [323, 138] width 188 height 23
click at [375, 256] on button "Adicionar R$ 20,00" at bounding box center [389, 260] width 52 height 14
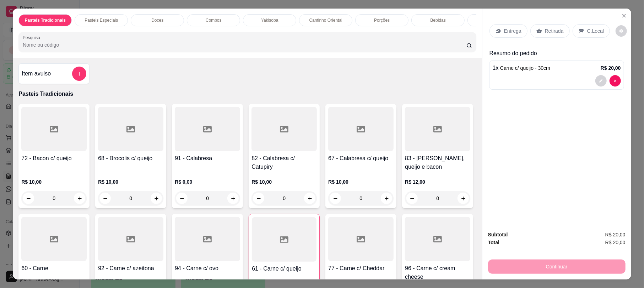
click at [547, 33] on p "Retirada" at bounding box center [554, 30] width 19 height 7
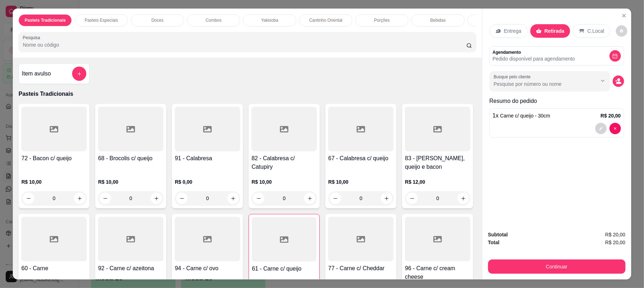
scroll to position [375, 0]
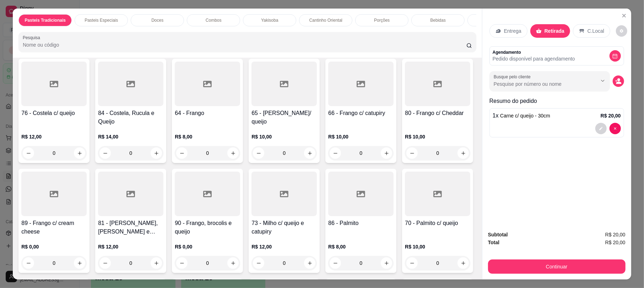
click at [163, 116] on h4 "84 - Costela, Rucula e Queijo" at bounding box center [130, 117] width 65 height 17
click at [314, 84] on div "20cm R$ 15,00" at bounding box center [322, 91] width 188 height 23
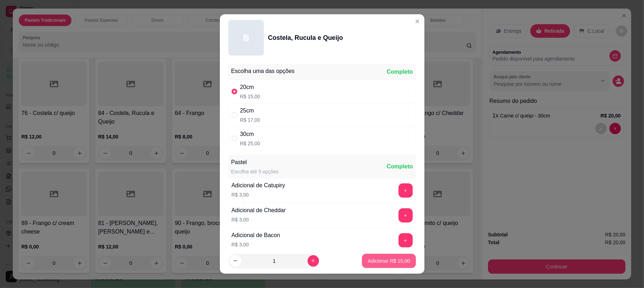
click at [366, 253] on button "Adicionar R$ 15,00" at bounding box center [389, 260] width 54 height 14
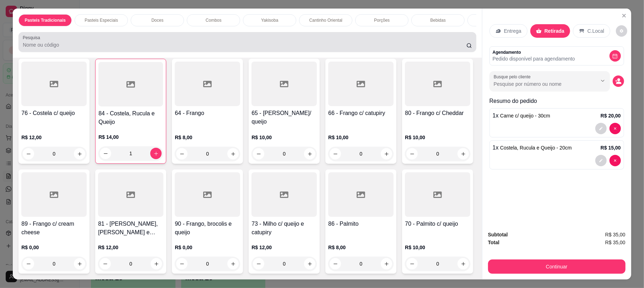
click at [100, 45] on div at bounding box center [247, 42] width 449 height 14
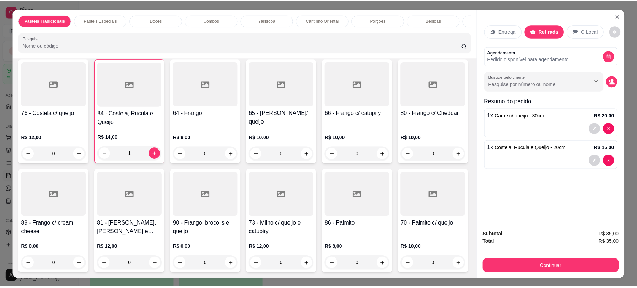
scroll to position [0, 0]
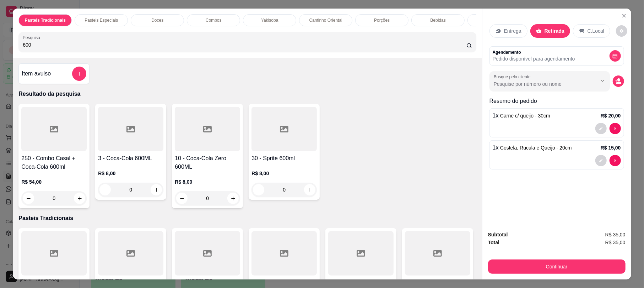
click at [107, 177] on p "R$ 8,00" at bounding box center [130, 173] width 65 height 7
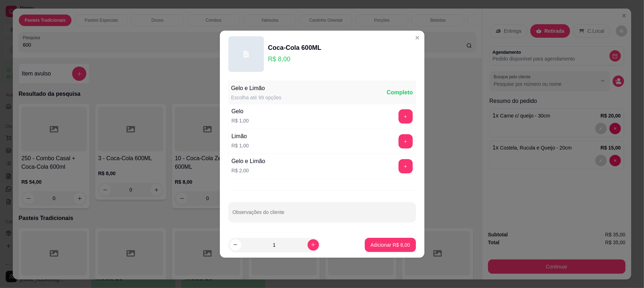
click at [380, 252] on footer "1 Adicionar R$ 8,00" at bounding box center [322, 245] width 205 height 26
click at [380, 246] on p "Adicionar R$ 8,00" at bounding box center [390, 244] width 39 height 7
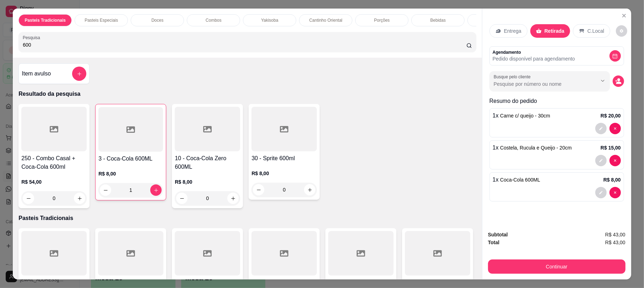
click at [50, 48] on input "600" at bounding box center [245, 44] width 444 height 7
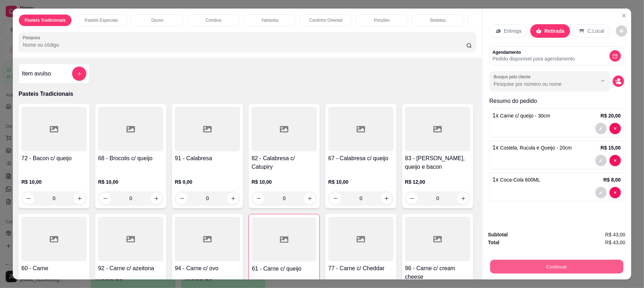
click at [559, 266] on button "Continuar" at bounding box center [556, 266] width 133 height 14
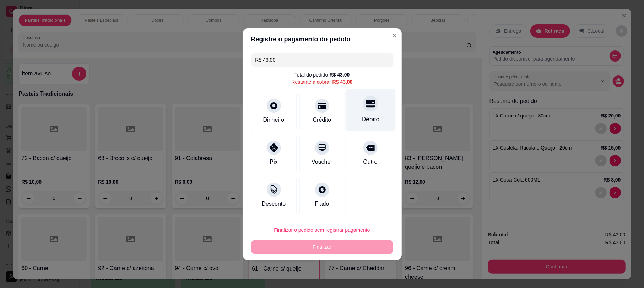
click at [366, 114] on div "Débito" at bounding box center [370, 110] width 50 height 42
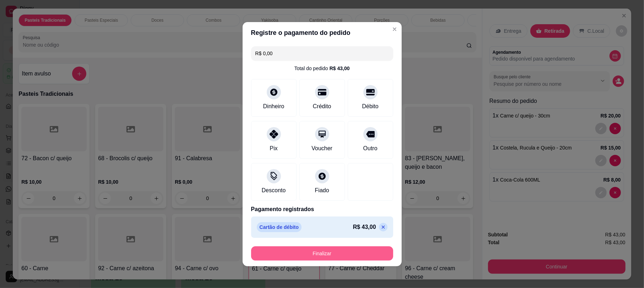
click at [345, 252] on button "Finalizar" at bounding box center [322, 253] width 142 height 14
